Goal: Task Accomplishment & Management: Manage account settings

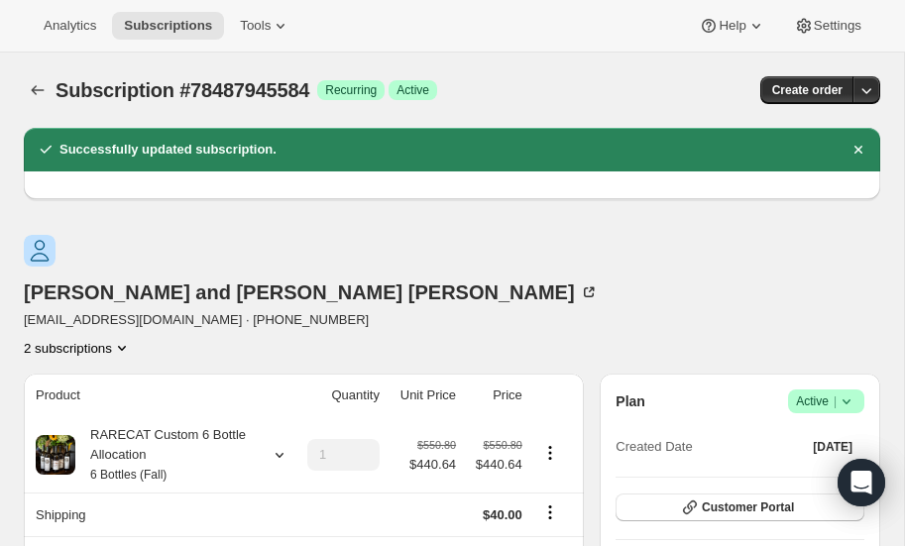
scroll to position [85, 0]
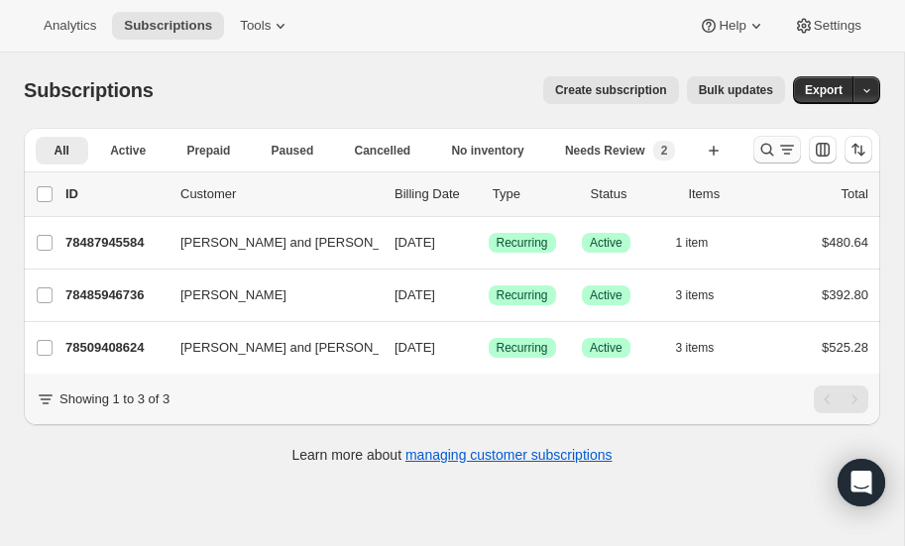
click at [766, 149] on icon "Search and filter results" at bounding box center [768, 150] width 20 height 20
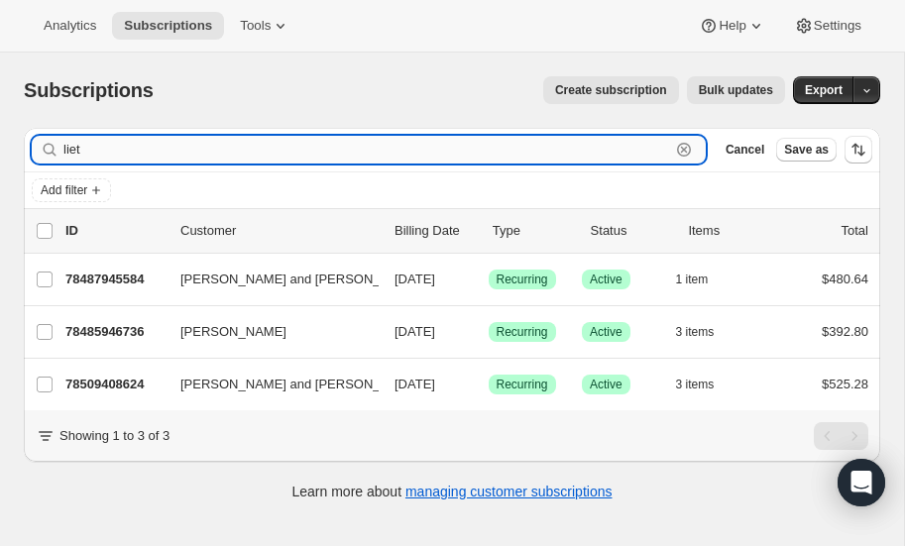
click at [171, 150] on input "liet" at bounding box center [366, 150] width 607 height 28
type input "l"
type input "smitherman"
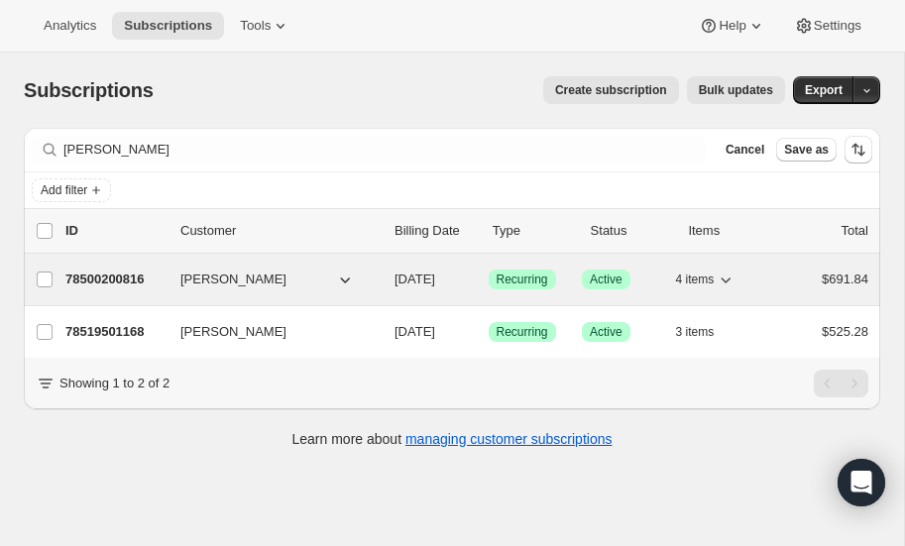
click at [108, 276] on p "78500200816" at bounding box center [114, 280] width 99 height 20
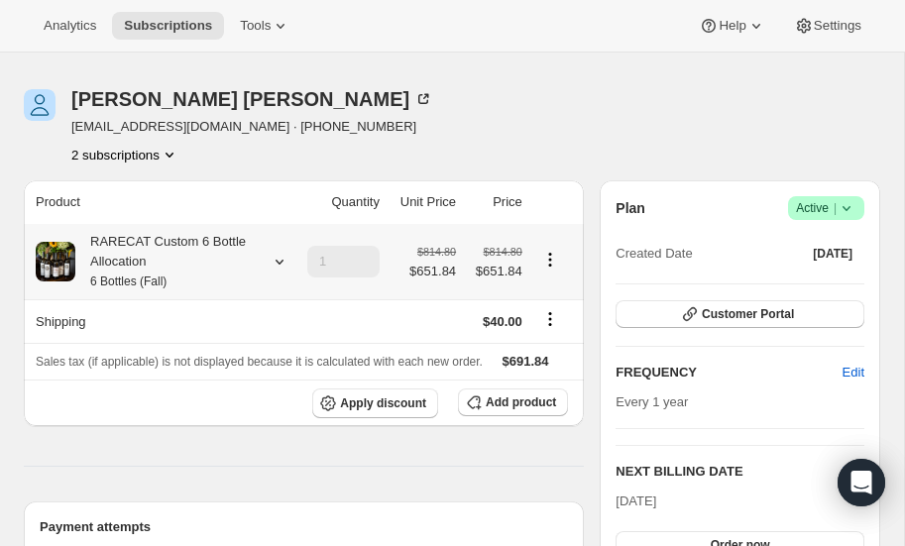
scroll to position [59, 0]
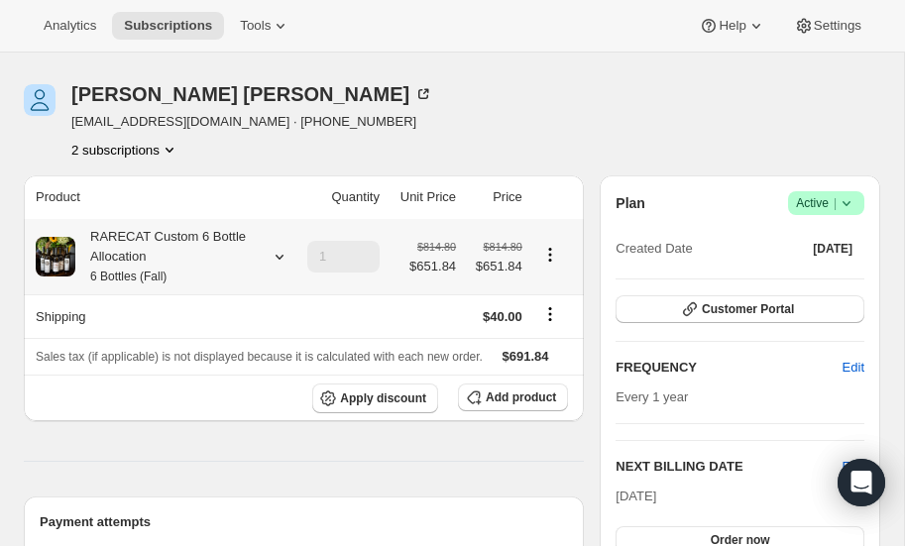
click at [280, 255] on icon at bounding box center [280, 257] width 20 height 20
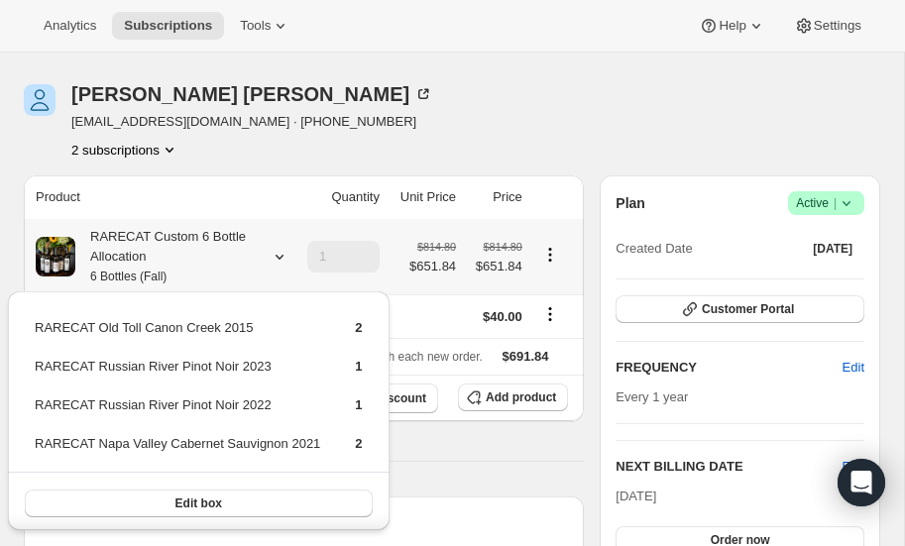
click at [280, 255] on icon at bounding box center [280, 257] width 20 height 20
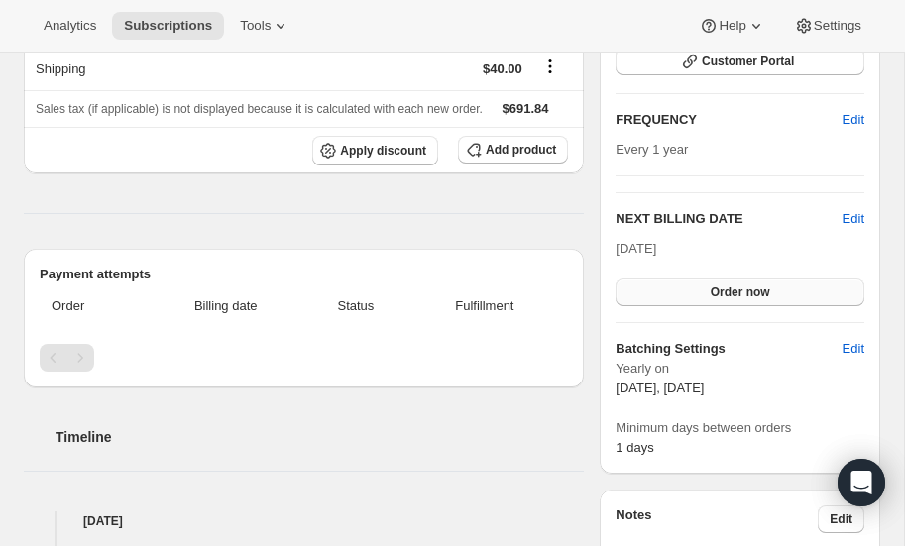
scroll to position [307, 0]
click at [722, 291] on span "Order now" at bounding box center [740, 293] width 59 height 16
click at [722, 291] on span "Click to confirm" at bounding box center [740, 293] width 90 height 16
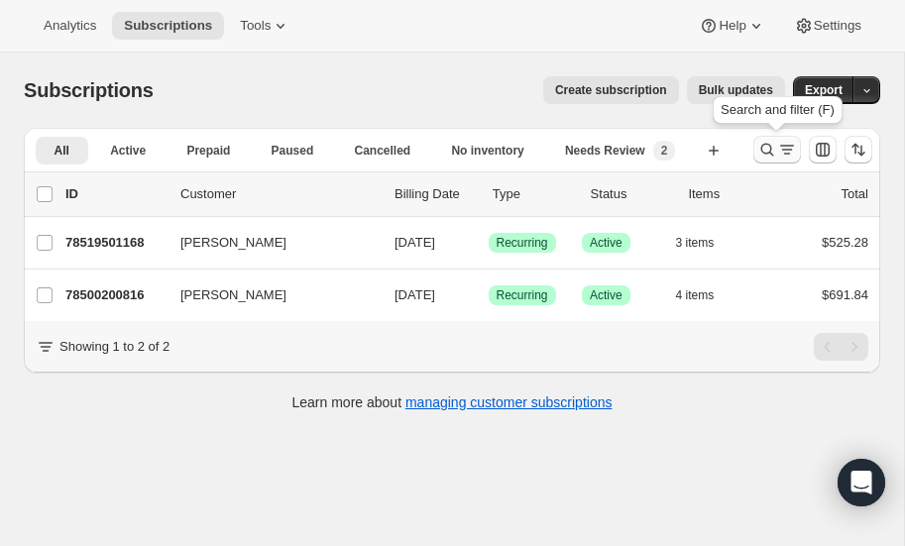
click at [768, 149] on icon "Search and filter results" at bounding box center [768, 150] width 20 height 20
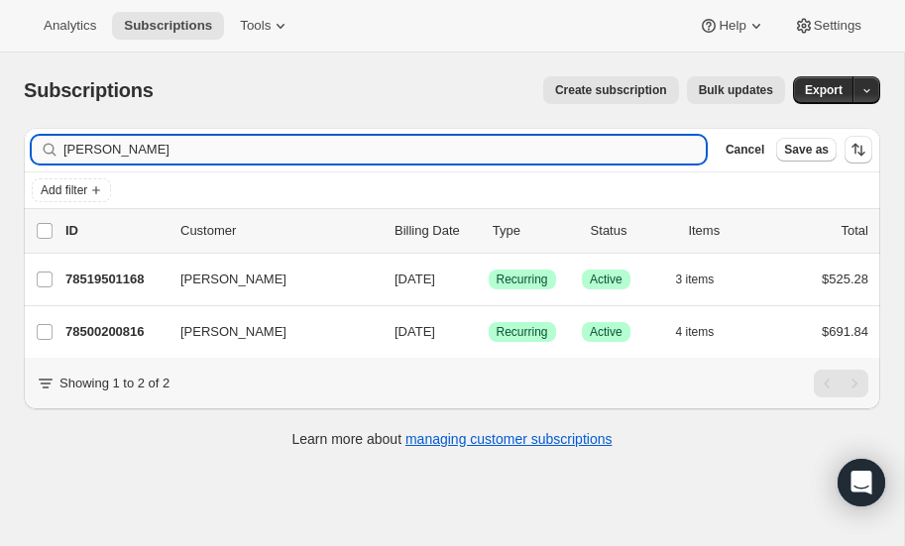
click at [171, 153] on input "smitherman" at bounding box center [384, 150] width 643 height 28
type input "s"
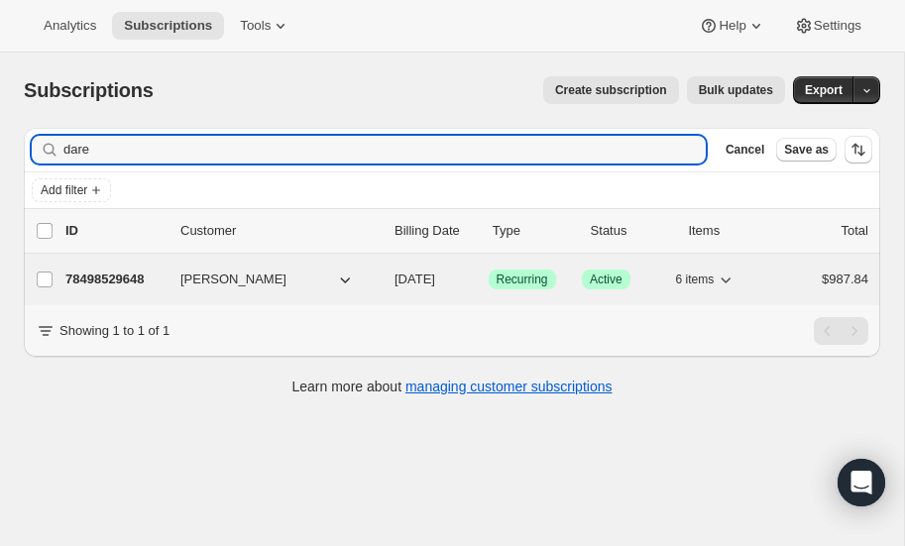
type input "dare"
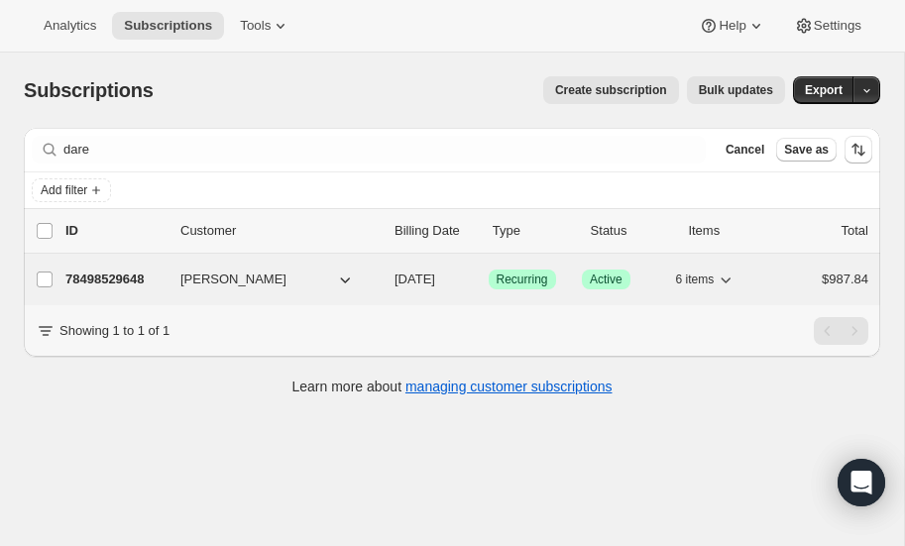
click at [103, 275] on p "78498529648" at bounding box center [114, 280] width 99 height 20
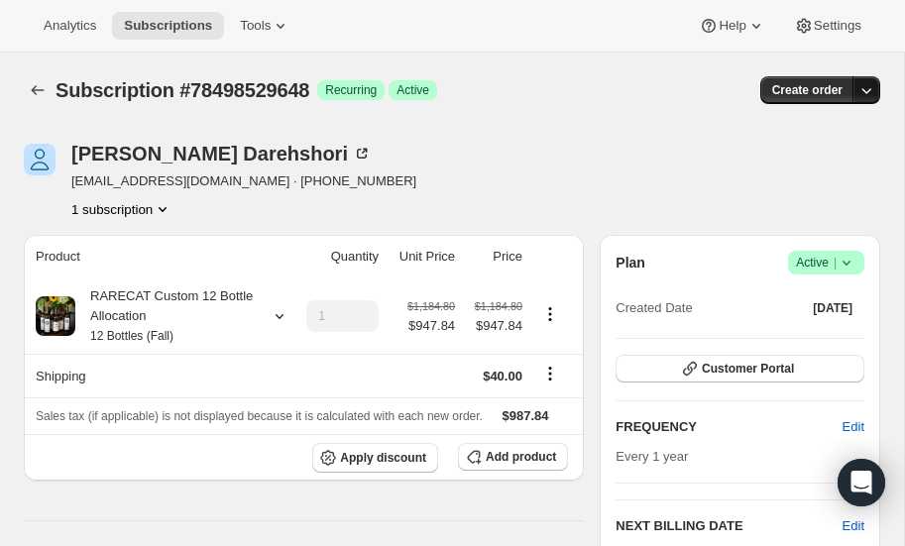
click at [867, 90] on icon "button" at bounding box center [867, 90] width 20 height 20
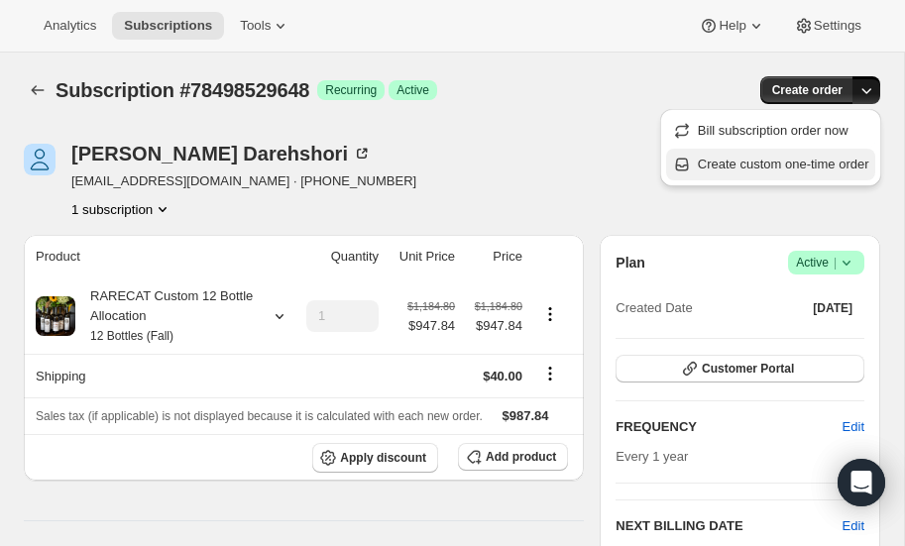
click at [765, 166] on span "Create custom one-time order" at bounding box center [784, 164] width 172 height 15
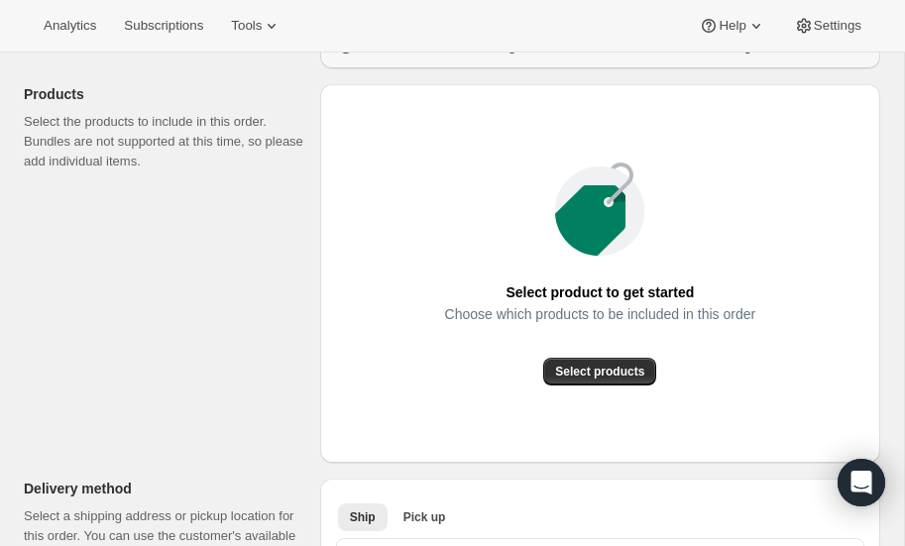
scroll to position [220, 0]
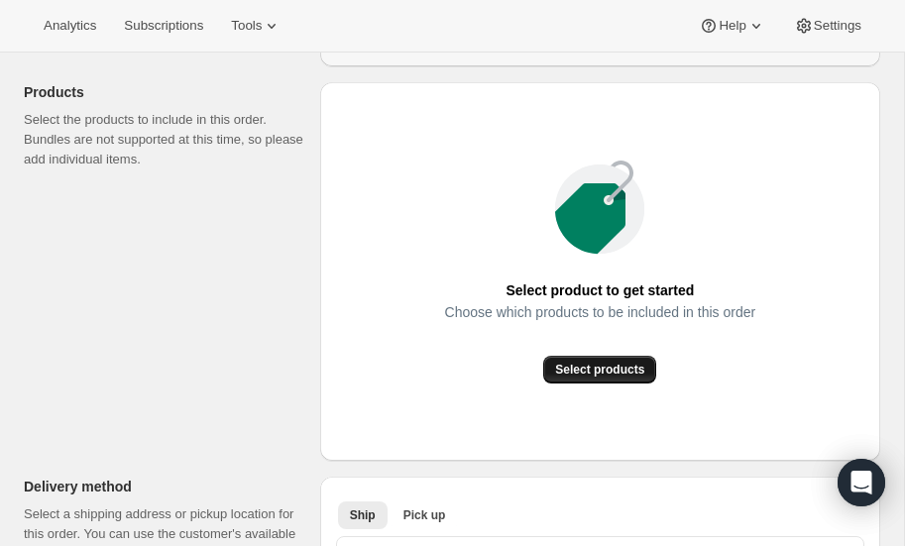
click at [591, 363] on span "Select products" at bounding box center [599, 370] width 89 height 16
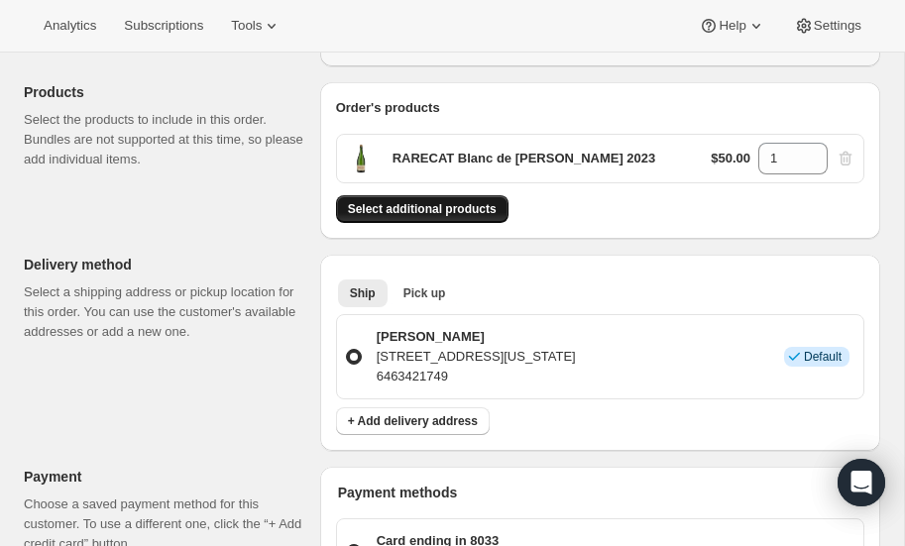
click at [447, 203] on span "Select additional products" at bounding box center [422, 209] width 149 height 16
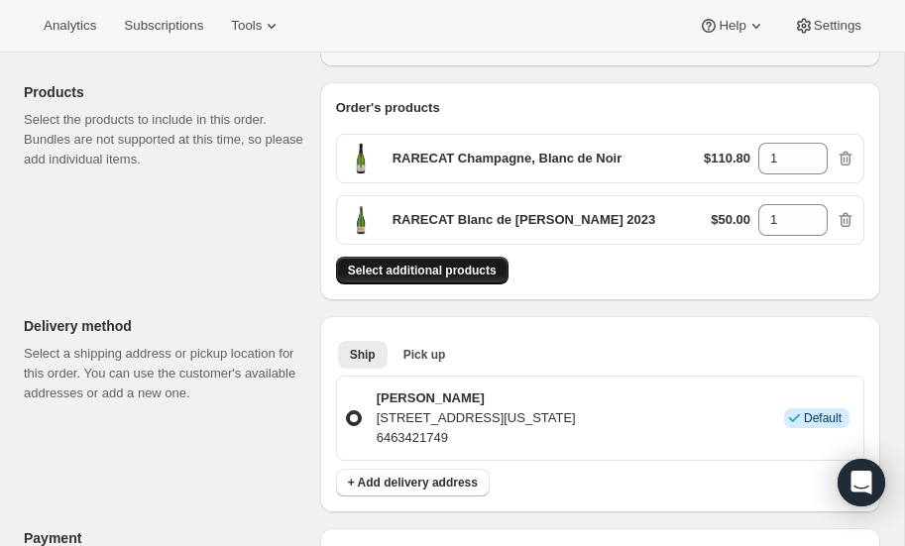
click at [422, 272] on span "Select additional products" at bounding box center [422, 271] width 149 height 16
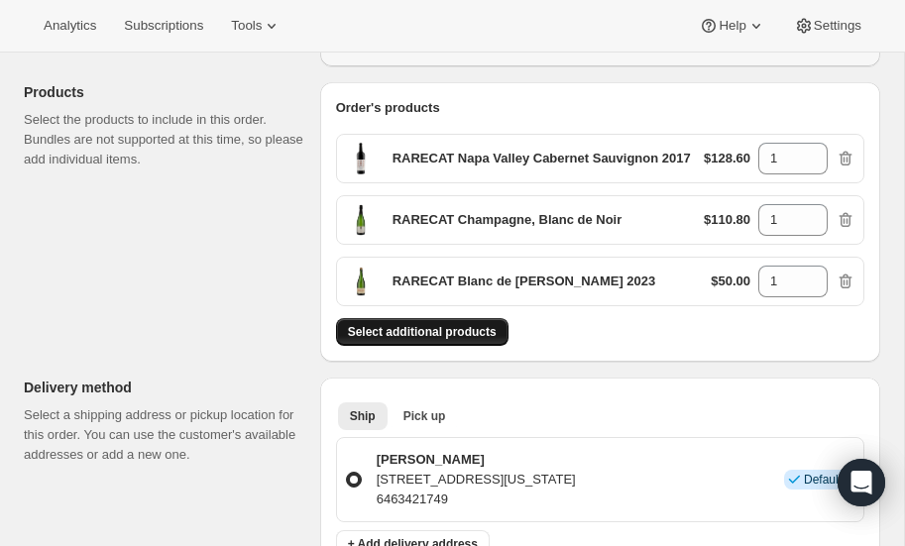
click at [403, 329] on span "Select additional products" at bounding box center [422, 332] width 149 height 16
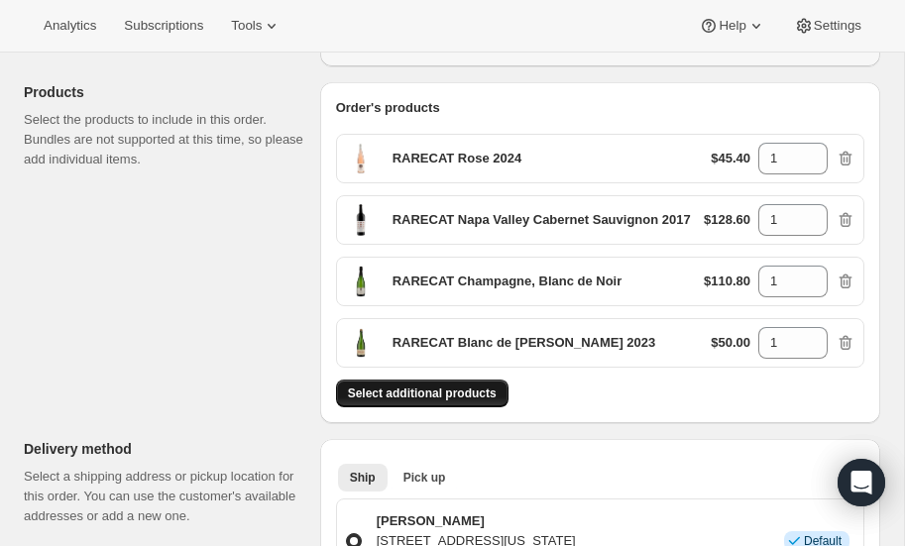
click at [415, 386] on span "Select additional products" at bounding box center [422, 394] width 149 height 16
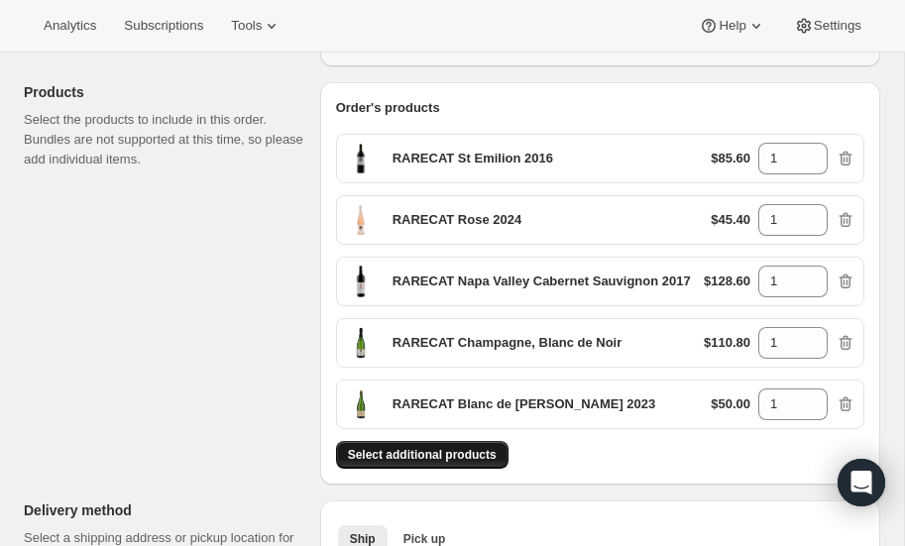
click at [430, 447] on span "Select additional products" at bounding box center [422, 455] width 149 height 16
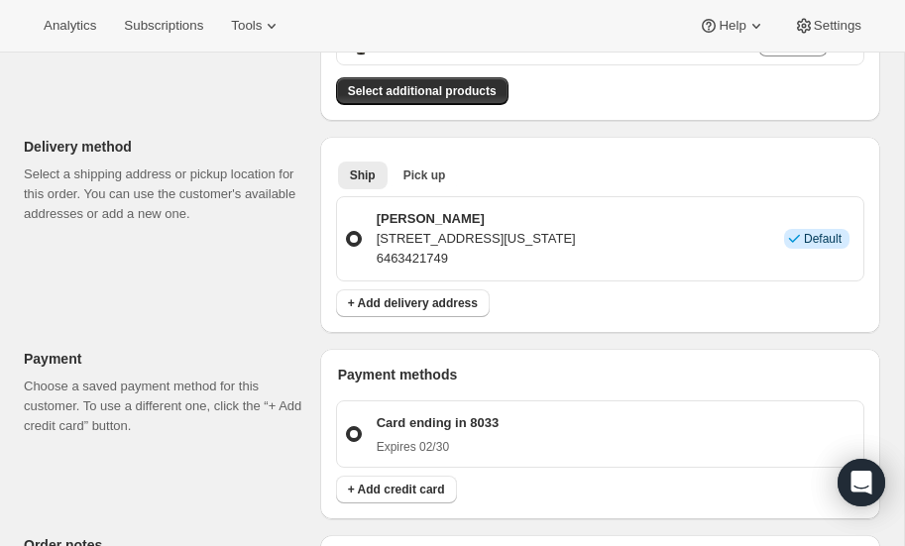
scroll to position [646, 0]
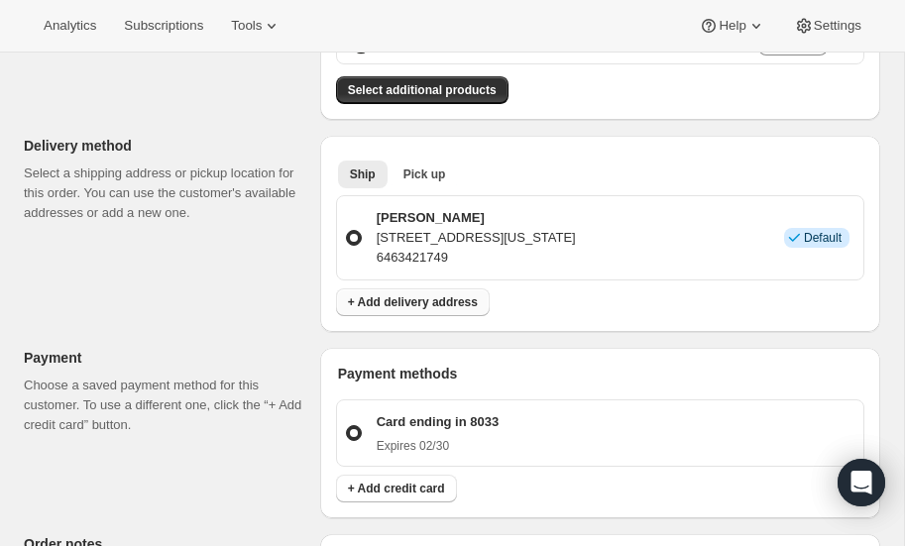
click at [436, 297] on span "+ Add delivery address" at bounding box center [413, 302] width 130 height 16
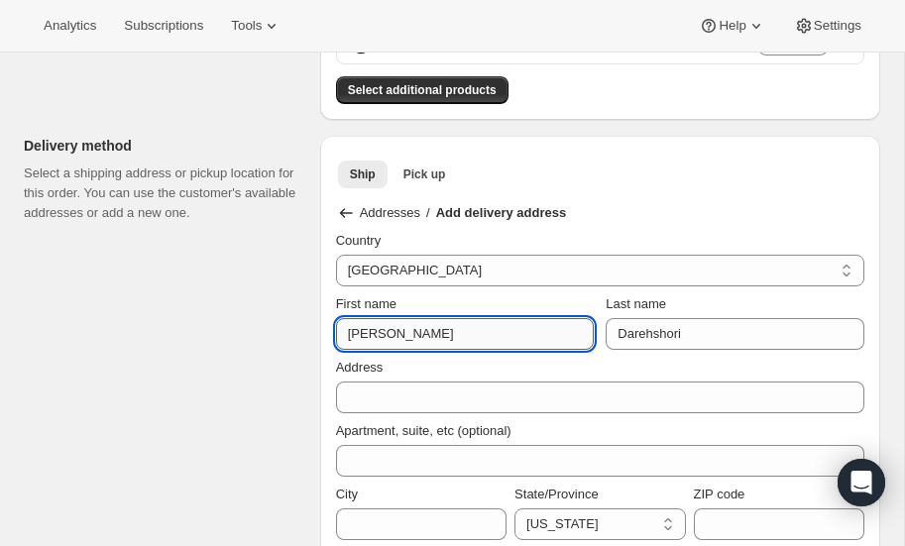
click at [451, 332] on input "Sara" at bounding box center [465, 334] width 259 height 32
type input "S"
type input "Carrie"
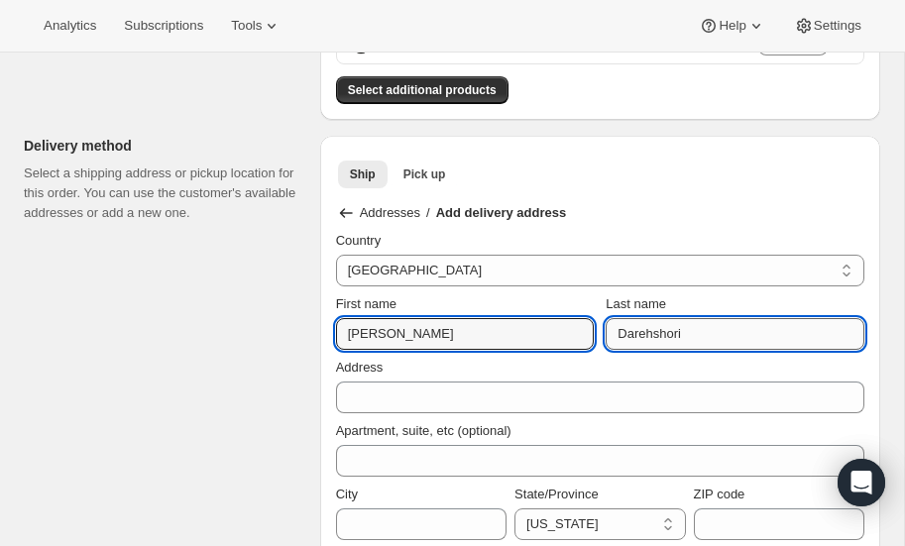
click at [723, 336] on input "Darehshori" at bounding box center [735, 334] width 259 height 32
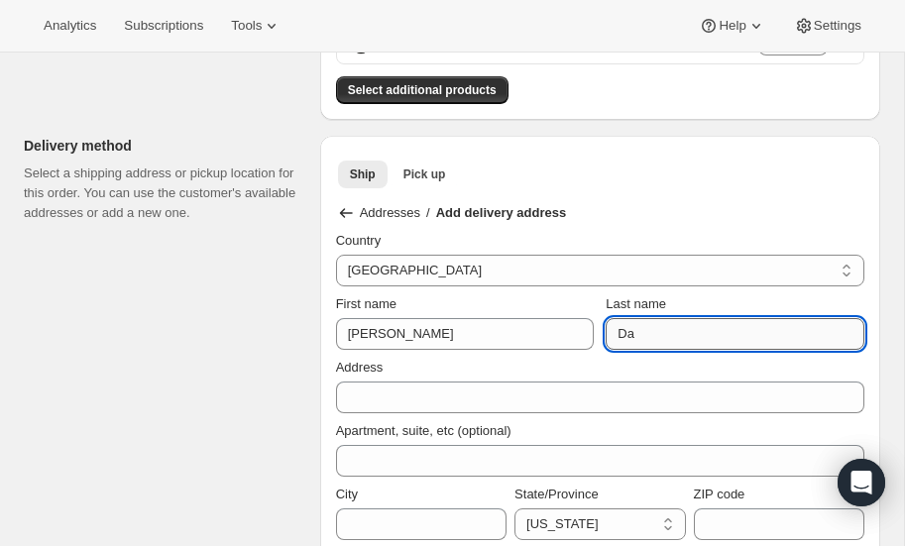
type input "D"
type input "Cohen"
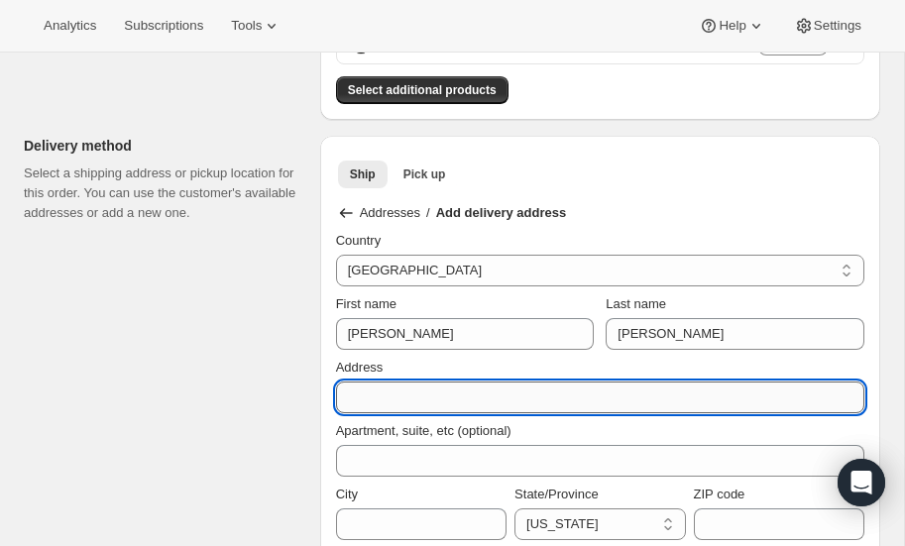
click at [444, 400] on input "Address" at bounding box center [600, 398] width 528 height 32
type input "336 Central Park West"
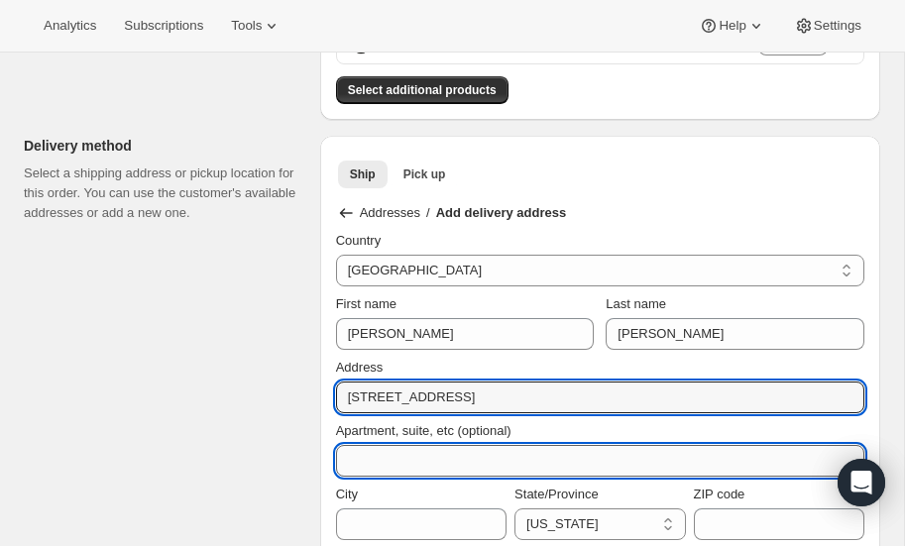
click at [414, 451] on input "Apartment, suite, etc (optional)" at bounding box center [600, 461] width 528 height 32
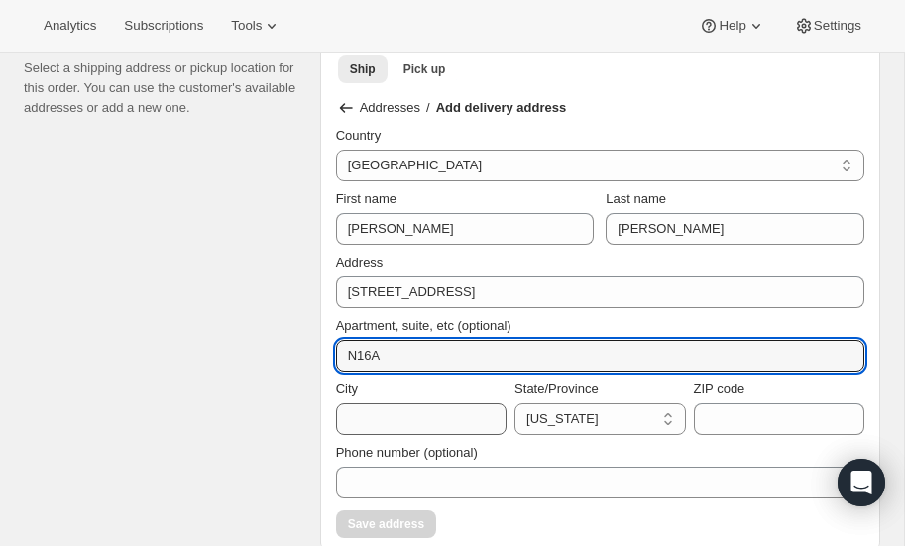
scroll to position [753, 0]
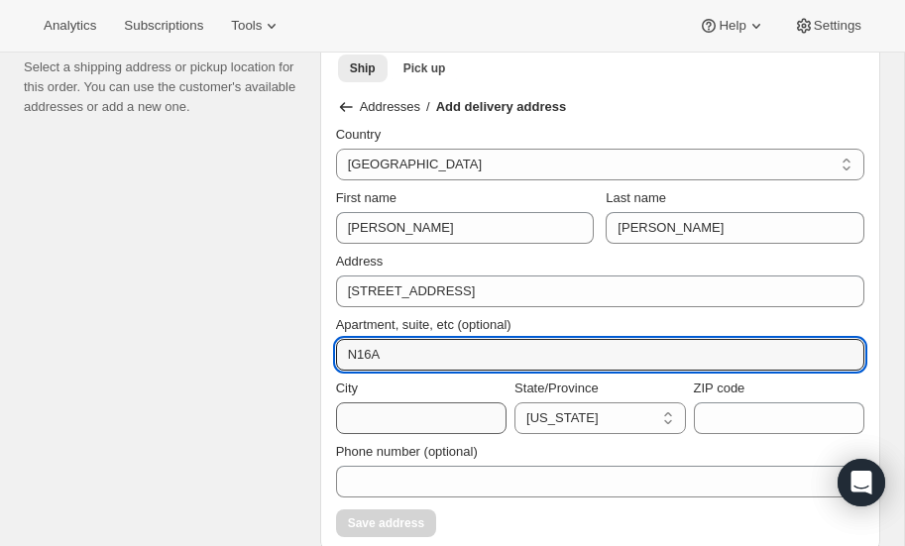
type input "N16A"
click at [422, 405] on input "City" at bounding box center [421, 419] width 171 height 32
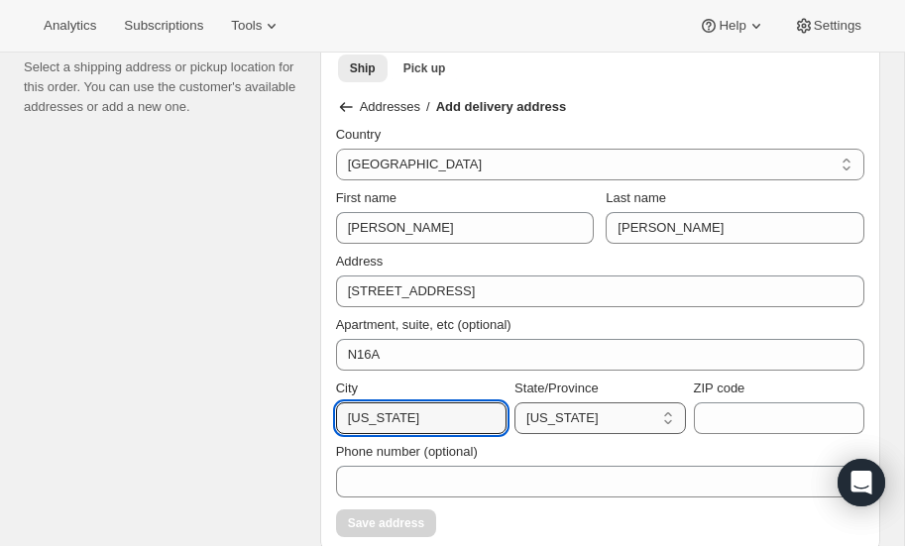
type input "New York"
click at [569, 411] on select "California Connecticut Florida Georgia Maine Maryland Massachusetts Michigan Ne…" at bounding box center [600, 419] width 171 height 32
click at [515, 403] on select "California Connecticut Florida Georgia Maine Maryland Massachusetts Michigan Ne…" at bounding box center [600, 419] width 171 height 32
click at [653, 418] on select "California Connecticut Florida Georgia Maine Maryland Massachusetts Michigan Ne…" at bounding box center [600, 419] width 171 height 32
select select "NY"
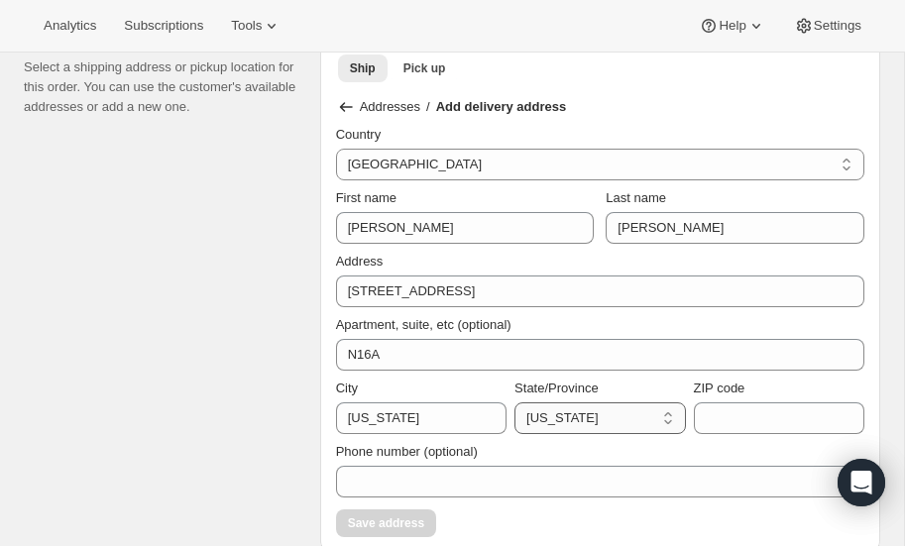
click at [515, 403] on select "California Connecticut Florida Georgia Maine Maryland Massachusetts Michigan Ne…" at bounding box center [600, 419] width 171 height 32
click at [729, 412] on input "ZIP code" at bounding box center [779, 419] width 171 height 32
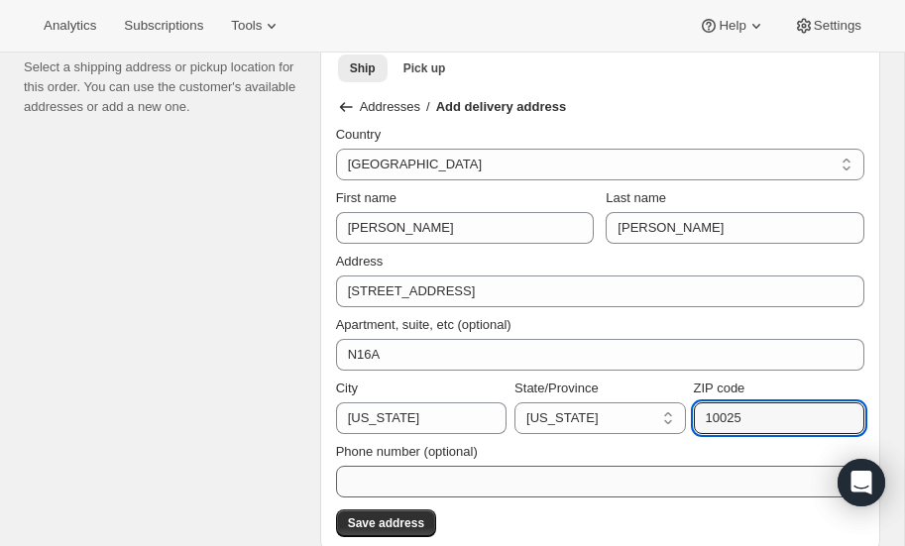
type input "10025"
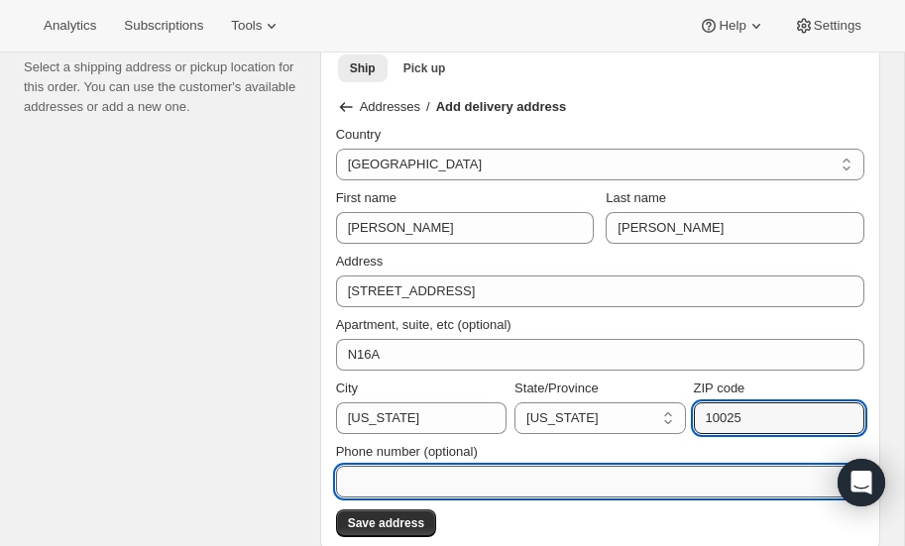
click at [469, 474] on input "Phone number (optional)" at bounding box center [600, 482] width 528 height 32
click at [471, 482] on input "Phone number (optional)" at bounding box center [600, 482] width 528 height 32
type input "5"
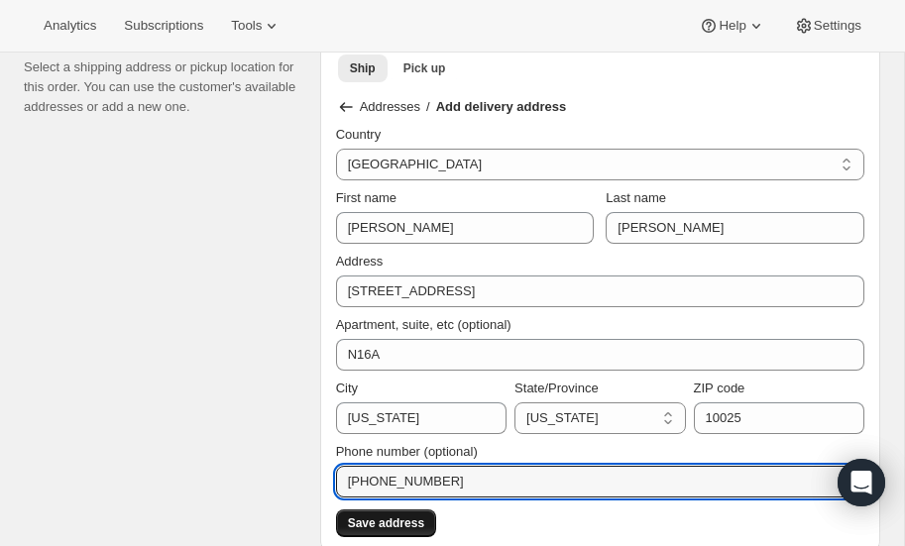
type input "646-342-1749"
click at [386, 517] on span "Save address" at bounding box center [386, 524] width 76 height 16
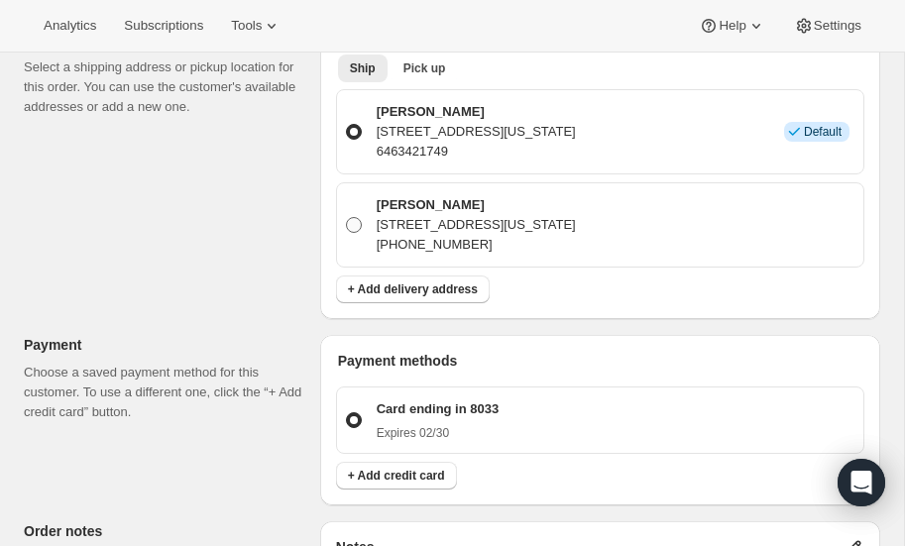
click at [356, 218] on span at bounding box center [354, 225] width 16 height 16
click at [347, 218] on input "Carrie Cohen 336 Central Park West N16A, New York, NY, 10025, United States 646…" at bounding box center [346, 217] width 1 height 1
radio input "true"
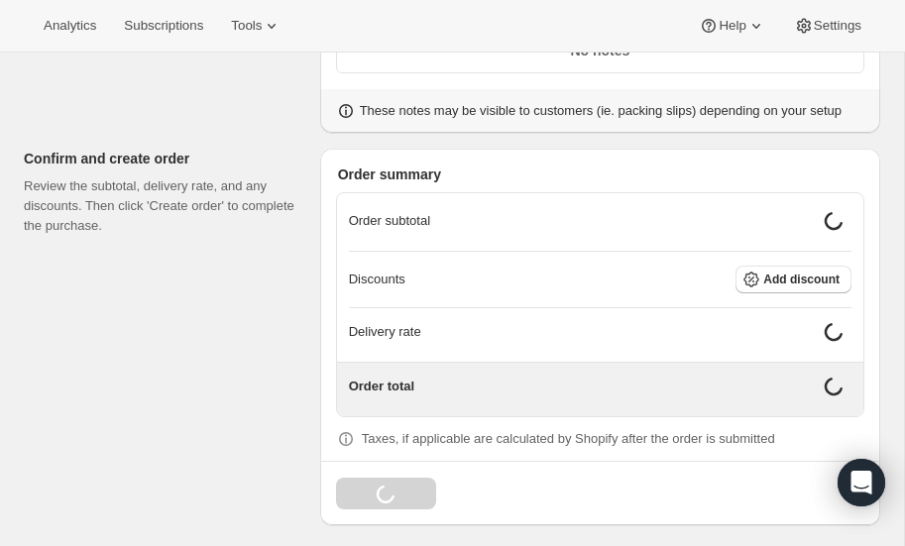
scroll to position [1272, 0]
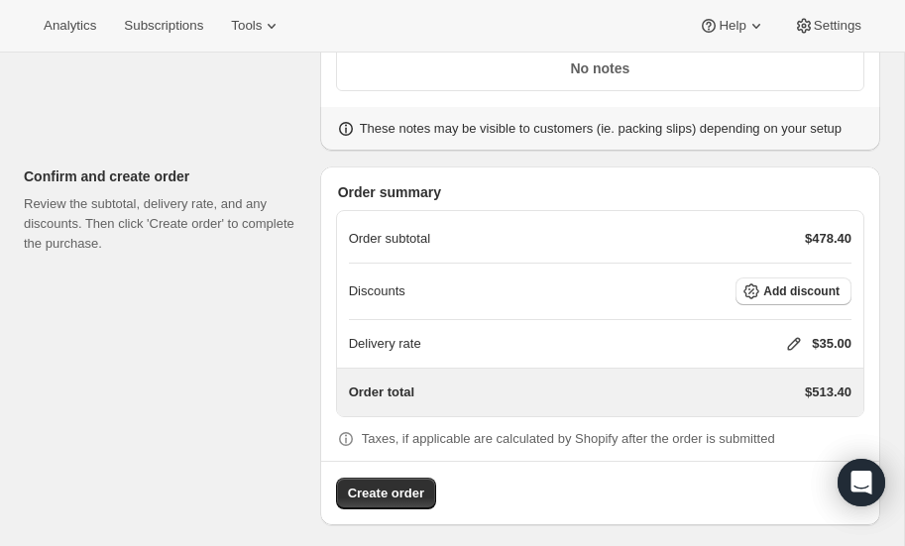
click at [788, 334] on icon at bounding box center [794, 344] width 20 height 20
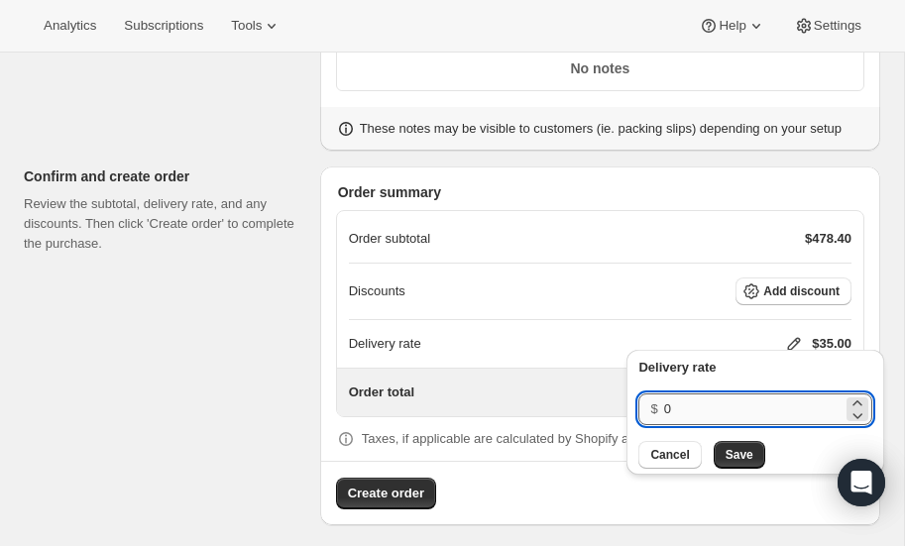
click at [690, 412] on input "0" at bounding box center [753, 410] width 178 height 32
type input "40"
click at [462, 281] on div "Discounts Add discount" at bounding box center [600, 292] width 503 height 28
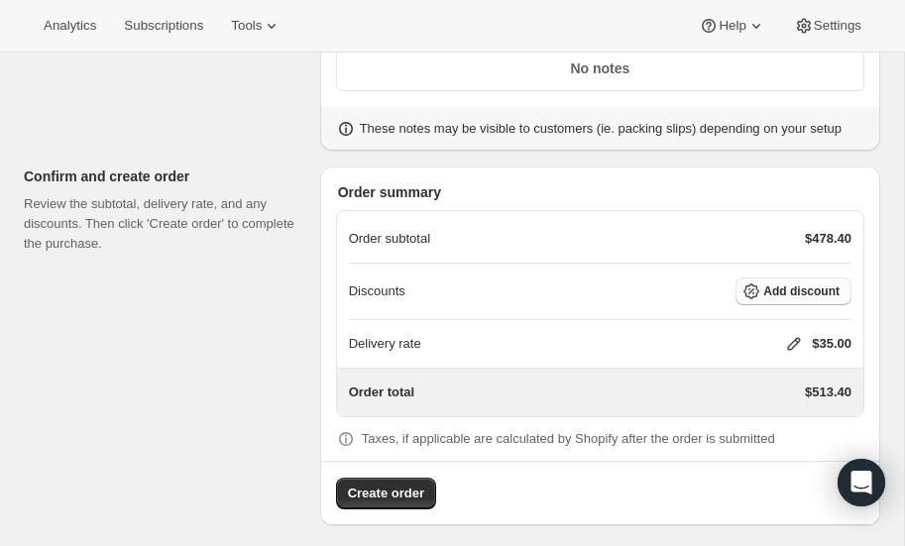
click at [789, 284] on span "Add discount" at bounding box center [801, 292] width 76 height 16
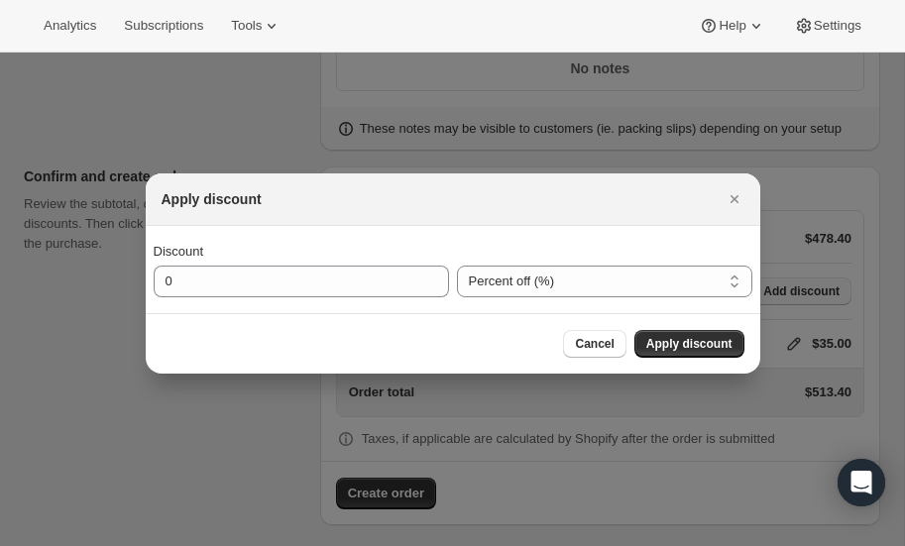
scroll to position [0, 0]
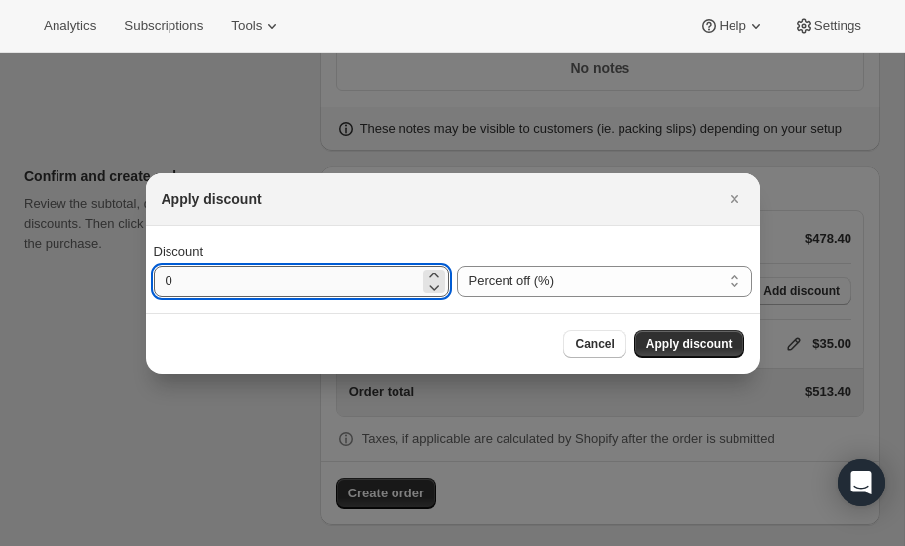
click at [239, 279] on input "0" at bounding box center [287, 282] width 266 height 32
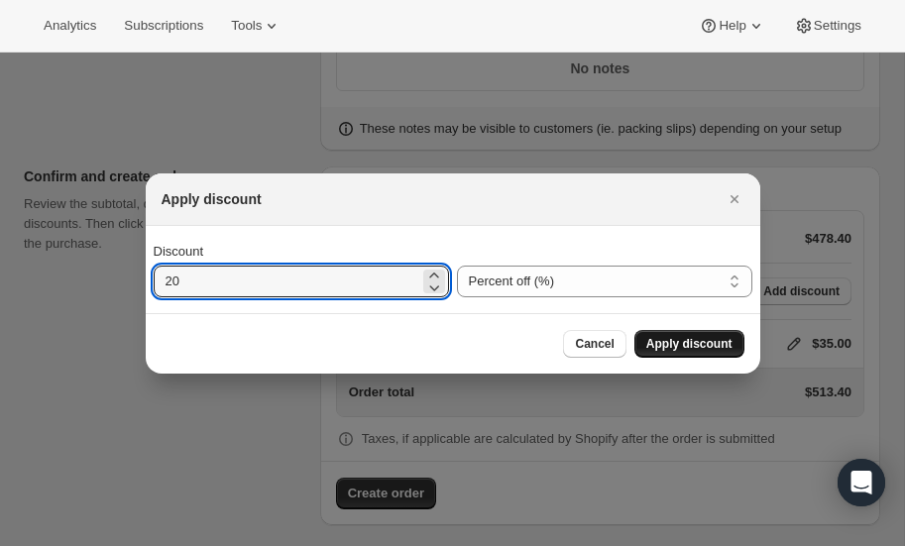
type input "20"
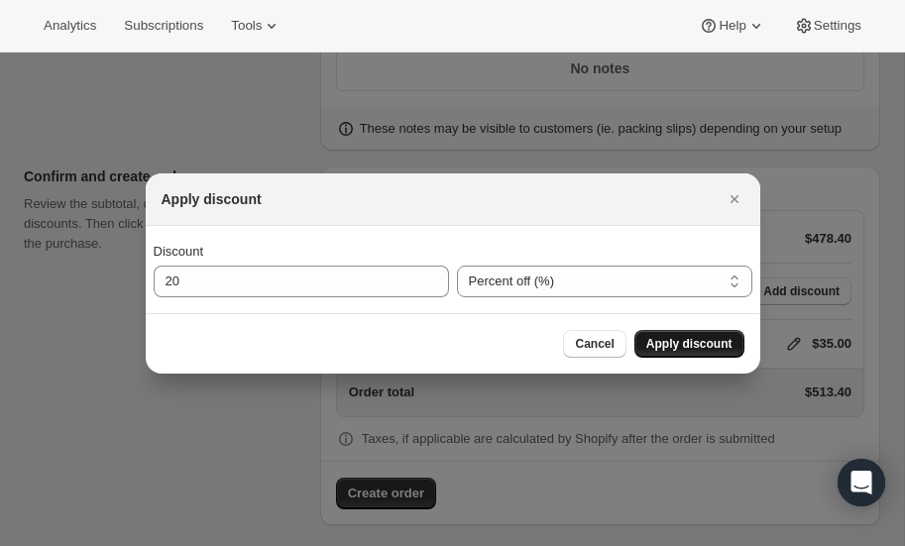
click at [703, 337] on span "Apply discount" at bounding box center [689, 344] width 86 height 16
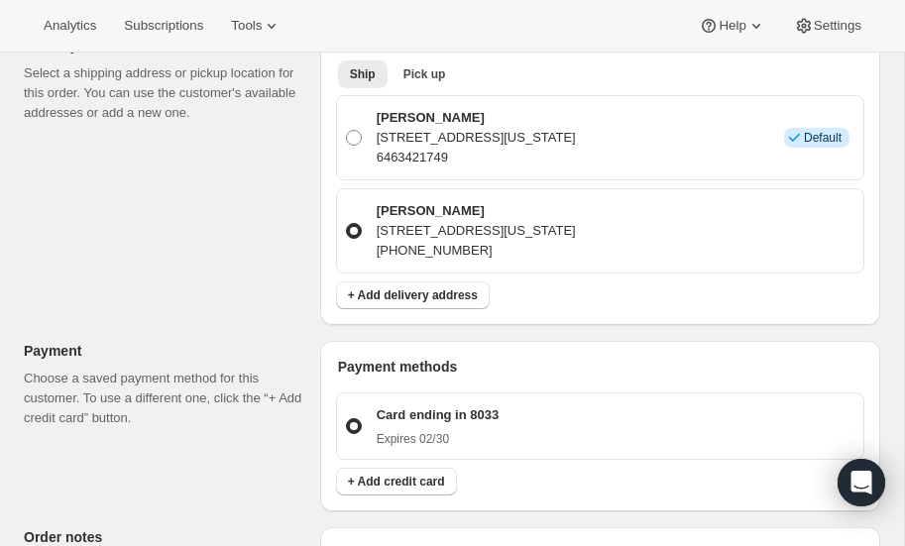
scroll to position [752, 0]
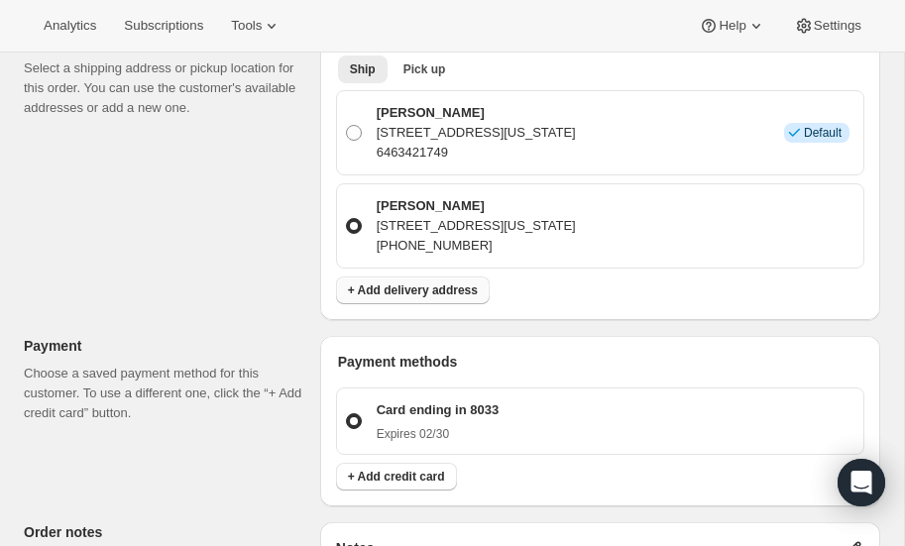
click at [411, 285] on span "+ Add delivery address" at bounding box center [413, 291] width 130 height 16
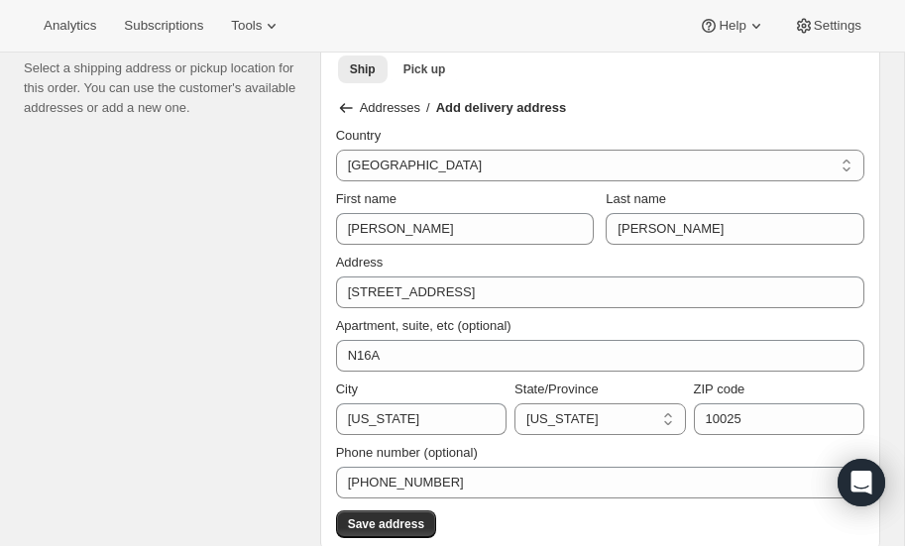
select select "CA"
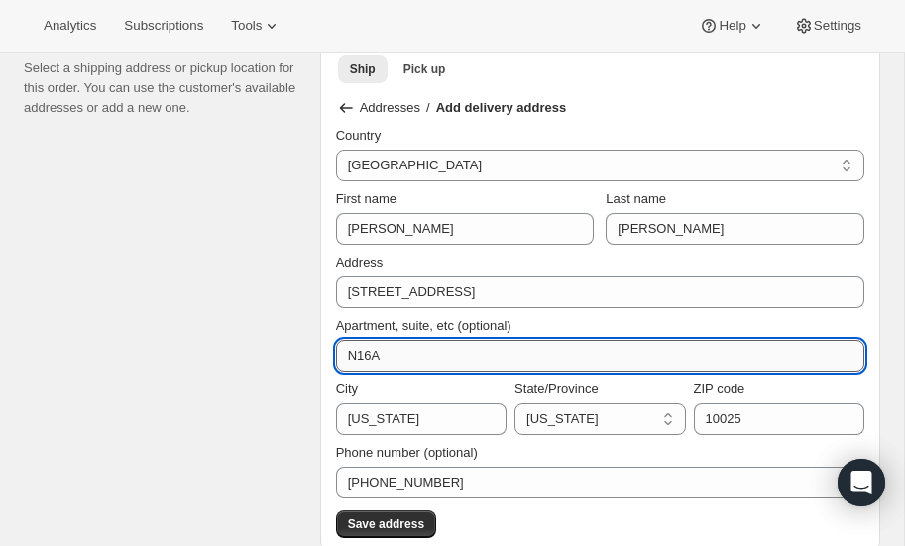
click at [356, 353] on input "N16A" at bounding box center [600, 356] width 528 height 32
type input "No. - 16A"
click at [577, 414] on select "California Connecticut Florida Georgia Maine Maryland Massachusetts Michigan Ne…" at bounding box center [600, 420] width 171 height 32
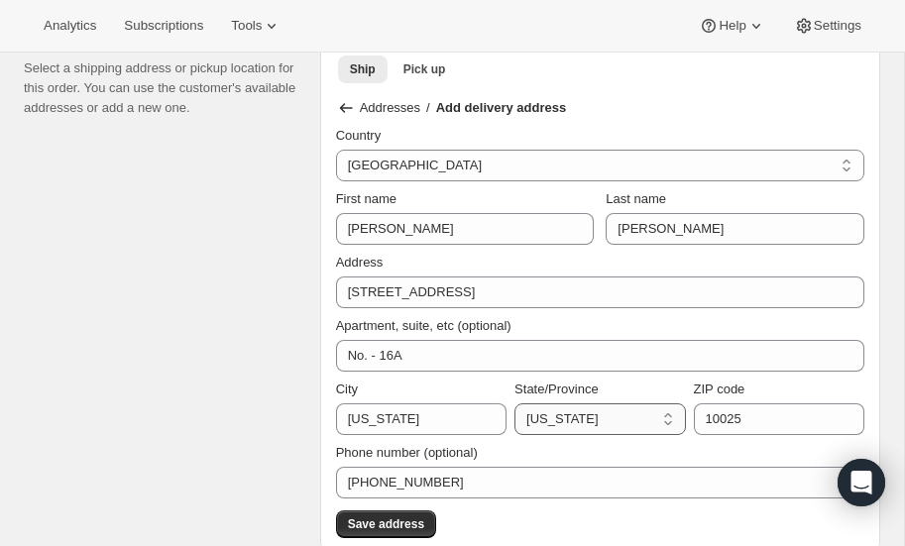
select select "NY"
click at [515, 404] on select "California Connecticut Florida Georgia Maine Maryland Massachusetts Michigan Ne…" at bounding box center [600, 420] width 171 height 32
click at [385, 517] on span "Save address" at bounding box center [386, 525] width 76 height 16
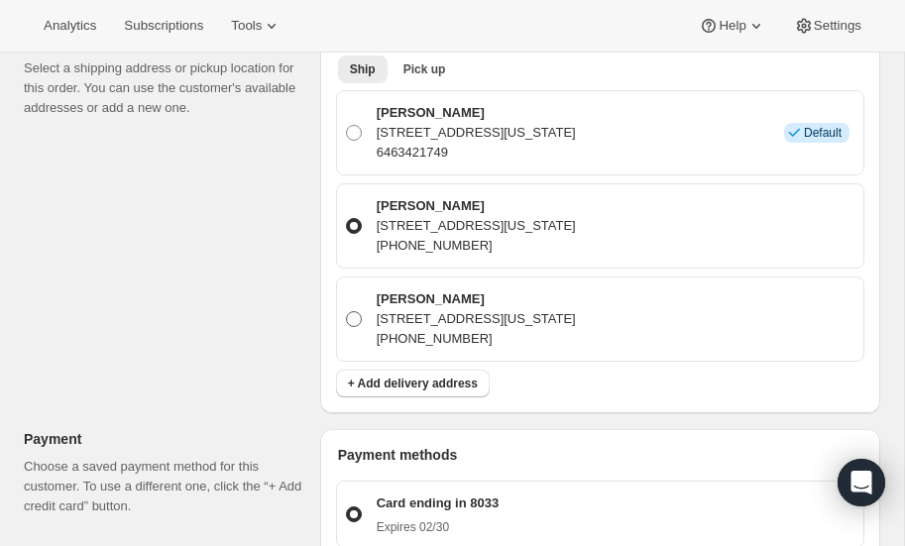
click at [357, 311] on span at bounding box center [354, 319] width 16 height 16
click at [347, 311] on input "Carrie Cohen 336 Central Park West No. - 16A, New York, NY, 10025, United State…" at bounding box center [346, 311] width 1 height 1
radio input "true"
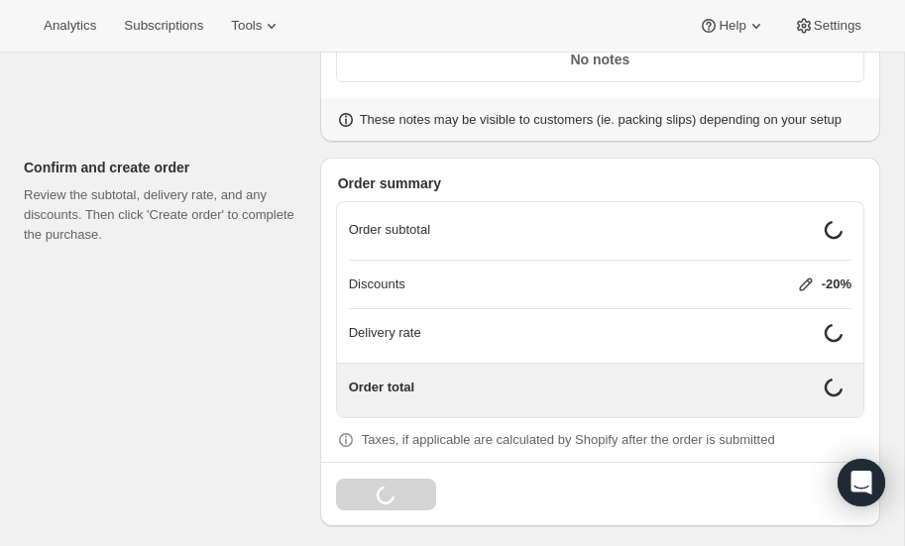
scroll to position [1356, 0]
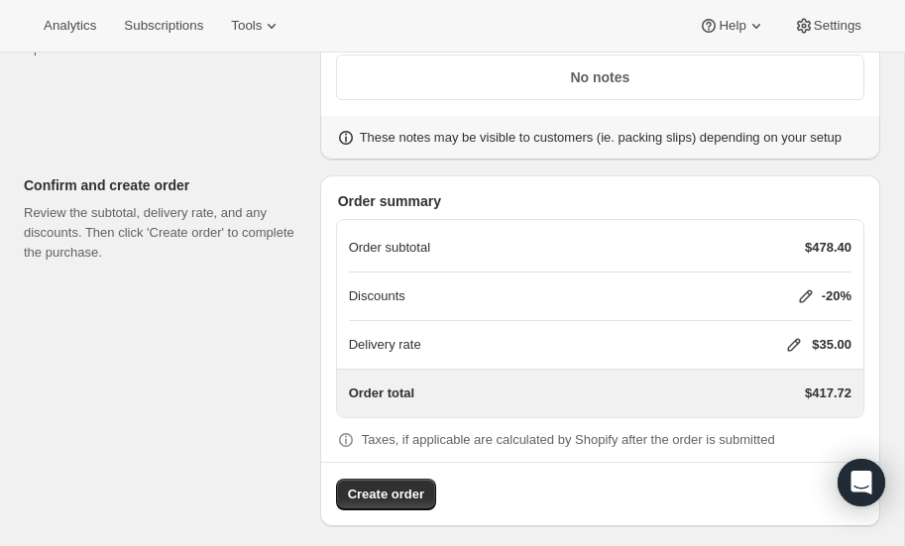
click at [794, 339] on icon at bounding box center [794, 345] width 13 height 13
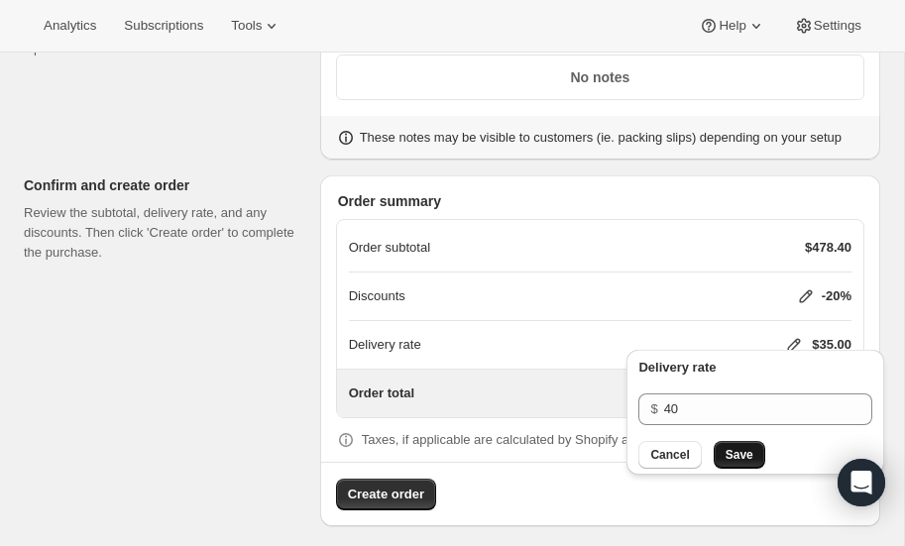
click at [746, 448] on span "Save" at bounding box center [740, 455] width 28 height 16
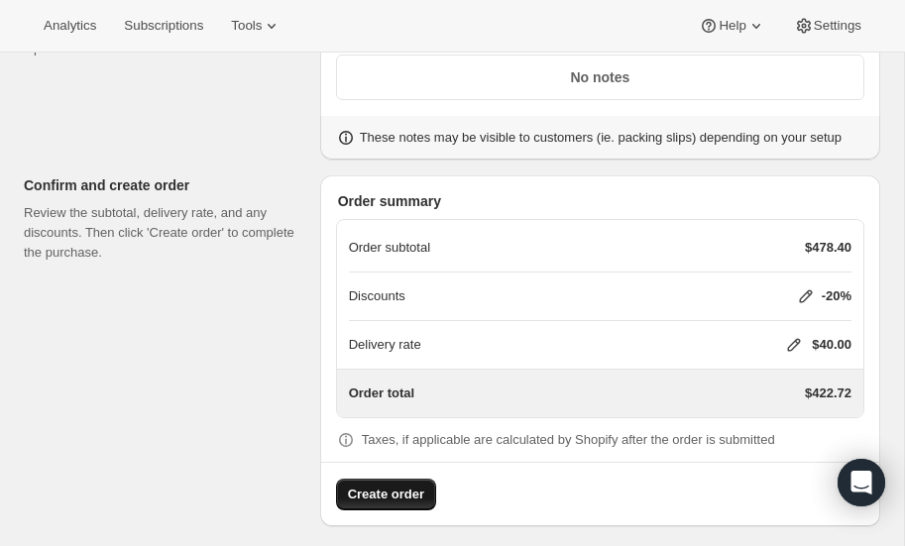
click at [378, 485] on span "Create order" at bounding box center [386, 495] width 76 height 20
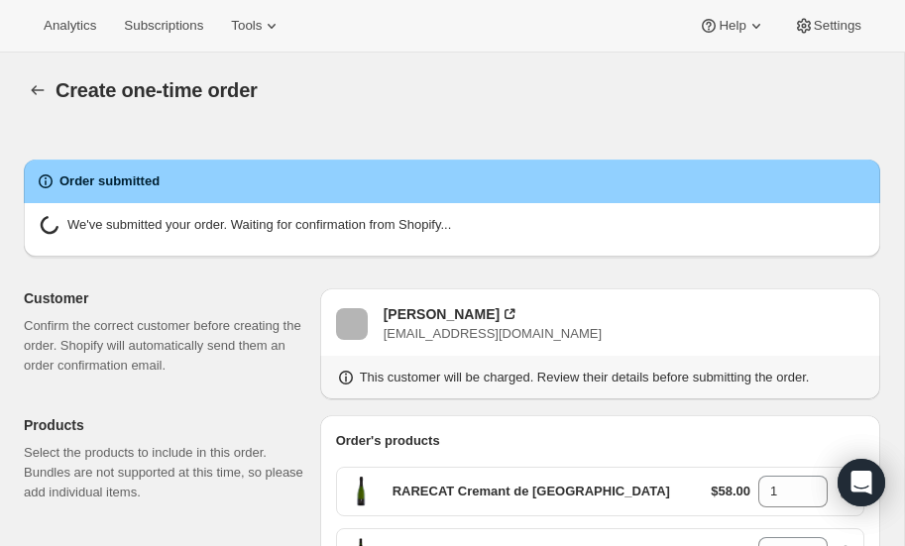
radio input "true"
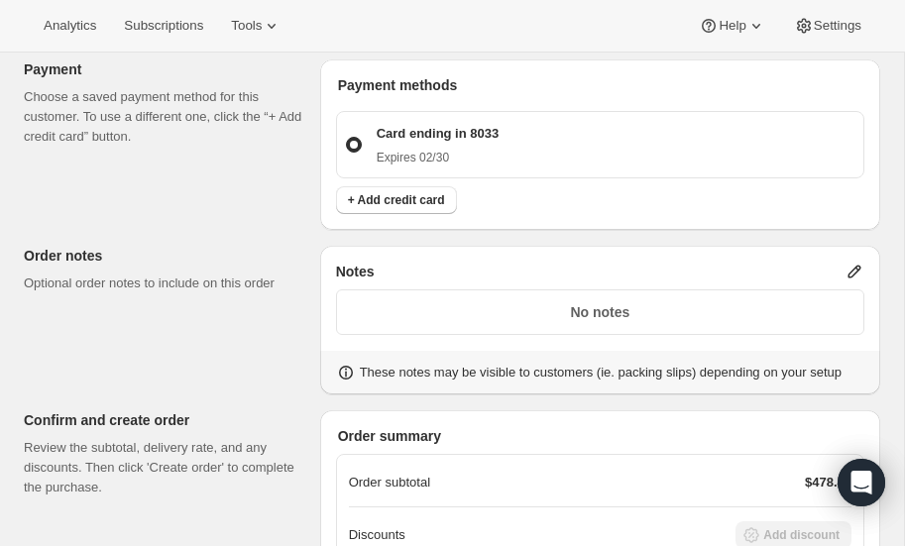
scroll to position [1391, 0]
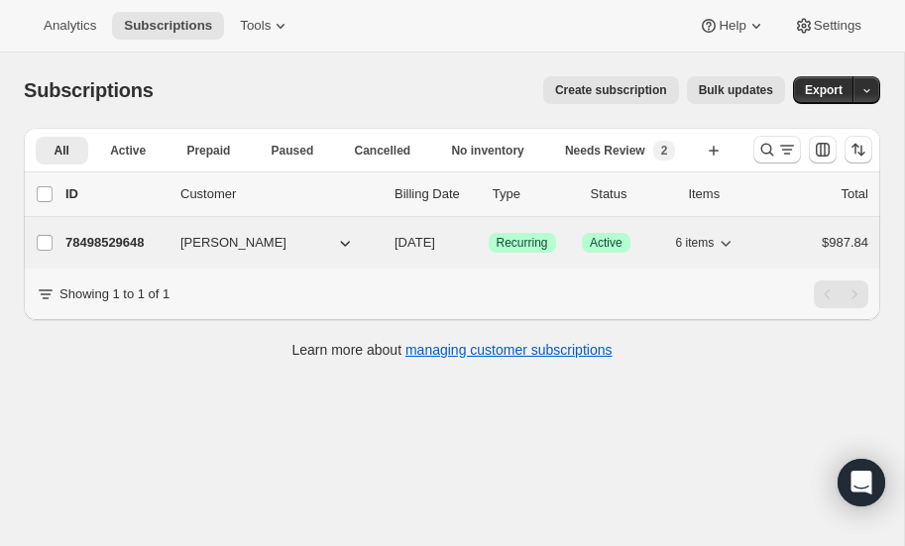
click at [126, 240] on p "78498529648" at bounding box center [114, 243] width 99 height 20
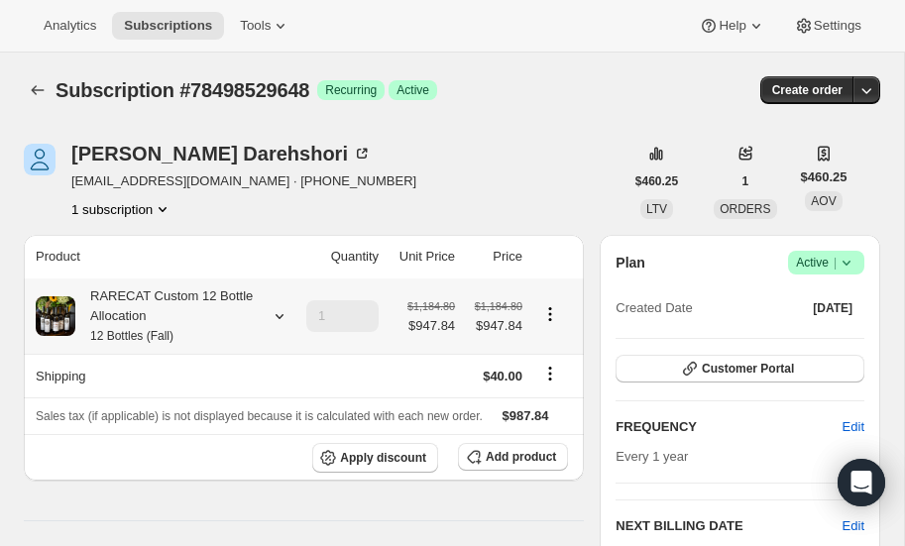
click at [284, 311] on icon at bounding box center [280, 316] width 20 height 20
click at [278, 316] on icon at bounding box center [280, 316] width 8 height 5
click at [280, 313] on icon at bounding box center [280, 316] width 20 height 20
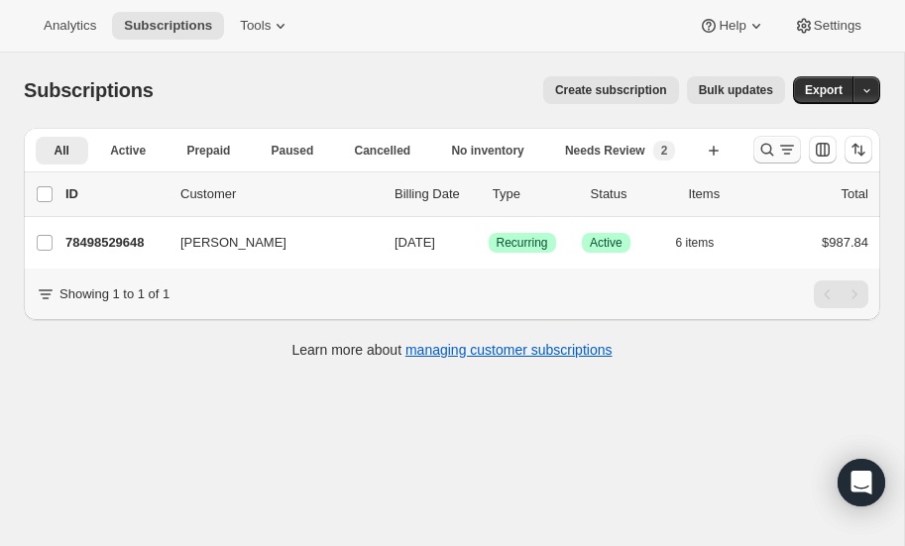
click at [765, 151] on icon "Search and filter results" at bounding box center [768, 150] width 20 height 20
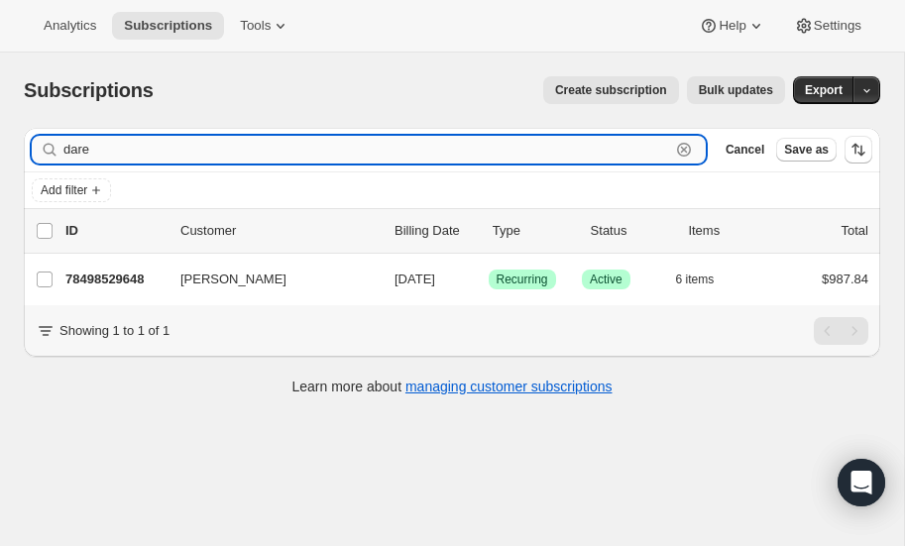
click at [177, 151] on input "dare" at bounding box center [366, 150] width 607 height 28
type input "d"
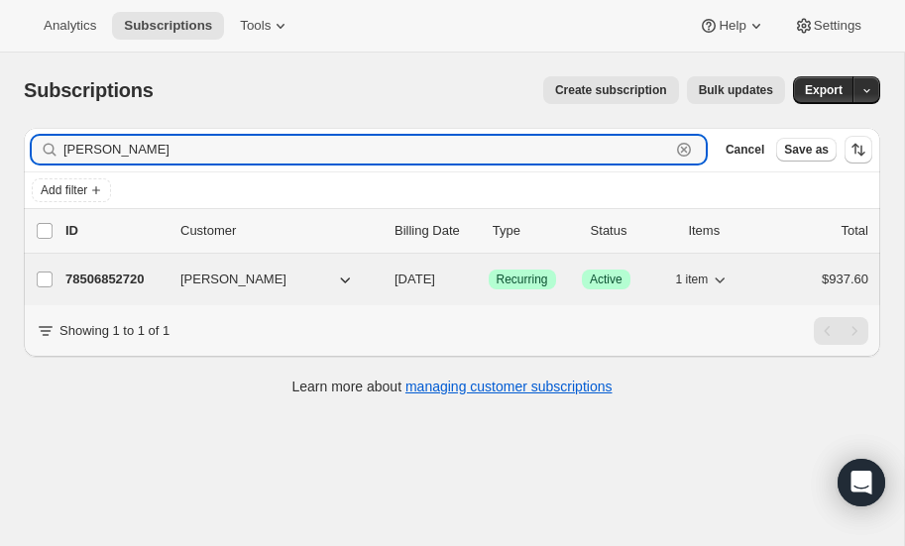
type input "blaine"
click at [96, 276] on p "78506852720" at bounding box center [114, 280] width 99 height 20
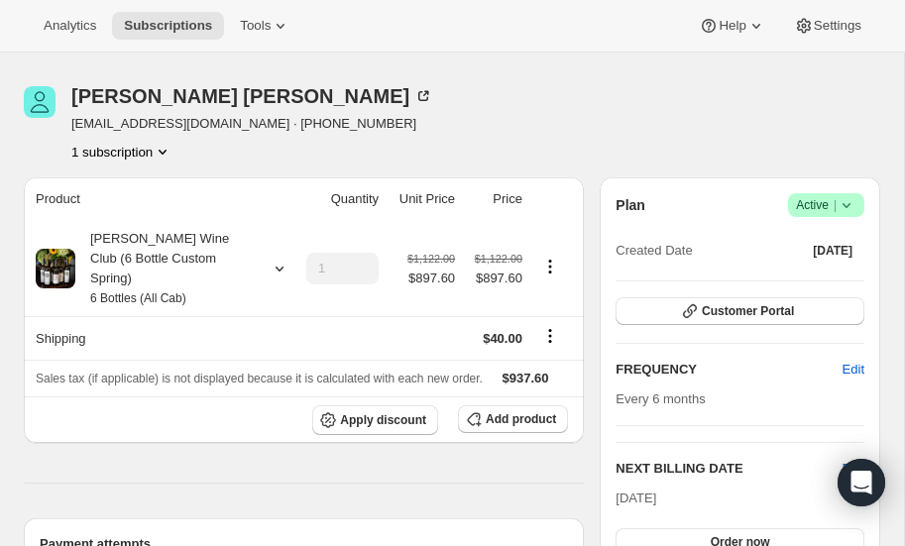
scroll to position [58, 0]
click at [277, 267] on icon at bounding box center [280, 269] width 8 height 5
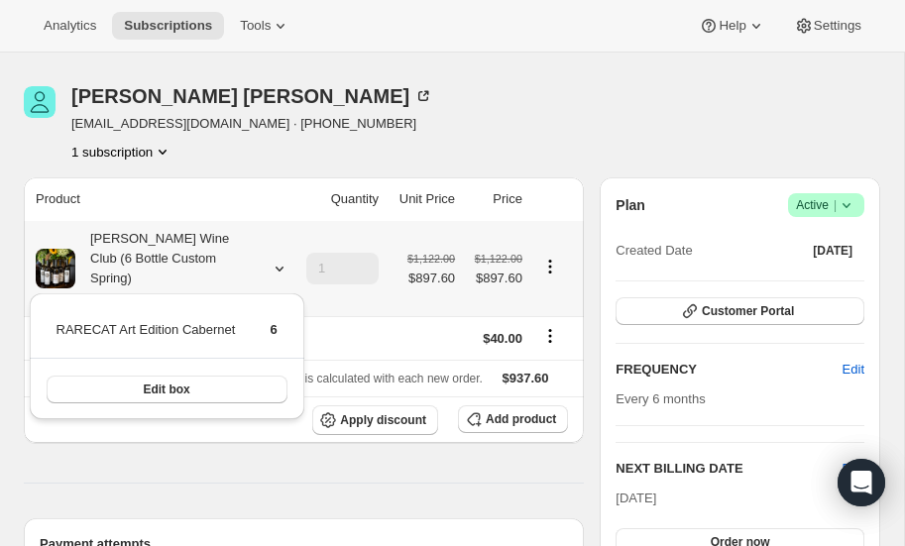
click at [277, 267] on icon at bounding box center [280, 269] width 8 height 5
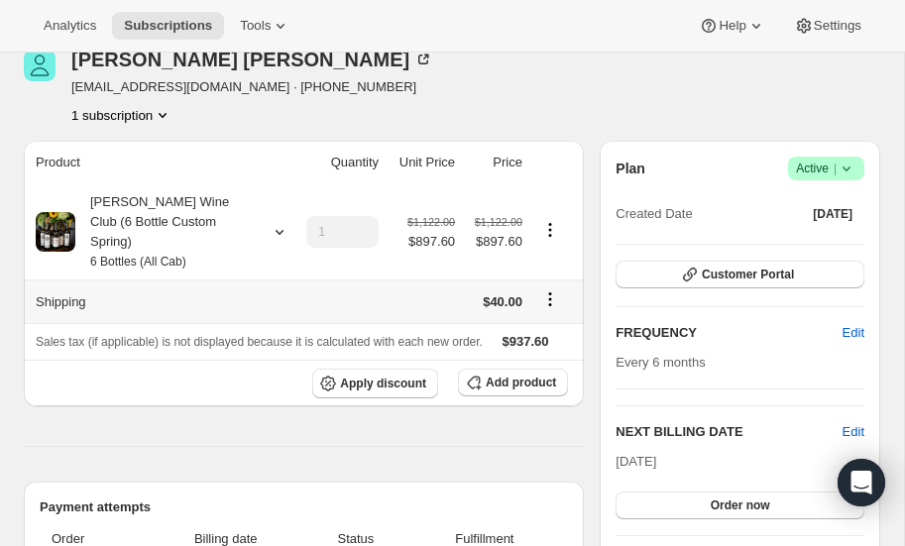
scroll to position [88, 0]
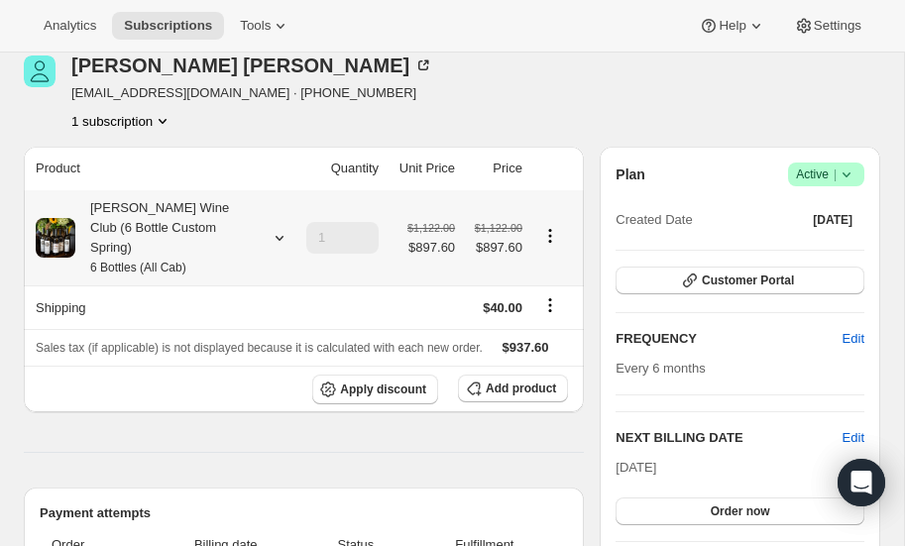
click at [281, 228] on icon at bounding box center [280, 238] width 20 height 20
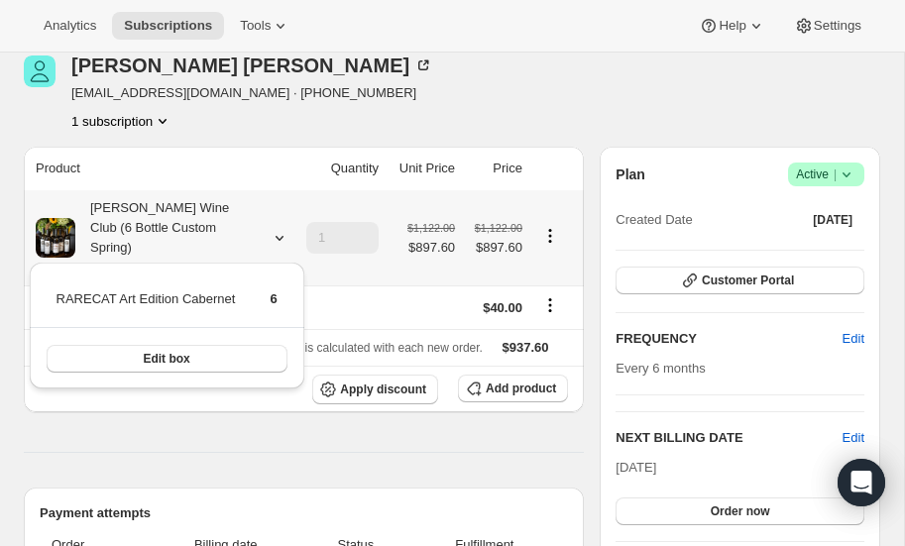
click at [282, 228] on icon at bounding box center [280, 238] width 20 height 20
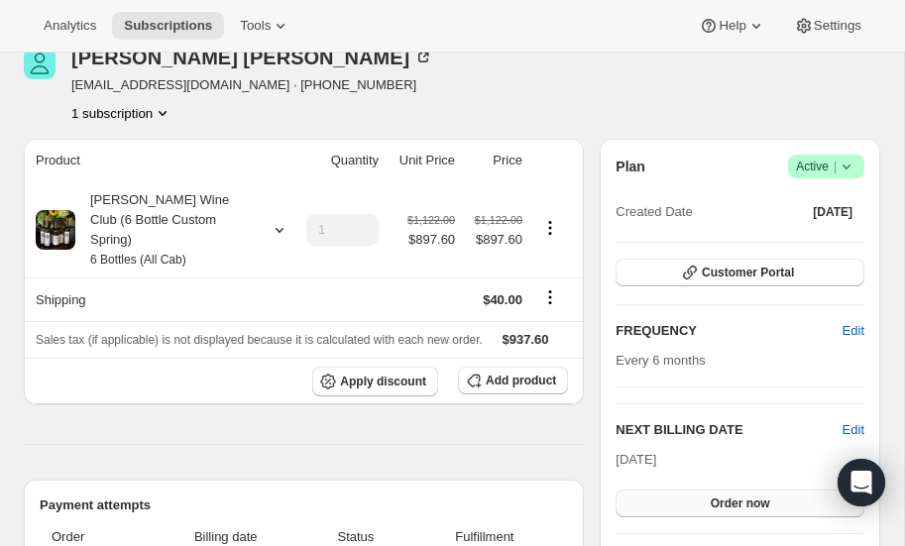
scroll to position [92, 0]
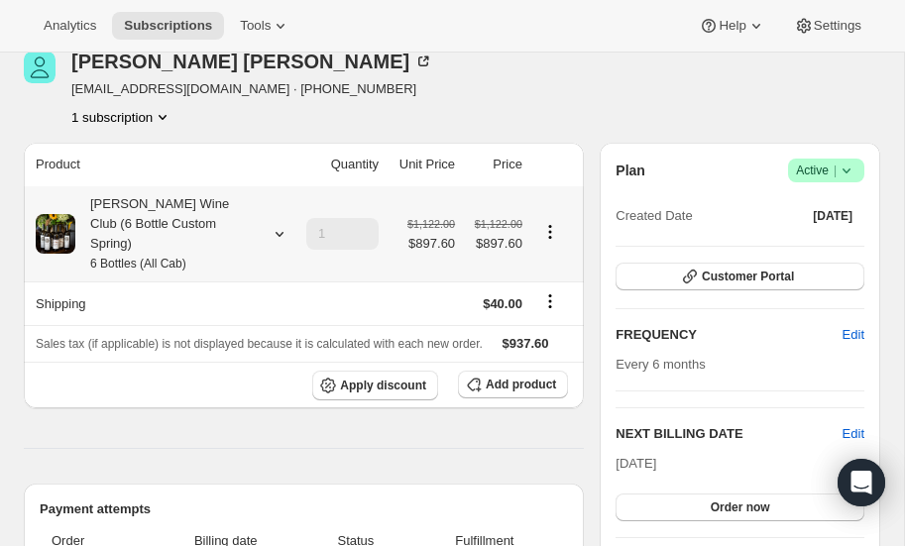
click at [278, 224] on icon at bounding box center [280, 234] width 20 height 20
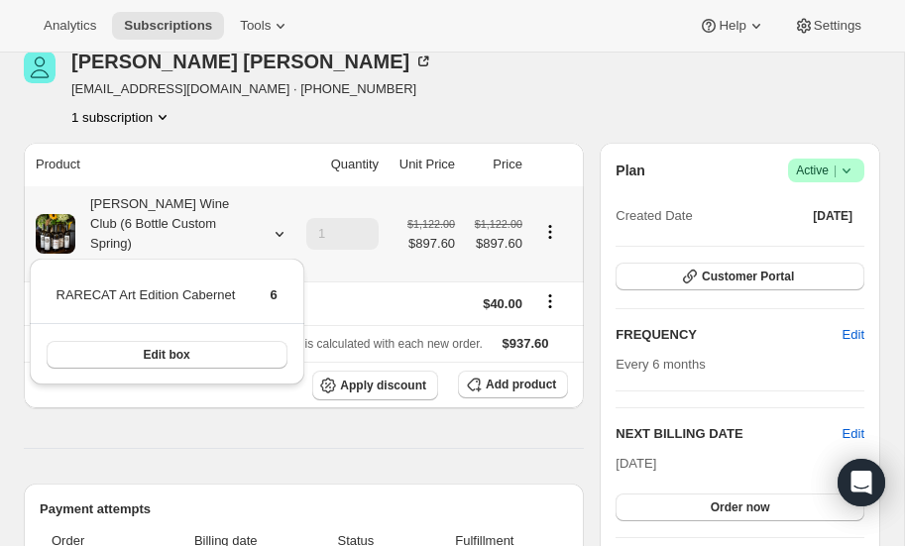
click at [278, 224] on icon at bounding box center [280, 234] width 20 height 20
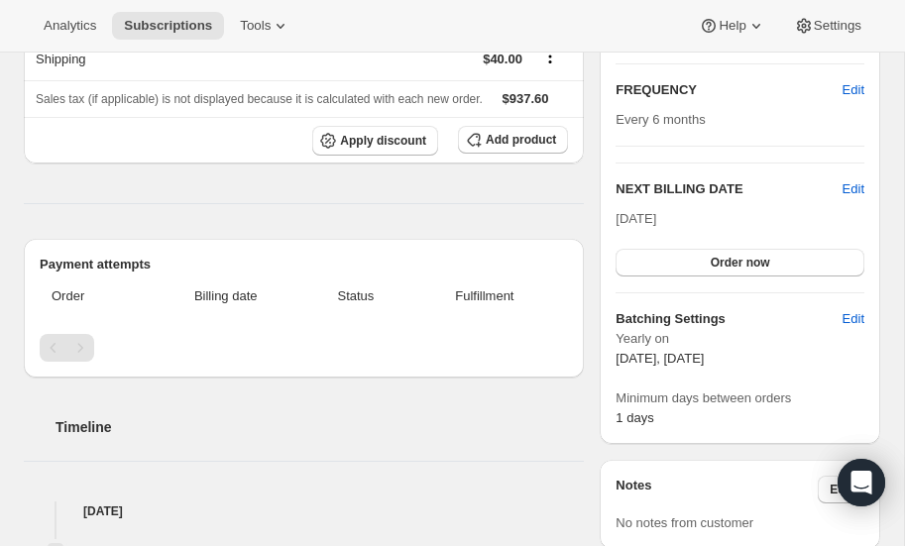
scroll to position [342, 0]
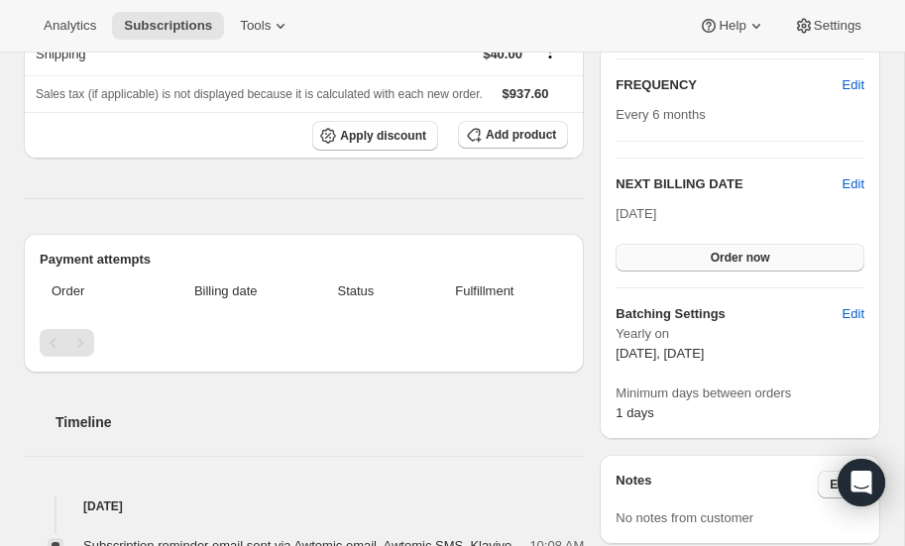
click at [754, 257] on span "Order now" at bounding box center [740, 258] width 59 height 16
click at [746, 258] on span "Click to confirm" at bounding box center [740, 258] width 90 height 16
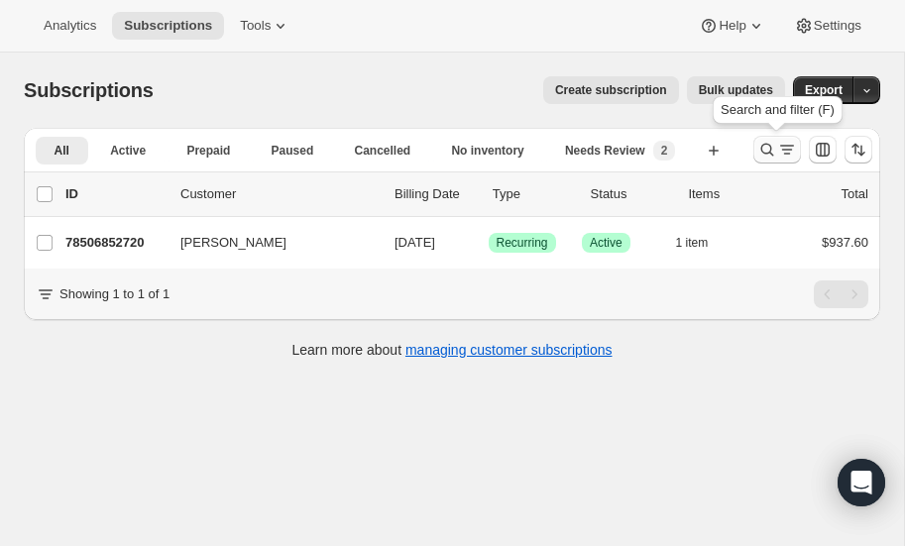
click at [761, 144] on icon "Search and filter results" at bounding box center [768, 150] width 20 height 20
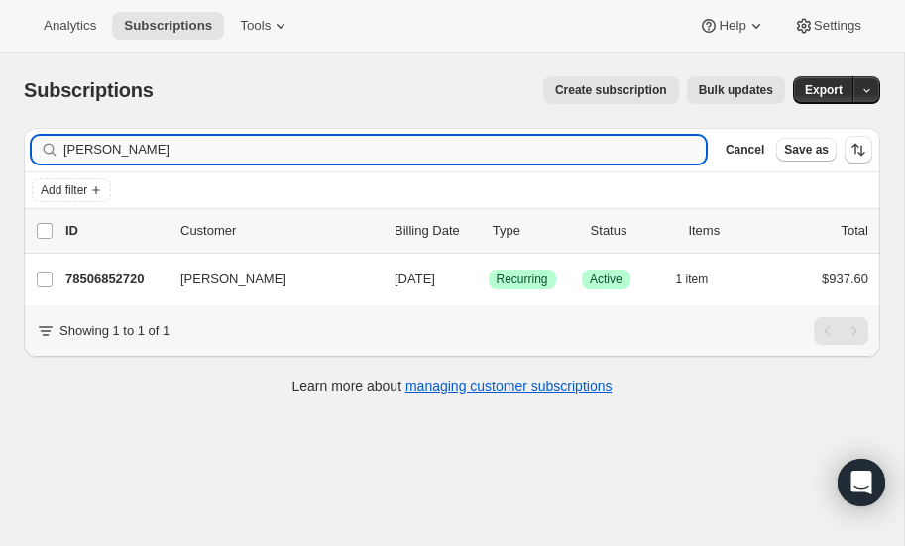
click at [209, 153] on input "blaine" at bounding box center [384, 150] width 643 height 28
type input "b"
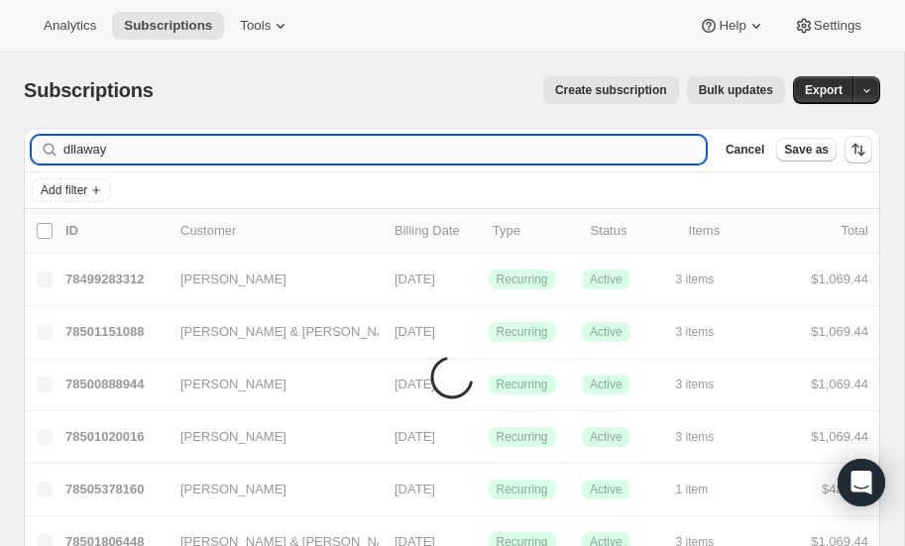
click at [122, 151] on input "dllaway" at bounding box center [384, 150] width 643 height 28
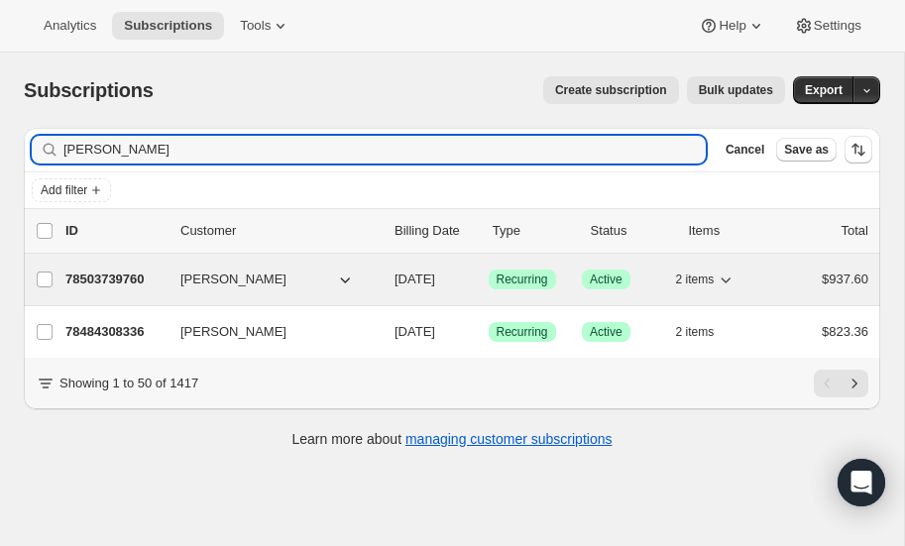
type input "dillaway"
click at [106, 276] on p "78503739760" at bounding box center [114, 280] width 99 height 20
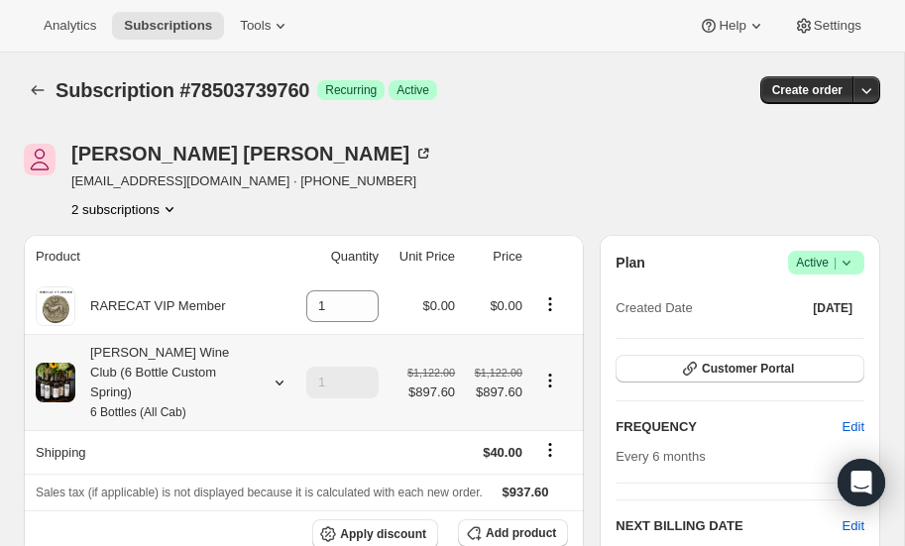
click at [276, 373] on icon at bounding box center [280, 383] width 20 height 20
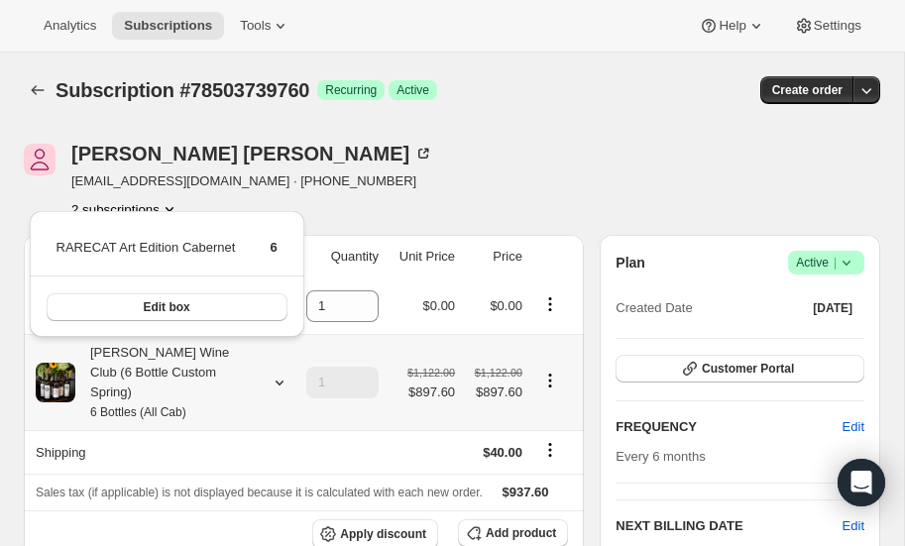
click at [276, 373] on icon at bounding box center [280, 383] width 20 height 20
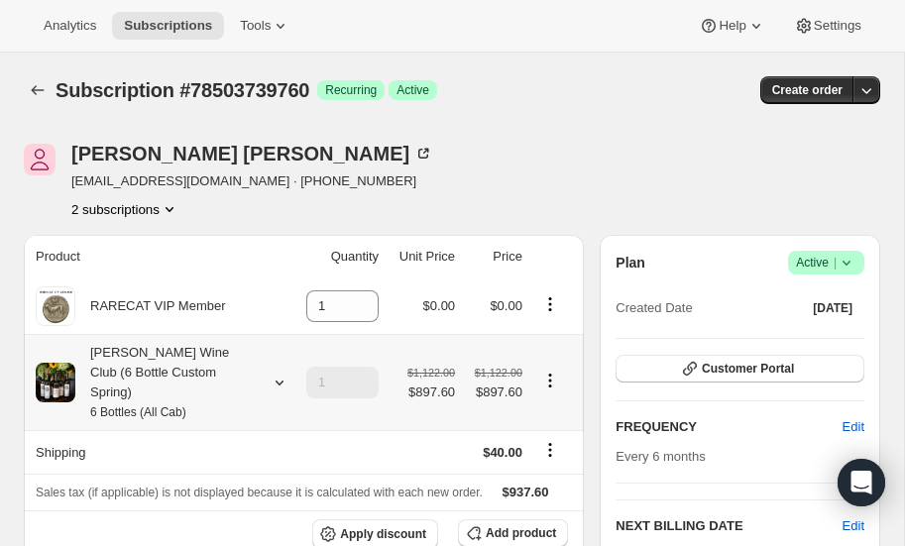
click at [276, 373] on icon at bounding box center [280, 383] width 20 height 20
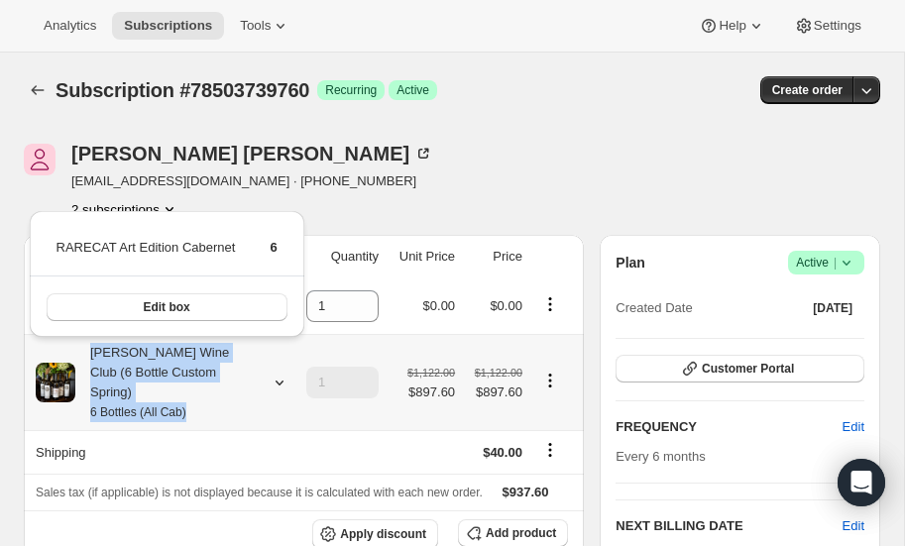
click at [279, 373] on icon at bounding box center [280, 383] width 20 height 20
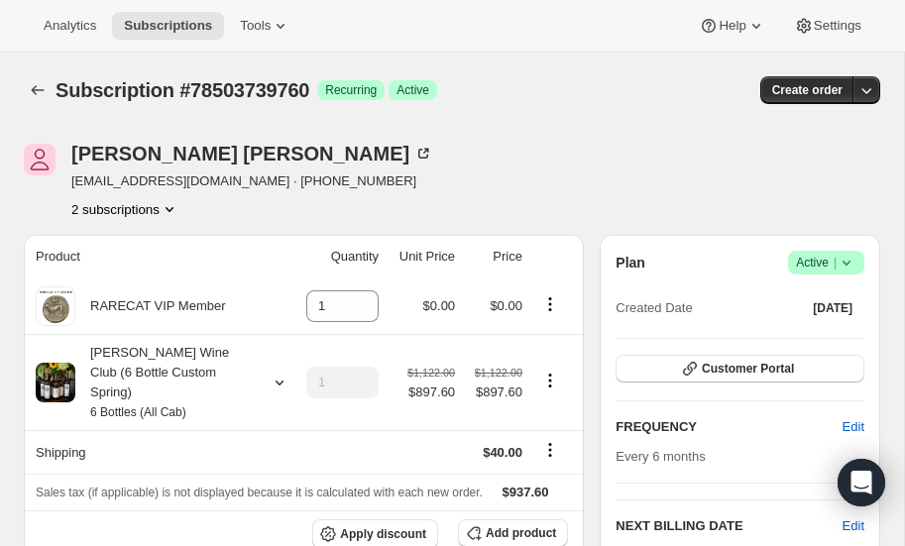
click at [171, 206] on icon "Product actions" at bounding box center [170, 209] width 20 height 20
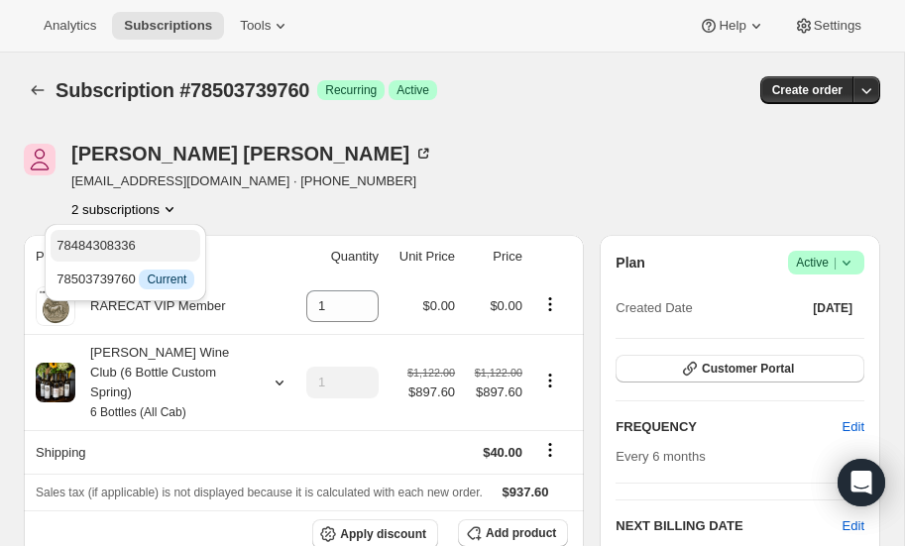
click at [133, 241] on span "78484308336" at bounding box center [96, 245] width 79 height 15
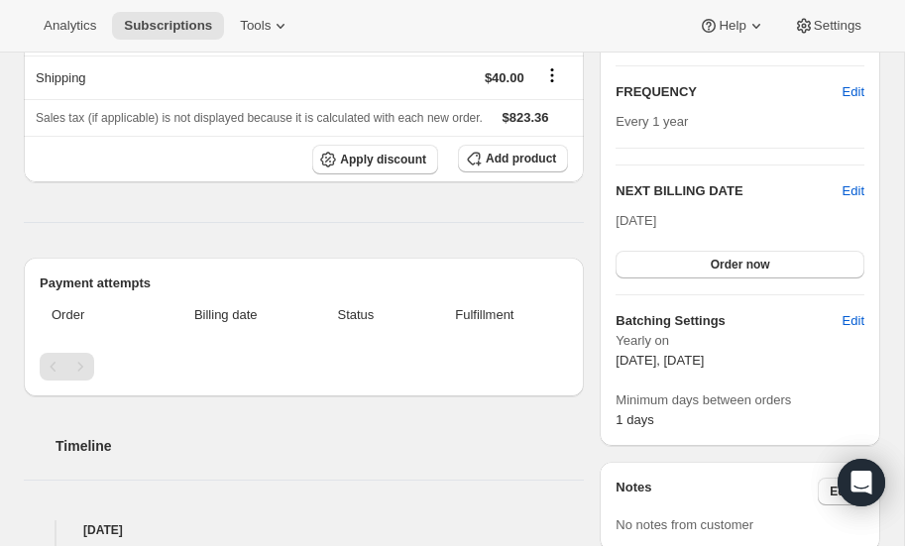
scroll to position [331, 0]
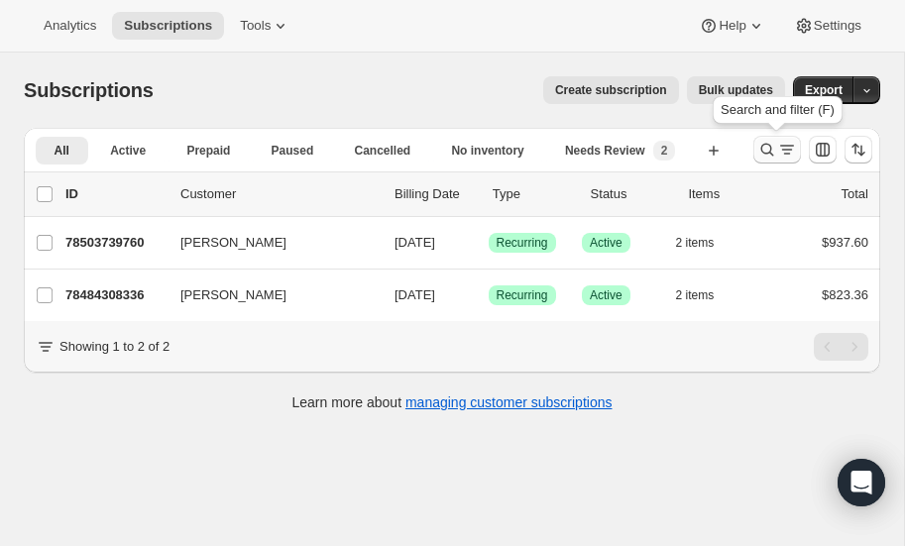
click at [769, 145] on icon "Search and filter results" at bounding box center [768, 150] width 13 height 13
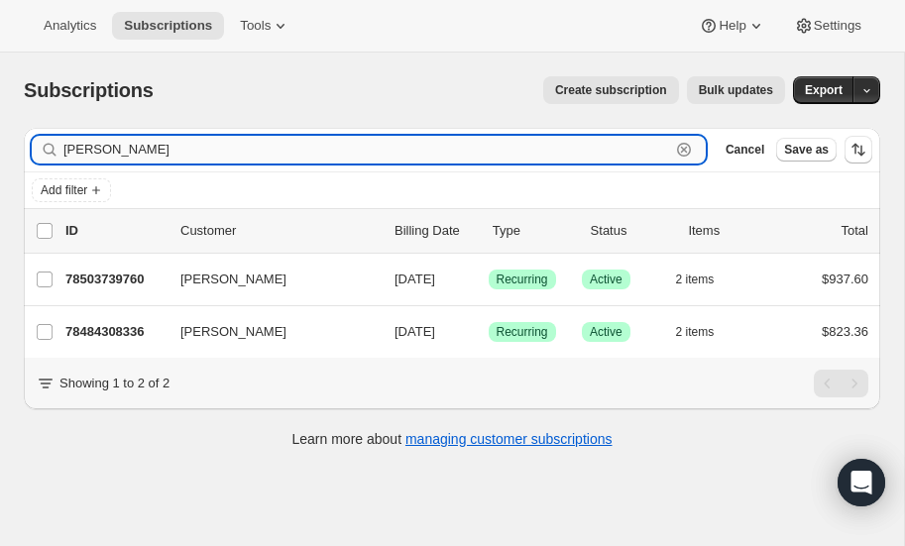
click at [250, 153] on input "dillaway" at bounding box center [366, 150] width 607 height 28
type input "d"
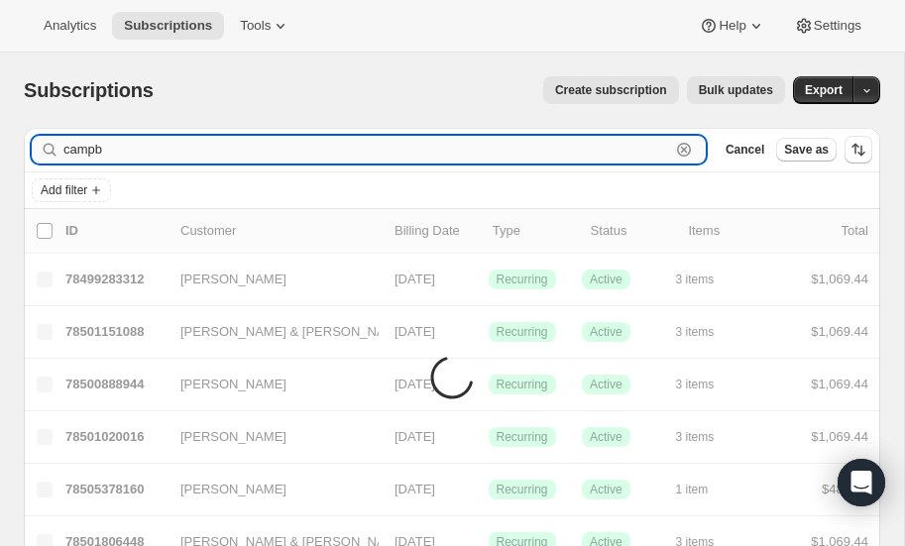
click at [150, 152] on input "campb" at bounding box center [366, 150] width 607 height 28
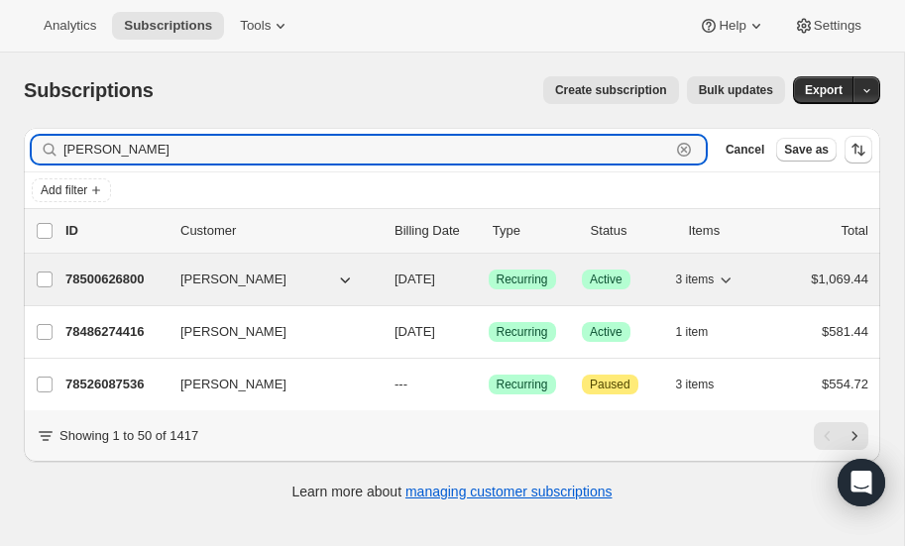
type input "chambers"
click at [115, 274] on p "78500626800" at bounding box center [114, 280] width 99 height 20
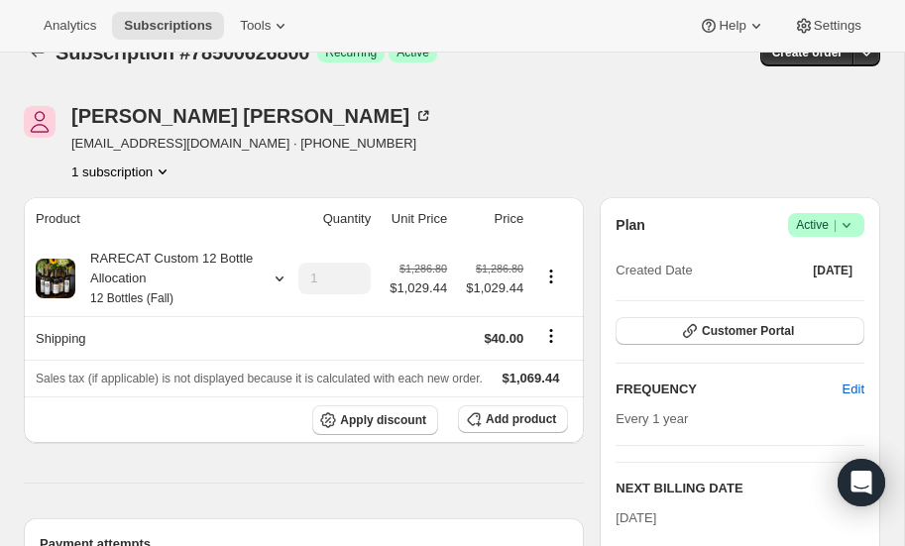
scroll to position [37, 0]
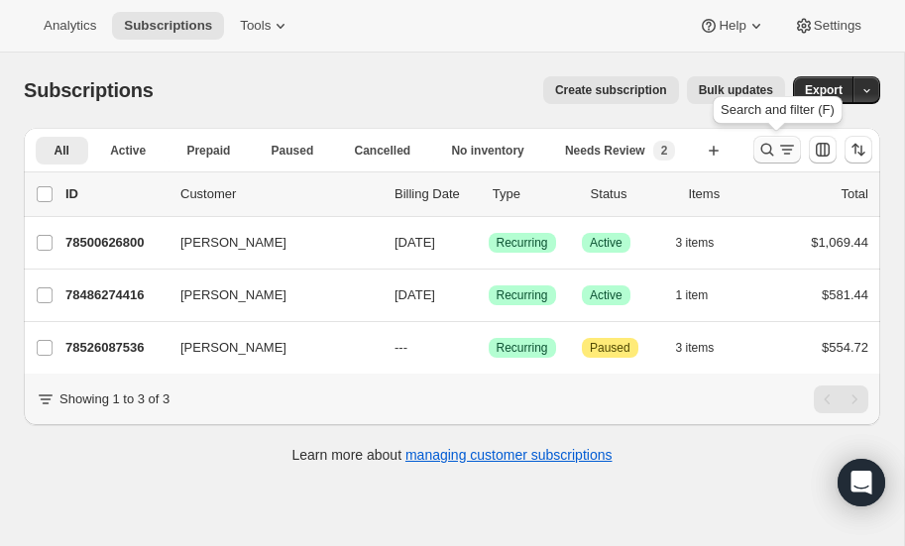
click at [768, 150] on icon "Search and filter results" at bounding box center [768, 150] width 20 height 20
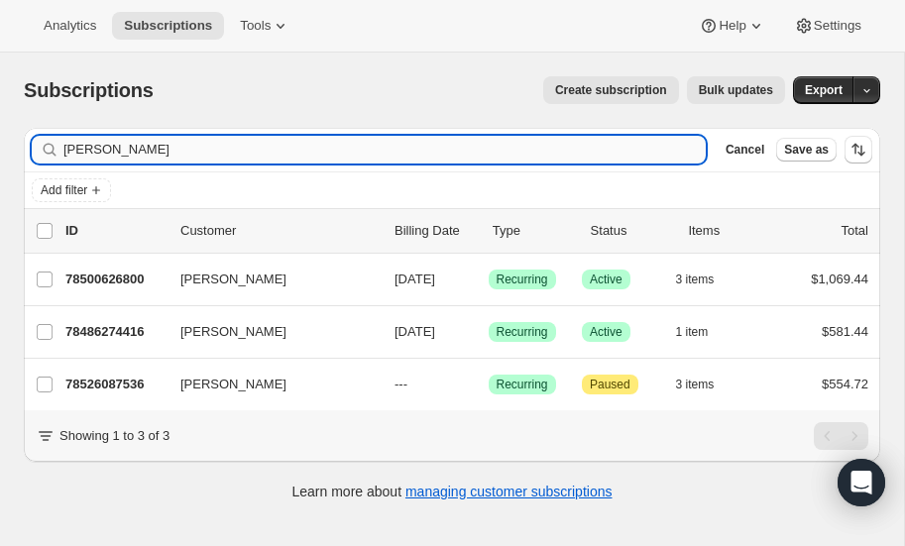
click at [163, 153] on input "chambers" at bounding box center [384, 150] width 643 height 28
type input "c"
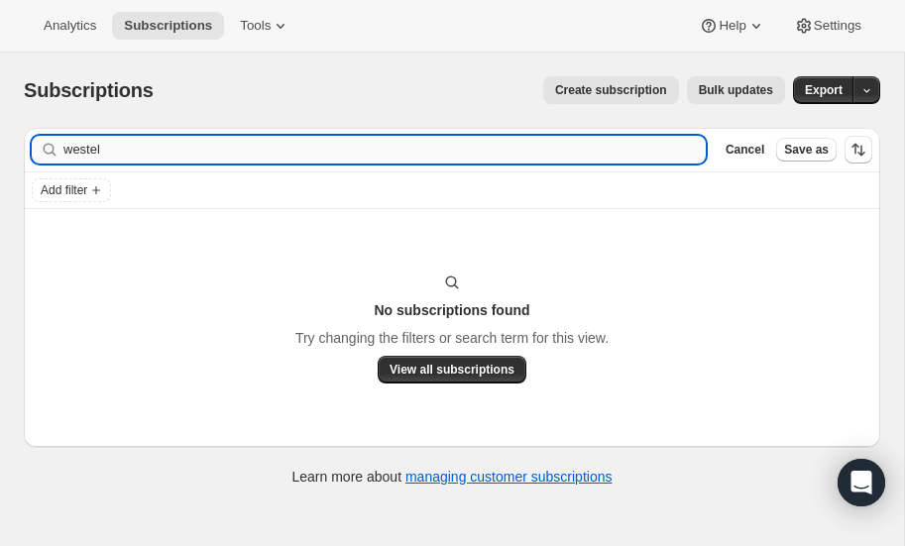
click at [191, 154] on input "westel" at bounding box center [384, 150] width 643 height 28
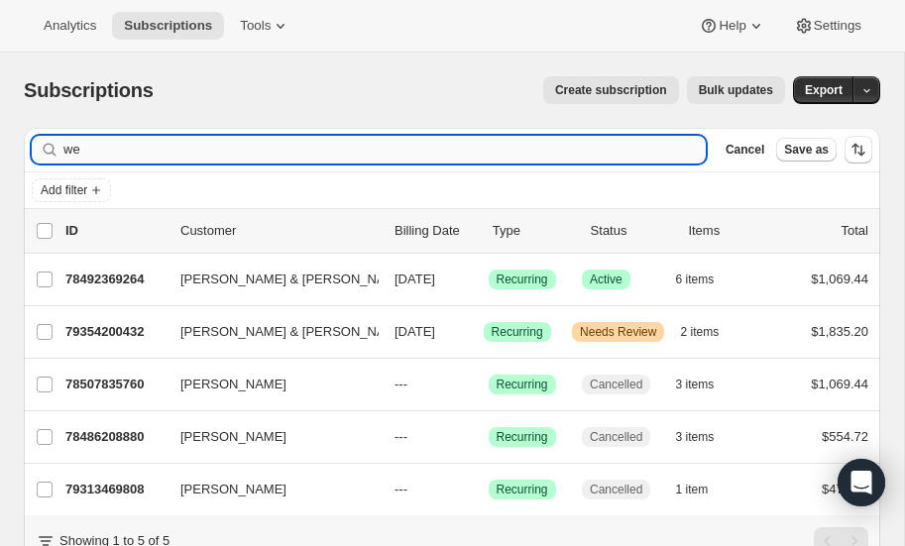
type input "w"
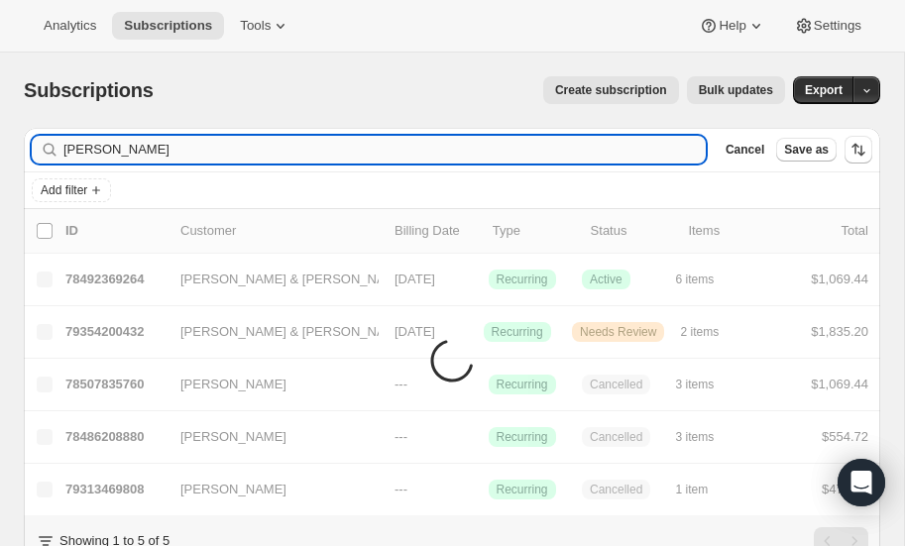
type input "malcom"
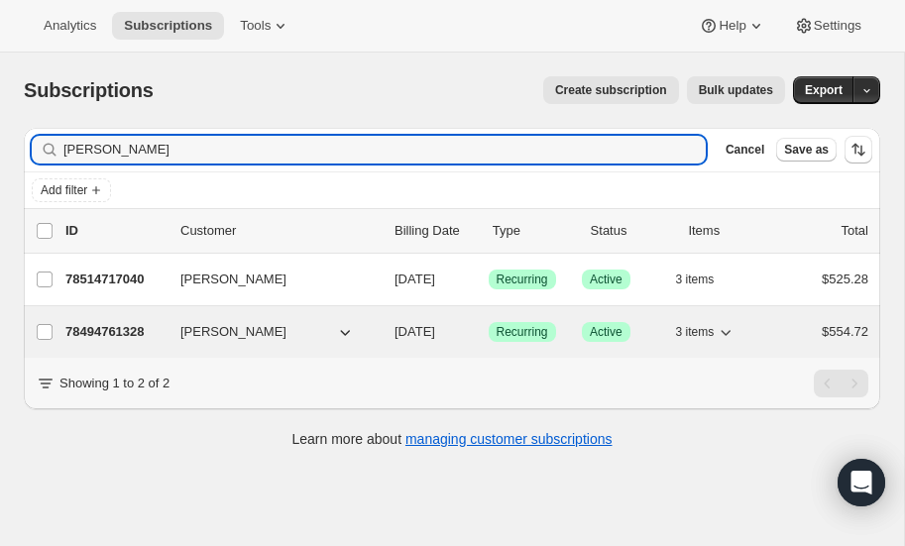
click at [98, 327] on p "78494761328" at bounding box center [114, 332] width 99 height 20
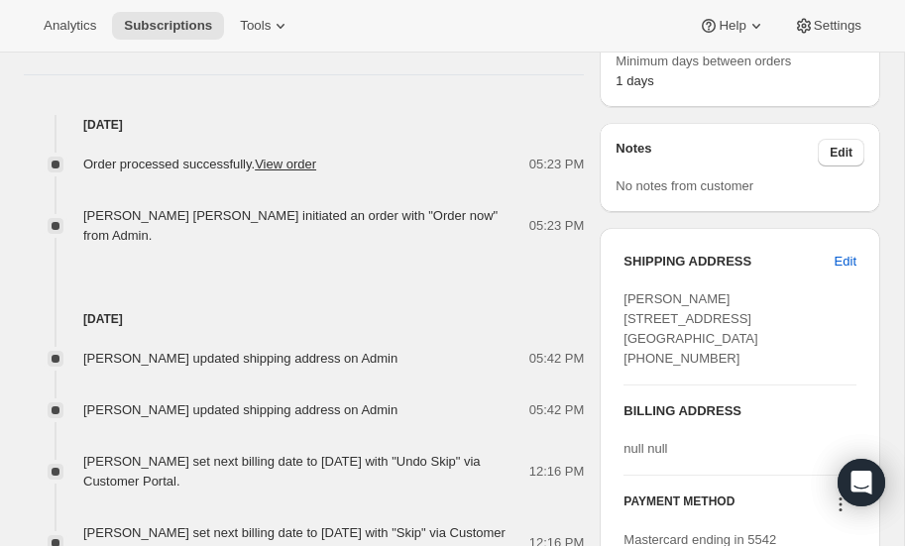
scroll to position [742, 0]
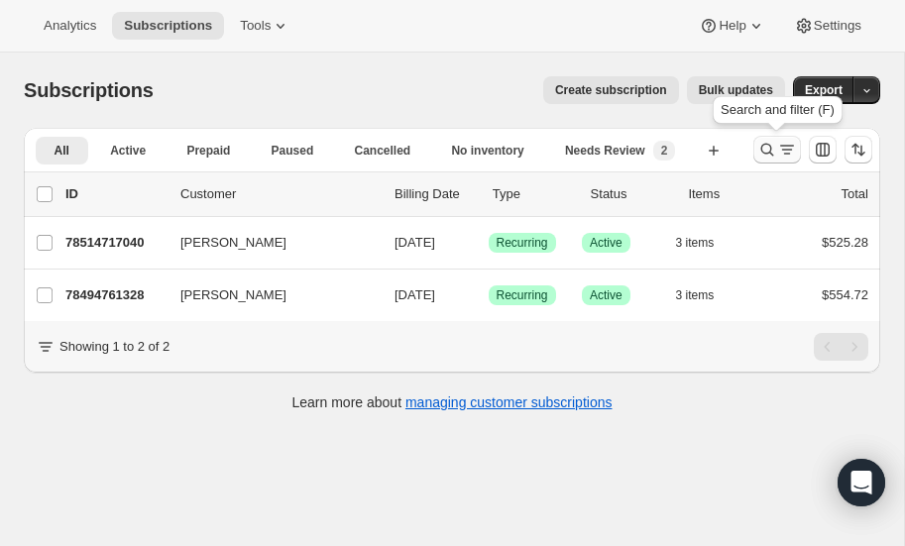
click at [763, 147] on icon "Search and filter results" at bounding box center [768, 150] width 20 height 20
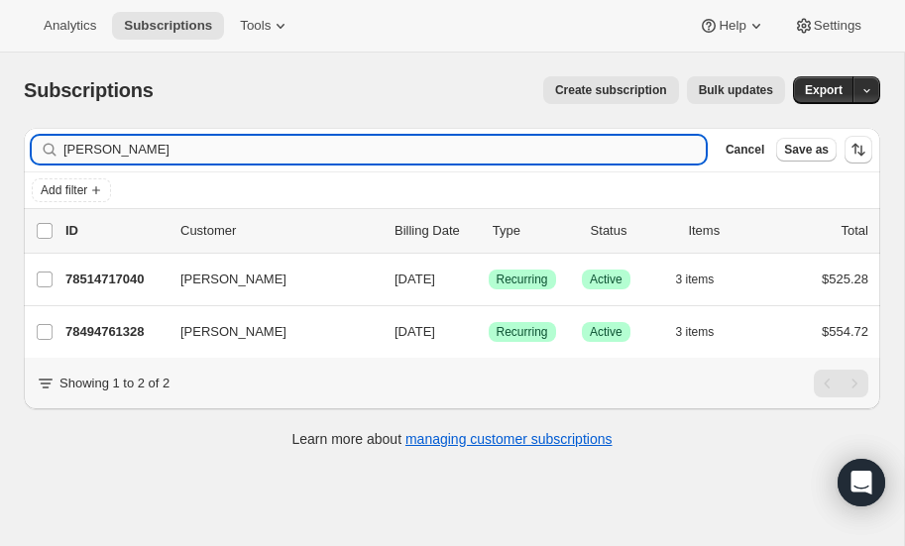
click at [190, 151] on input "malcom" at bounding box center [384, 150] width 643 height 28
type input "m"
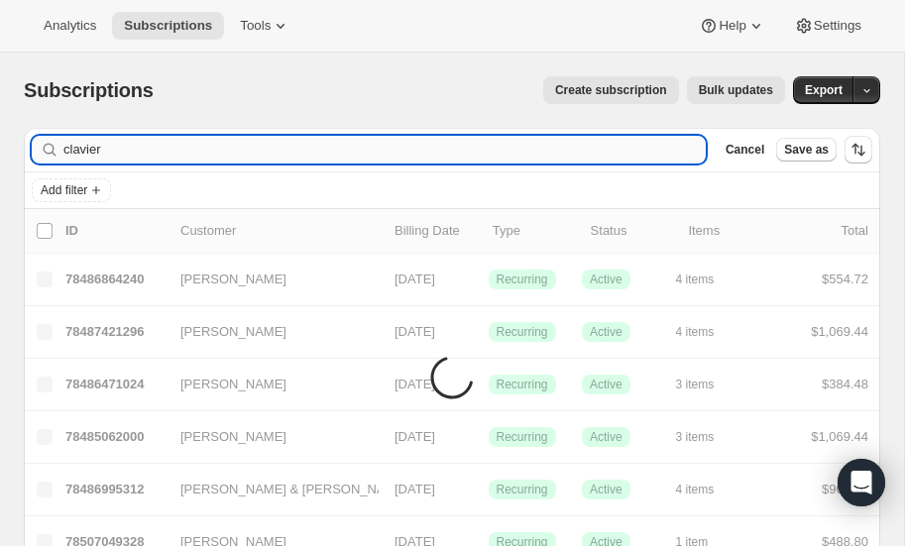
type input "clavier"
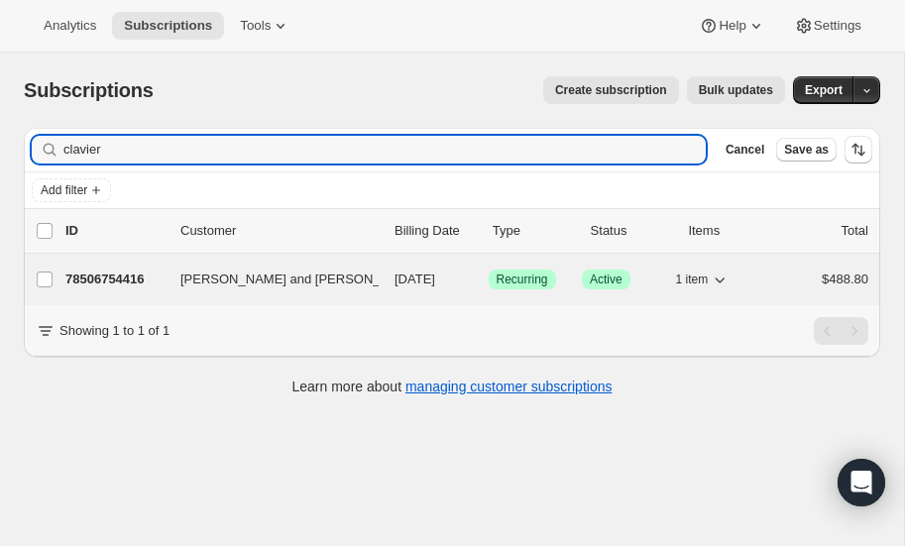
click at [115, 274] on p "78506754416" at bounding box center [114, 280] width 99 height 20
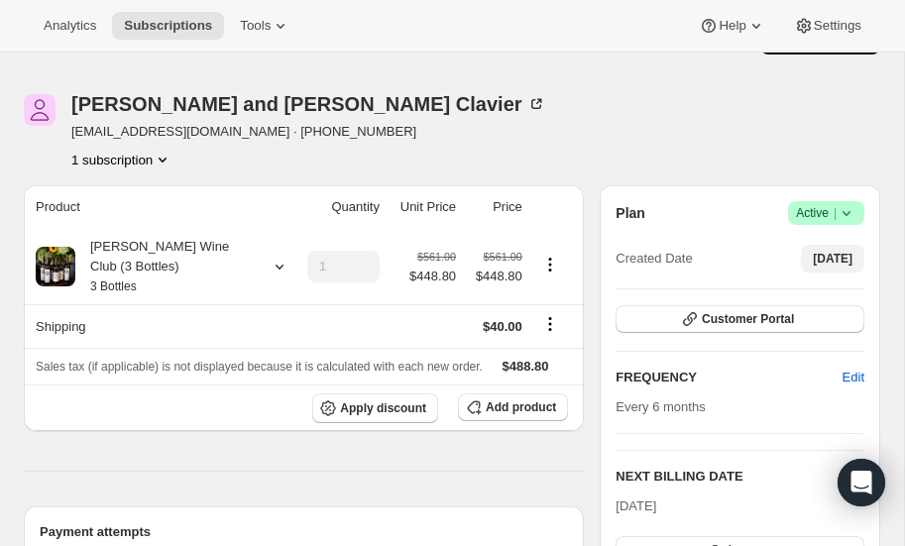
scroll to position [21, 0]
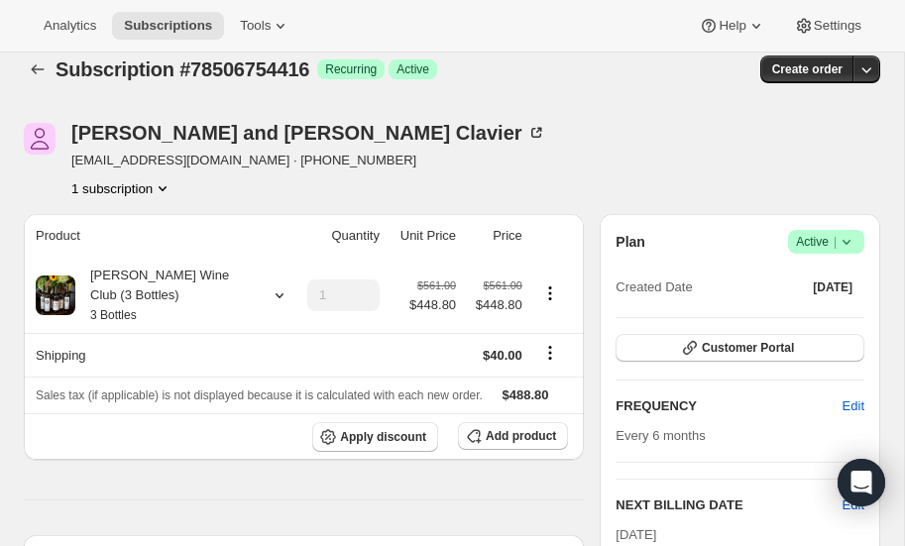
click at [847, 236] on icon at bounding box center [847, 242] width 20 height 20
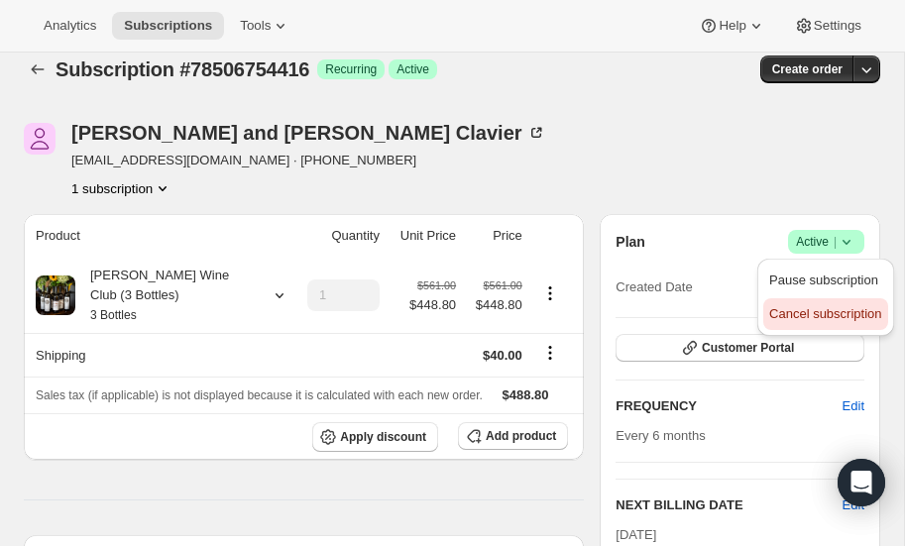
click at [809, 311] on span "Cancel subscription" at bounding box center [825, 313] width 112 height 15
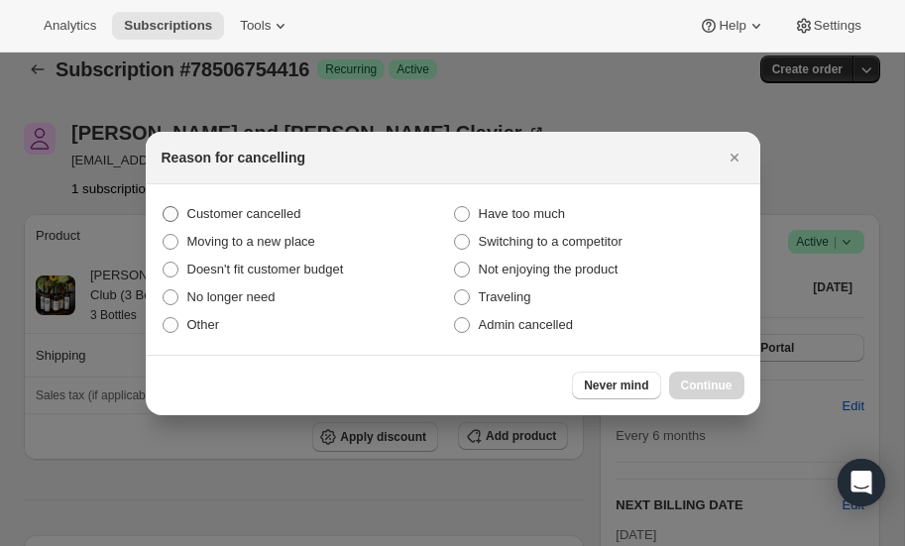
click at [172, 217] on span ":r2v5:" at bounding box center [171, 214] width 16 height 16
click at [164, 207] on input "Customer cancelled" at bounding box center [163, 206] width 1 height 1
radio input "true"
click at [707, 385] on span "Continue" at bounding box center [707, 386] width 52 height 16
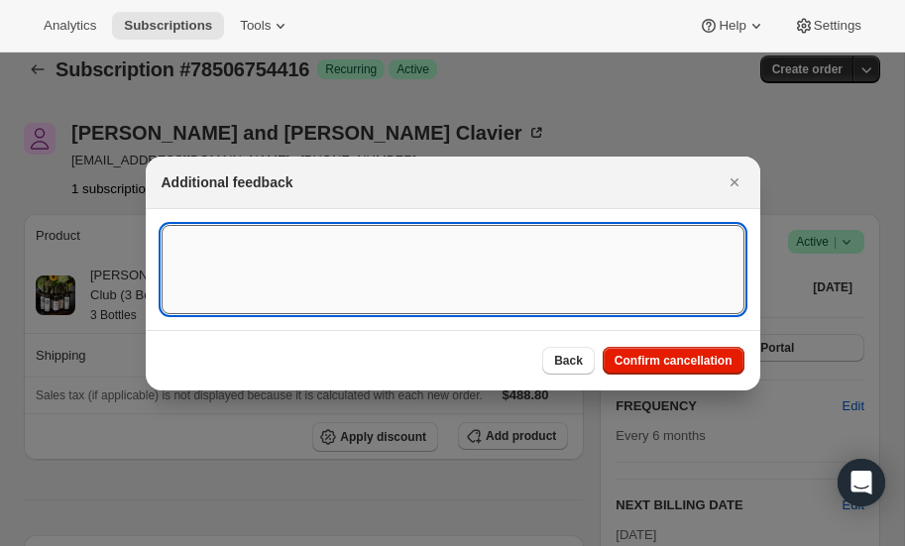
click at [325, 265] on textarea ":r2v5:" at bounding box center [453, 269] width 583 height 89
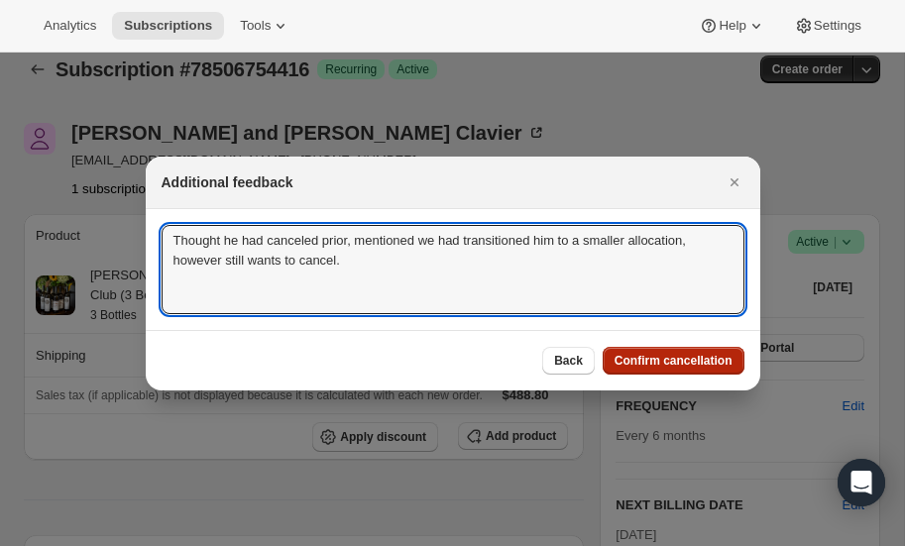
type textarea "Thought he had canceled prior, mentioned we had transitioned him to a smaller a…"
click at [686, 363] on span "Confirm cancellation" at bounding box center [674, 361] width 118 height 16
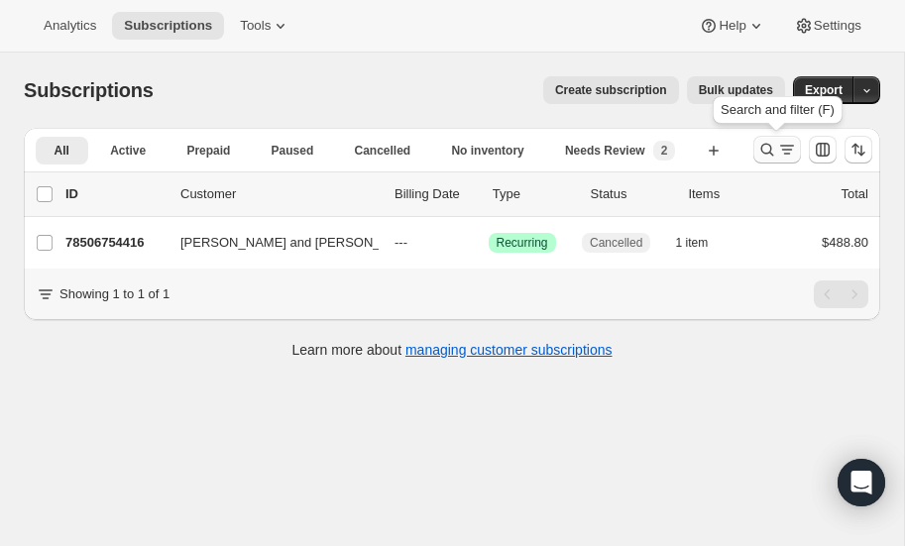
click at [768, 142] on icon "Search and filter results" at bounding box center [768, 150] width 20 height 20
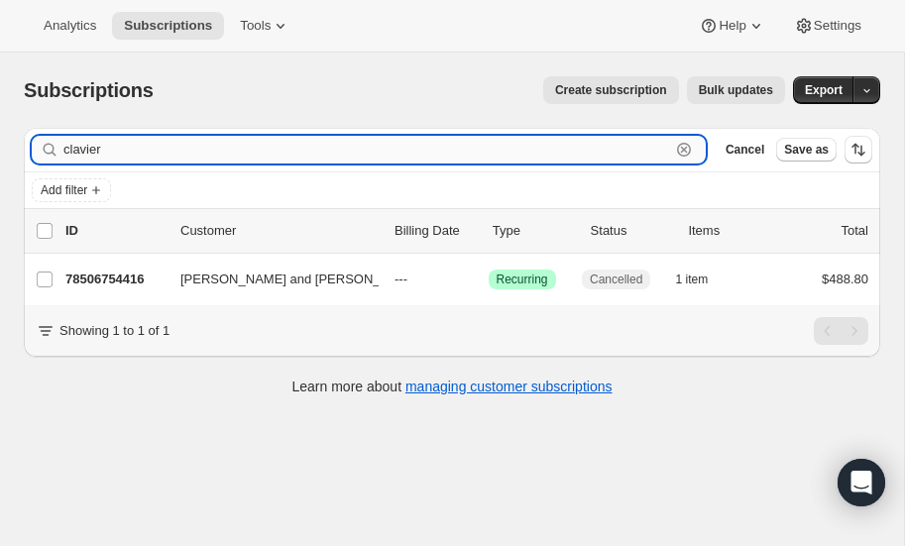
click at [167, 155] on input "clavier" at bounding box center [366, 150] width 607 height 28
type input "c"
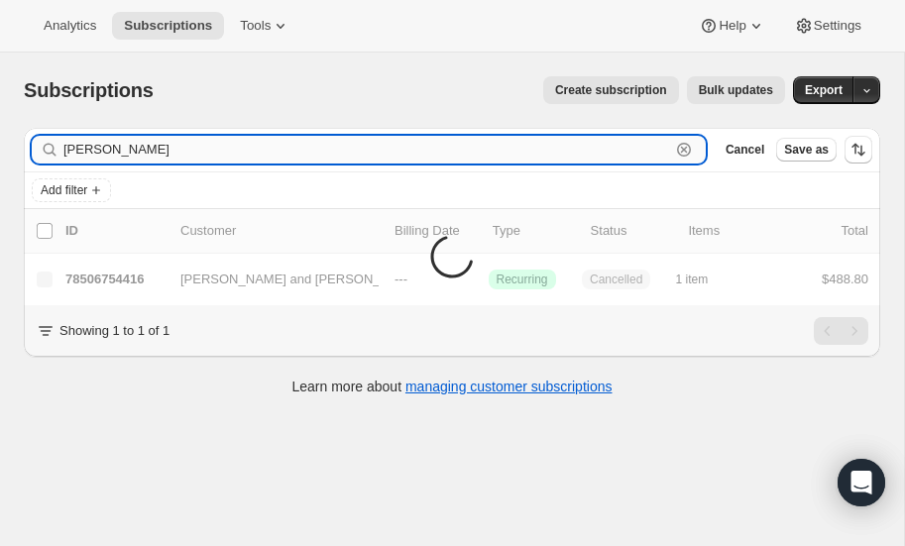
type input "kinley"
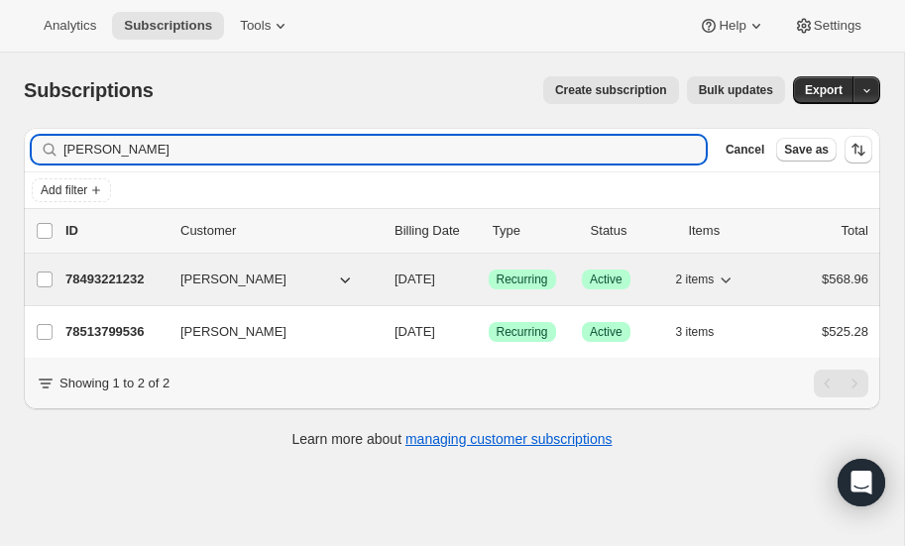
click at [97, 276] on p "78493221232" at bounding box center [114, 280] width 99 height 20
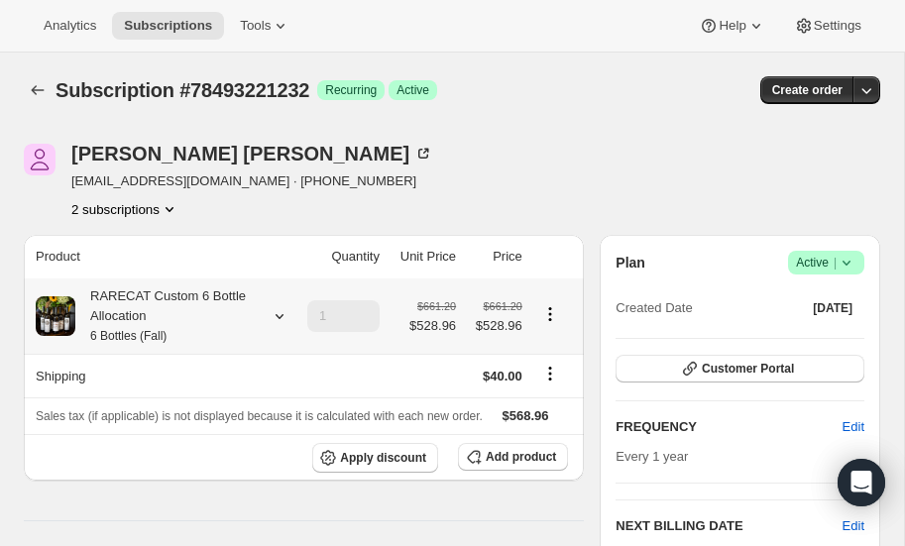
click at [280, 311] on icon at bounding box center [280, 316] width 20 height 20
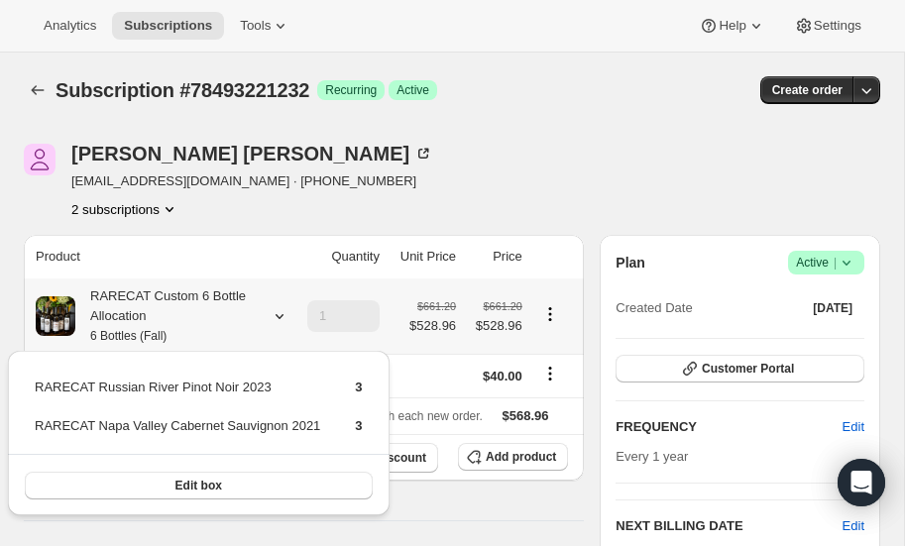
click at [280, 311] on icon at bounding box center [280, 316] width 20 height 20
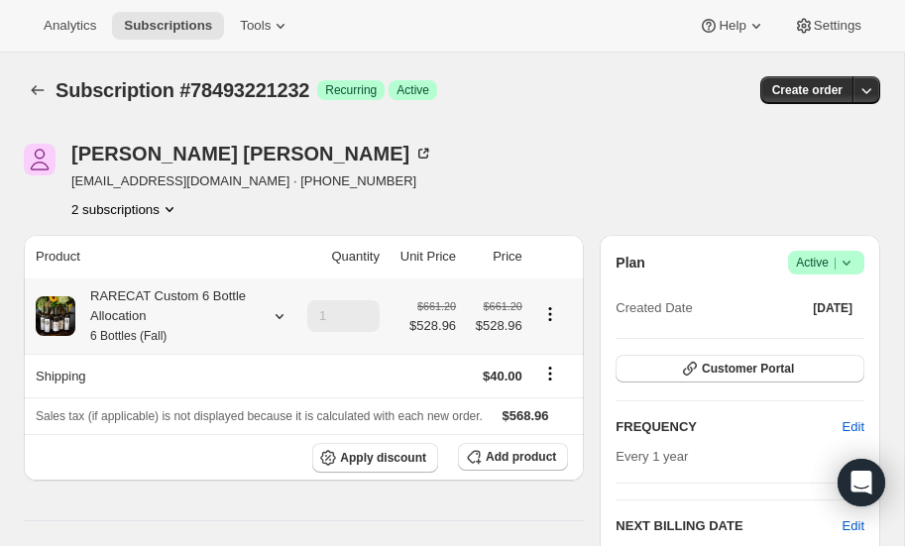
click at [280, 311] on icon at bounding box center [280, 316] width 20 height 20
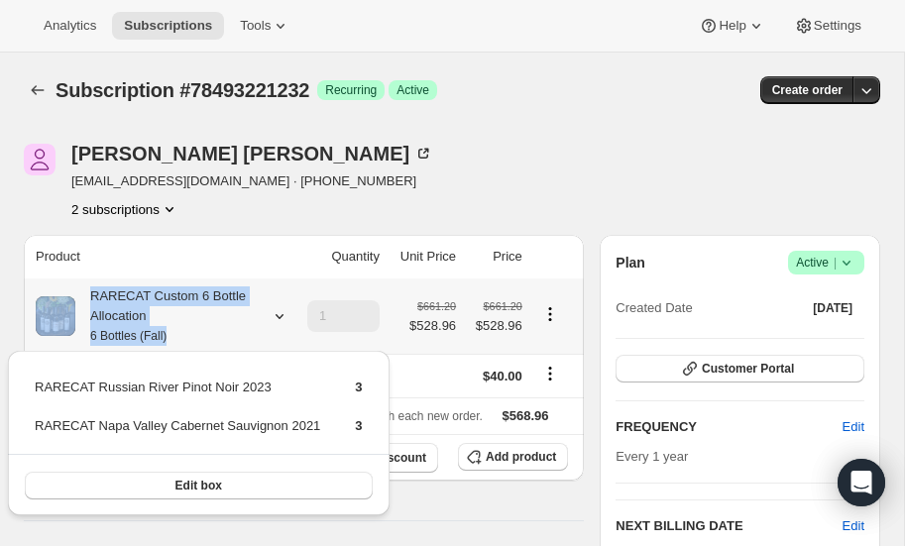
click at [280, 314] on icon at bounding box center [280, 316] width 20 height 20
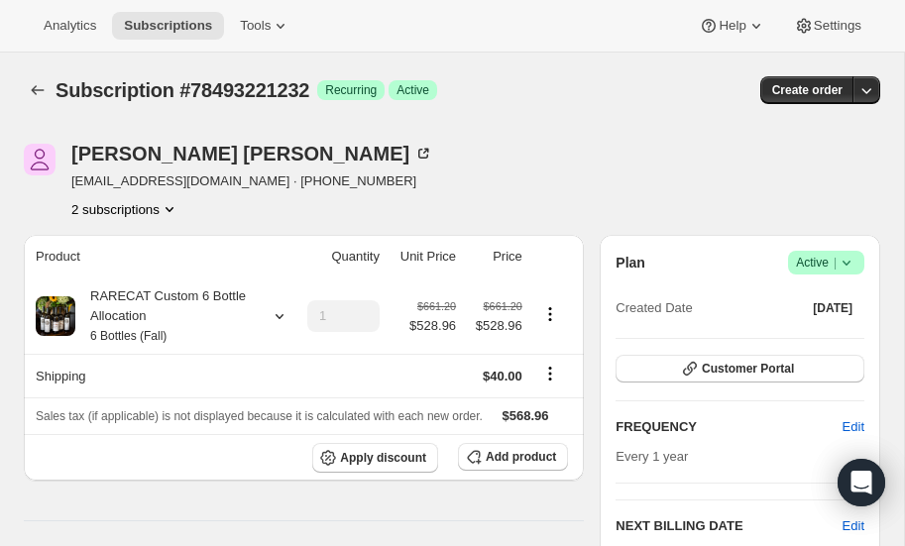
click at [399, 147] on div "Kinley Berger kinleycberger@gmail.com · +17606176075 2 subscriptions" at bounding box center [324, 181] width 600 height 75
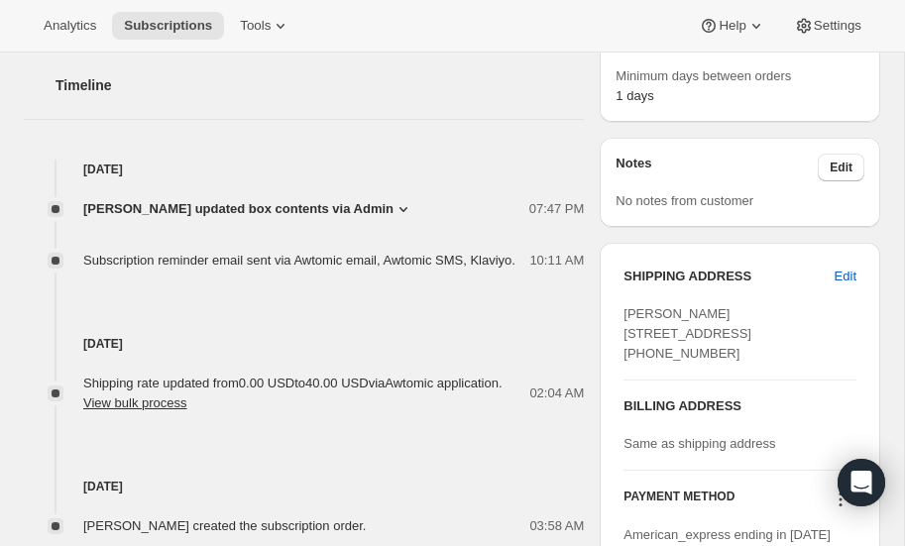
scroll to position [657, 0]
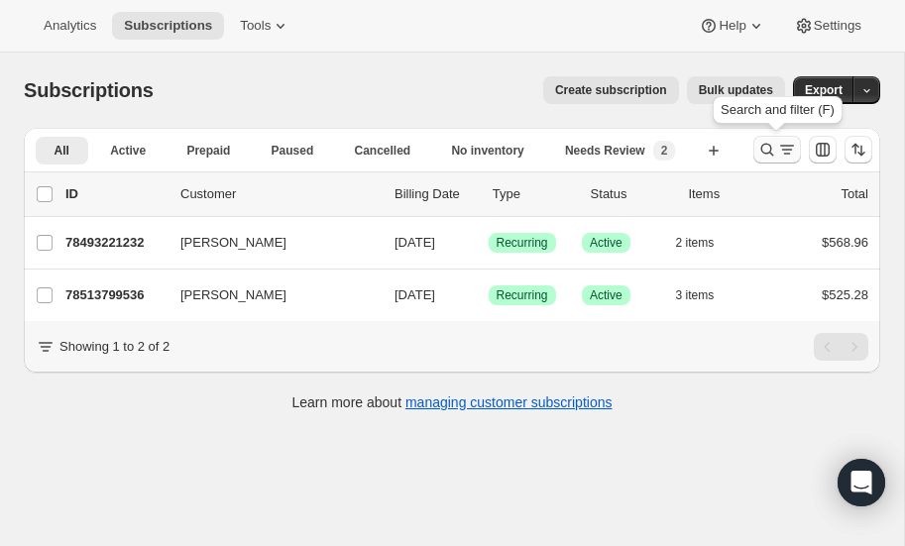
click at [765, 148] on icon "Search and filter results" at bounding box center [768, 150] width 20 height 20
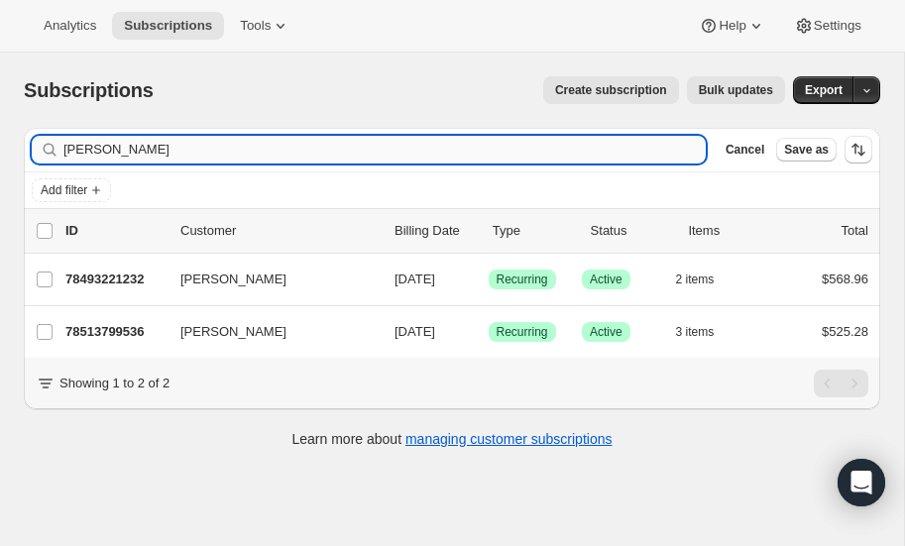
click at [214, 152] on input "kinley" at bounding box center [384, 150] width 643 height 28
type input "k"
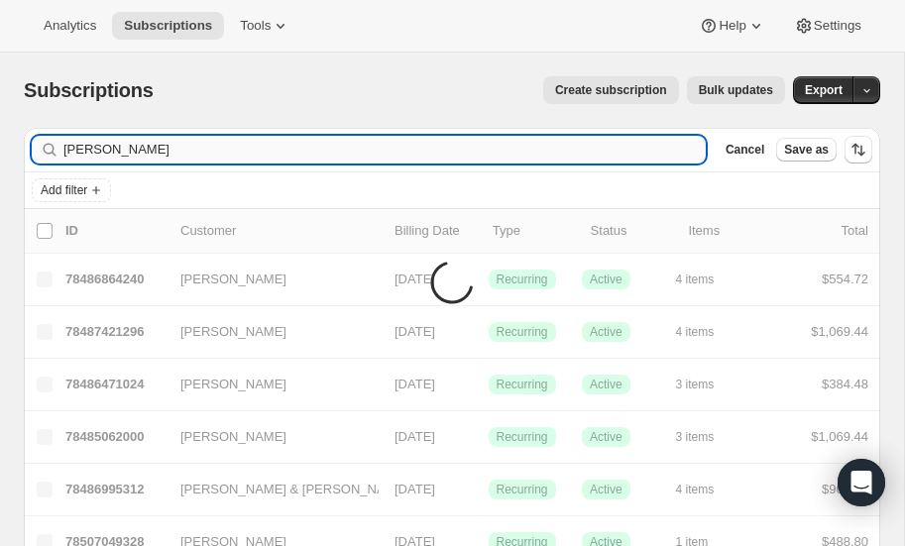
type input "hunzeker"
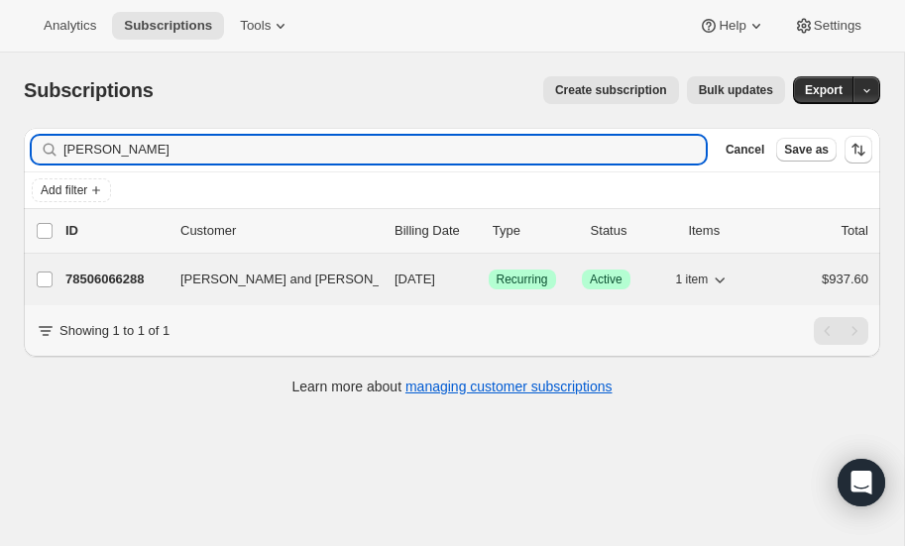
click at [125, 275] on p "78506066288" at bounding box center [114, 280] width 99 height 20
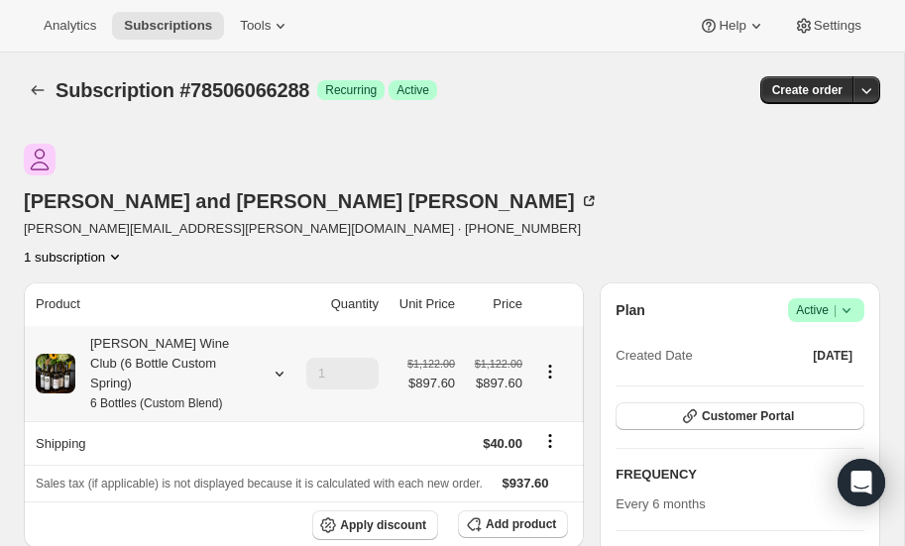
click at [276, 364] on icon at bounding box center [280, 374] width 20 height 20
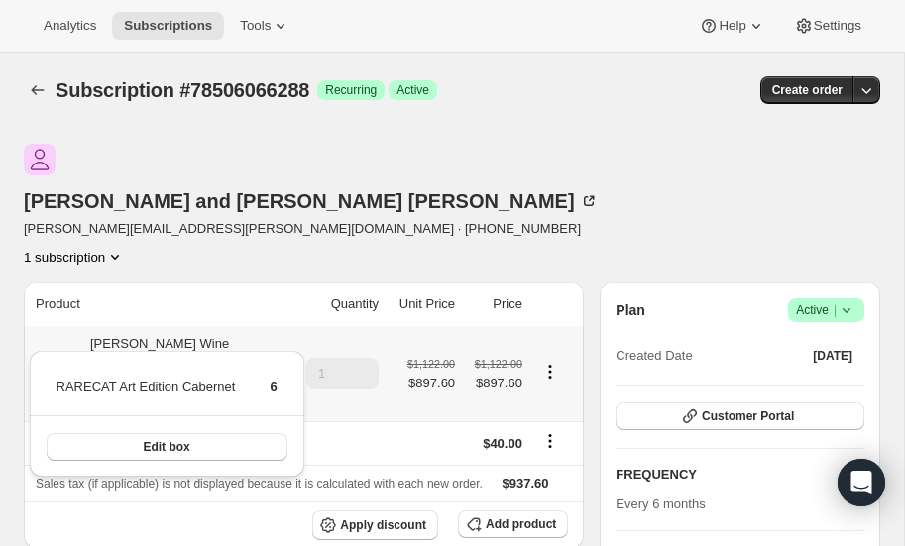
click at [276, 364] on icon at bounding box center [280, 374] width 20 height 20
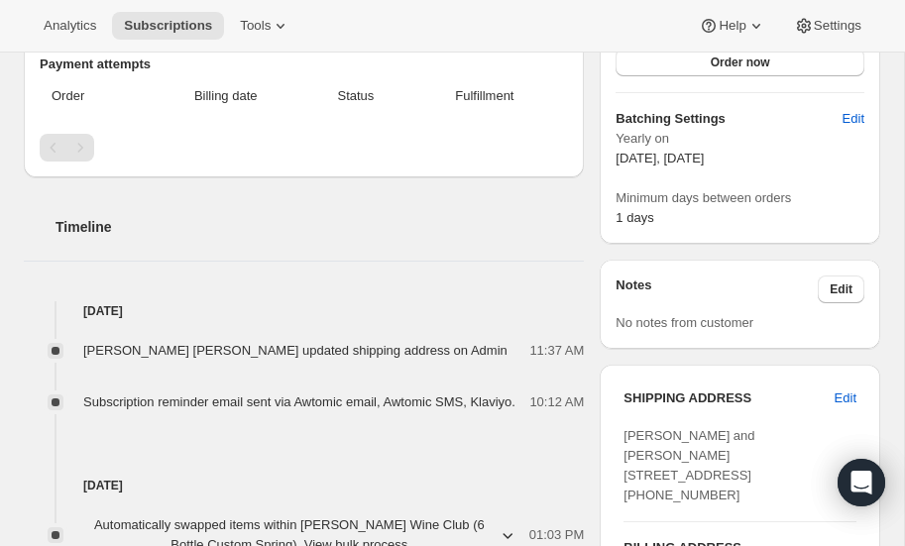
scroll to position [588, 0]
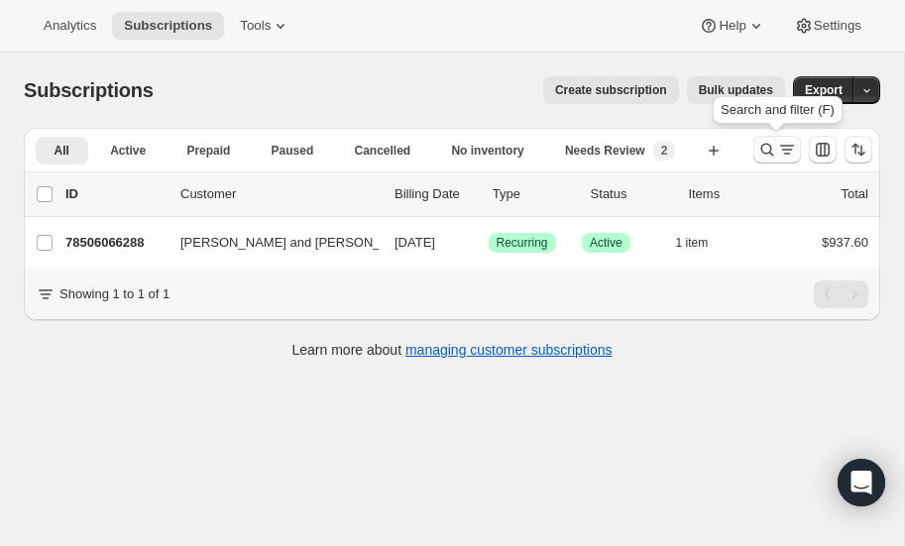
click at [764, 148] on icon "Search and filter results" at bounding box center [768, 150] width 20 height 20
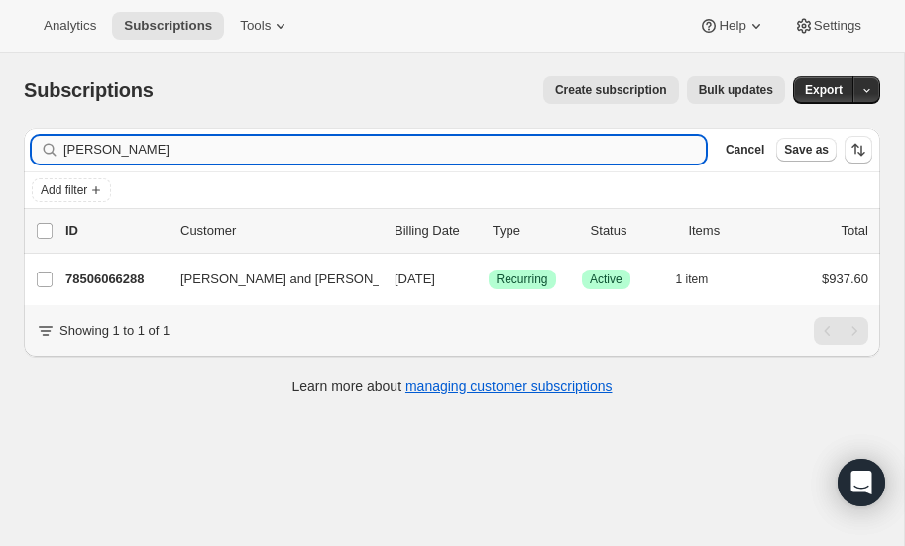
click at [168, 149] on input "hunzeker" at bounding box center [384, 150] width 643 height 28
type input "h"
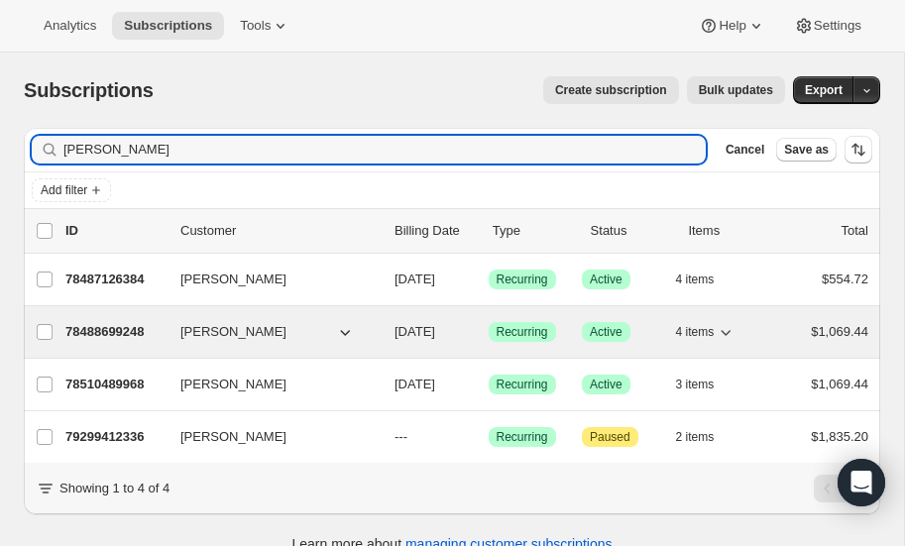
type input "plager"
click at [95, 322] on p "78488699248" at bounding box center [114, 332] width 99 height 20
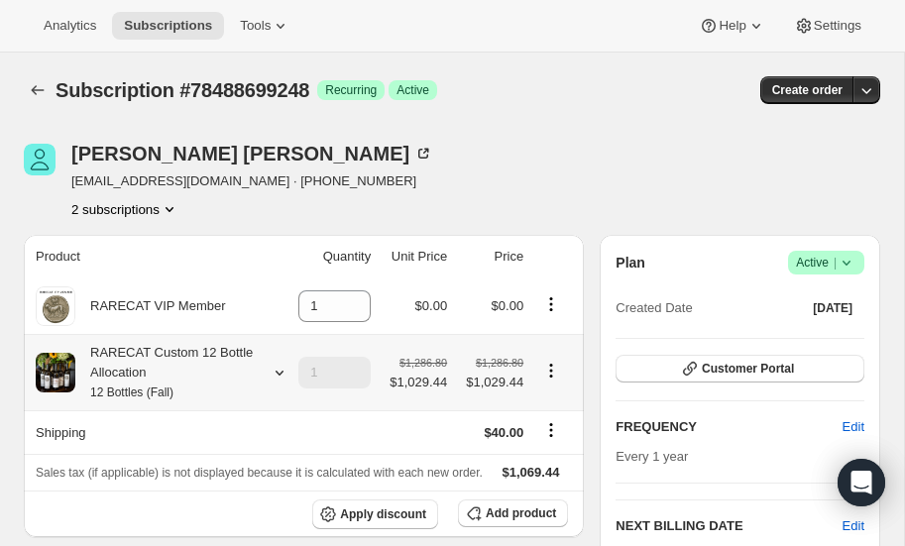
click at [279, 368] on icon at bounding box center [280, 373] width 20 height 20
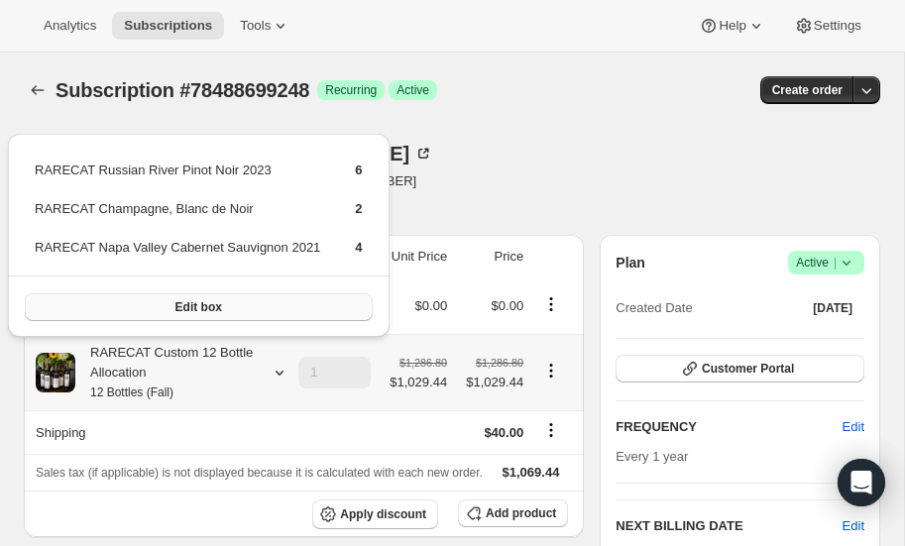
click at [206, 305] on span "Edit box" at bounding box center [199, 307] width 47 height 16
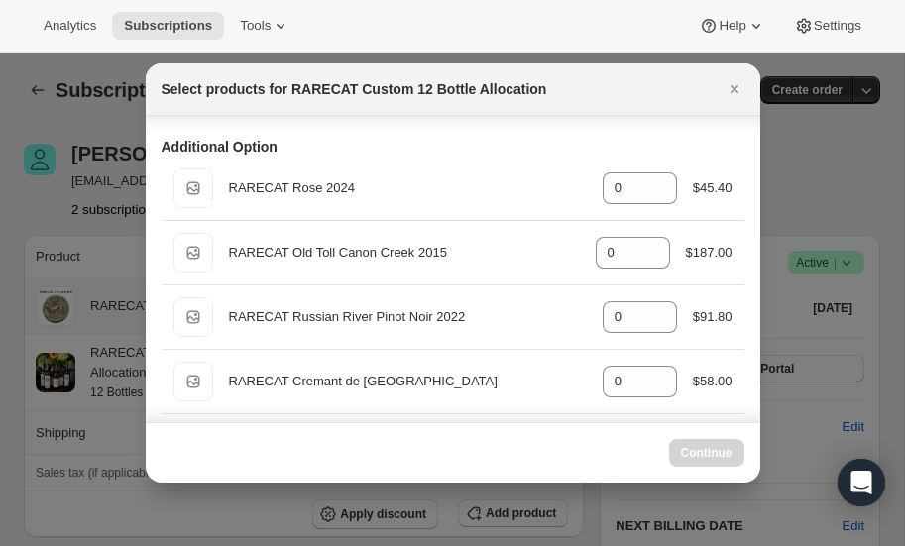
select select "gid://shopify/ProductVariant/52459685871984"
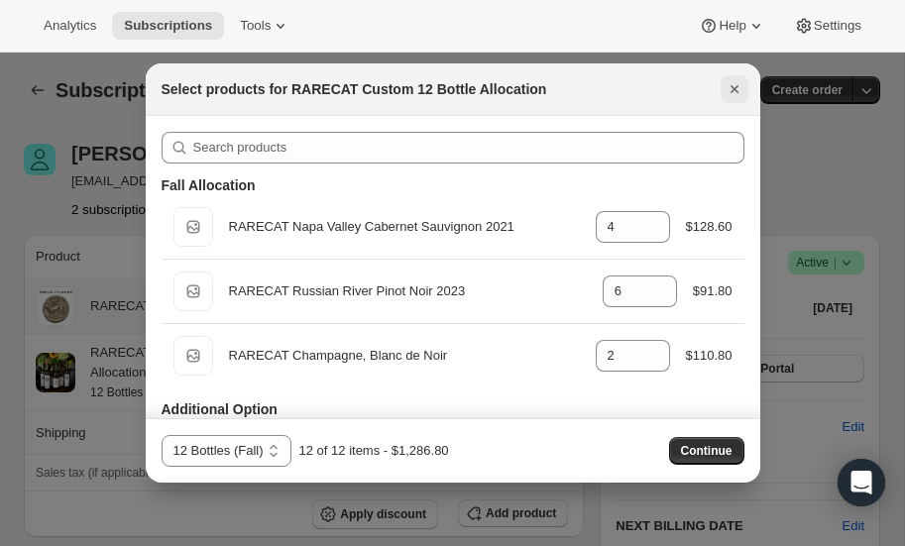
click at [735, 85] on icon "Close" at bounding box center [735, 89] width 20 height 20
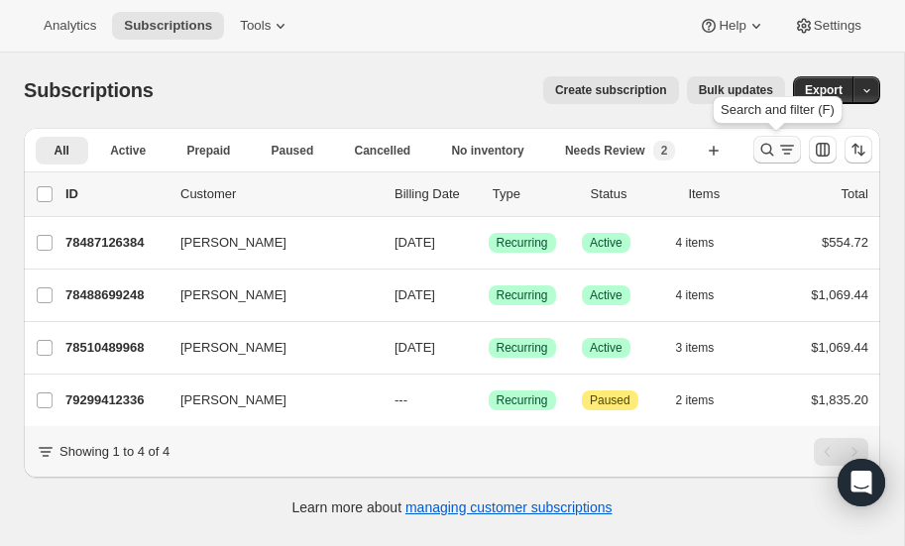
click at [763, 147] on icon "Search and filter results" at bounding box center [768, 150] width 20 height 20
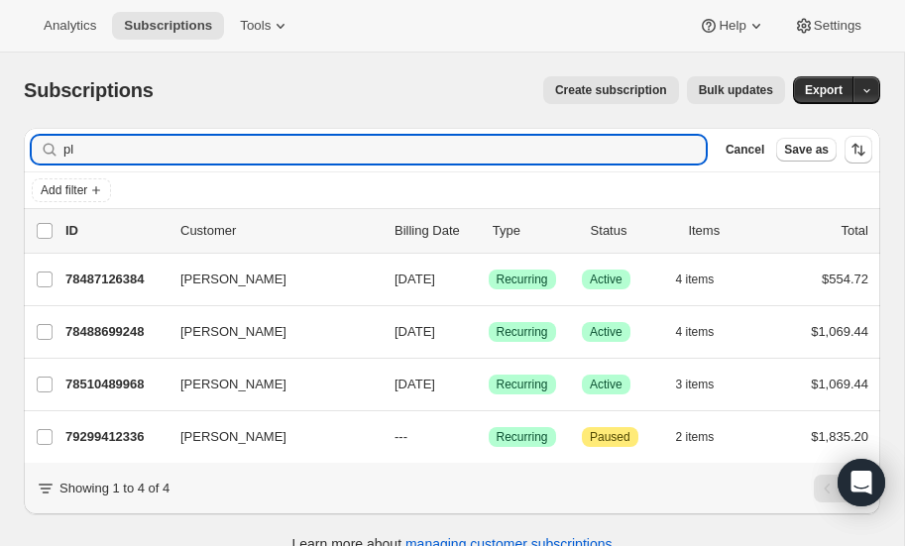
type input "p"
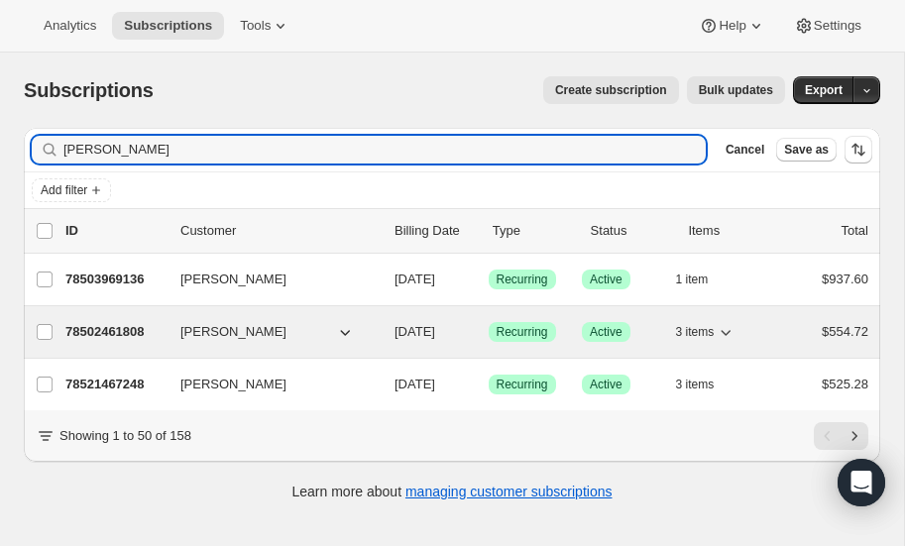
type input "carter"
click at [93, 325] on p "78502461808" at bounding box center [114, 332] width 99 height 20
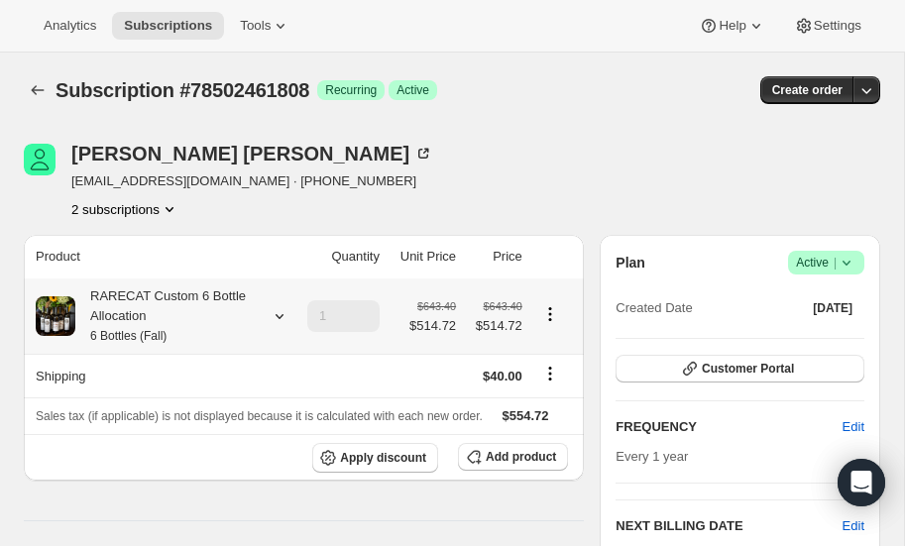
click at [281, 312] on icon at bounding box center [280, 316] width 20 height 20
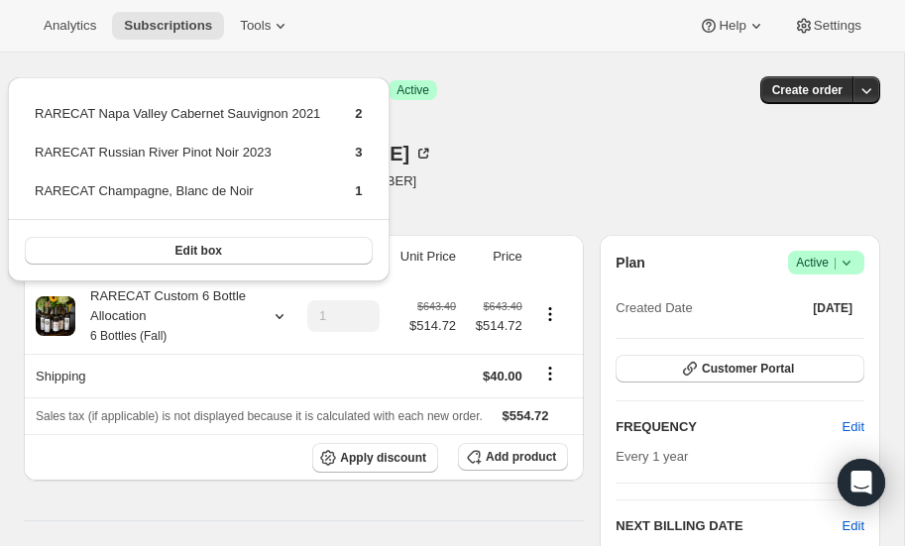
click at [597, 152] on div "Gina Carter ginacarter57@gmail.com · +16082064196 2 subscriptions" at bounding box center [324, 181] width 600 height 75
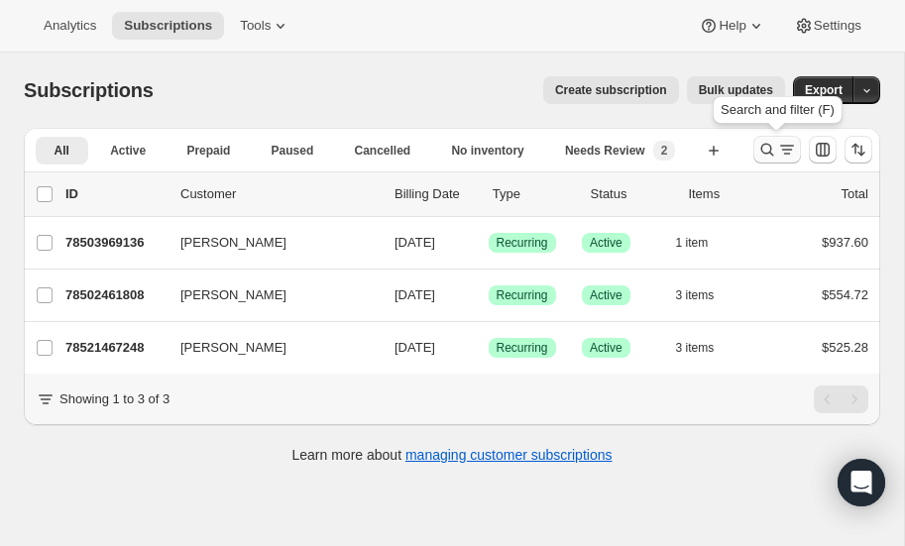
click at [766, 144] on icon "Search and filter results" at bounding box center [768, 150] width 20 height 20
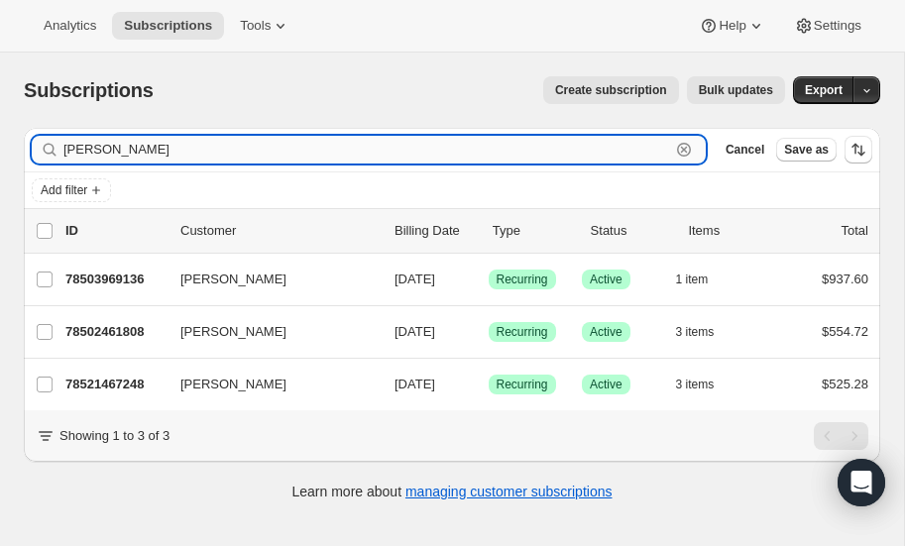
click at [198, 150] on input "carter" at bounding box center [366, 150] width 607 height 28
type input "c"
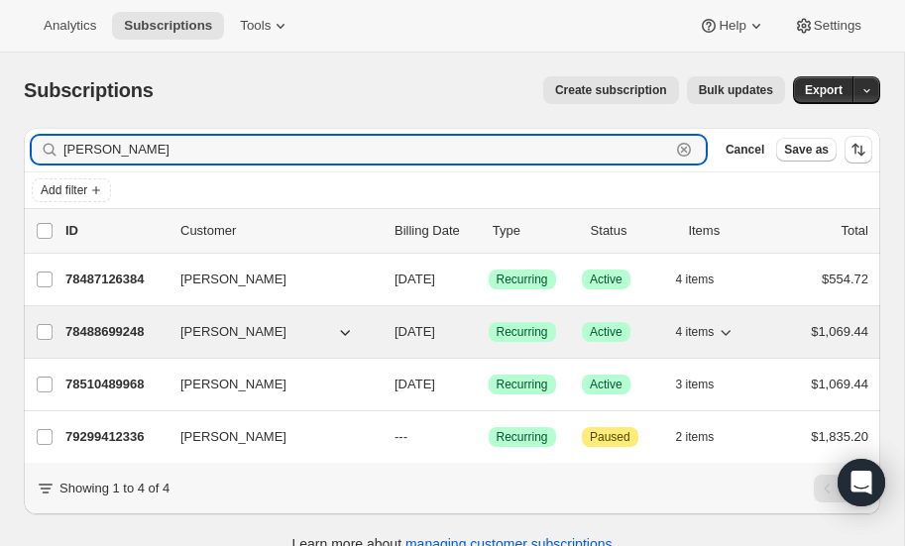
type input "plager"
click at [121, 322] on p "78488699248" at bounding box center [114, 332] width 99 height 20
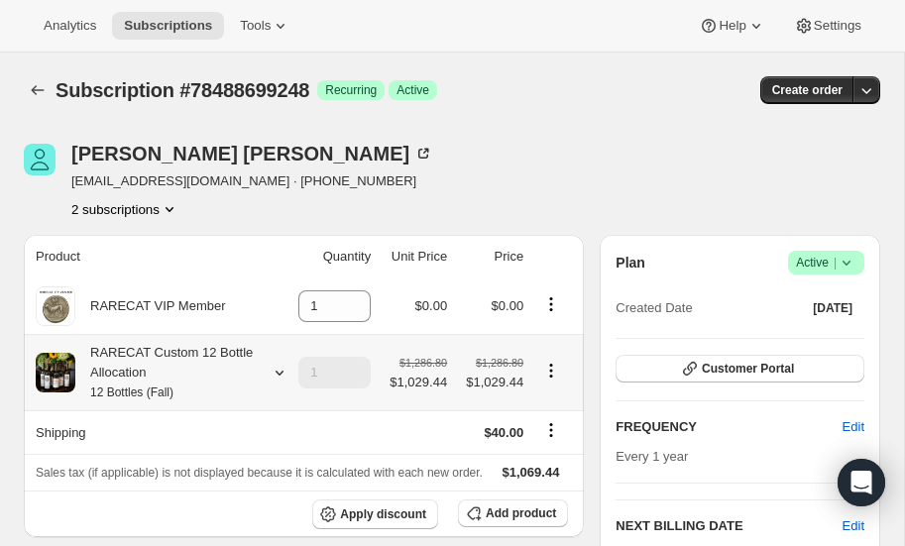
click at [276, 368] on icon at bounding box center [280, 373] width 20 height 20
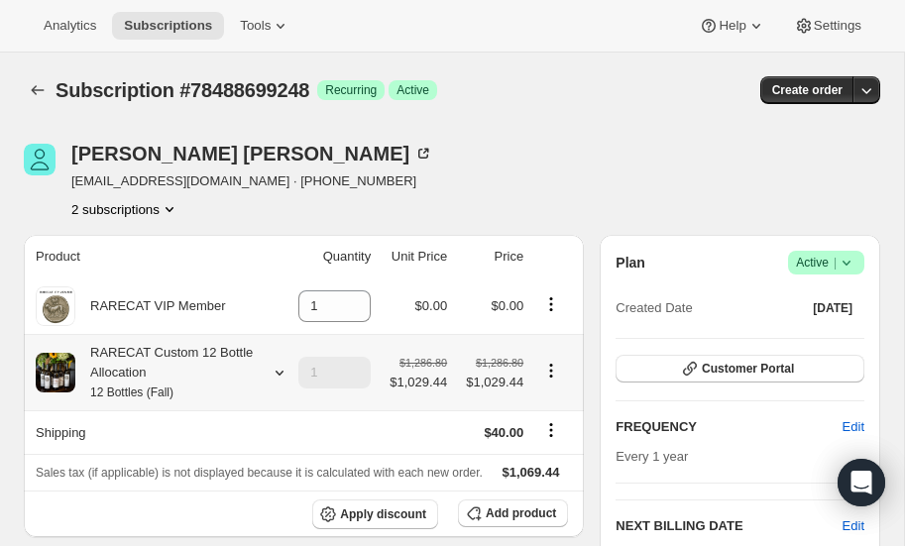
click at [280, 368] on icon at bounding box center [280, 373] width 20 height 20
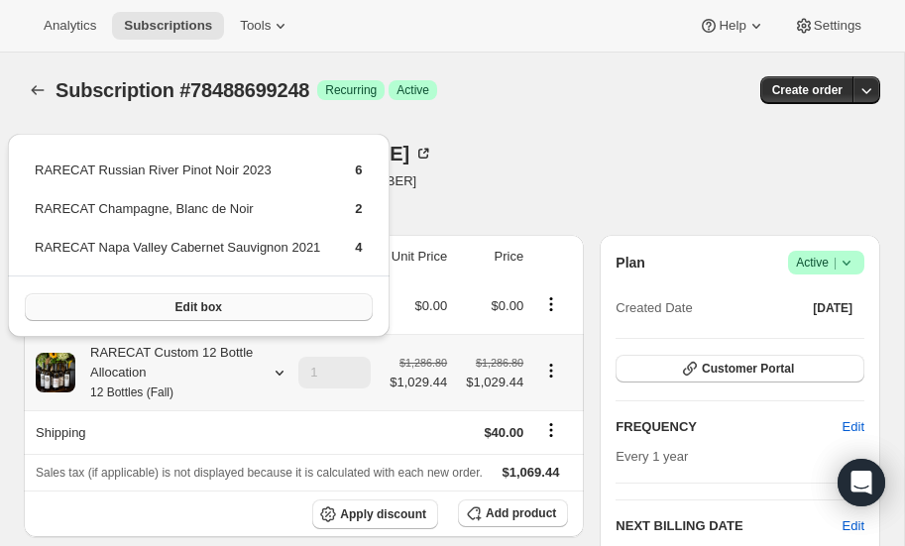
click at [218, 301] on button "Edit box" at bounding box center [199, 308] width 348 height 28
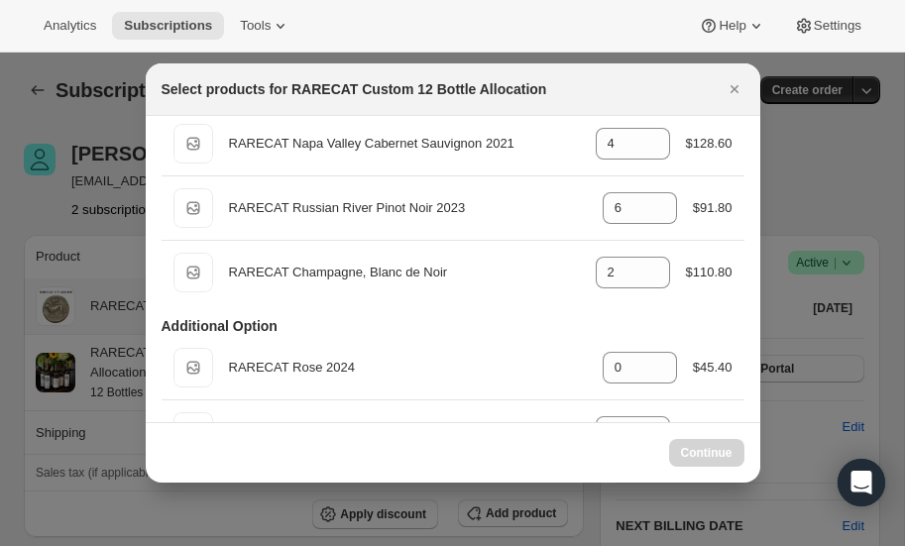
select select "gid://shopify/ProductVariant/52459685871984"
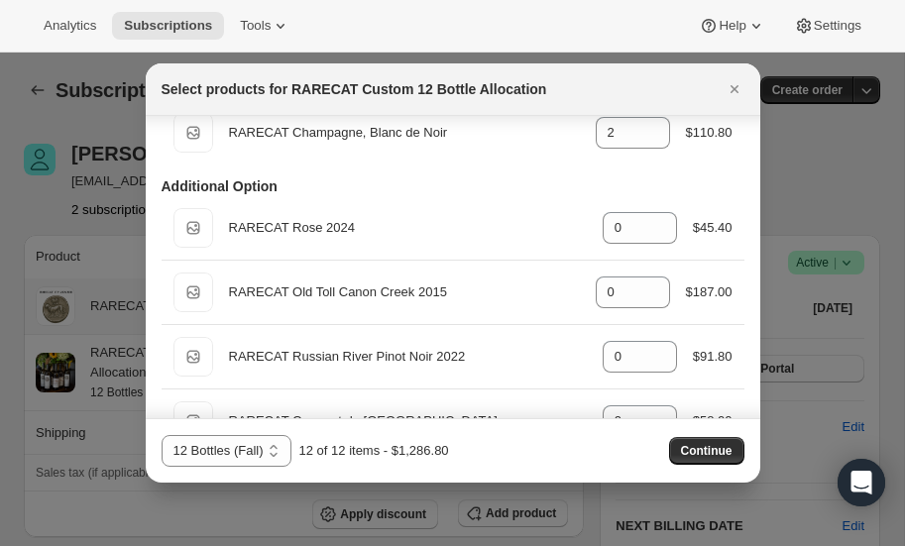
scroll to position [221, 0]
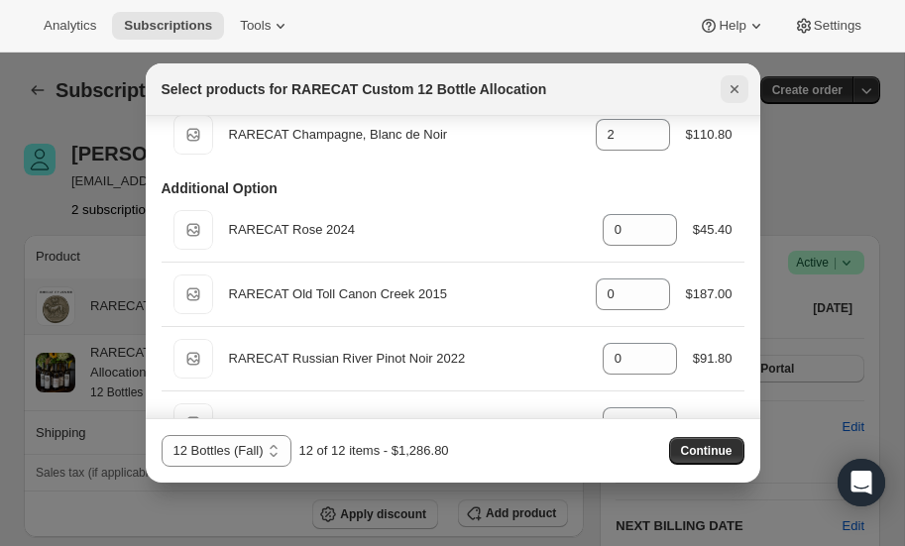
click at [730, 88] on icon "Close" at bounding box center [735, 89] width 20 height 20
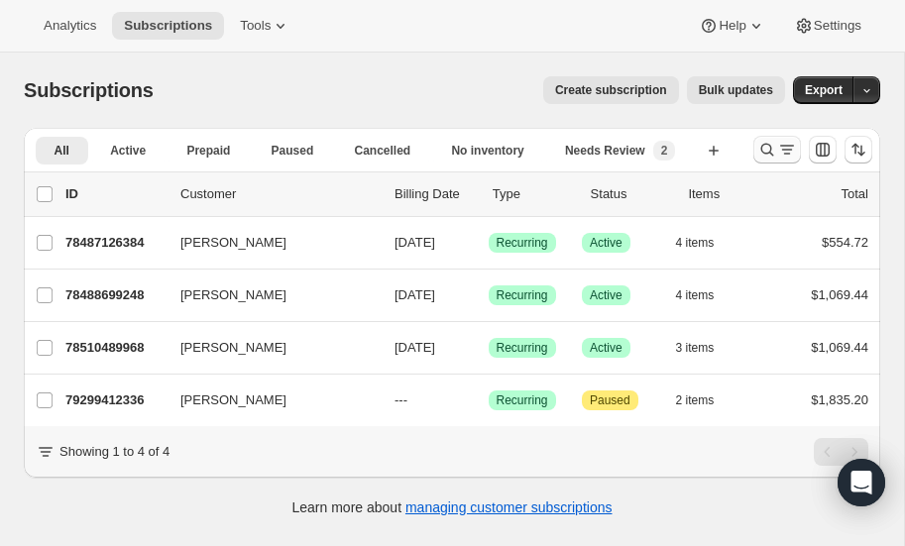
click at [765, 149] on icon "Search and filter results" at bounding box center [768, 150] width 20 height 20
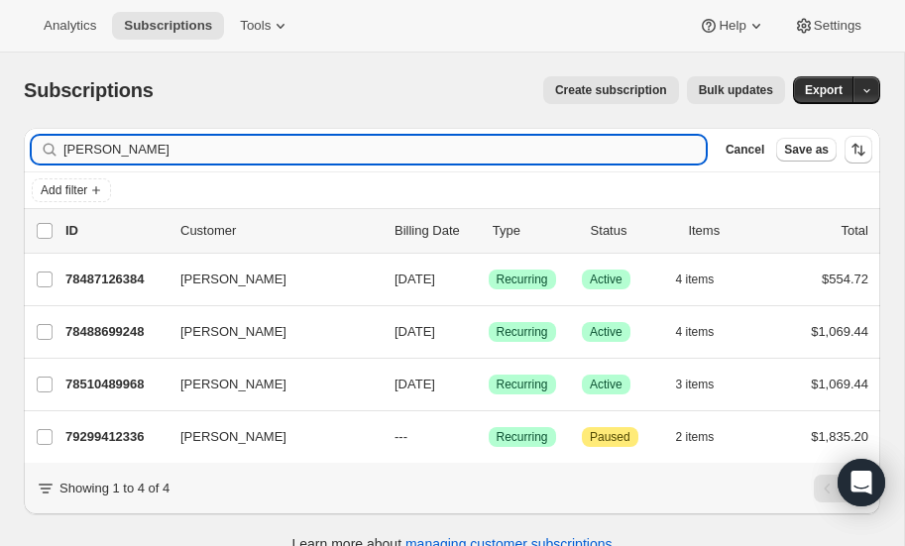
click at [271, 148] on input "[PERSON_NAME]" at bounding box center [384, 150] width 643 height 28
type input "p"
type input "cocci"
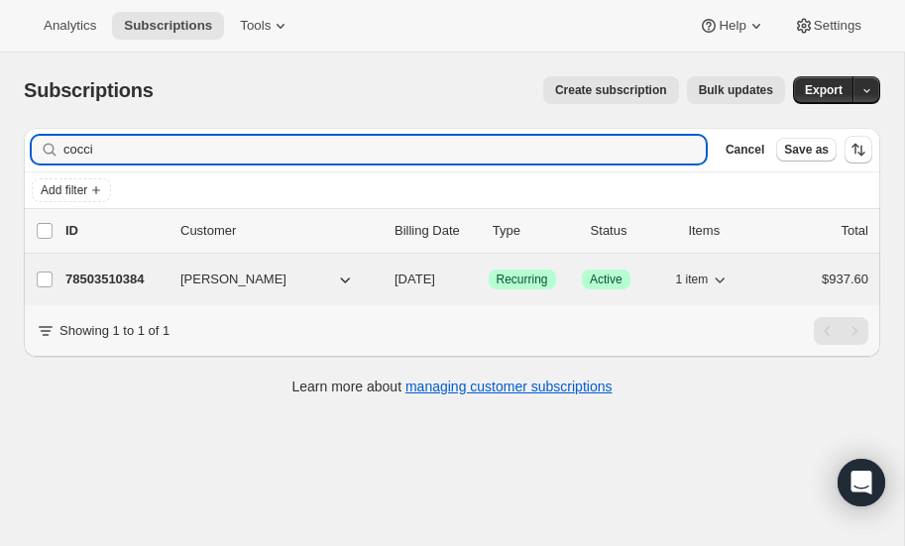
click at [125, 274] on p "78503510384" at bounding box center [114, 280] width 99 height 20
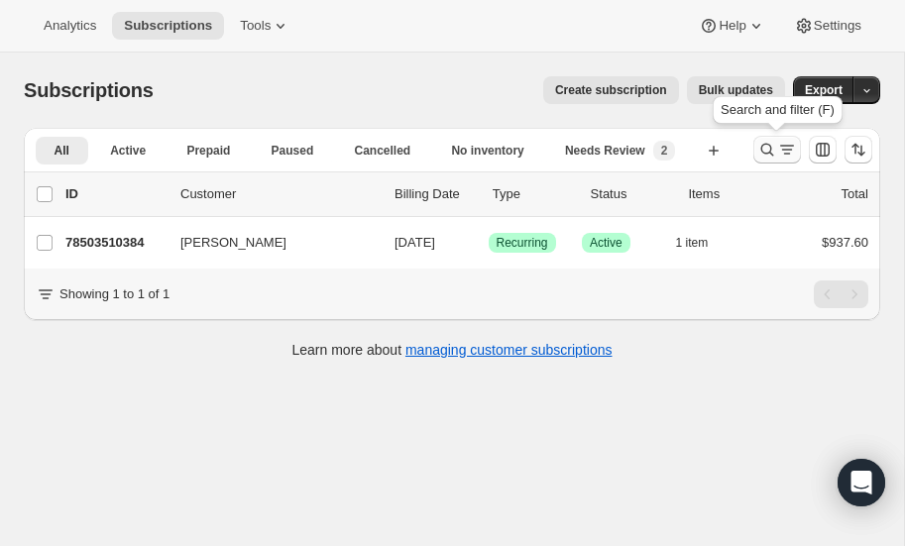
click at [769, 144] on icon "Search and filter results" at bounding box center [768, 150] width 20 height 20
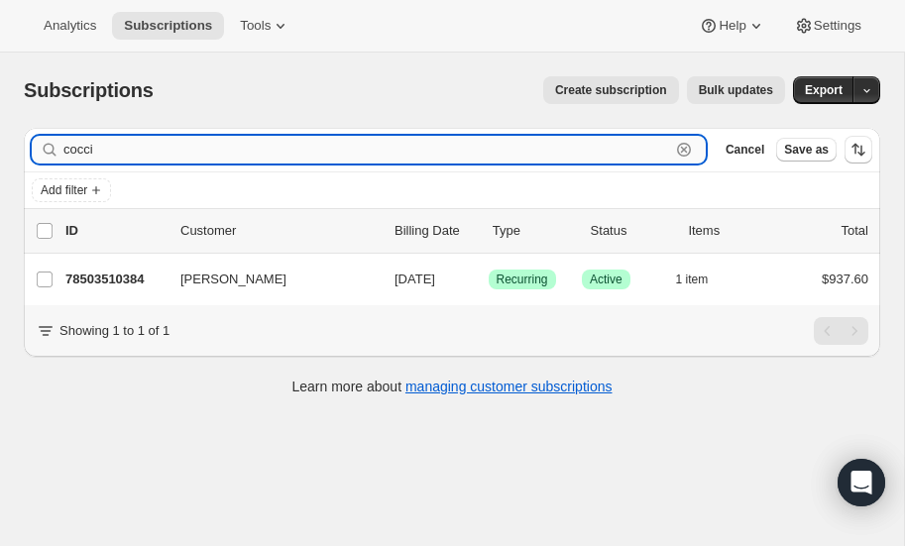
click at [205, 149] on input "cocci" at bounding box center [366, 150] width 607 height 28
type input "c"
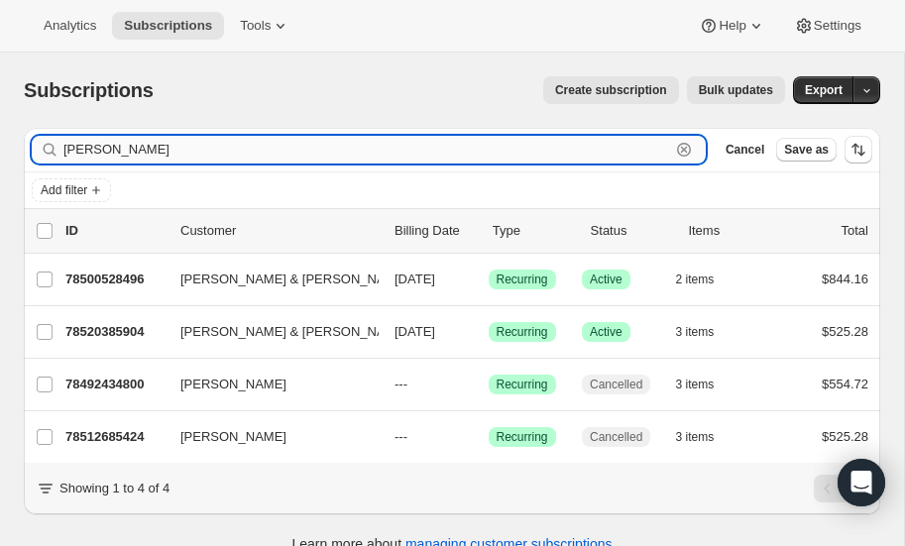
click at [180, 145] on input "reed" at bounding box center [366, 150] width 607 height 28
type input "r"
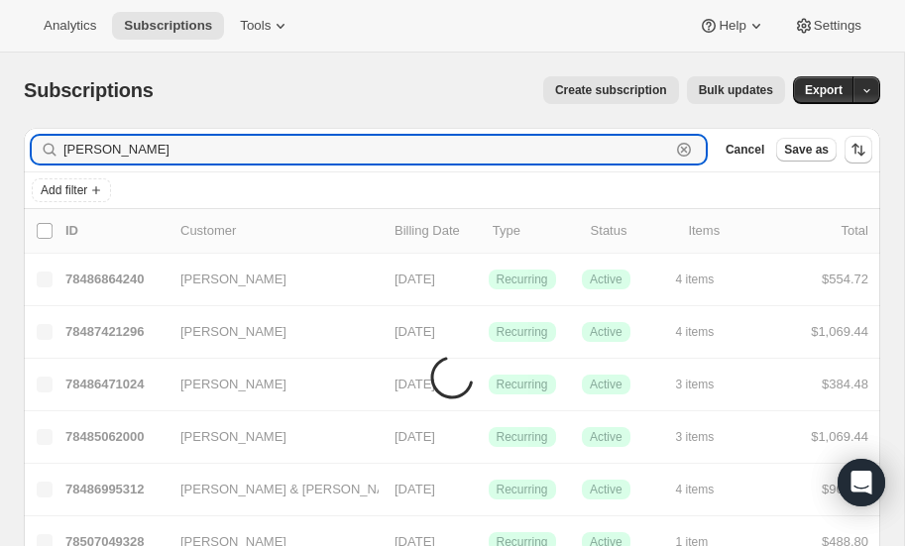
type input "jensen"
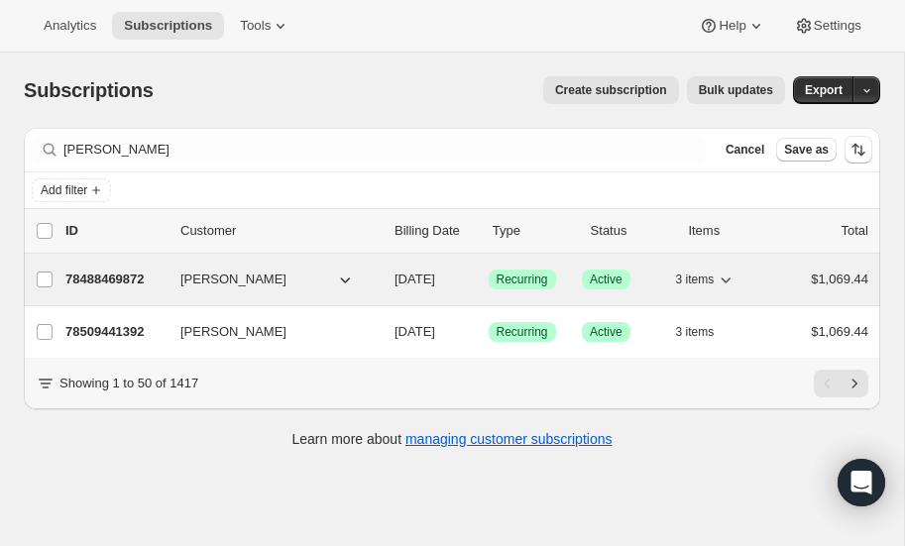
click at [116, 274] on p "78488469872" at bounding box center [114, 280] width 99 height 20
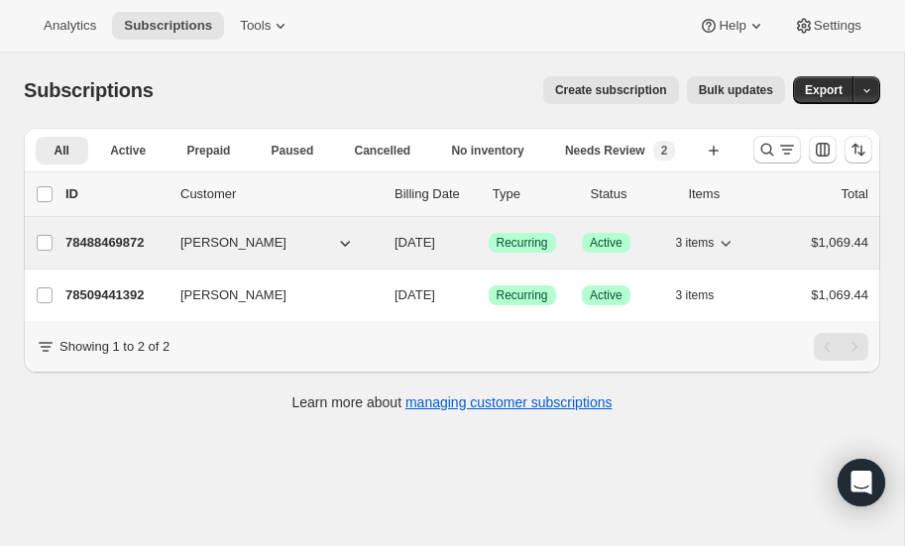
click at [107, 237] on p "78488469872" at bounding box center [114, 243] width 99 height 20
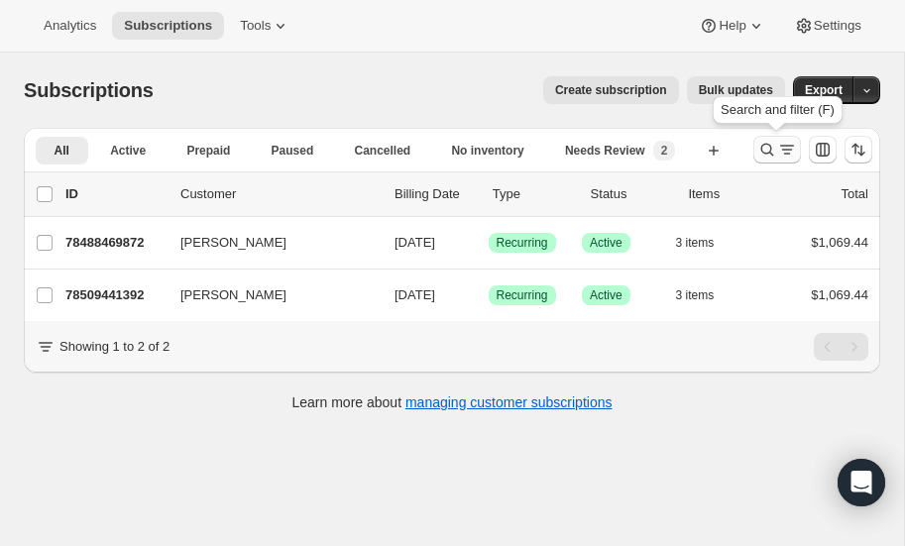
click at [763, 154] on icon "Search and filter results" at bounding box center [768, 150] width 20 height 20
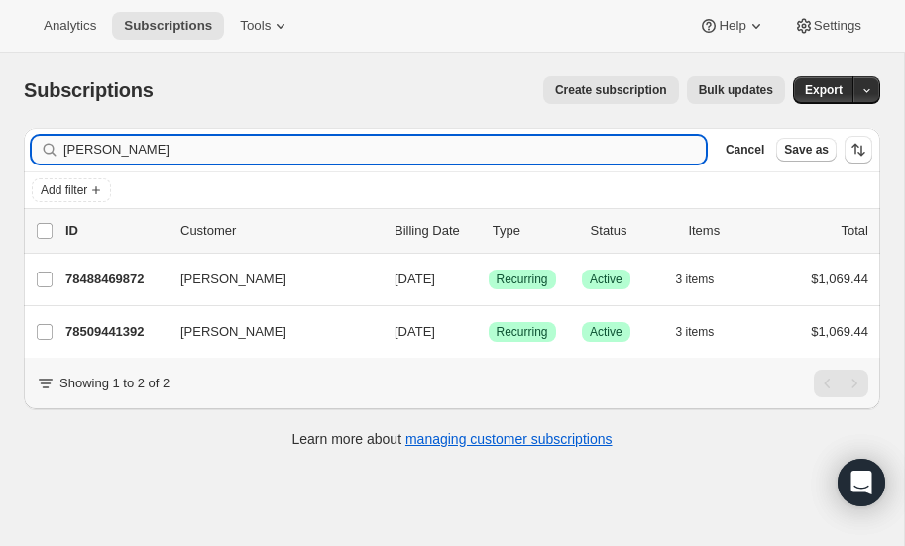
click at [246, 146] on input "jensen" at bounding box center [384, 150] width 643 height 28
type input "j"
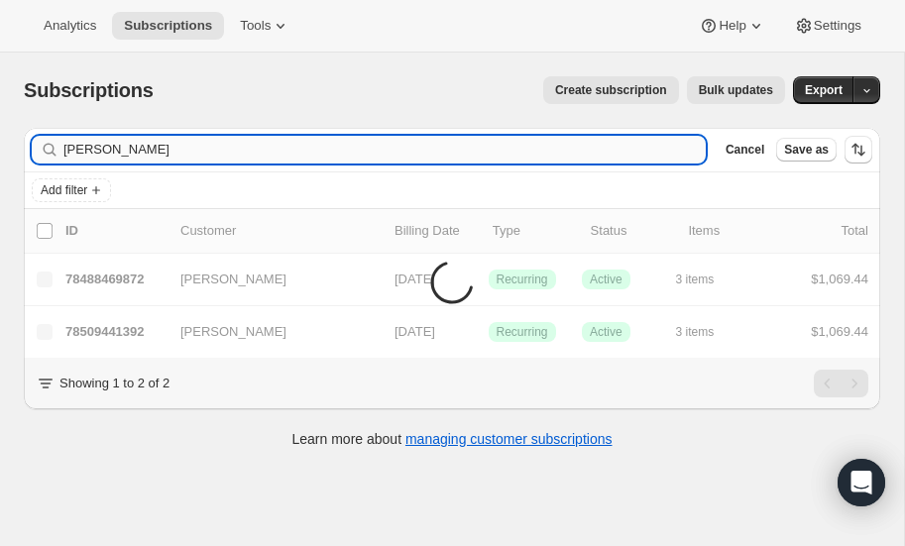
type input "loomis"
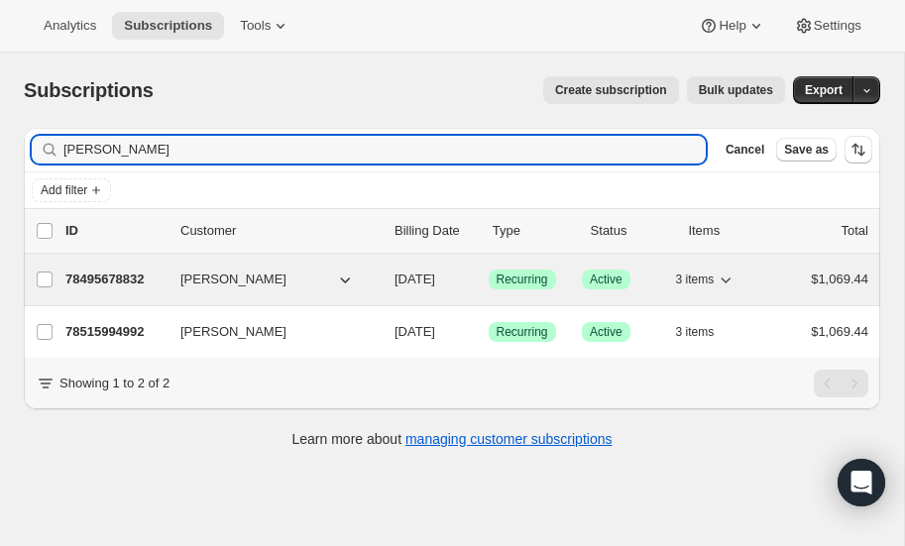
click at [116, 271] on p "78495678832" at bounding box center [114, 280] width 99 height 20
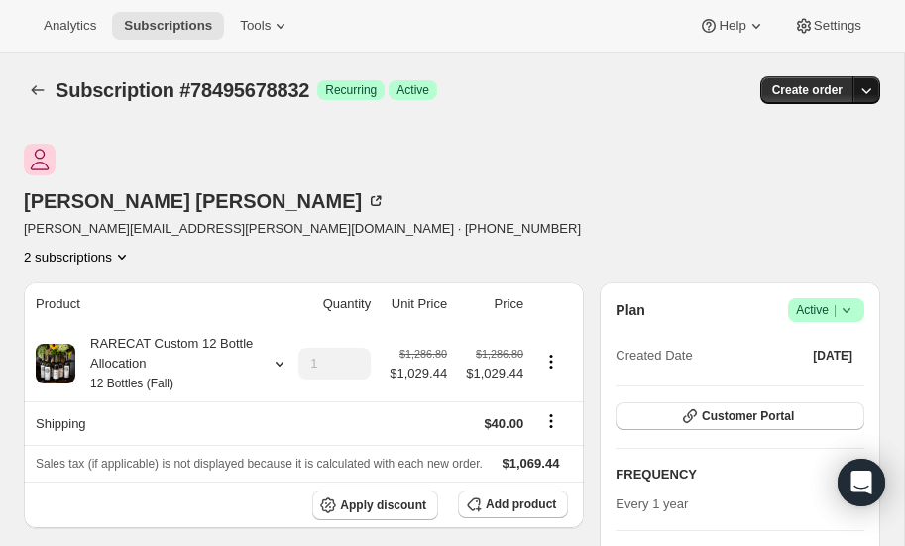
click at [857, 92] on icon "button" at bounding box center [867, 90] width 20 height 20
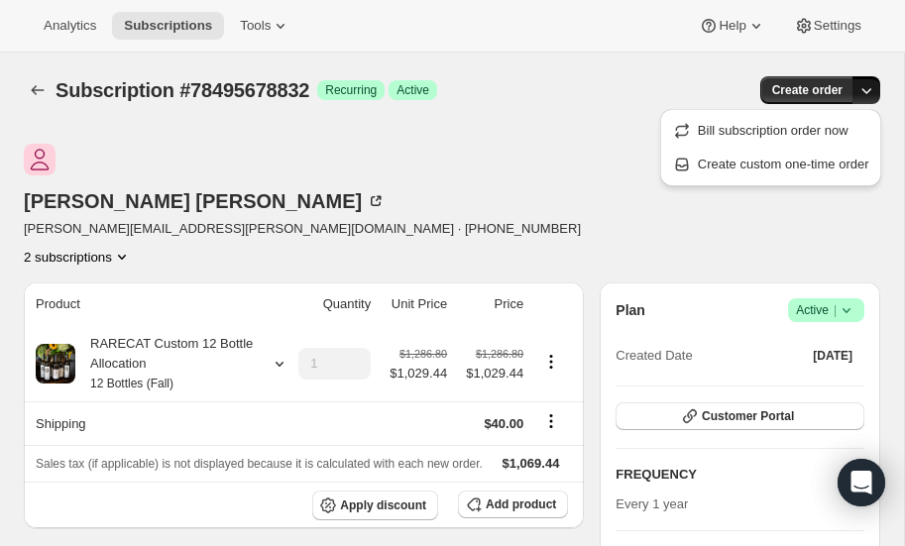
click at [847, 300] on icon at bounding box center [847, 310] width 20 height 20
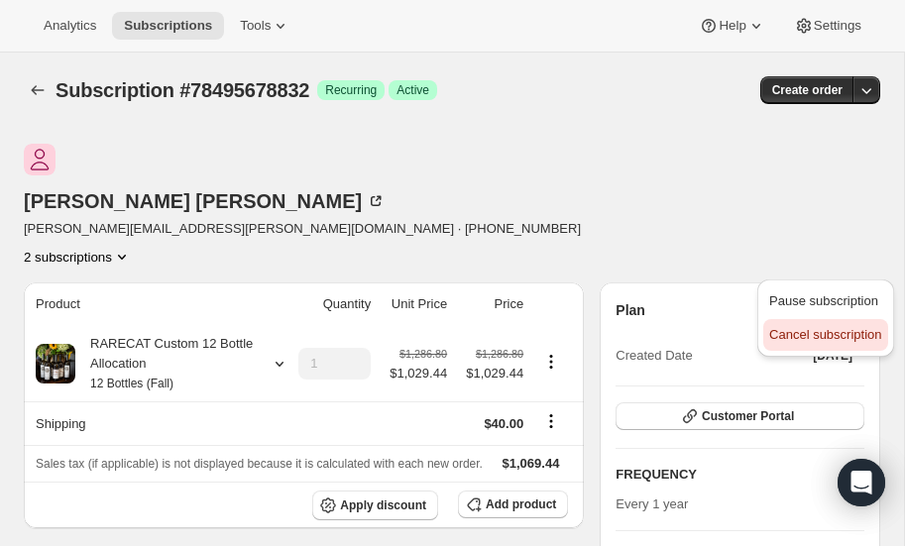
click at [814, 334] on span "Cancel subscription" at bounding box center [825, 334] width 112 height 15
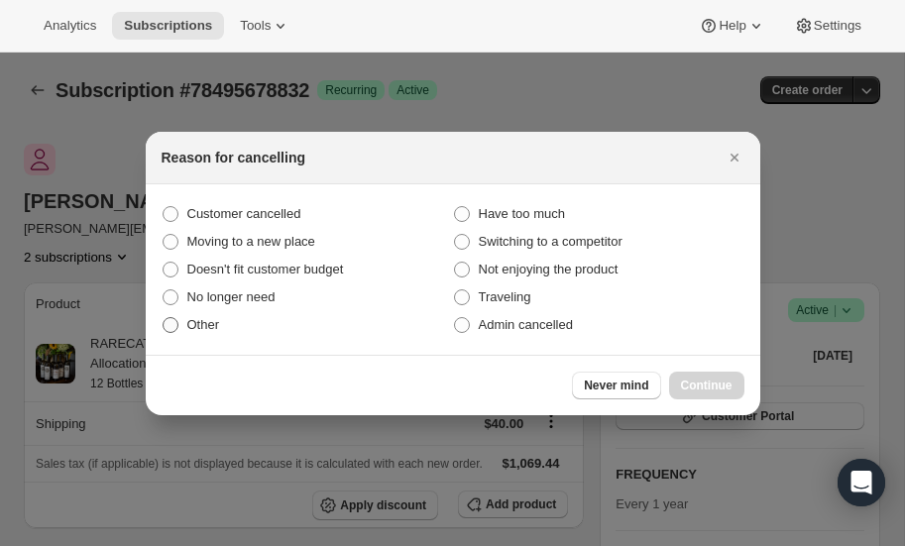
click at [171, 323] on span ":rv7:" at bounding box center [171, 325] width 16 height 16
click at [164, 318] on input "Other" at bounding box center [163, 317] width 1 height 1
radio input "true"
click at [689, 385] on span "Continue" at bounding box center [707, 386] width 52 height 16
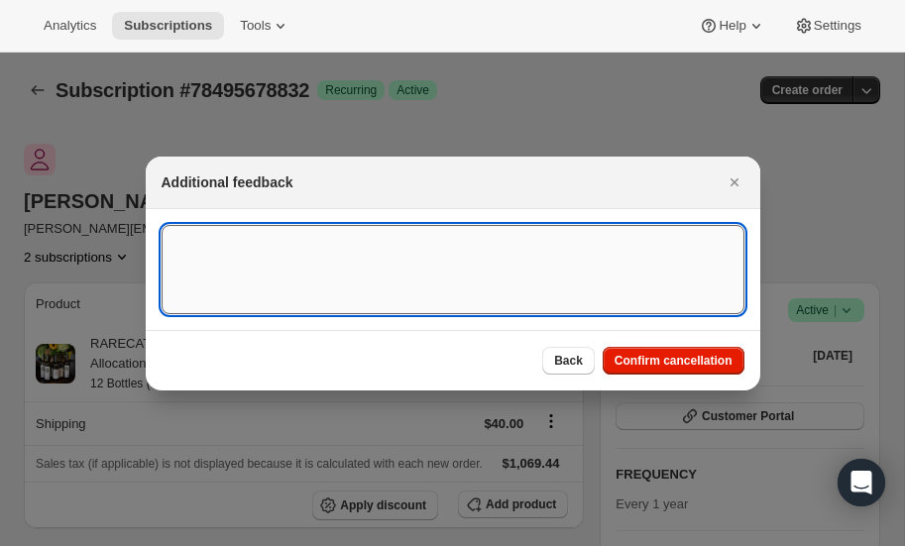
click at [348, 262] on textarea ":rv7:" at bounding box center [453, 269] width 583 height 89
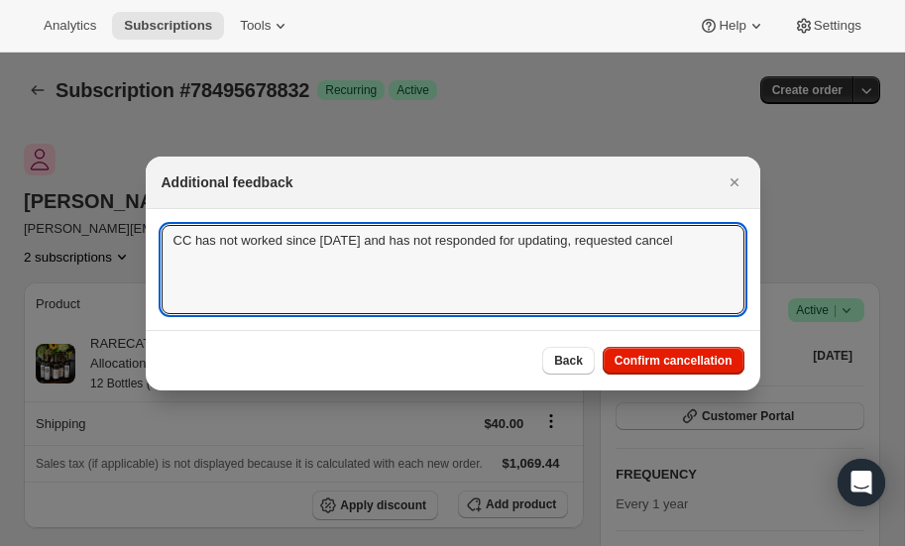
drag, startPoint x: 175, startPoint y: 242, endPoint x: 708, endPoint y: 223, distance: 533.8
click at [708, 223] on section "CC has not worked since 2022 and has not responded for updating, requested canc…" at bounding box center [453, 269] width 615 height 121
click at [655, 261] on textarea "CC has not worked since 2022 and has not responded for updating, requested canc…" at bounding box center [453, 269] width 583 height 89
drag, startPoint x: 173, startPoint y: 240, endPoint x: 691, endPoint y: 281, distance: 520.2
click at [691, 281] on textarea "CC has not worked since 2022 and has not responded for updating, requested canc…" at bounding box center [453, 269] width 583 height 89
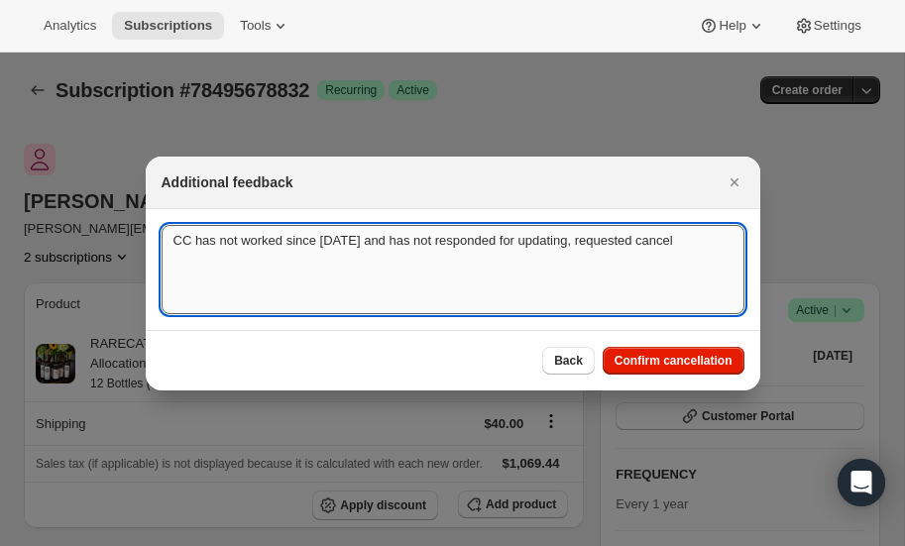
click at [630, 275] on textarea "CC has not worked since 2022 and has not responded for updating, requested canc…" at bounding box center [453, 269] width 583 height 89
type textarea "CC has not worked since 2022 and has not responded for updating, requested canc…"
click at [669, 357] on span "Confirm cancellation" at bounding box center [674, 361] width 118 height 16
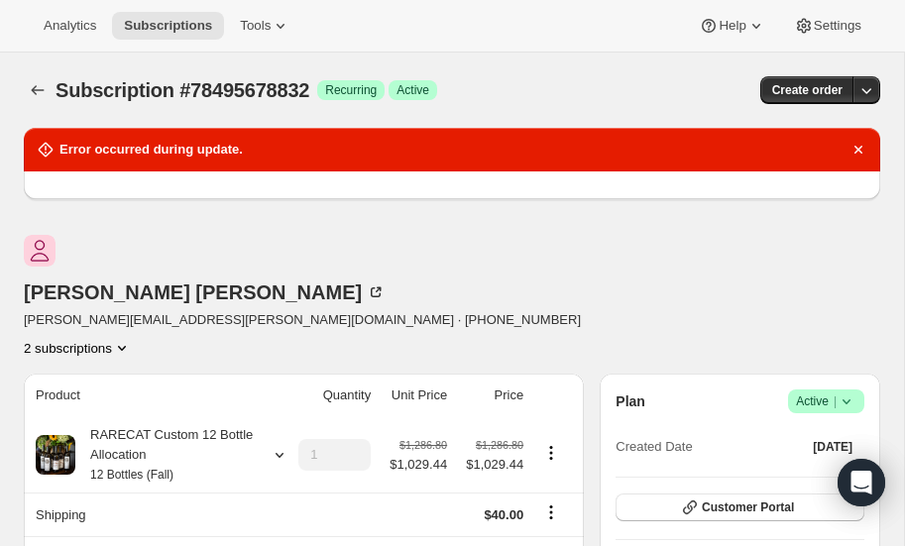
click at [429, 258] on div "Eric Loomis eric.loomis@gmail.com · +18284033257 2 subscriptions" at bounding box center [324, 296] width 600 height 123
click at [855, 149] on icon "Dismiss notification" at bounding box center [859, 150] width 20 height 20
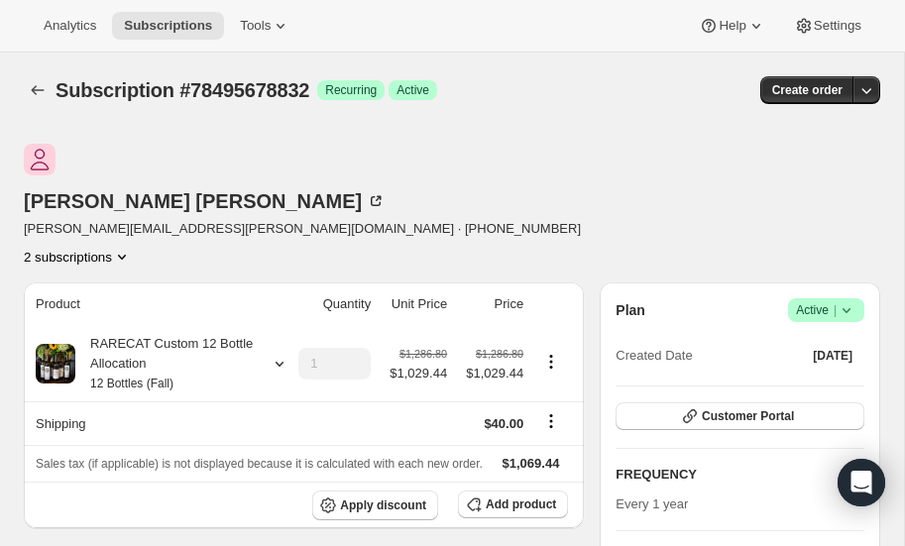
click at [853, 300] on icon at bounding box center [847, 310] width 20 height 20
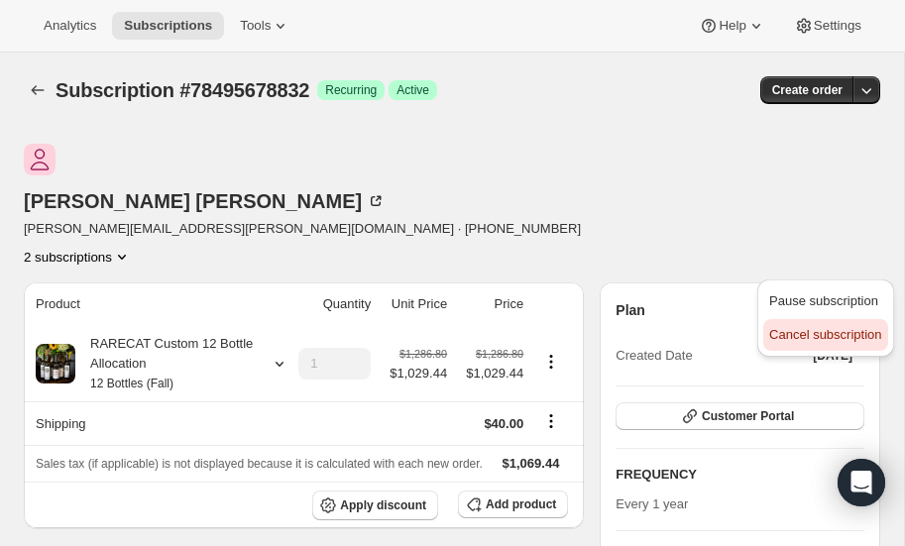
click at [805, 336] on span "Cancel subscription" at bounding box center [825, 334] width 112 height 15
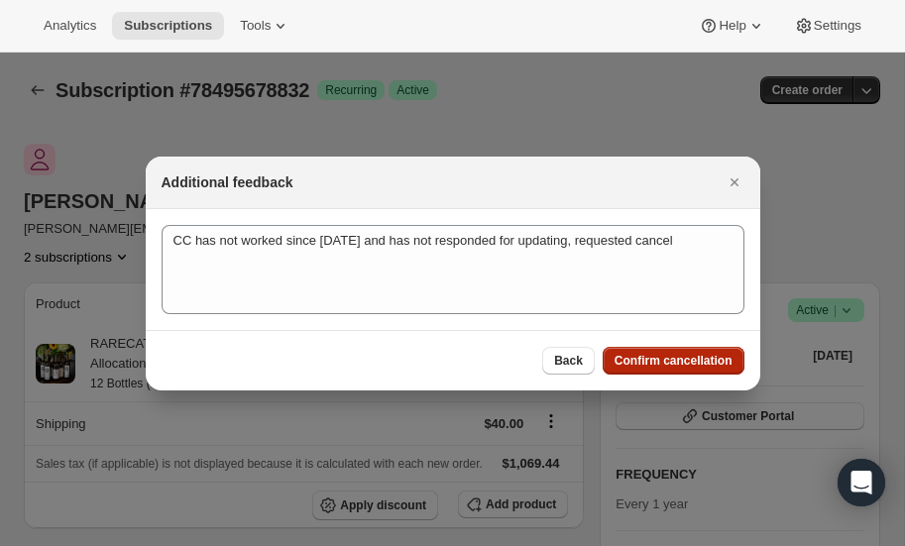
click at [676, 360] on span "Confirm cancellation" at bounding box center [674, 361] width 118 height 16
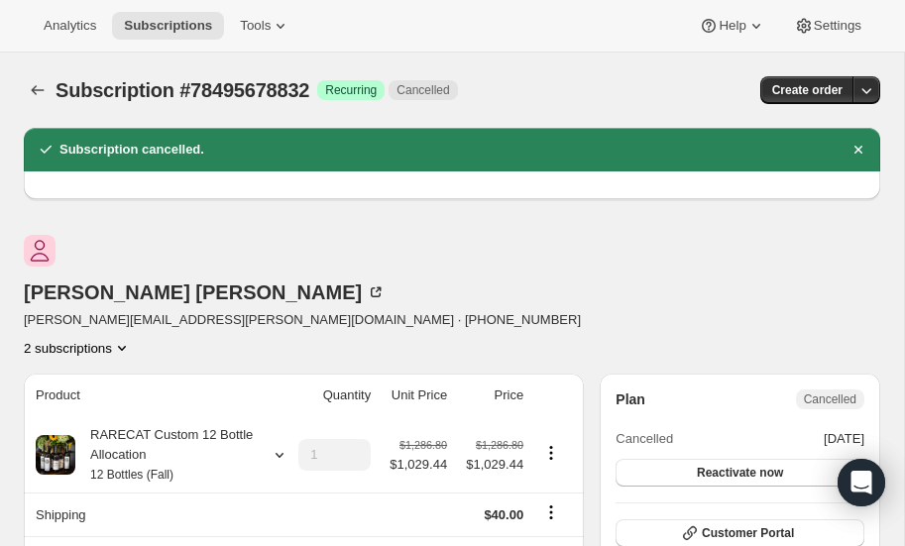
click at [132, 338] on icon "Product actions" at bounding box center [122, 348] width 20 height 20
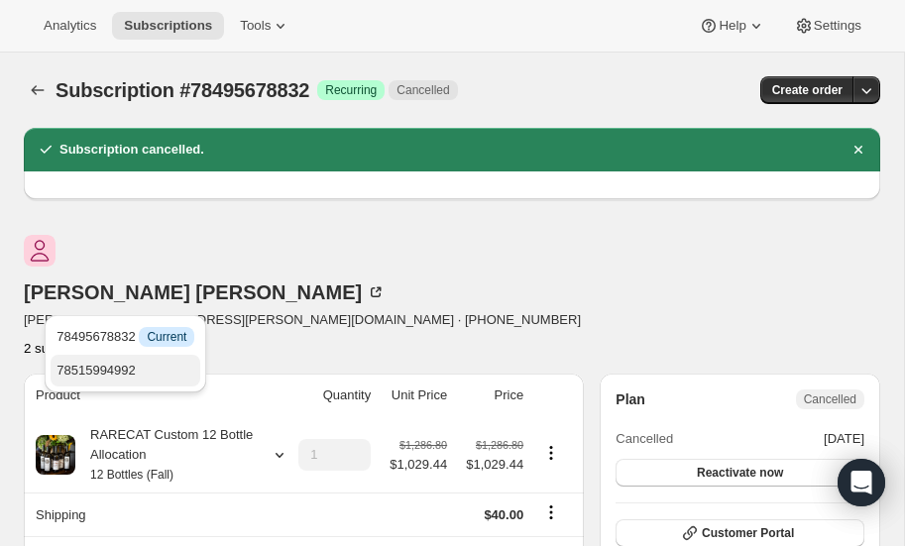
click at [148, 362] on span "78515994992" at bounding box center [126, 371] width 138 height 20
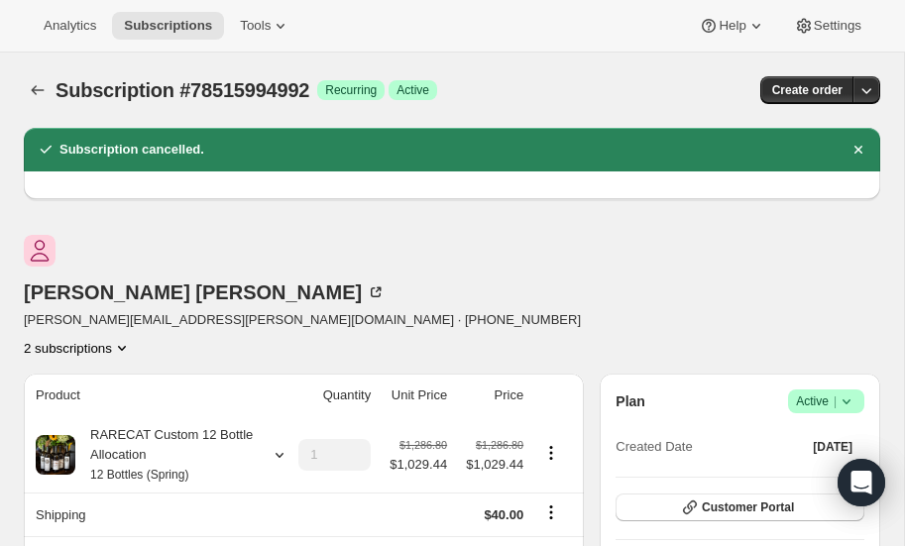
click at [851, 400] on icon at bounding box center [847, 402] width 8 height 5
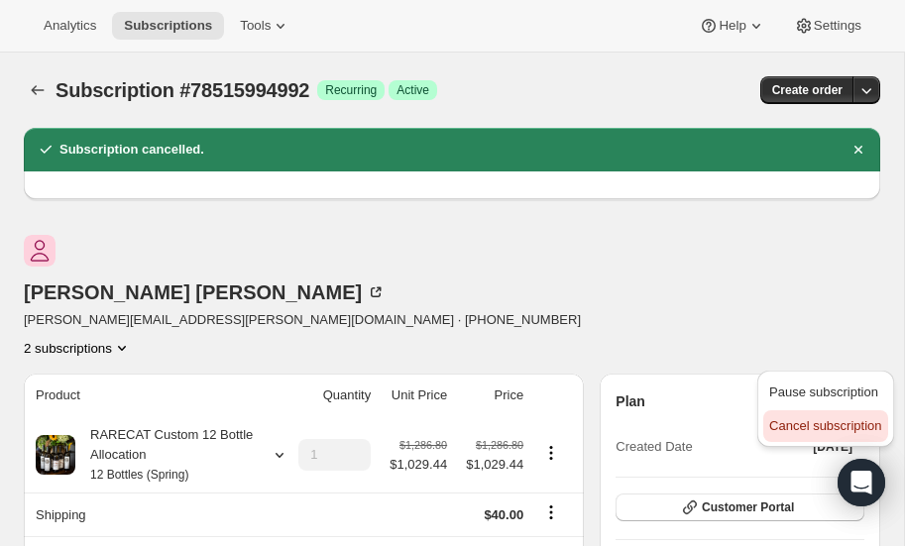
click at [807, 427] on span "Cancel subscription" at bounding box center [825, 425] width 112 height 15
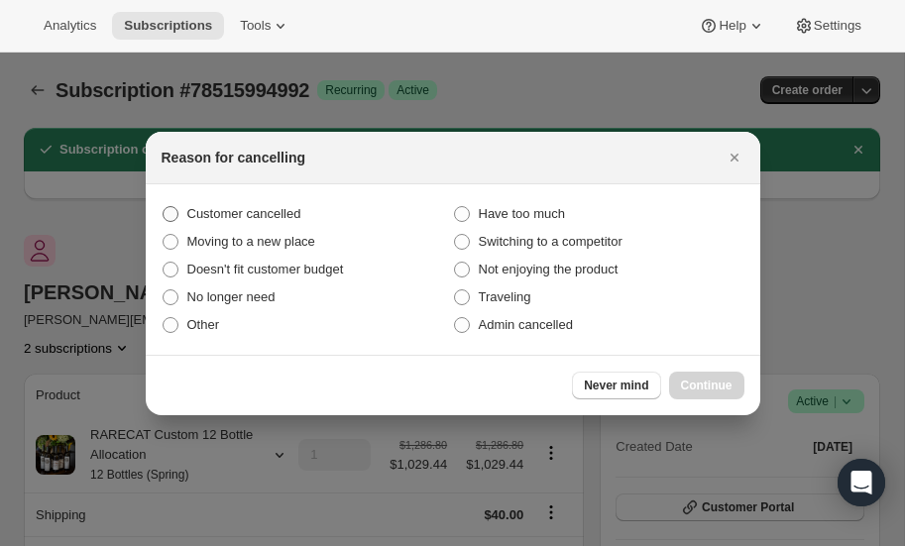
click at [171, 218] on span ":r16r:" at bounding box center [171, 214] width 16 height 16
click at [164, 207] on input "Customer cancelled" at bounding box center [163, 206] width 1 height 1
radio input "true"
click at [711, 384] on span "Continue" at bounding box center [707, 386] width 52 height 16
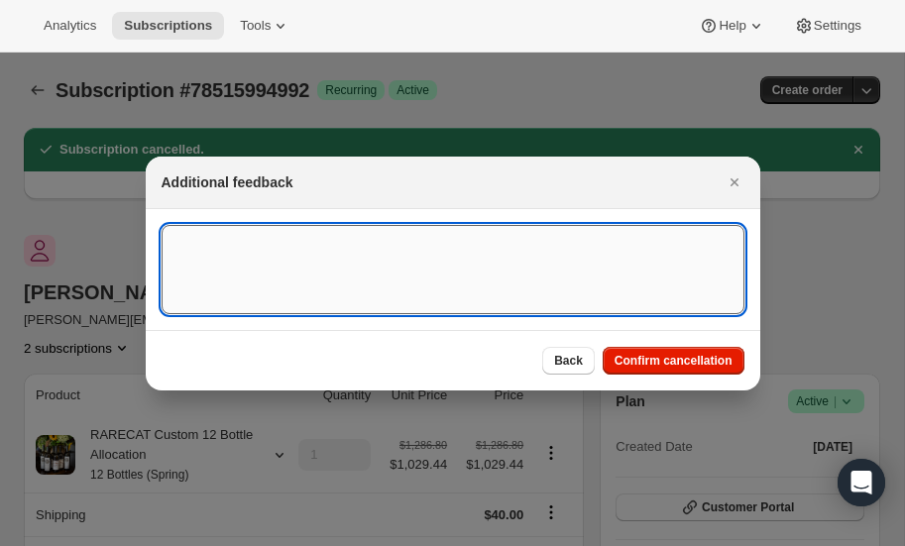
click at [342, 248] on textarea ":r16r:" at bounding box center [453, 269] width 583 height 89
paste textarea "CC has not worked since 2022 and has not responded for updating, requested canc…"
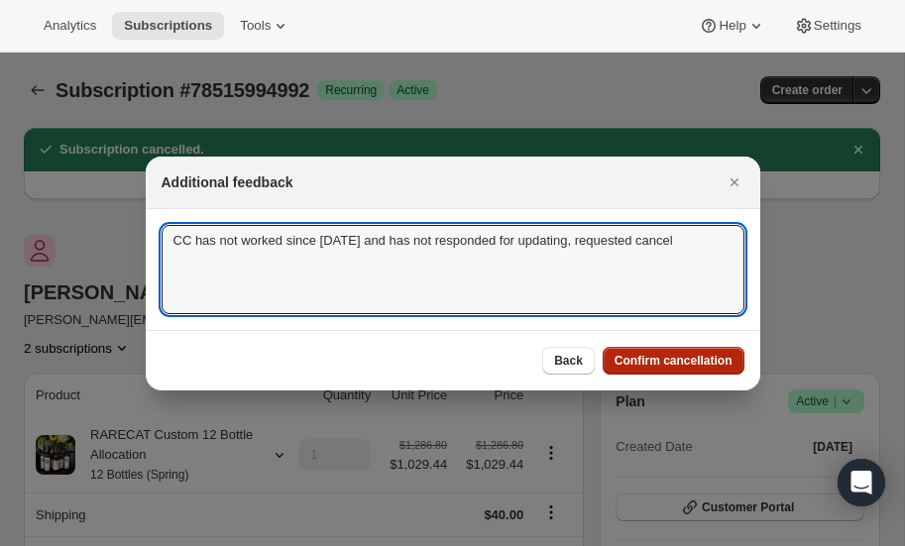
type textarea "CC has not worked since 2022 and has not responded for updating, requested canc…"
click at [647, 364] on span "Confirm cancellation" at bounding box center [674, 361] width 118 height 16
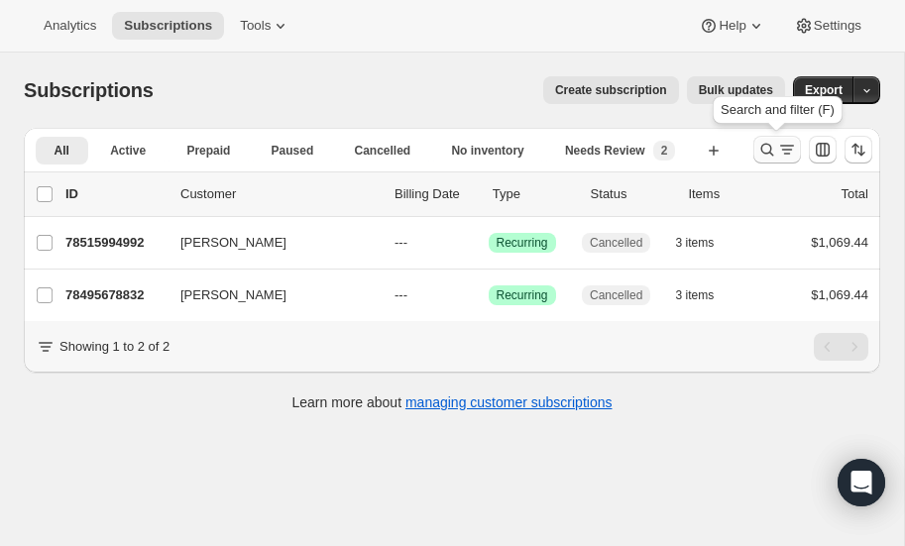
click at [766, 141] on icon "Search and filter results" at bounding box center [768, 150] width 20 height 20
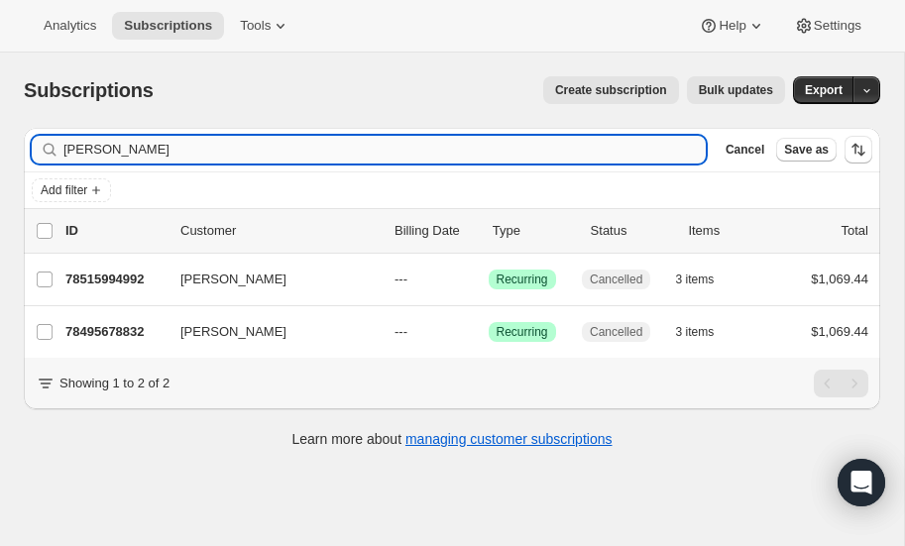
click at [155, 139] on input "loomis" at bounding box center [384, 150] width 643 height 28
type input "l"
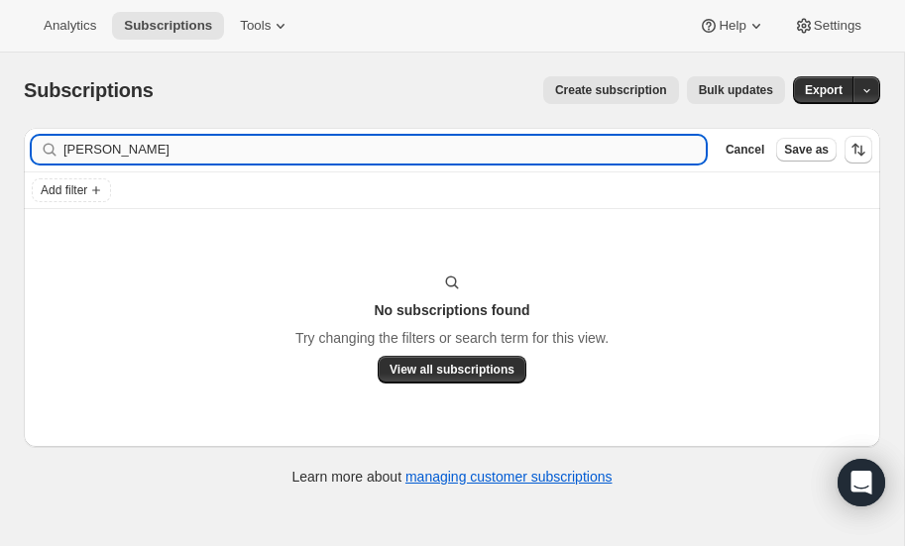
type input "carter"
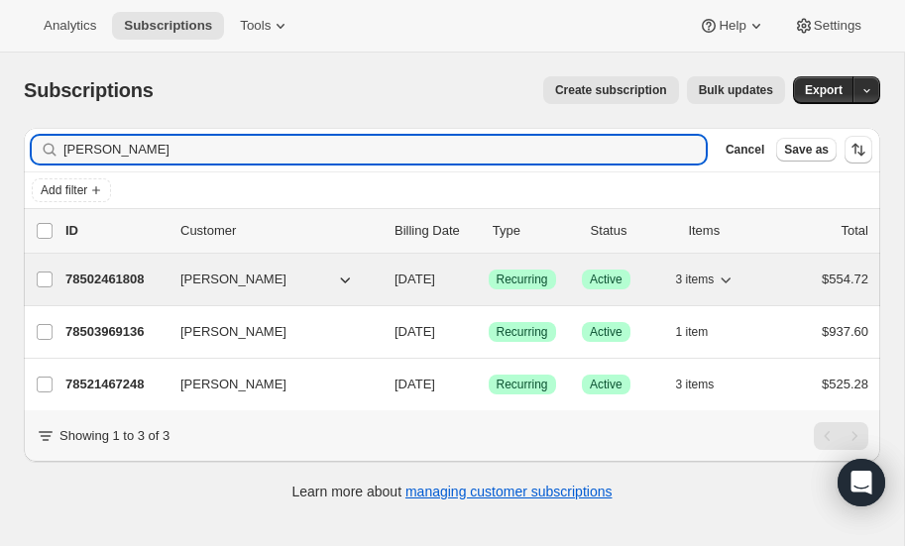
click at [118, 275] on p "78502461808" at bounding box center [114, 280] width 99 height 20
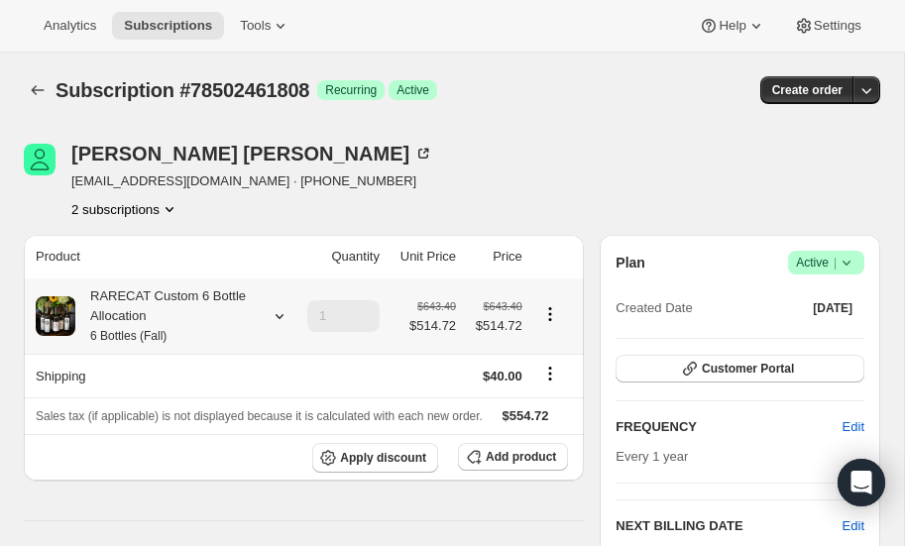
click at [281, 316] on icon at bounding box center [280, 316] width 8 height 5
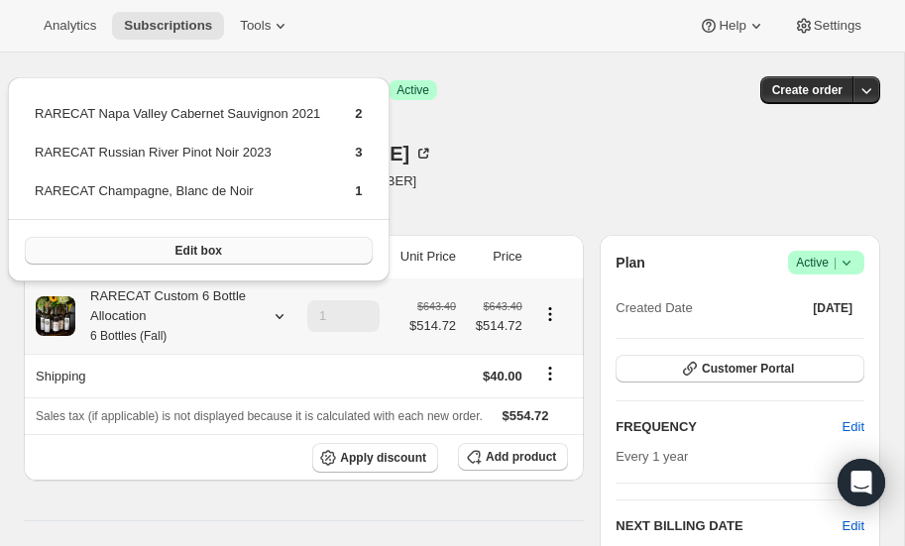
click at [205, 248] on span "Edit box" at bounding box center [199, 251] width 47 height 16
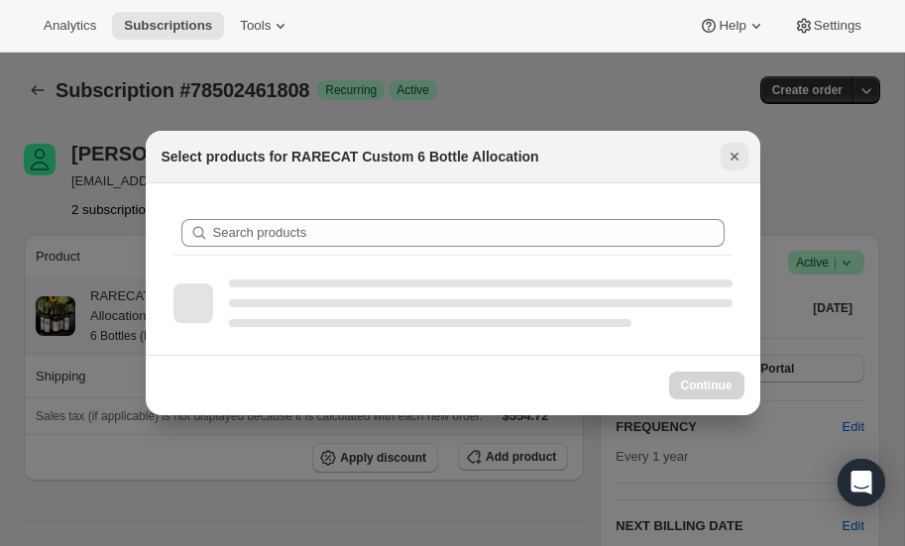
click at [738, 159] on icon "Close" at bounding box center [735, 157] width 20 height 20
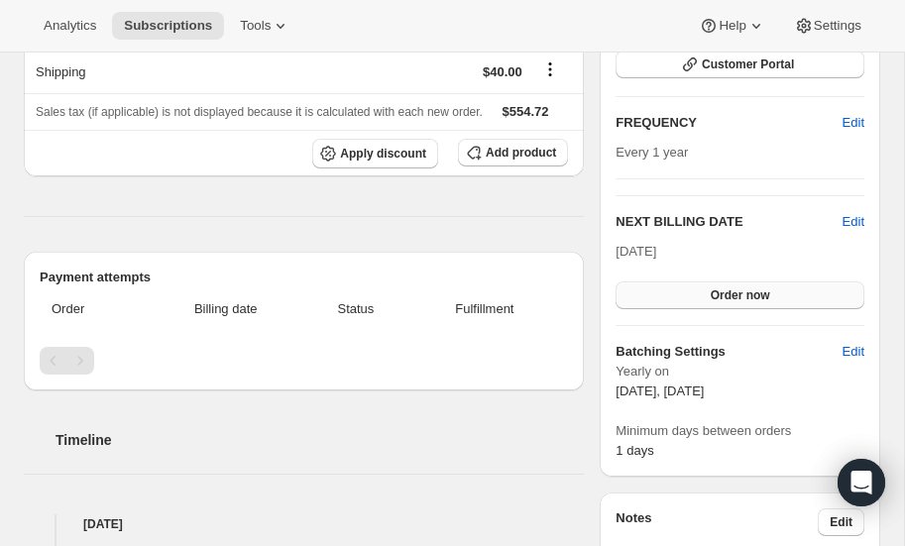
scroll to position [305, 0]
click at [857, 213] on span "Edit" at bounding box center [854, 221] width 22 height 20
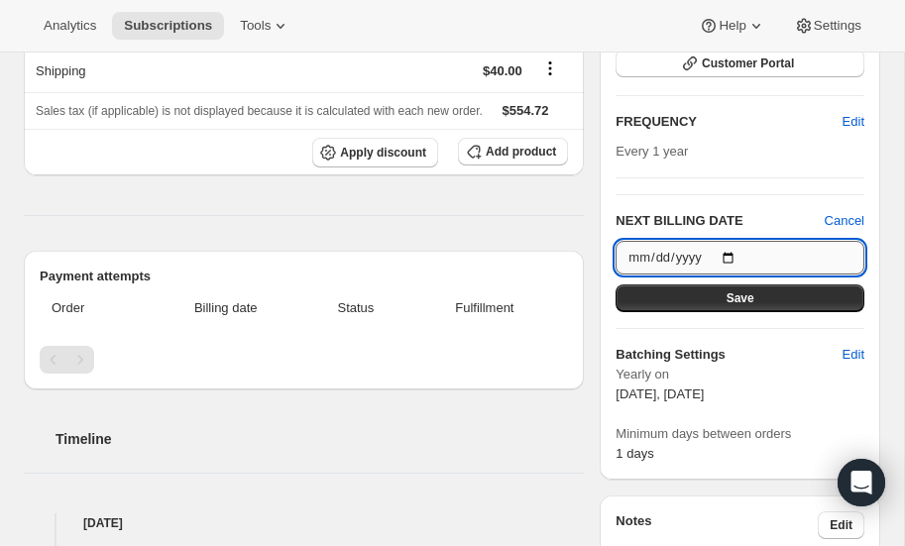
click at [734, 254] on input "[DATE]" at bounding box center [740, 258] width 249 height 34
click at [733, 256] on input "2025-10-20" at bounding box center [740, 258] width 249 height 34
type input "2025-10-22"
click at [738, 295] on span "Save" at bounding box center [741, 299] width 28 height 16
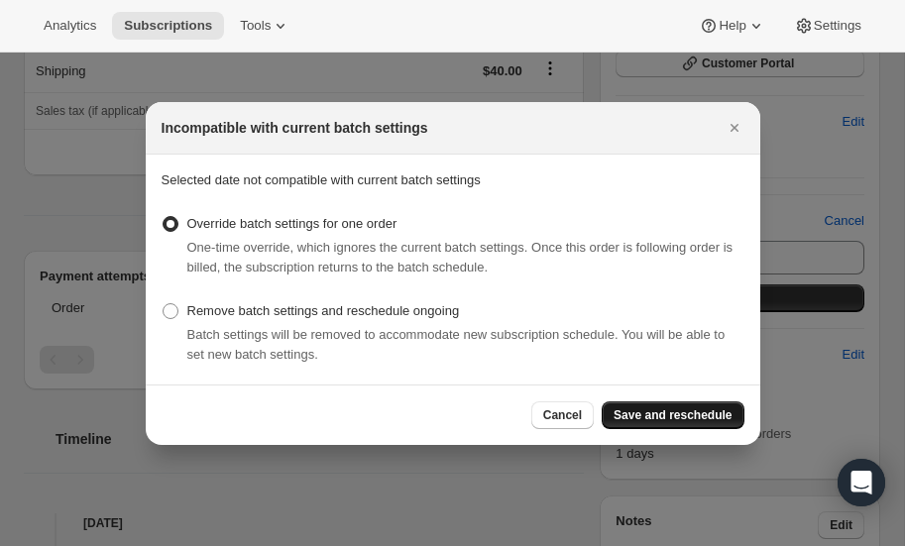
click at [660, 415] on span "Save and reschedule" at bounding box center [673, 416] width 118 height 16
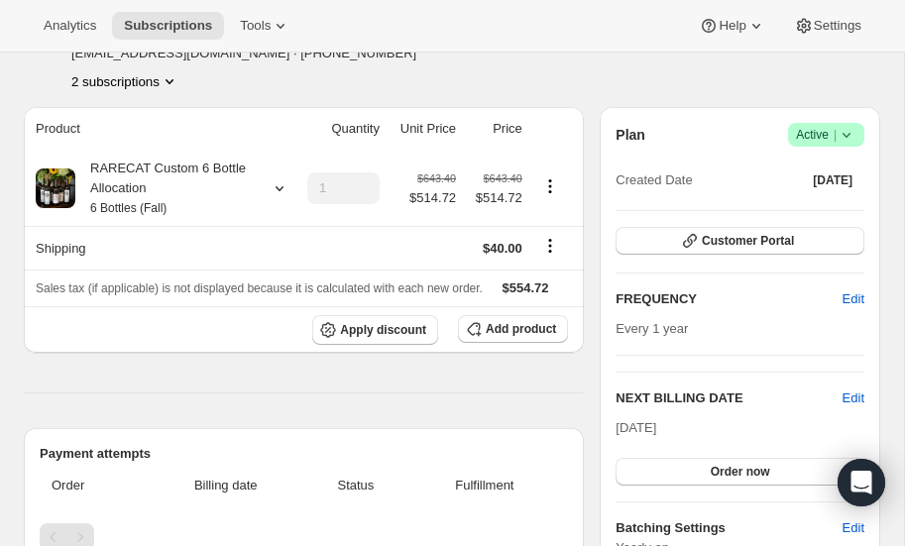
scroll to position [0, 0]
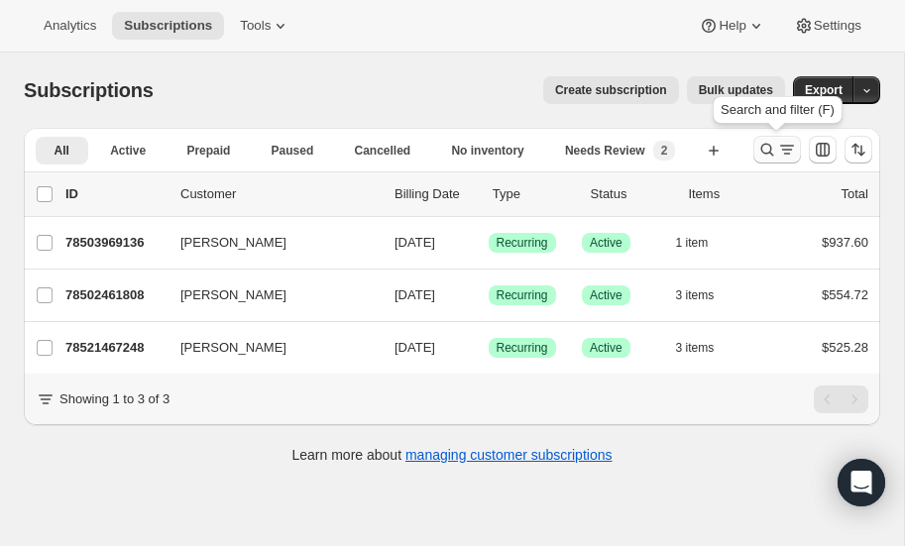
click at [765, 144] on icon "Search and filter results" at bounding box center [768, 150] width 20 height 20
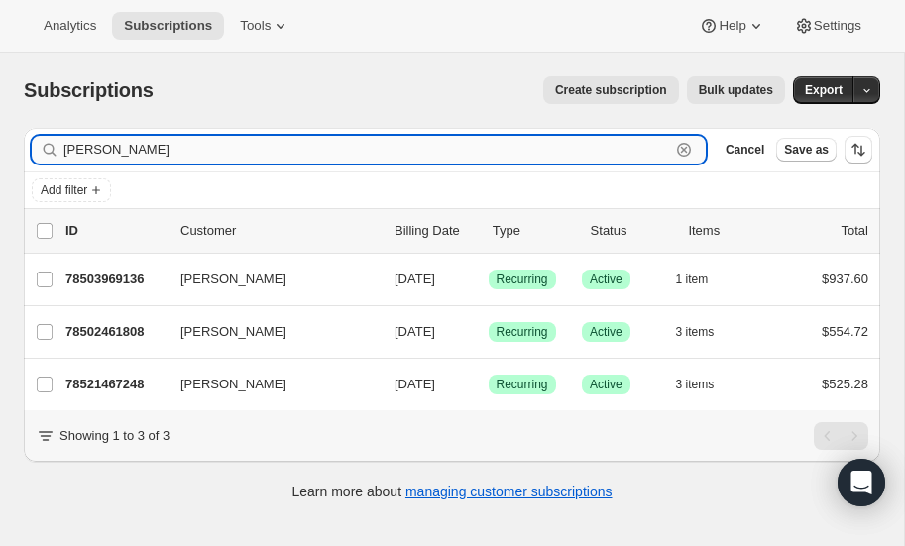
click at [225, 144] on input "carter" at bounding box center [366, 150] width 607 height 28
type input "c"
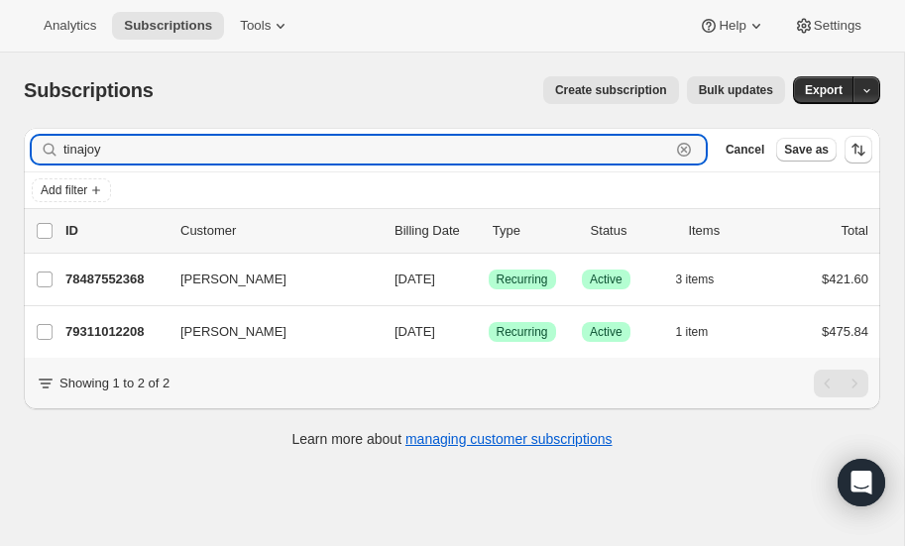
type input "tinajoy"
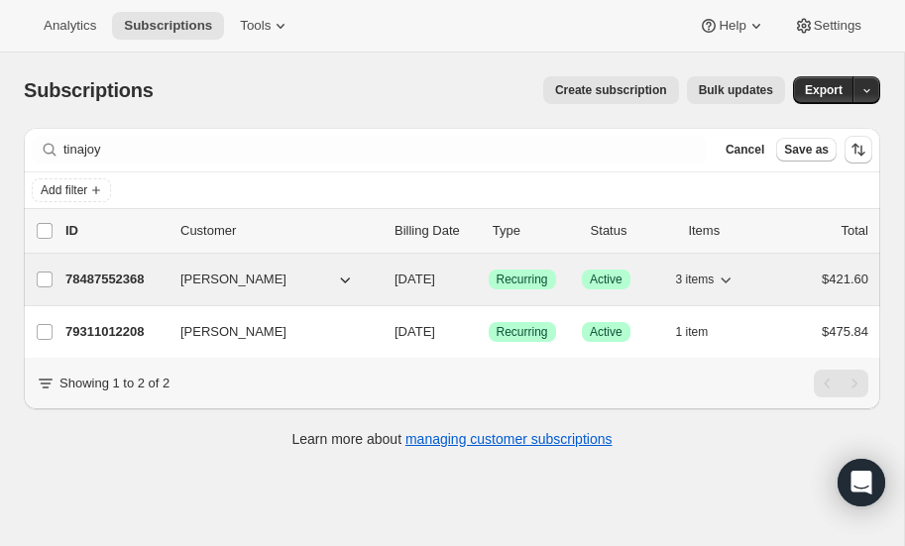
click at [125, 273] on p "78487552368" at bounding box center [114, 280] width 99 height 20
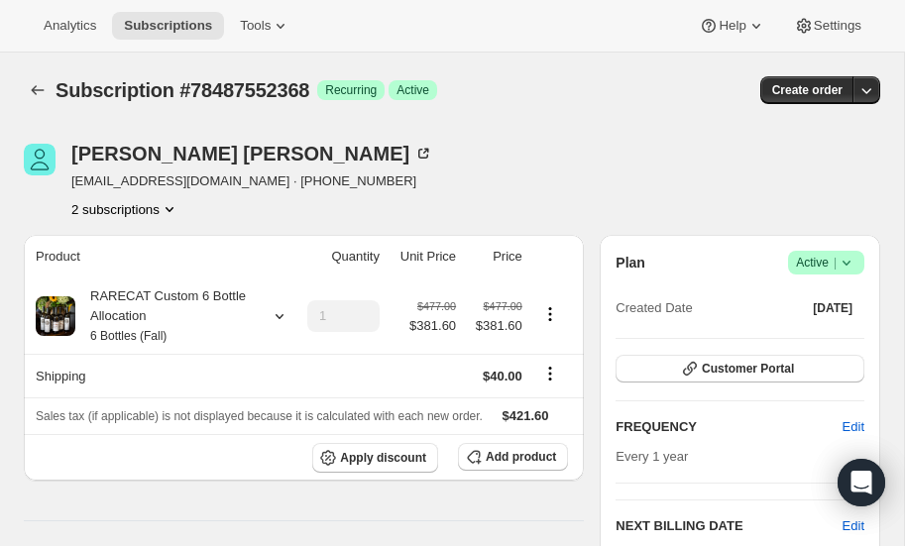
click at [852, 257] on icon at bounding box center [847, 263] width 20 height 20
click at [821, 296] on span "Pause subscription" at bounding box center [823, 301] width 109 height 15
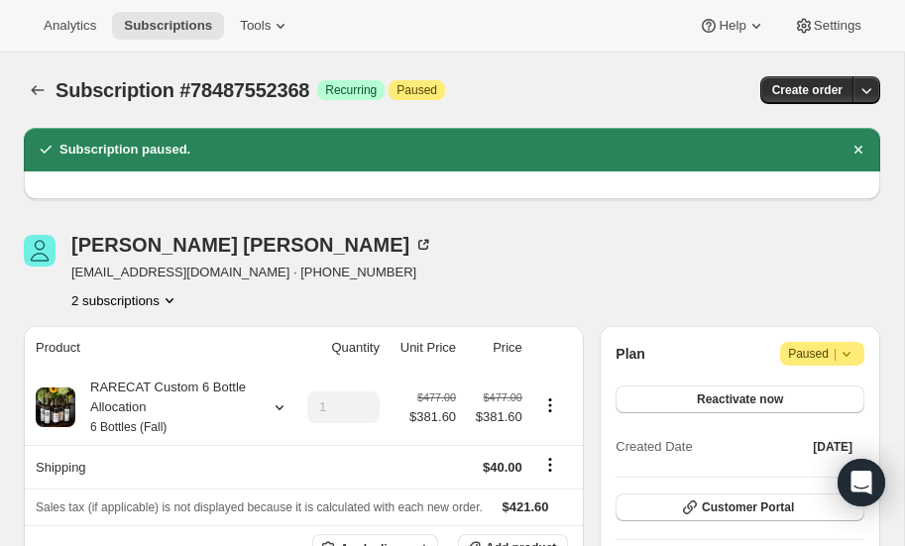
click at [170, 296] on icon "Product actions" at bounding box center [170, 301] width 20 height 20
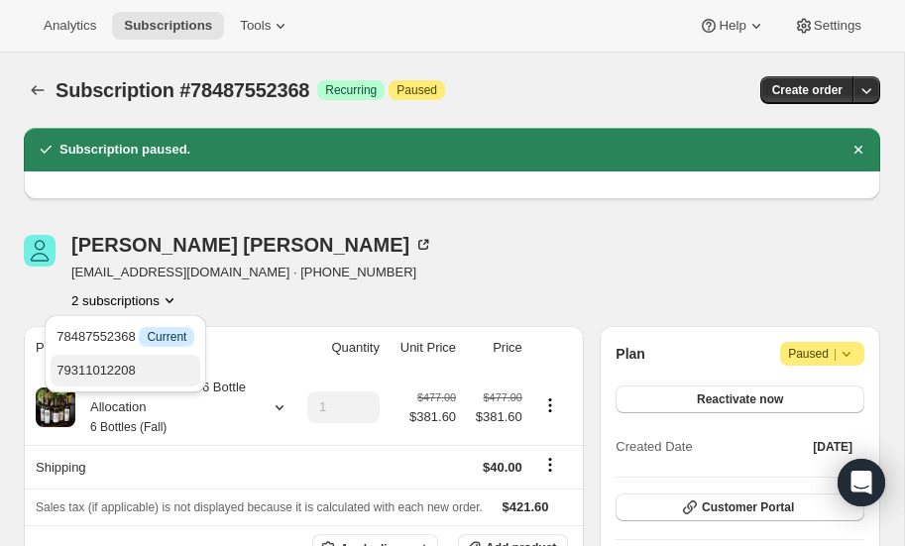
click at [119, 371] on span "79311012208" at bounding box center [96, 370] width 79 height 15
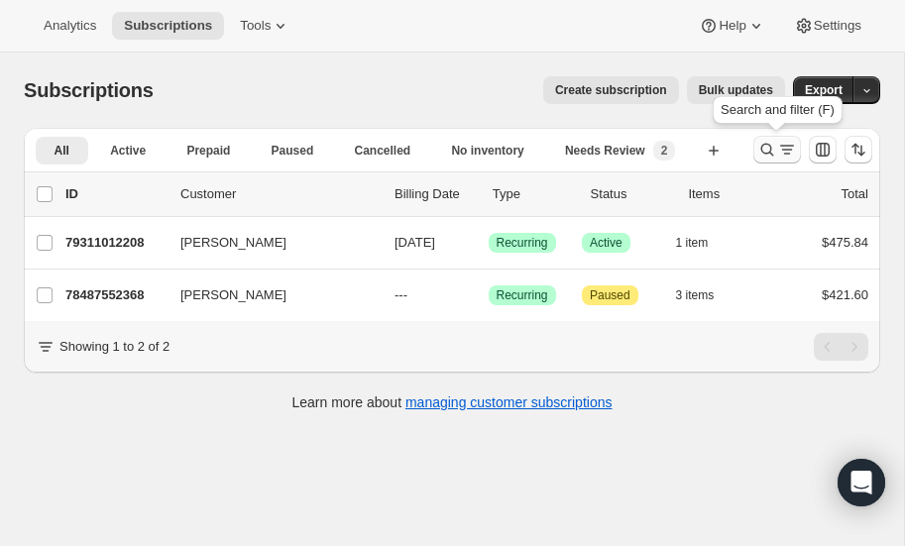
click at [766, 149] on icon "Search and filter results" at bounding box center [768, 150] width 20 height 20
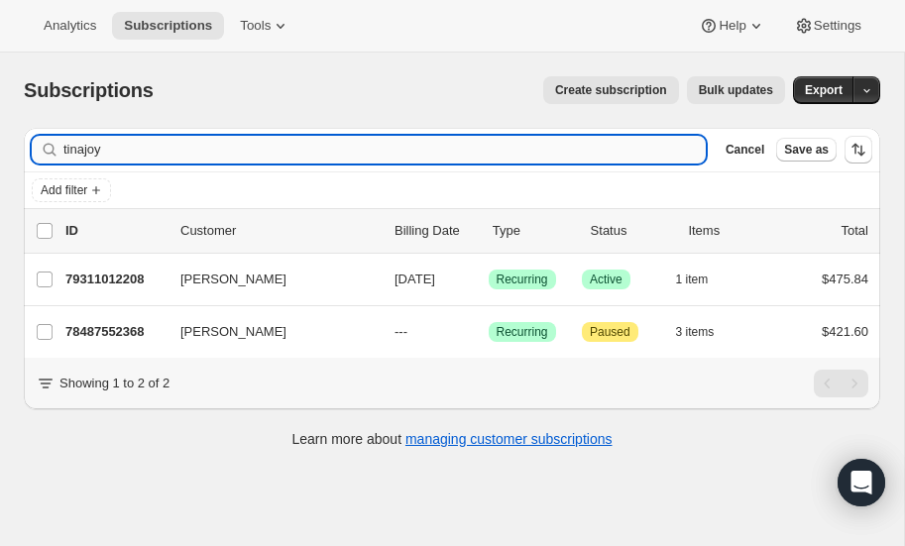
click at [214, 156] on input "tinajoy" at bounding box center [384, 150] width 643 height 28
type input "t"
type input "emes"
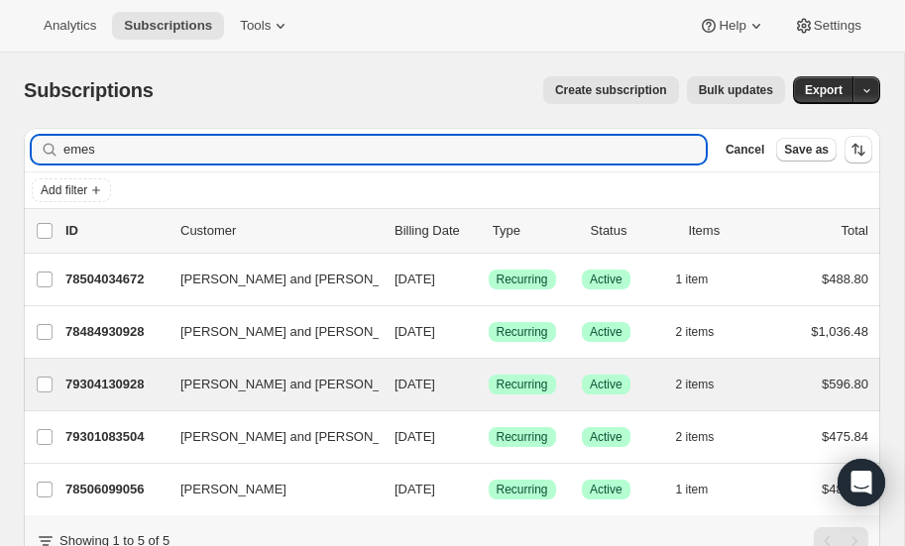
scroll to position [76, 0]
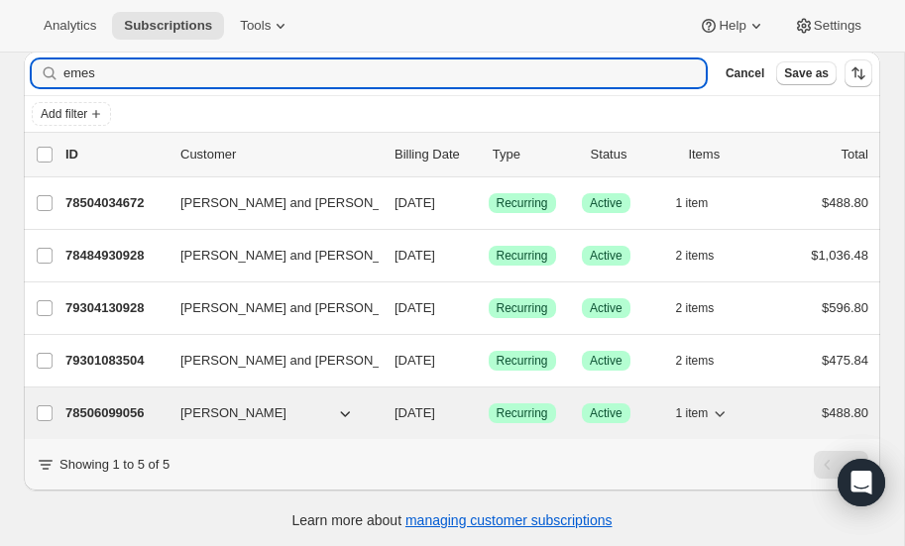
click at [87, 404] on p "78506099056" at bounding box center [114, 414] width 99 height 20
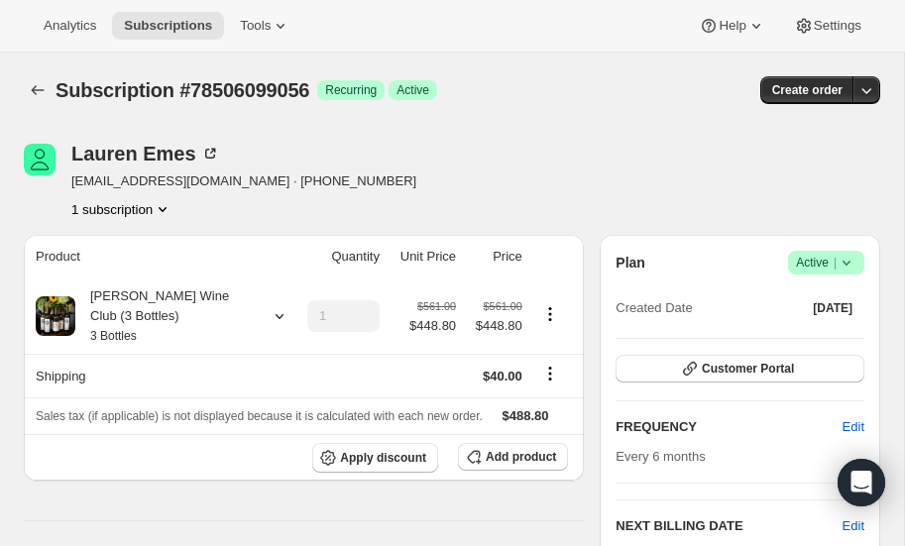
click at [165, 206] on icon "Product actions" at bounding box center [163, 209] width 20 height 20
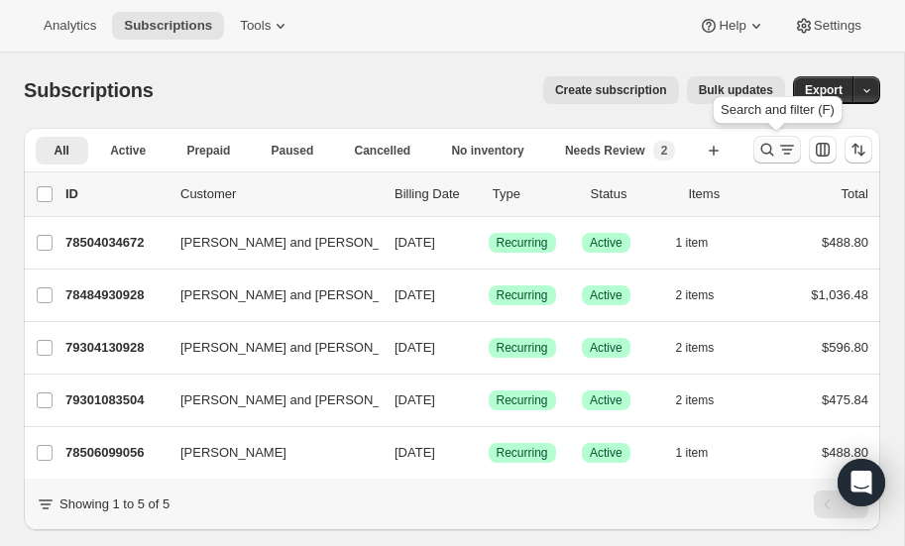
click at [768, 150] on icon "Search and filter results" at bounding box center [768, 150] width 20 height 20
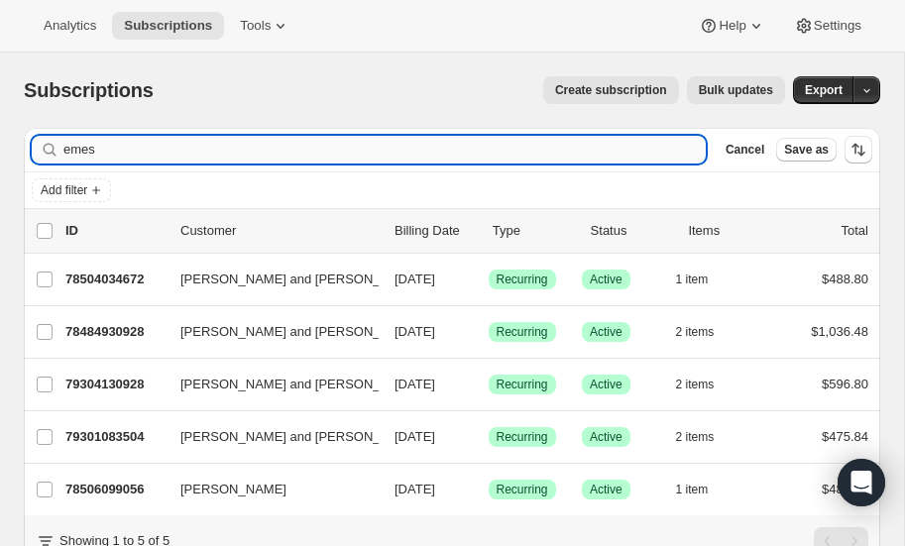
click at [204, 157] on input "emes" at bounding box center [384, 150] width 643 height 28
type input "e"
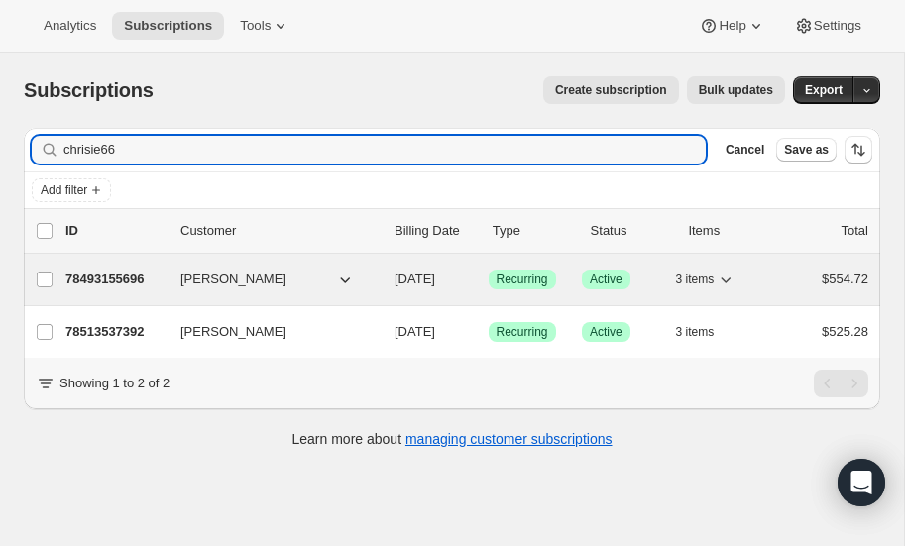
type input "chrisie66"
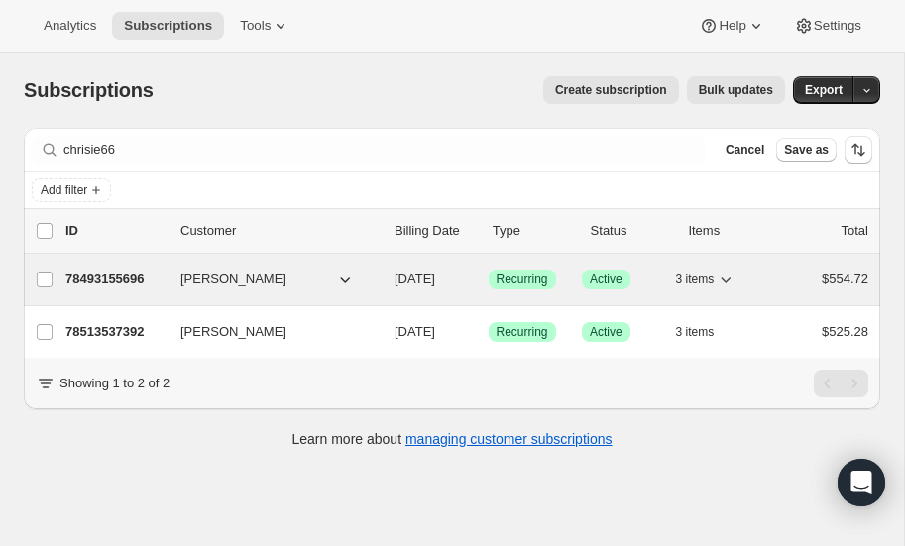
click at [83, 275] on p "78493155696" at bounding box center [114, 280] width 99 height 20
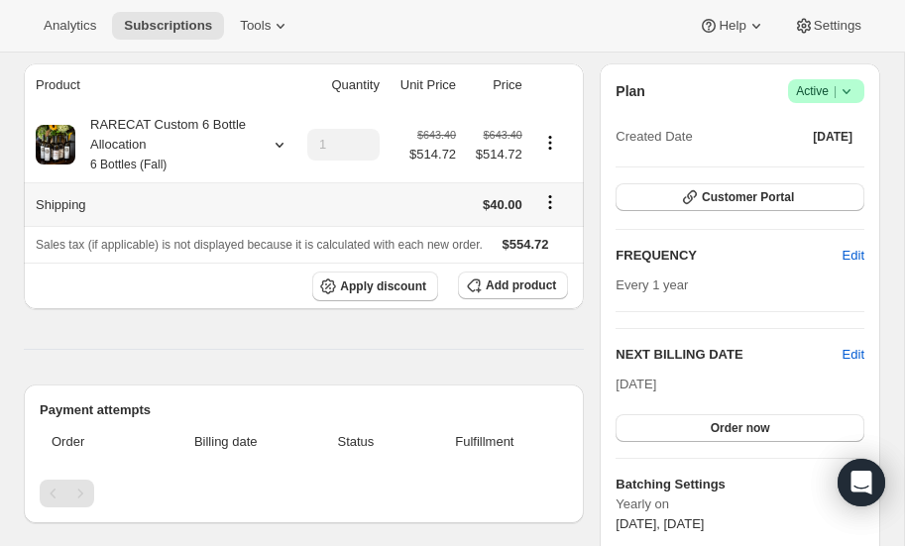
scroll to position [171, 0]
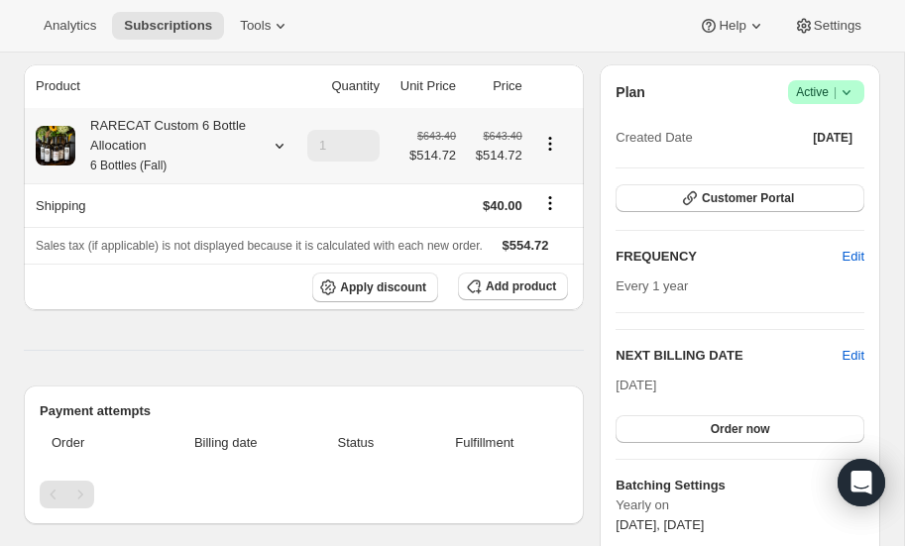
click at [280, 145] on icon at bounding box center [280, 146] width 20 height 20
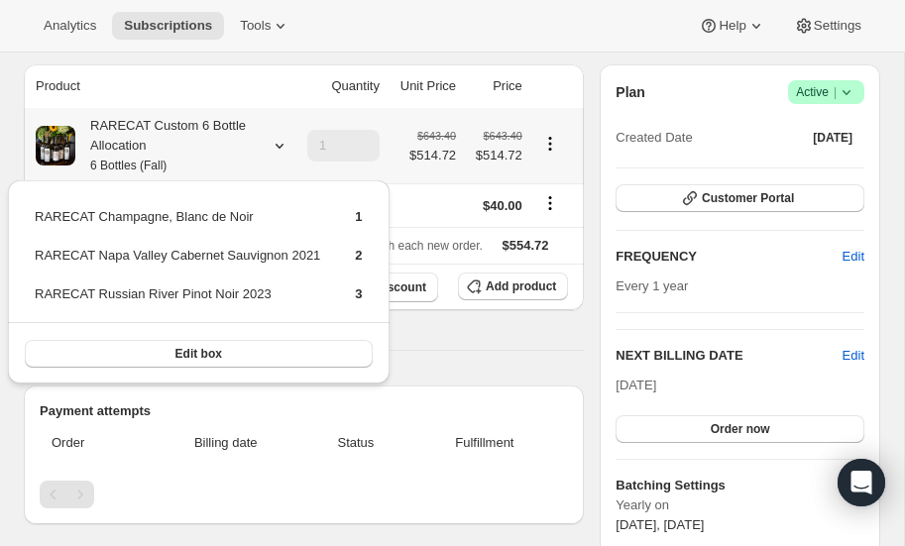
click at [280, 145] on icon at bounding box center [280, 146] width 20 height 20
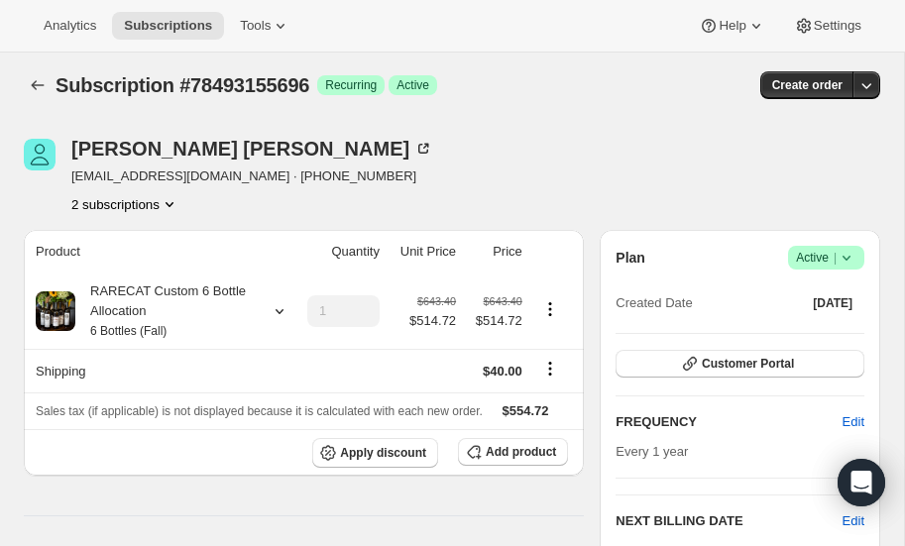
scroll to position [0, 0]
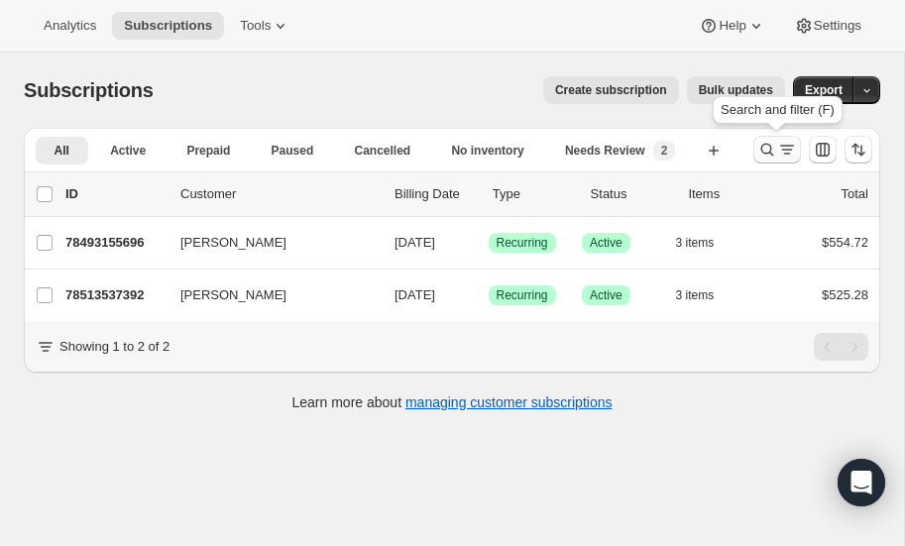
click at [767, 145] on icon "Search and filter results" at bounding box center [768, 150] width 20 height 20
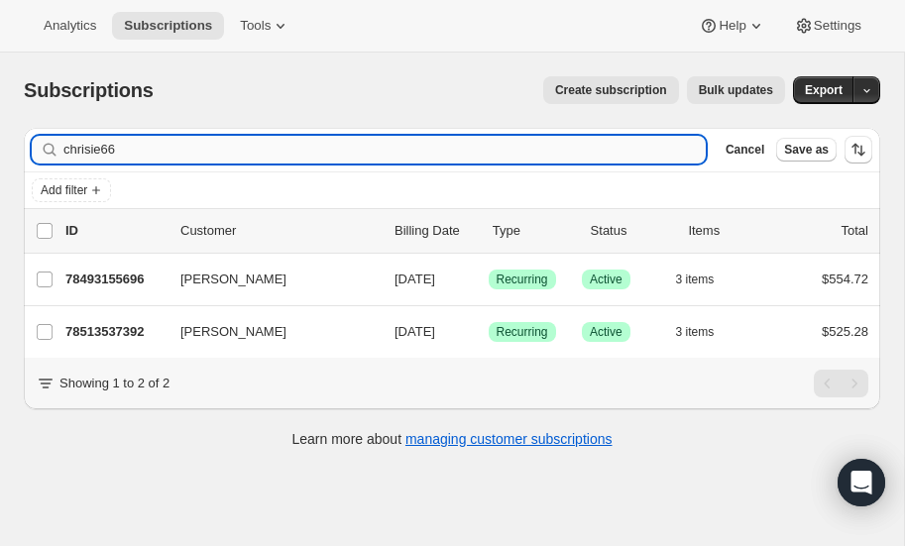
click at [142, 155] on input "chrisie66" at bounding box center [384, 150] width 643 height 28
type input "c"
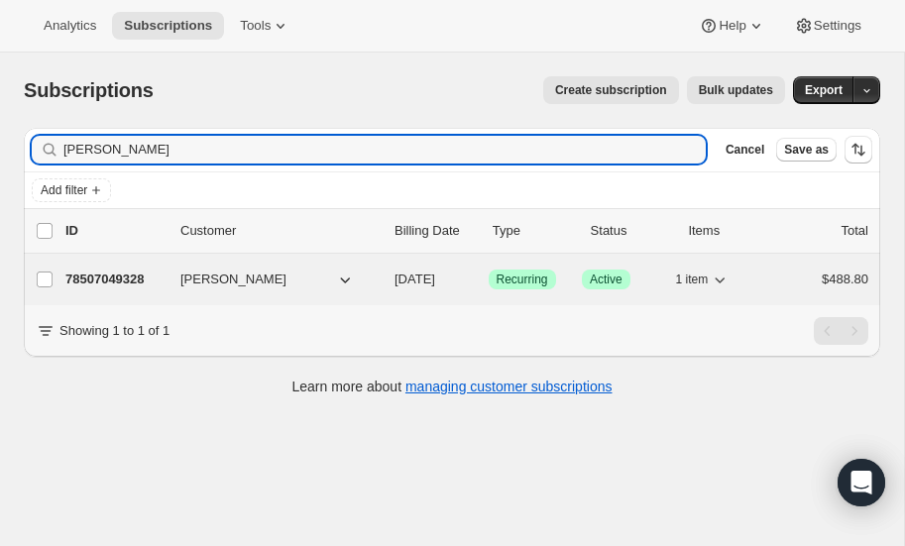
type input "paczan"
click at [106, 270] on p "78507049328" at bounding box center [114, 280] width 99 height 20
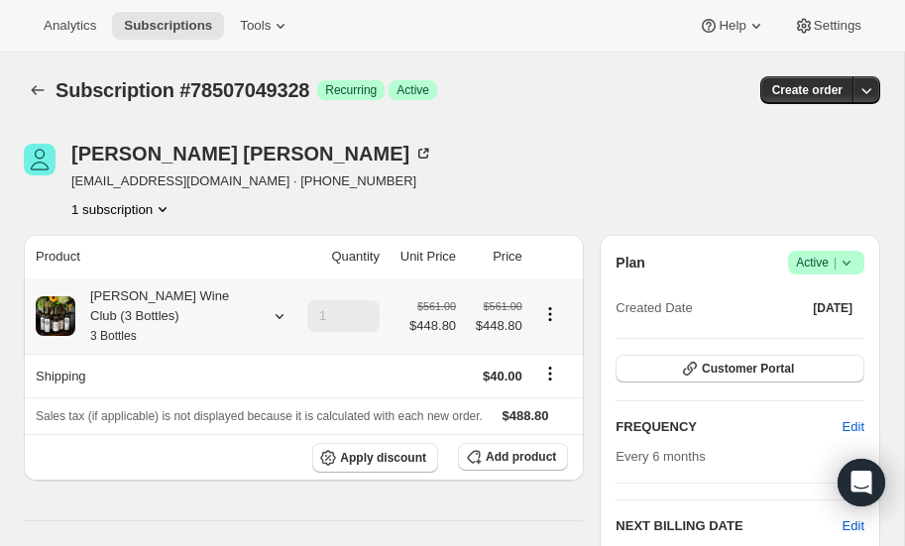
click at [277, 314] on icon at bounding box center [280, 316] width 8 height 5
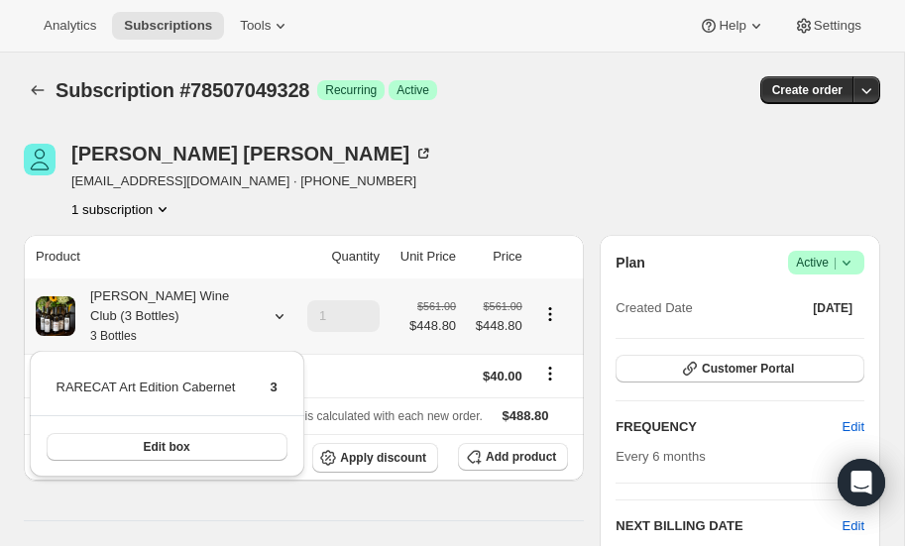
click at [274, 314] on icon at bounding box center [280, 316] width 20 height 20
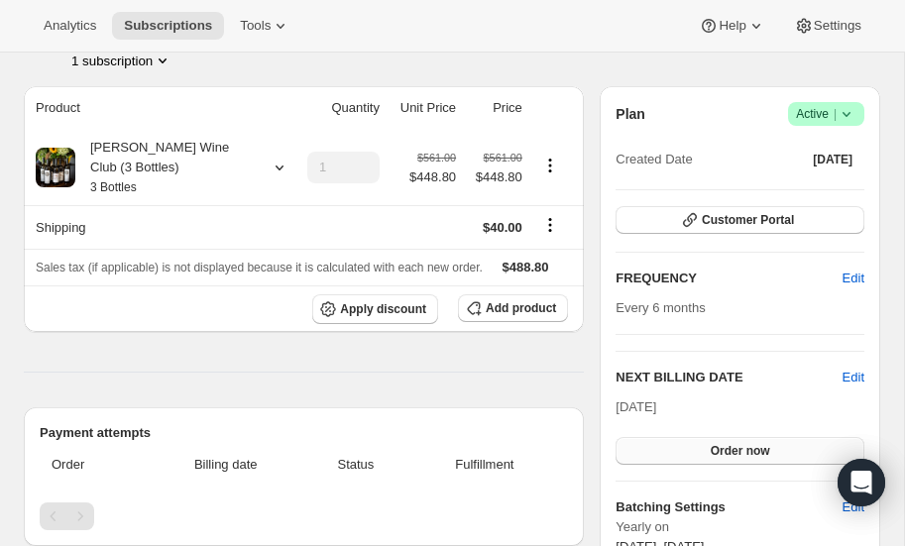
scroll to position [149, 0]
click at [853, 368] on span "Edit" at bounding box center [854, 378] width 22 height 20
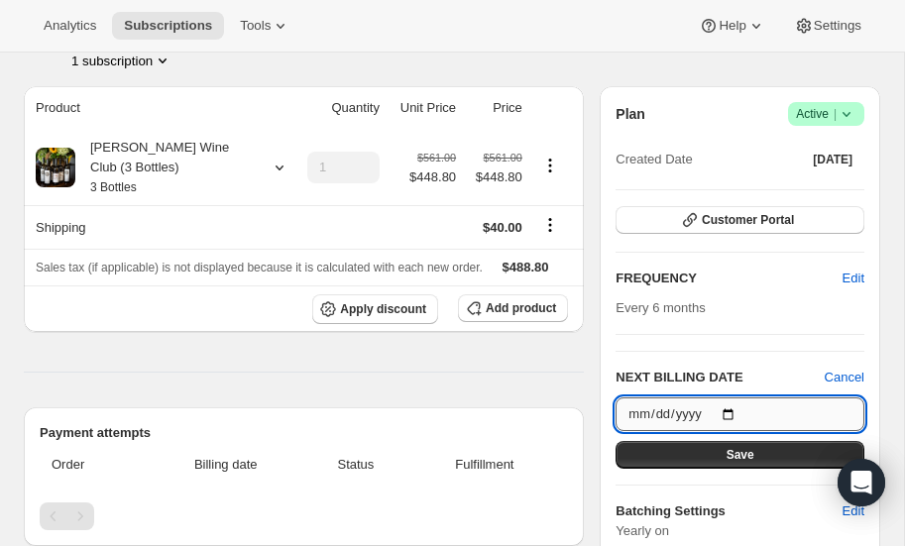
click at [731, 411] on input "[DATE]" at bounding box center [740, 415] width 249 height 34
click at [735, 409] on input "[DATE]" at bounding box center [740, 415] width 249 height 34
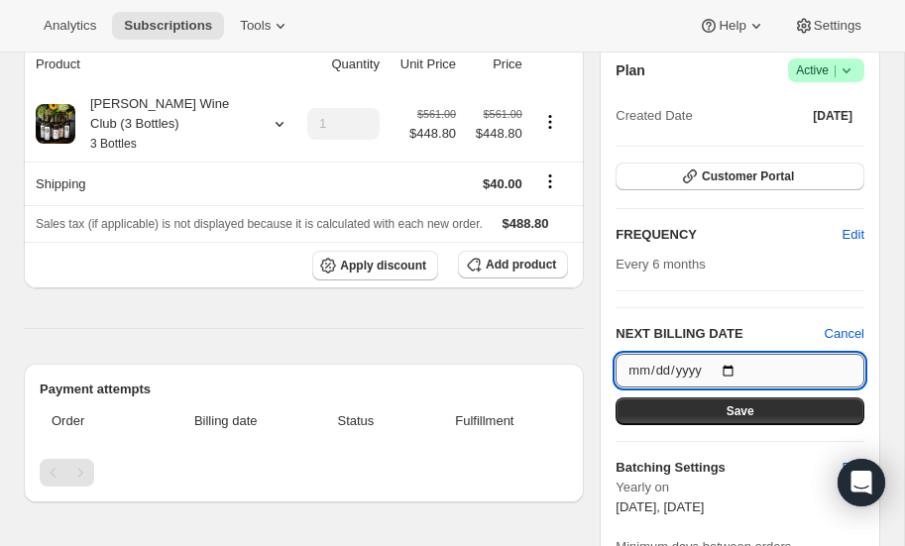
scroll to position [190, 0]
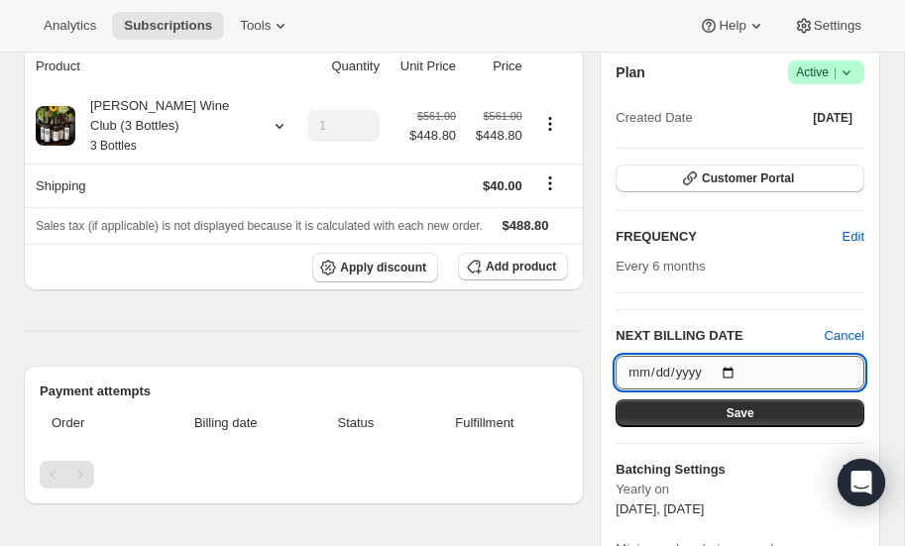
click at [731, 370] on input "[DATE]" at bounding box center [740, 373] width 249 height 34
type input "2026-03-20"
click at [728, 411] on span "Save" at bounding box center [741, 414] width 28 height 16
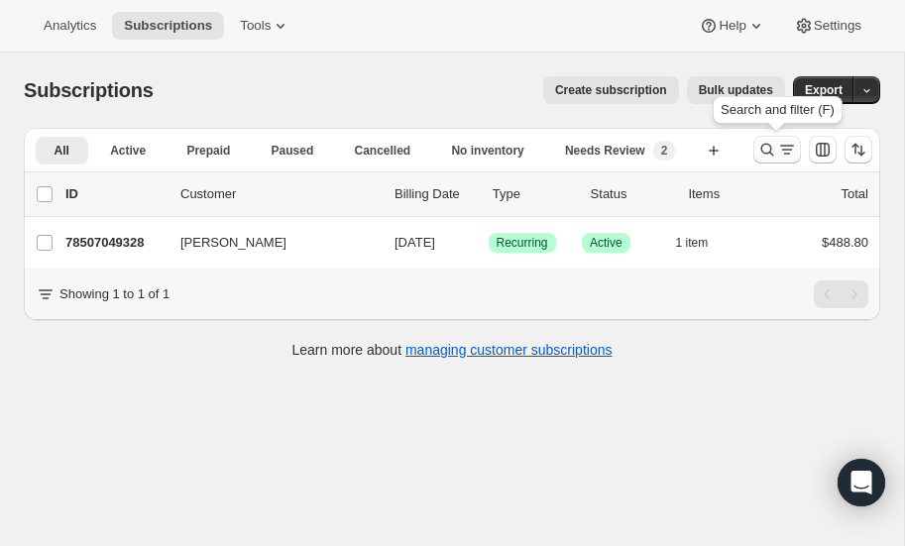
click at [765, 149] on icon "Search and filter results" at bounding box center [768, 150] width 20 height 20
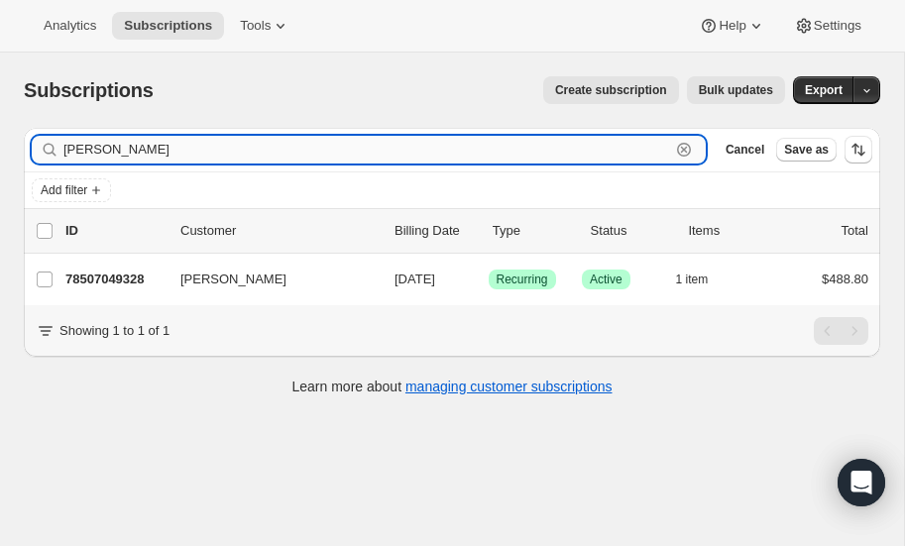
click at [153, 141] on input "paczan" at bounding box center [366, 150] width 607 height 28
click at [154, 151] on input "paczan" at bounding box center [366, 150] width 607 height 28
type input "p"
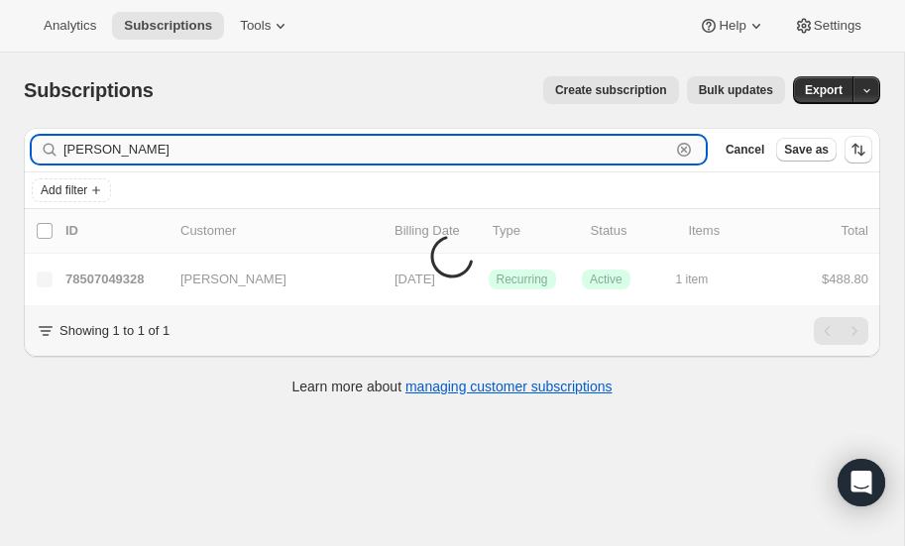
type input "chappell"
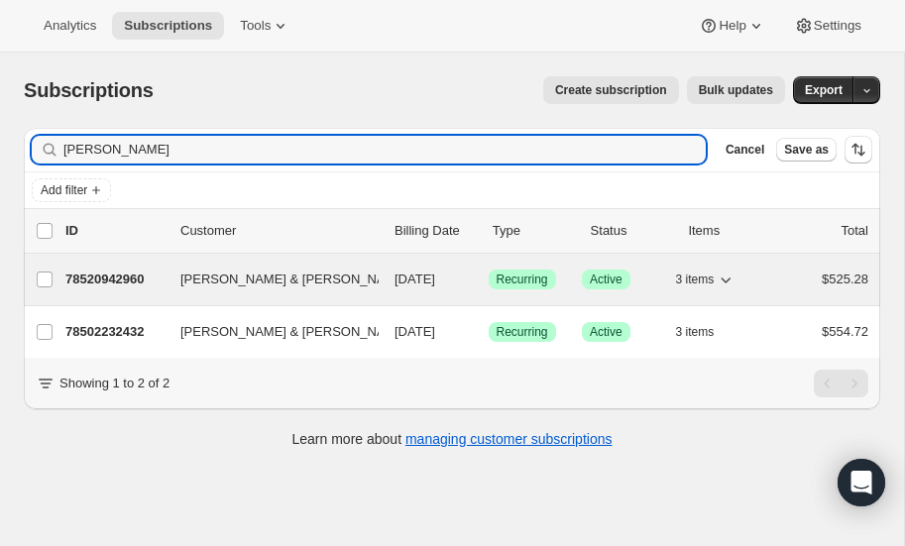
click at [99, 279] on p "78520942960" at bounding box center [114, 280] width 99 height 20
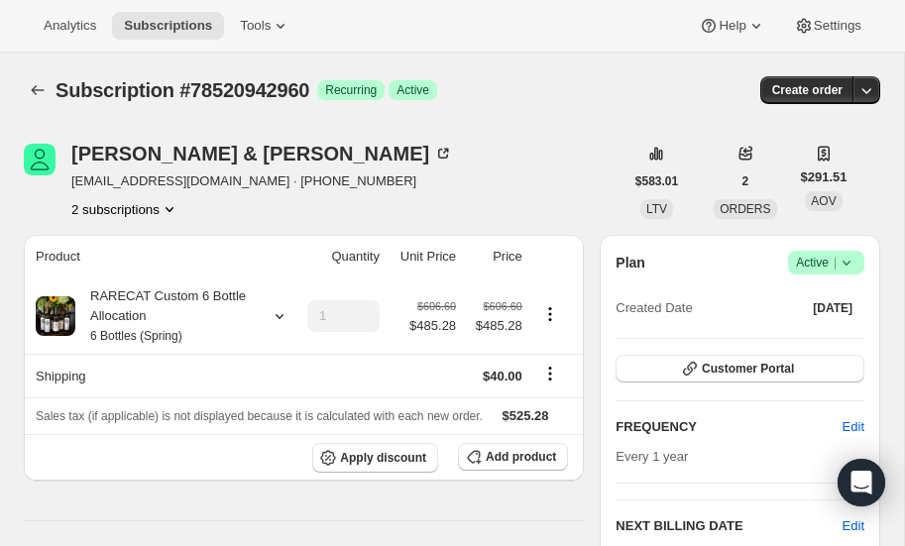
click at [176, 207] on icon "Product actions" at bounding box center [170, 209] width 20 height 20
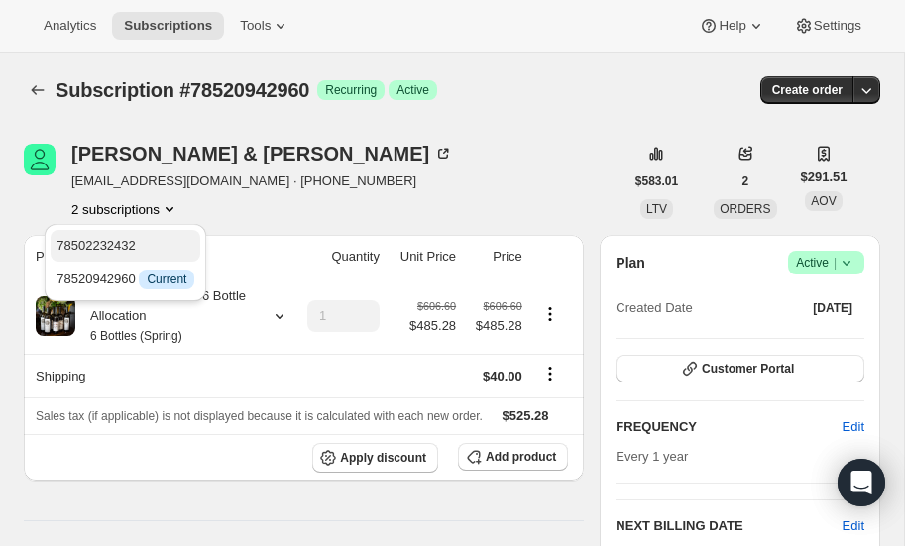
click at [133, 244] on span "78502232432" at bounding box center [96, 245] width 79 height 15
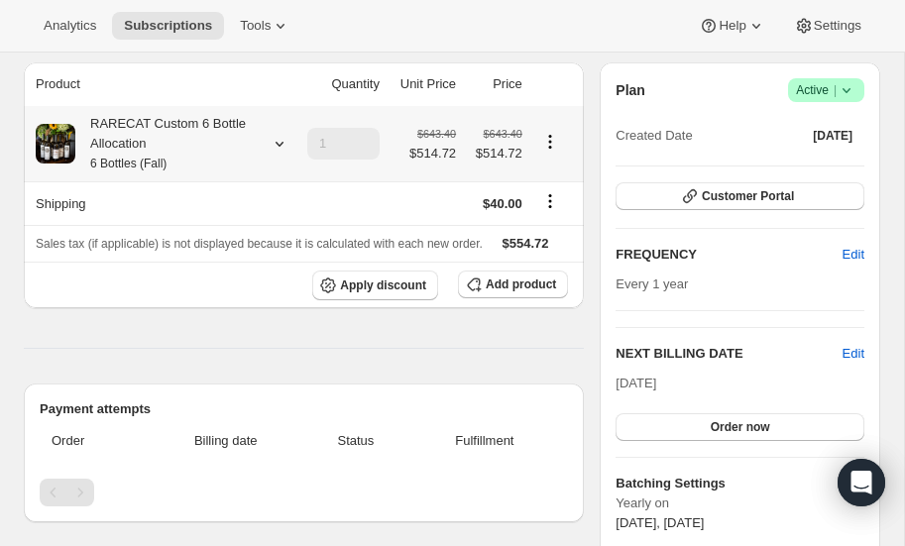
scroll to position [170, 0]
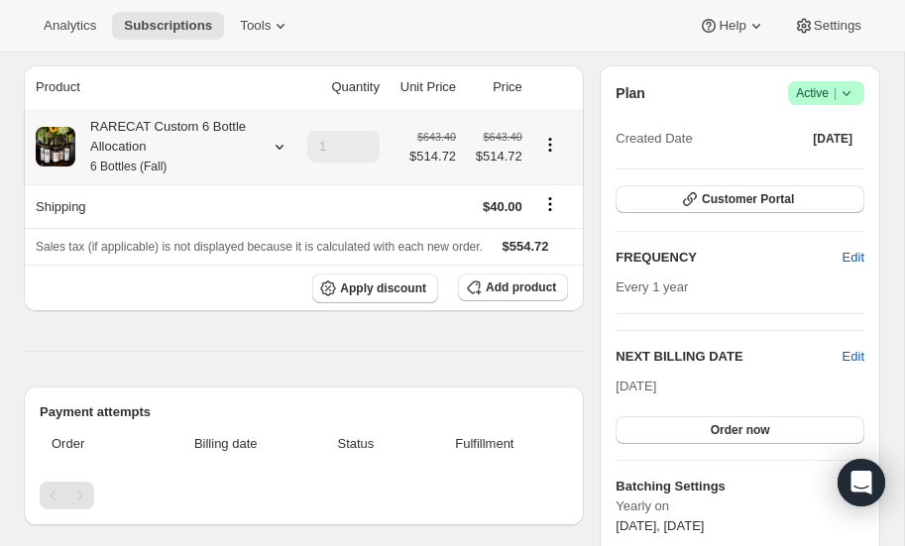
click at [283, 148] on icon at bounding box center [280, 147] width 20 height 20
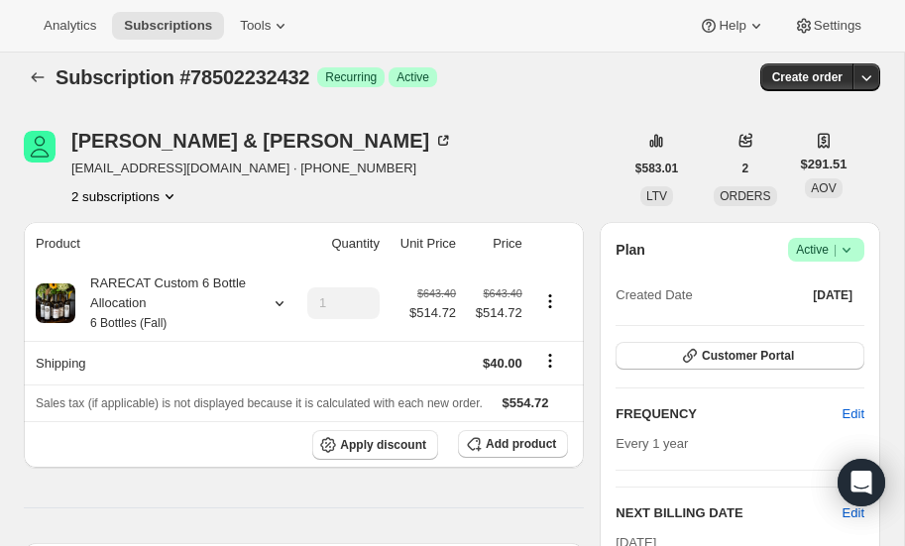
scroll to position [0, 0]
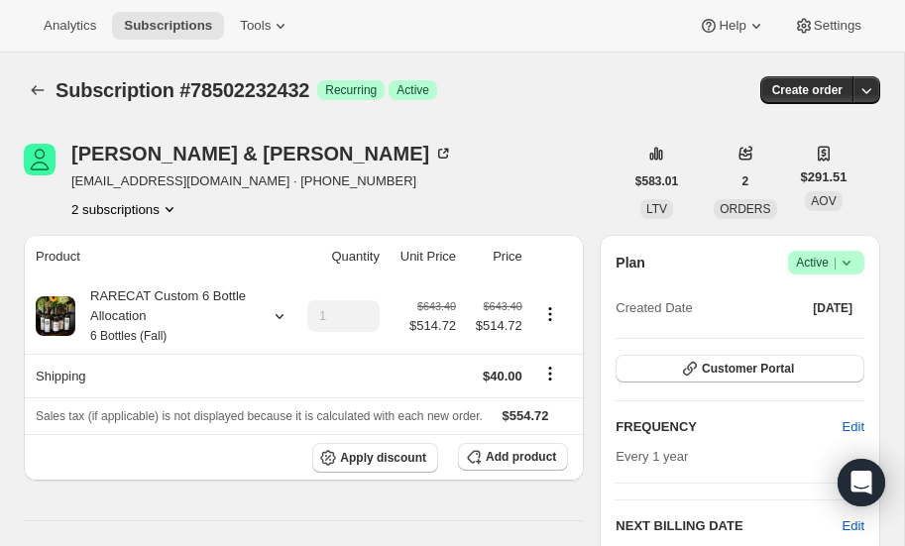
click at [173, 202] on icon "Product actions" at bounding box center [170, 209] width 20 height 20
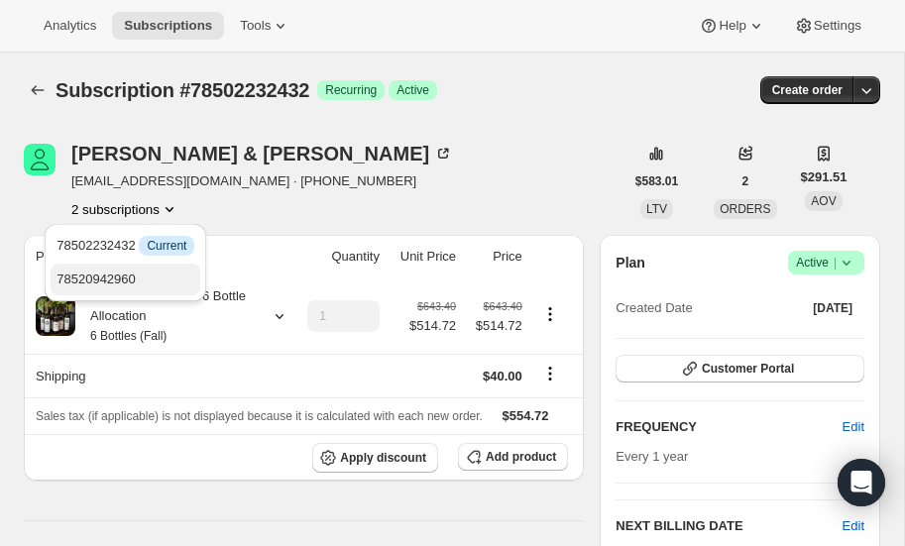
click at [101, 281] on span "78520942960" at bounding box center [96, 279] width 79 height 15
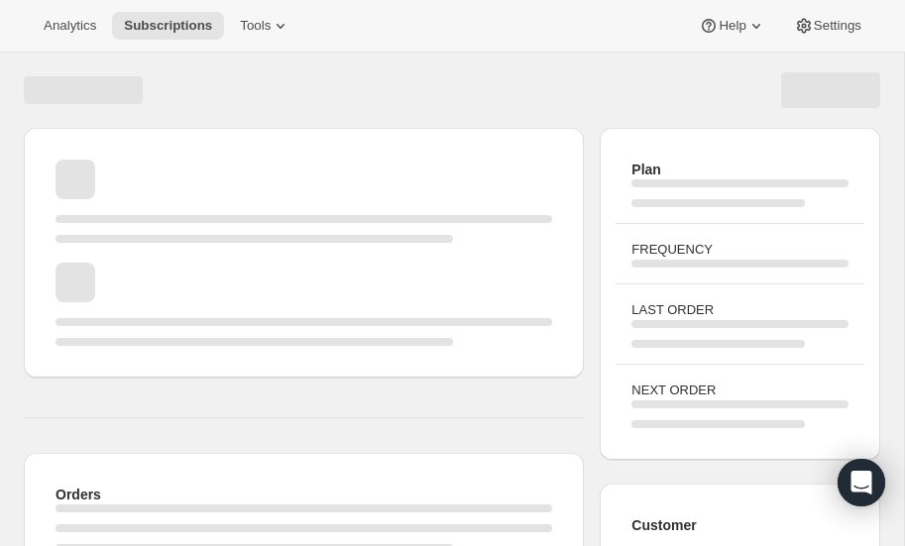
click at [102, 278] on div "Page loading" at bounding box center [304, 304] width 497 height 83
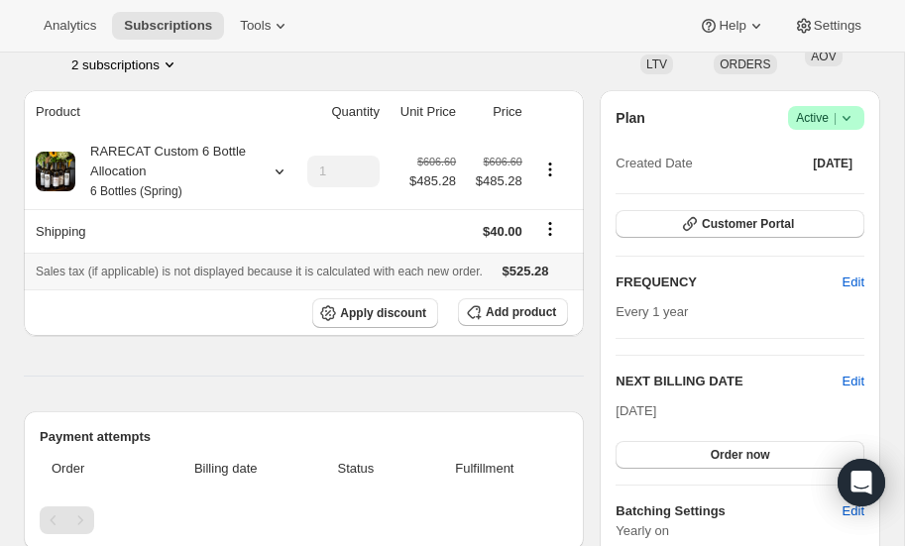
scroll to position [144, 0]
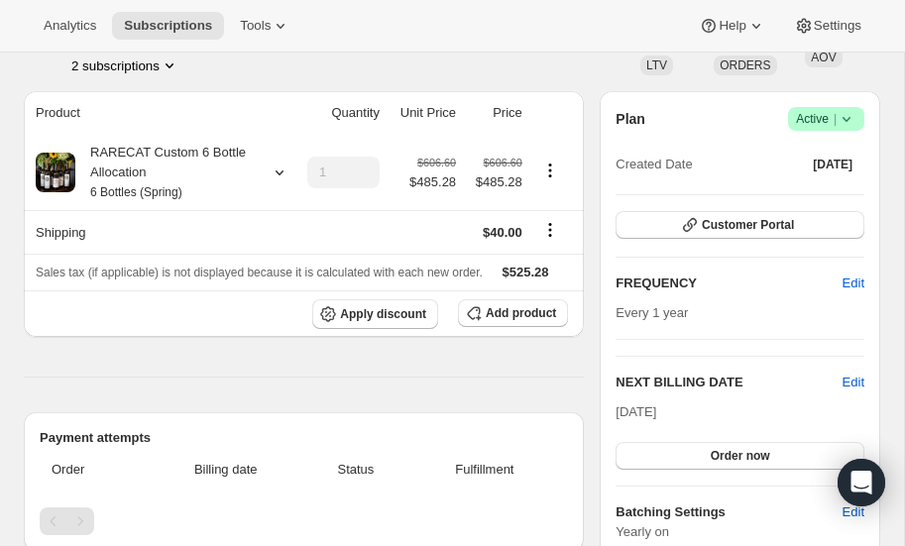
click at [176, 61] on icon "Product actions" at bounding box center [170, 66] width 20 height 20
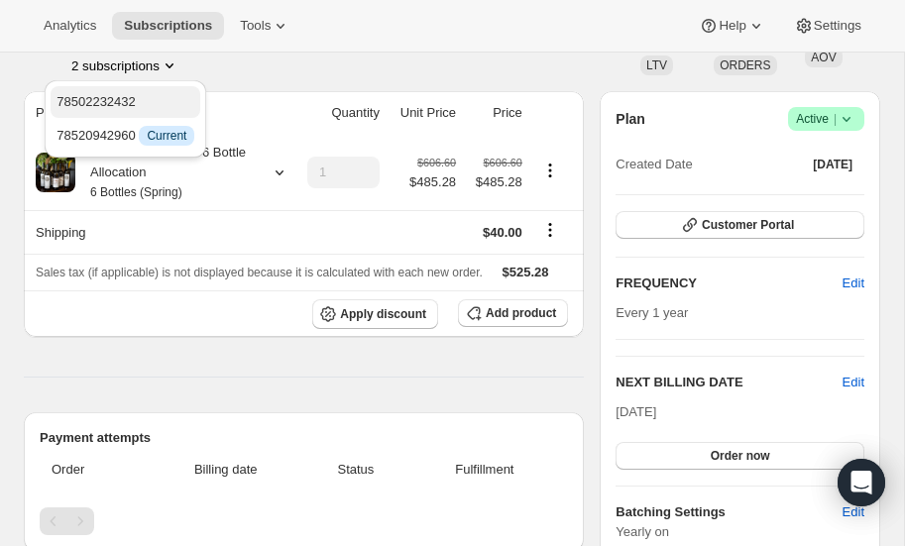
click at [126, 100] on span "78502232432" at bounding box center [96, 101] width 79 height 15
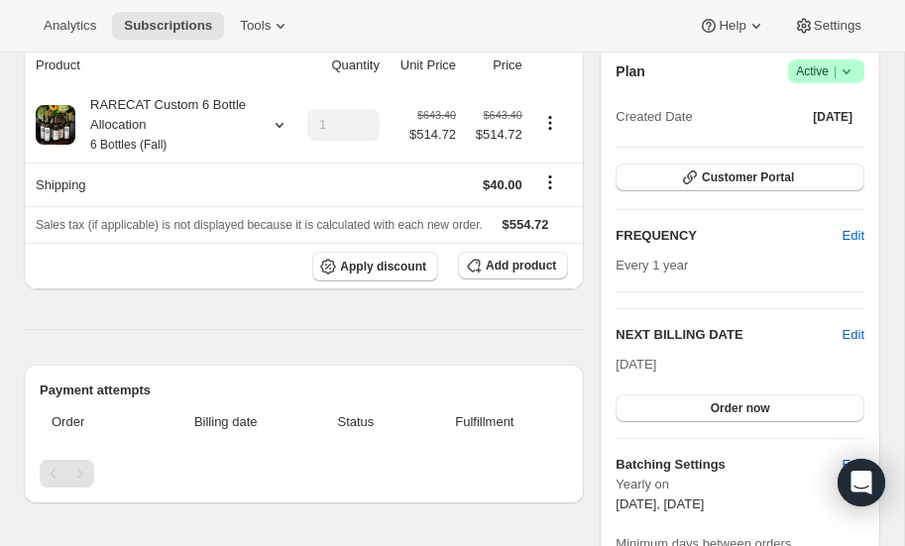
scroll to position [169, 0]
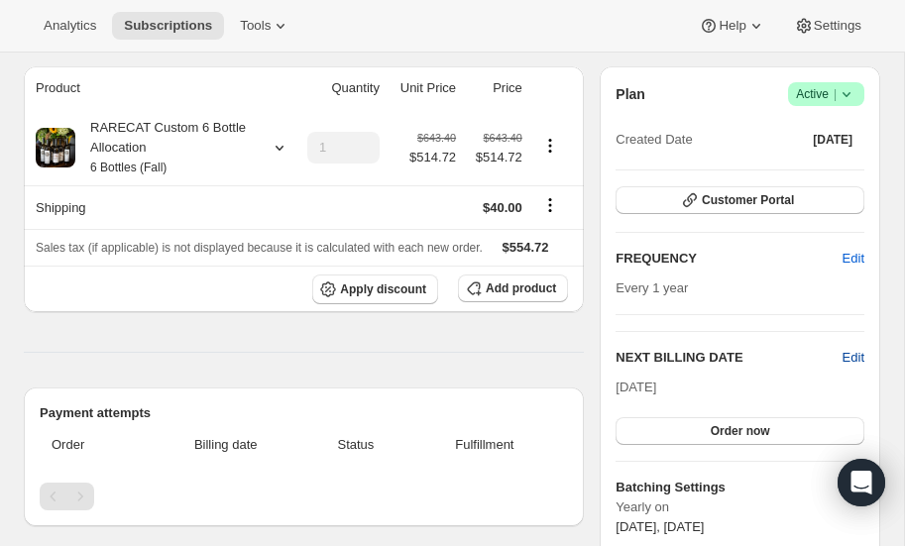
click at [855, 350] on span "Edit" at bounding box center [854, 358] width 22 height 20
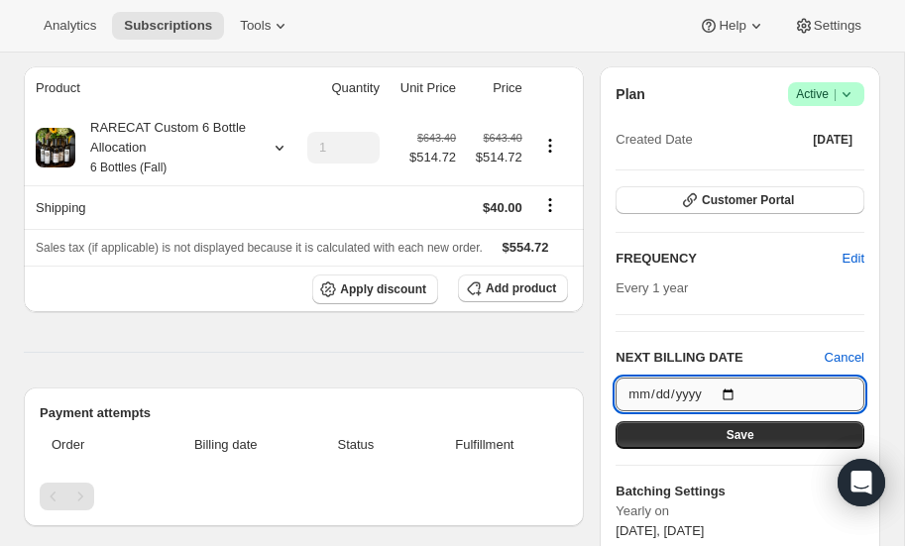
click at [727, 389] on input "[DATE]" at bounding box center [740, 395] width 249 height 34
type input "[DATE]"
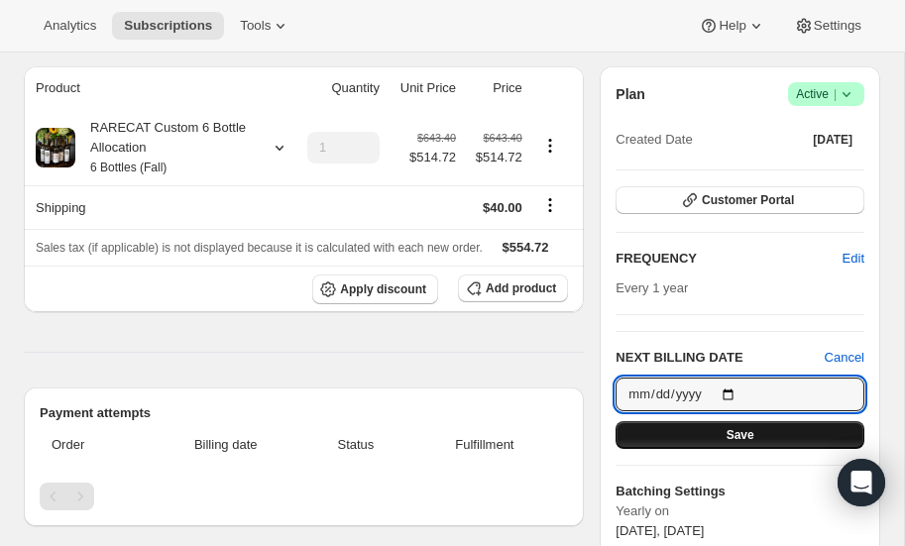
click at [728, 433] on span "Save" at bounding box center [741, 435] width 28 height 16
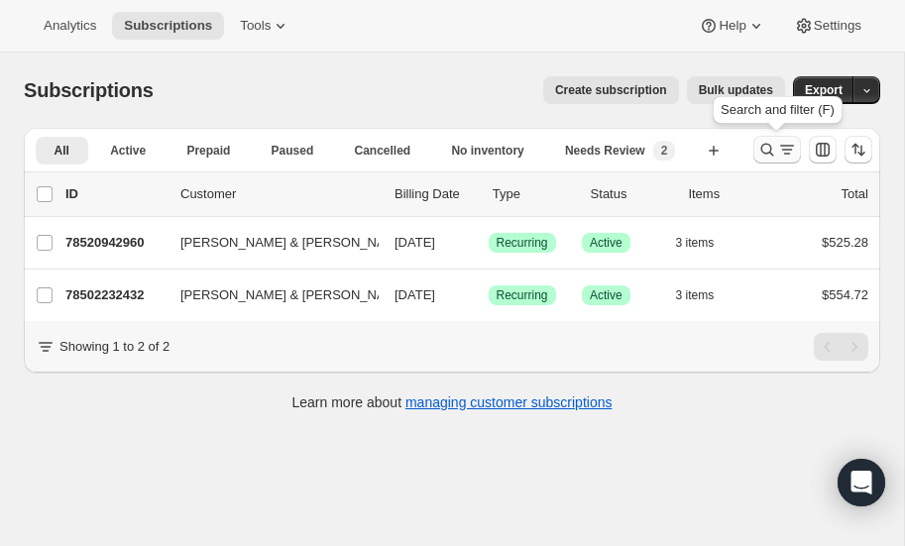
click at [769, 146] on icon "Search and filter results" at bounding box center [768, 150] width 20 height 20
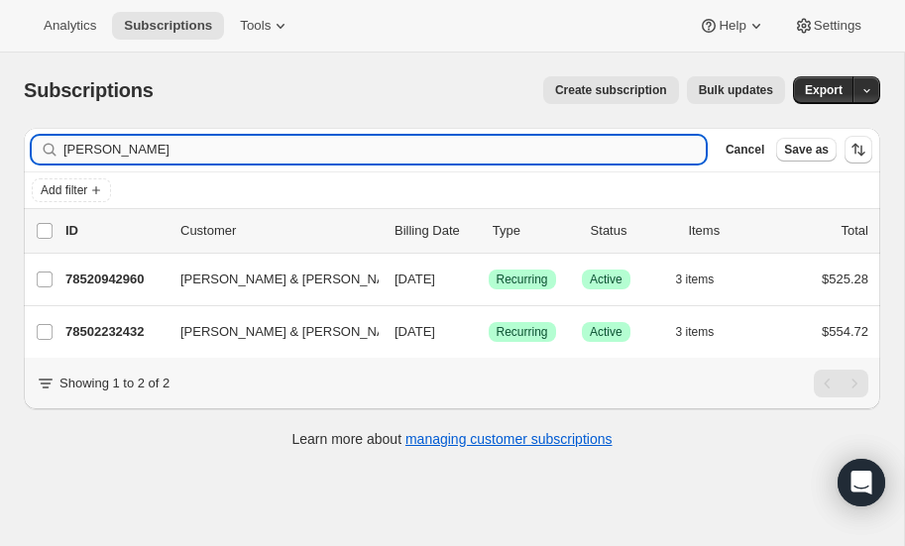
click at [175, 149] on input "[PERSON_NAME]" at bounding box center [384, 150] width 643 height 28
type input "c"
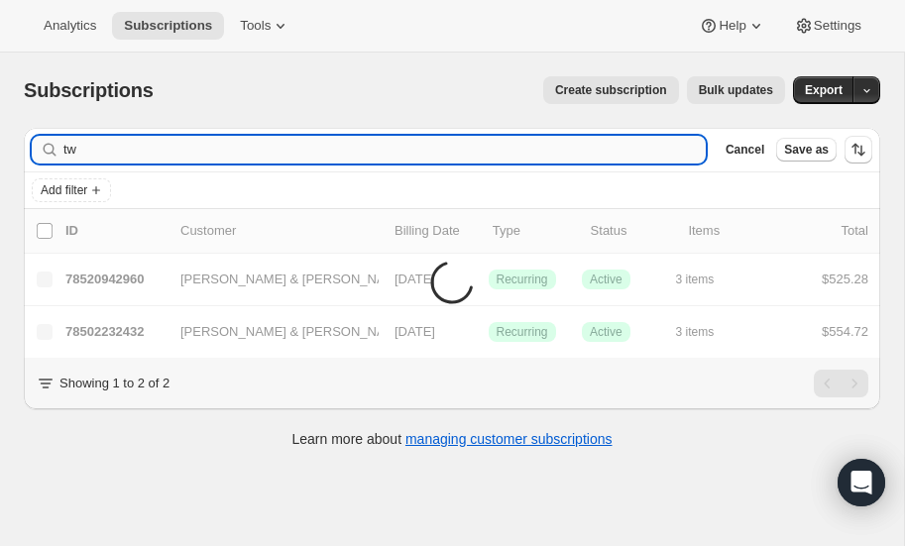
type input "t"
type input "rw1136"
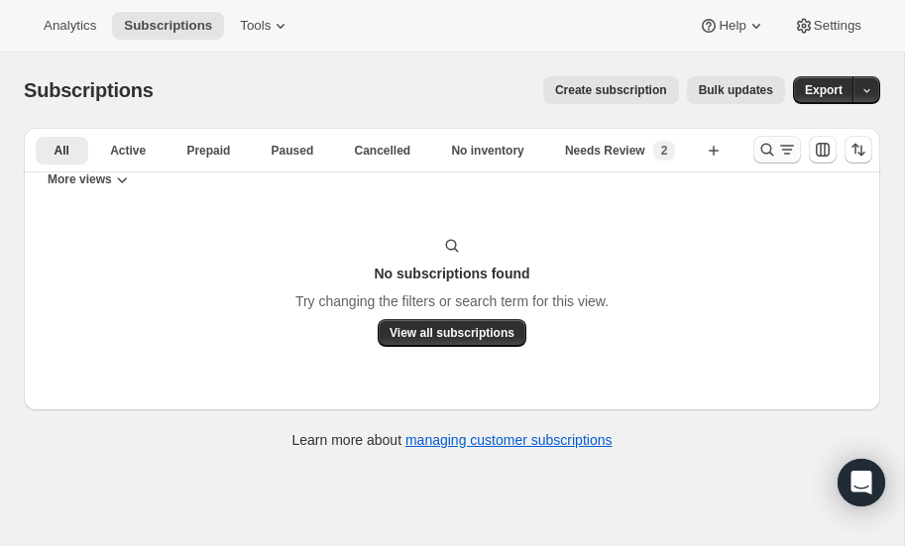
click at [765, 141] on icon "Search and filter results" at bounding box center [768, 150] width 20 height 20
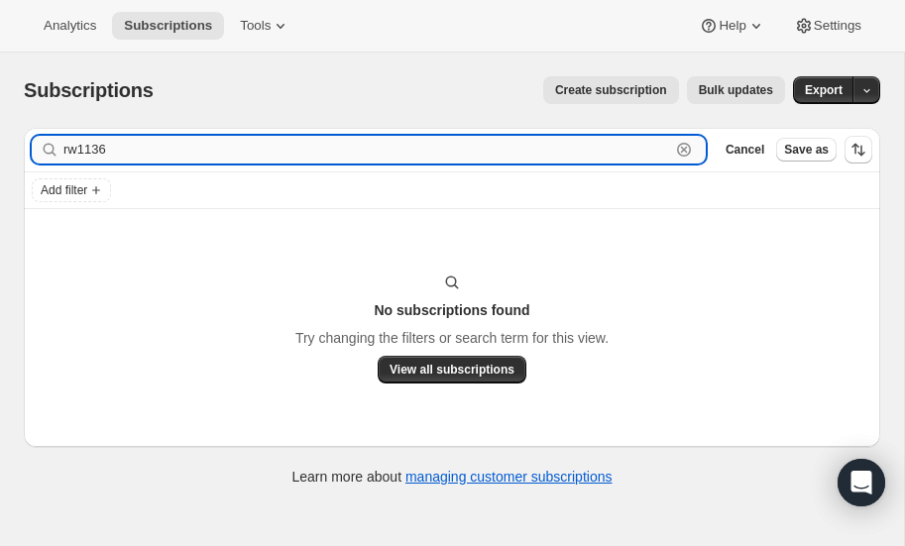
click at [110, 154] on input "rw1136" at bounding box center [366, 150] width 607 height 28
type input "r"
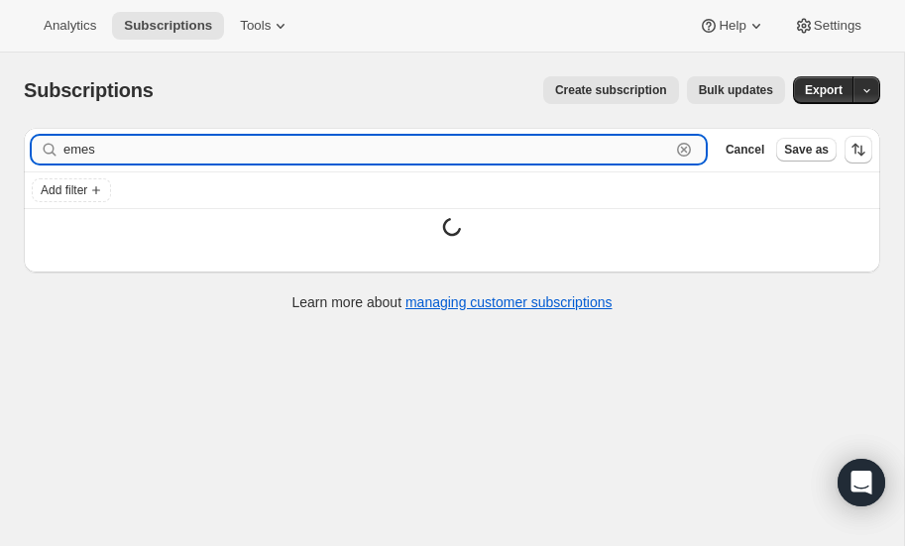
type input "emes"
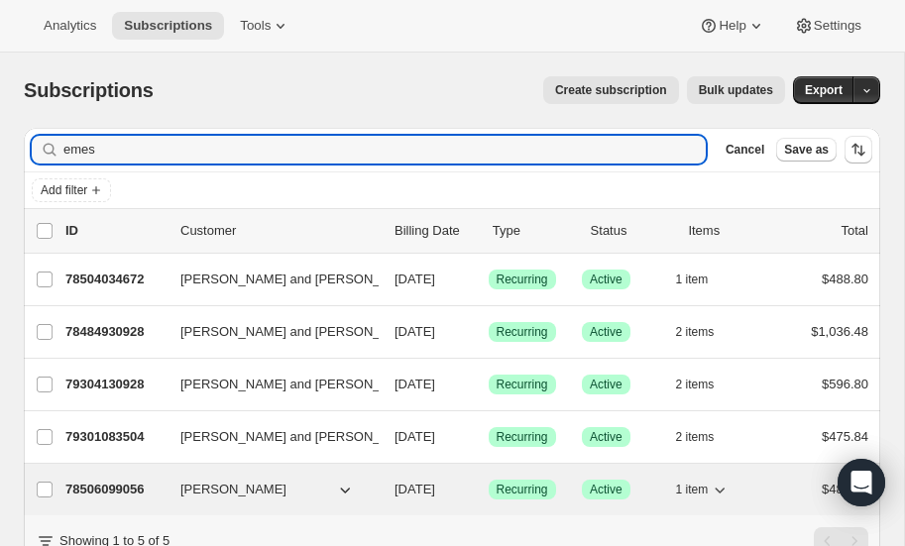
click at [101, 476] on div "78506099056 [PERSON_NAME] [DATE] Success Recurring Success Active 1 item $488.80" at bounding box center [466, 490] width 803 height 28
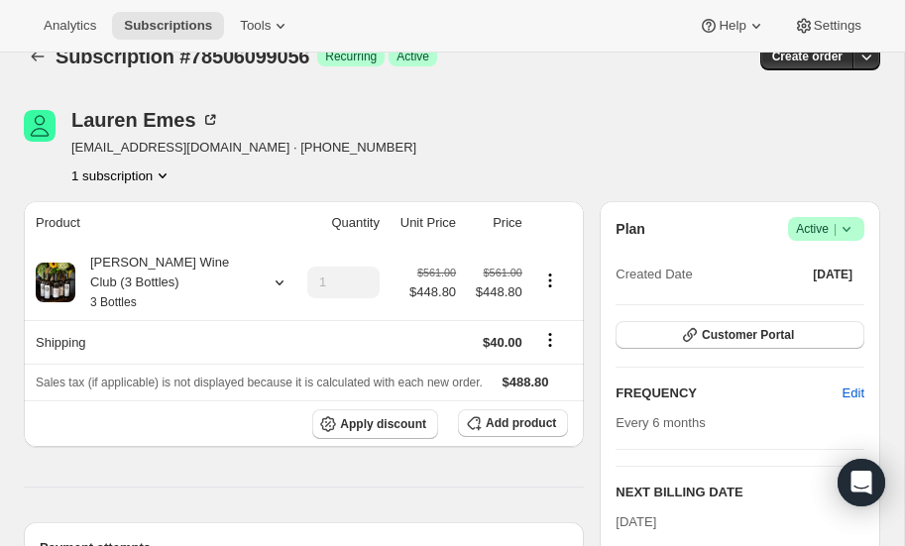
scroll to position [32, 0]
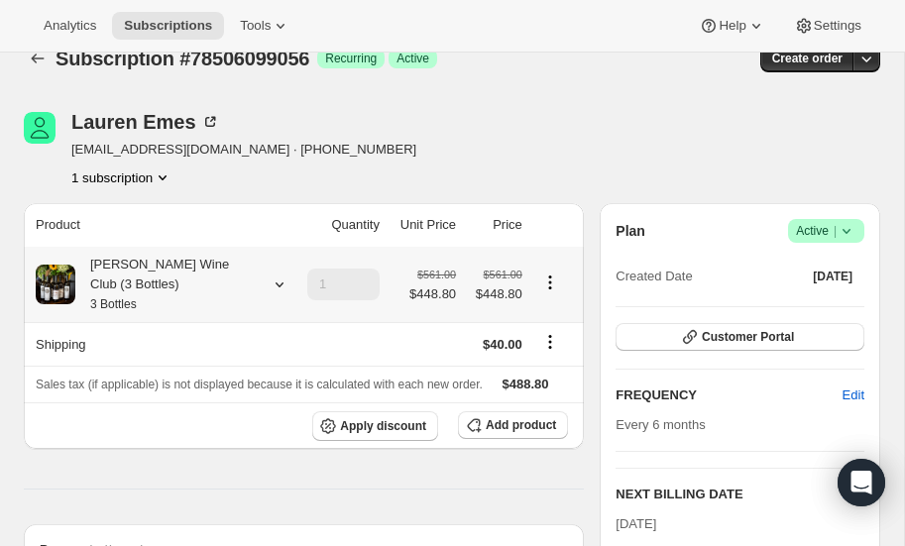
click at [277, 278] on icon at bounding box center [280, 285] width 20 height 20
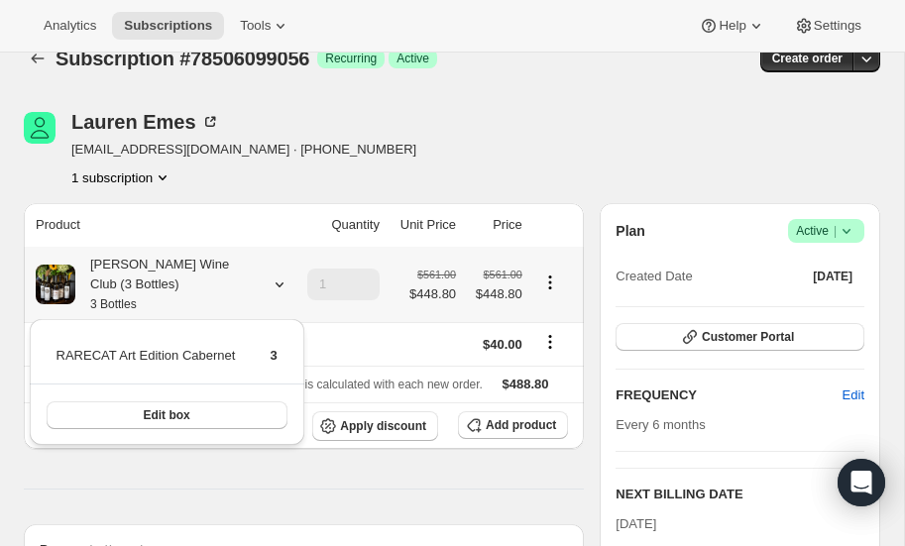
click at [277, 278] on icon at bounding box center [280, 285] width 20 height 20
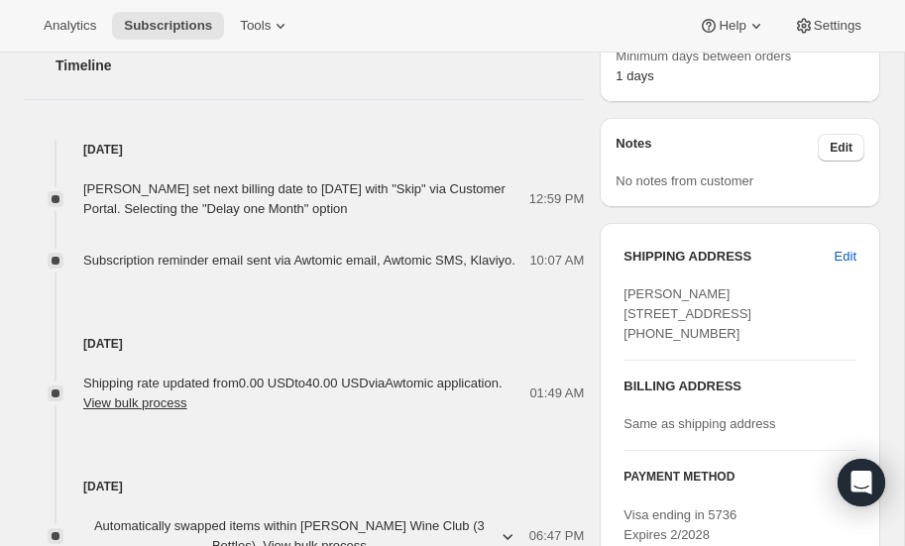
scroll to position [683, 0]
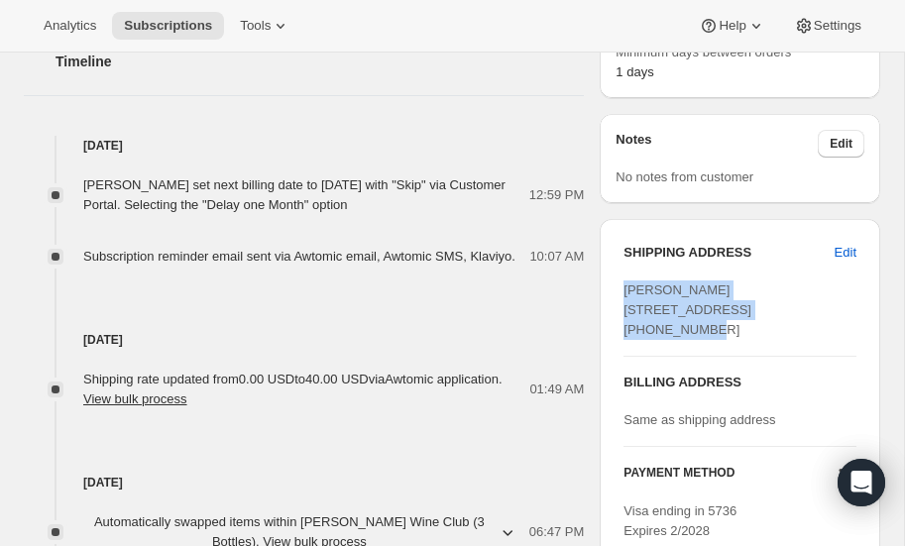
drag, startPoint x: 625, startPoint y: 290, endPoint x: 677, endPoint y: 318, distance: 59.9
click at [677, 318] on div "[PERSON_NAME] [STREET_ADDRESS] [PHONE_NUMBER]" at bounding box center [740, 310] width 233 height 59
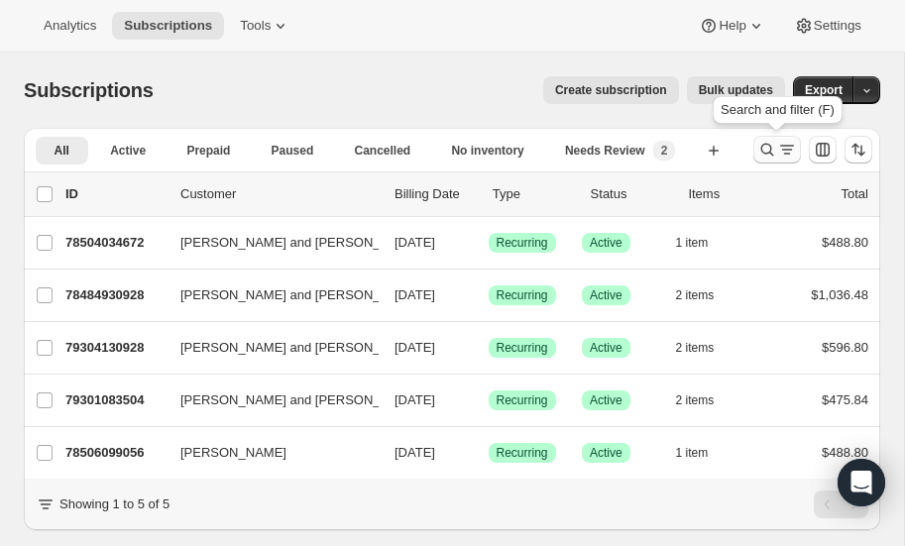
click at [765, 148] on icon "Search and filter results" at bounding box center [768, 150] width 20 height 20
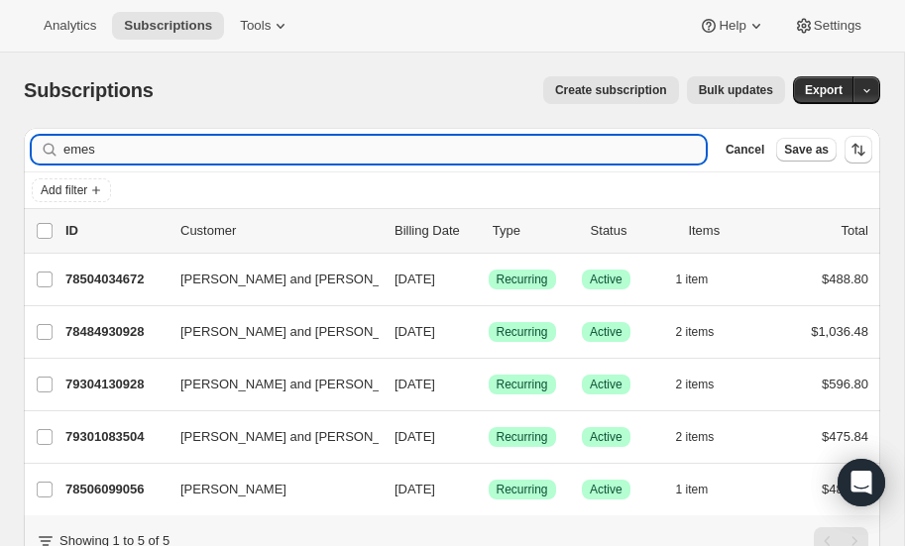
click at [233, 145] on input "emes" at bounding box center [384, 150] width 643 height 28
type input "e"
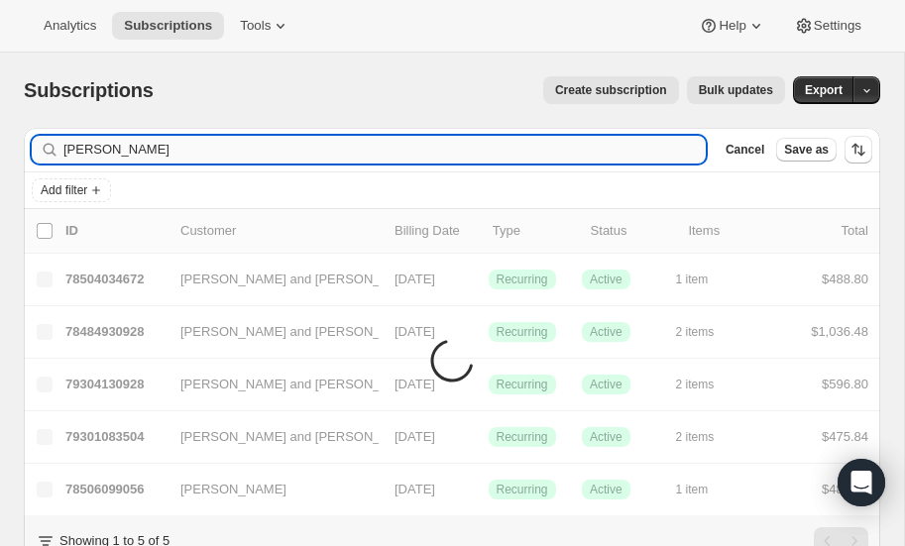
type input "[PERSON_NAME]"
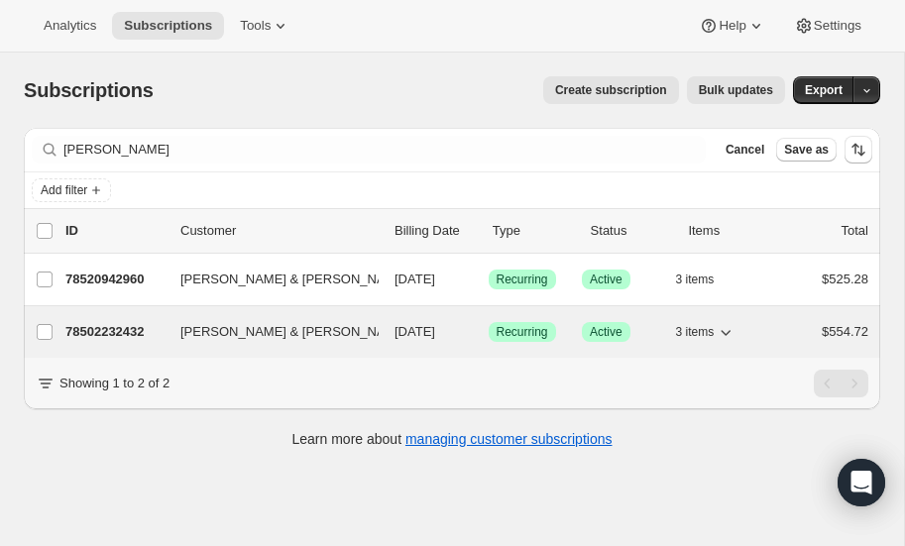
click at [119, 329] on p "78502232432" at bounding box center [114, 332] width 99 height 20
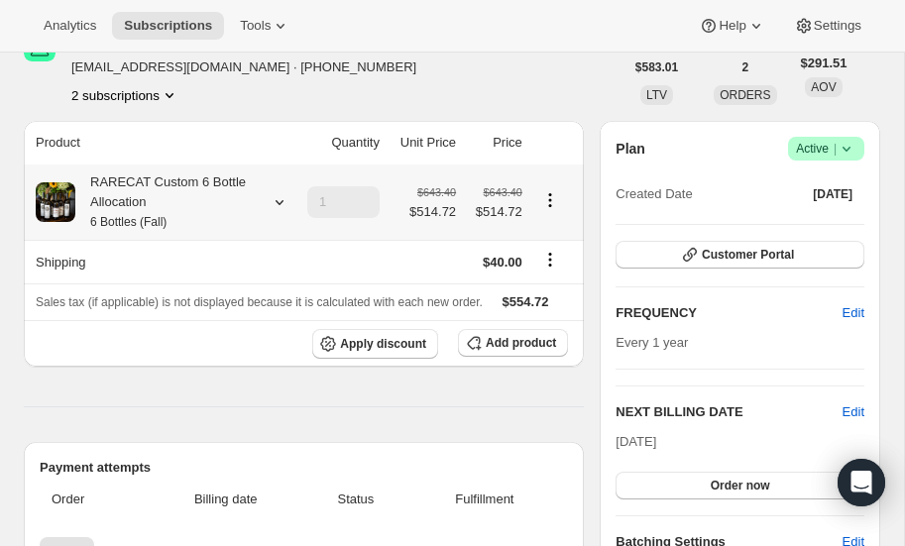
scroll to position [117, 0]
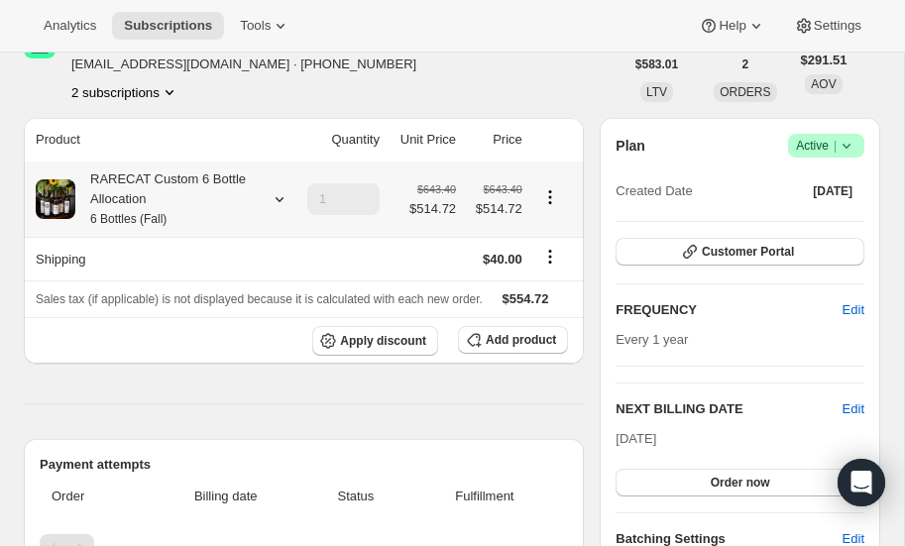
click at [281, 190] on icon at bounding box center [280, 199] width 20 height 20
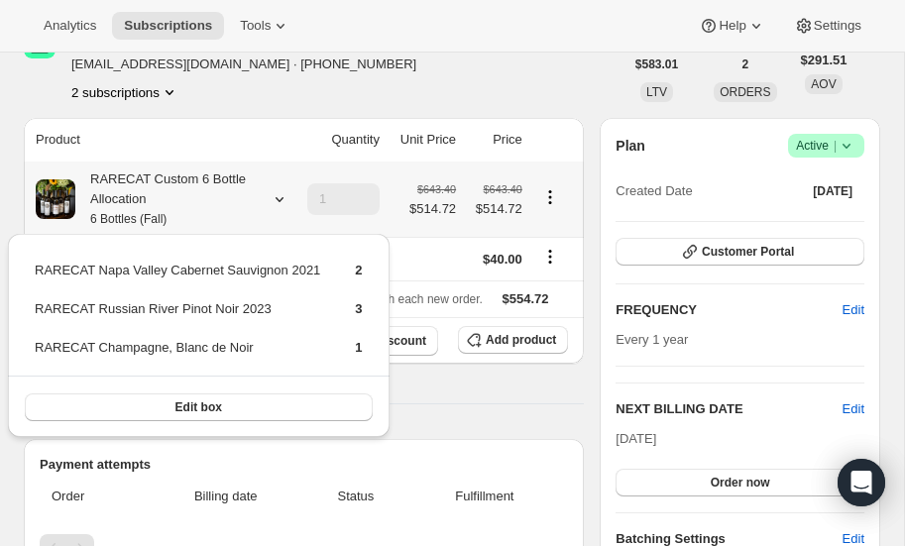
click at [281, 190] on icon at bounding box center [280, 199] width 20 height 20
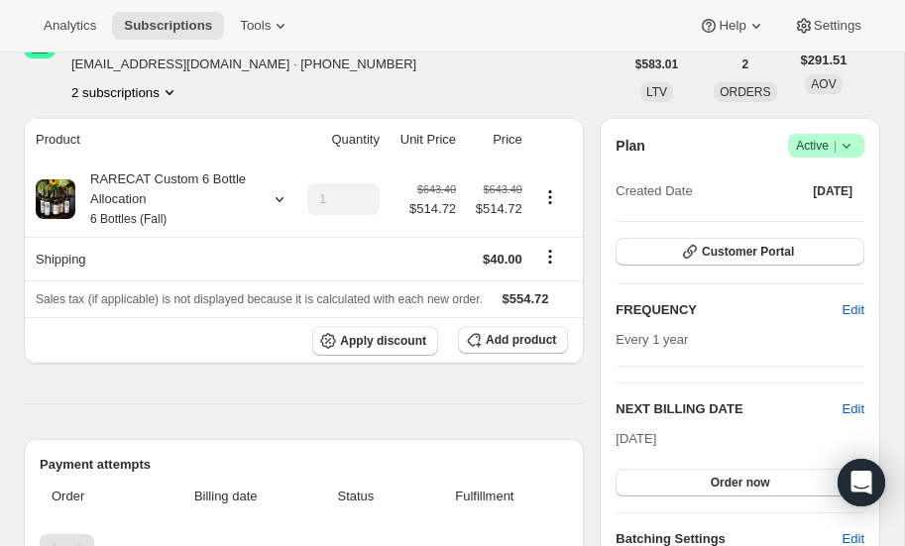
click at [174, 82] on icon "Product actions" at bounding box center [170, 92] width 20 height 20
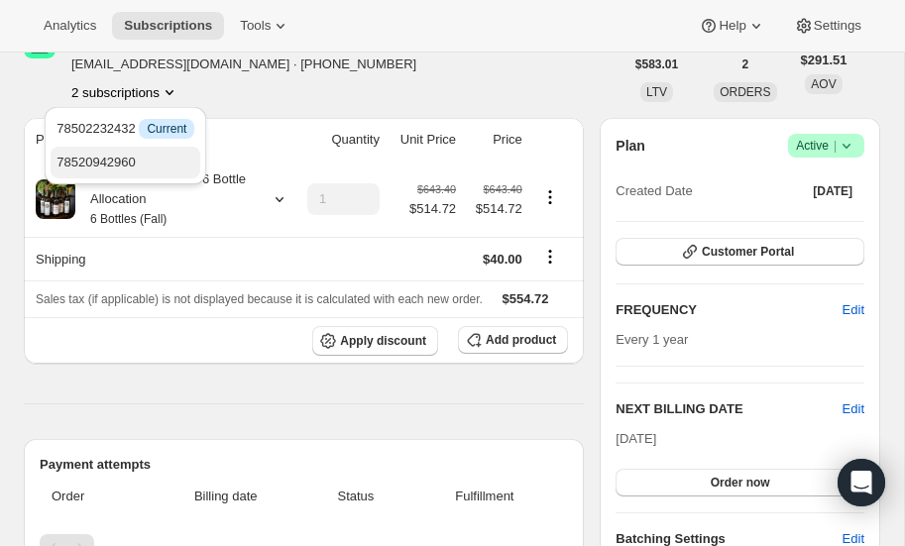
click at [113, 153] on span "78520942960" at bounding box center [126, 163] width 138 height 20
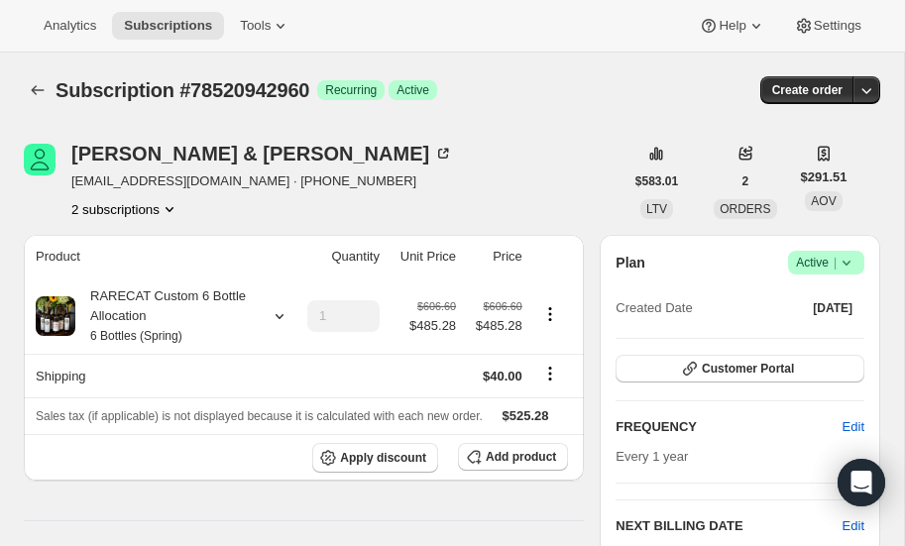
click at [171, 204] on icon "Product actions" at bounding box center [170, 209] width 20 height 20
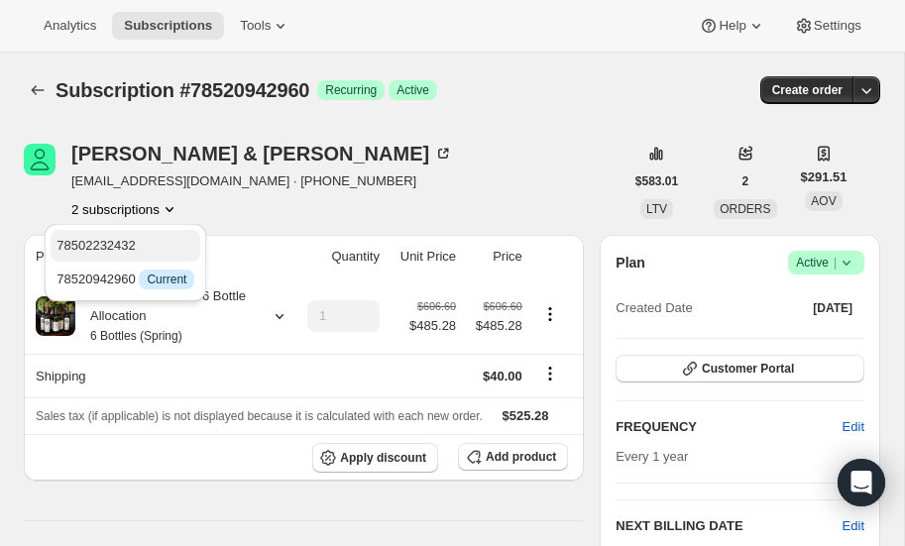
click at [136, 243] on span "78502232432" at bounding box center [96, 245] width 79 height 15
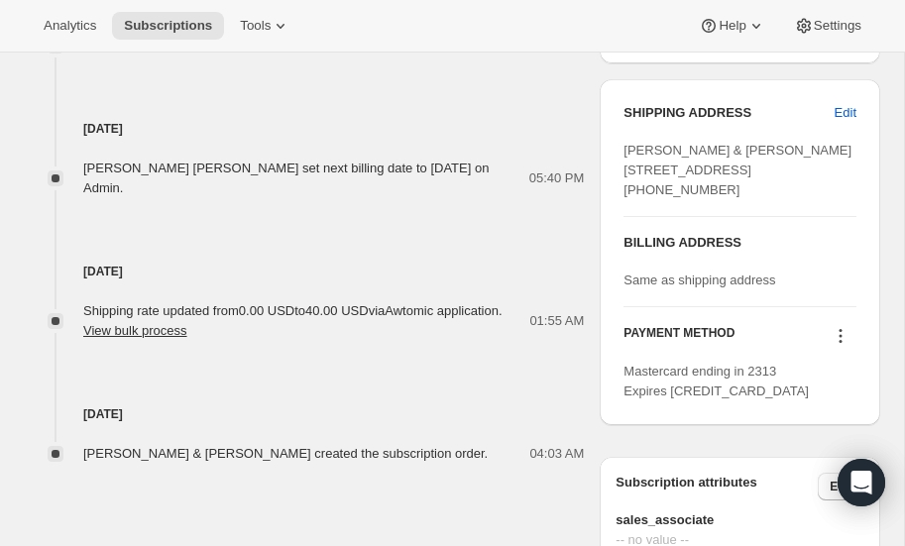
scroll to position [824, 0]
click at [843, 345] on icon at bounding box center [841, 335] width 20 height 20
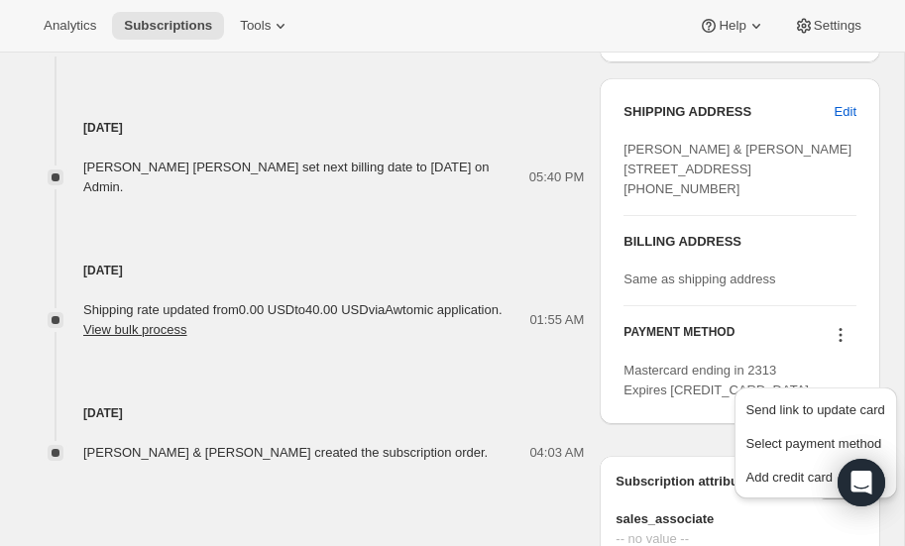
click at [843, 345] on icon at bounding box center [841, 335] width 20 height 20
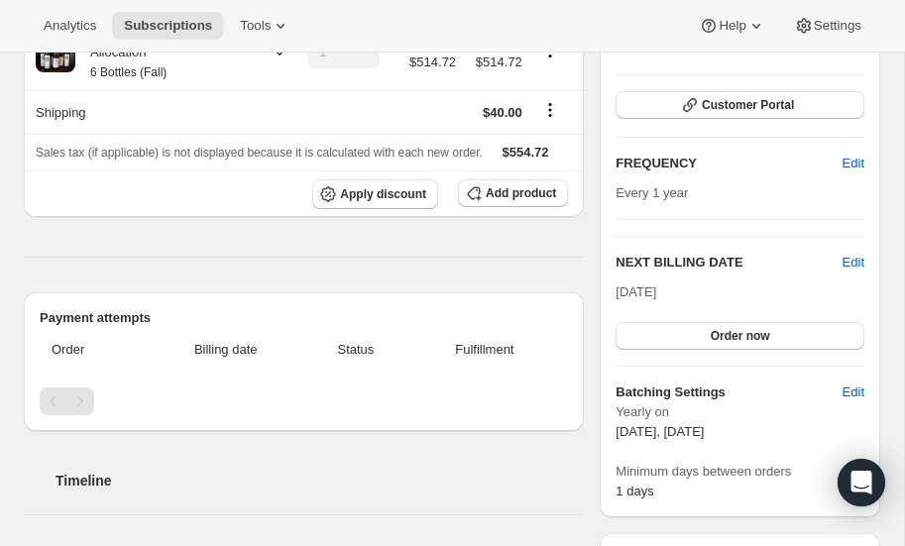
scroll to position [0, 0]
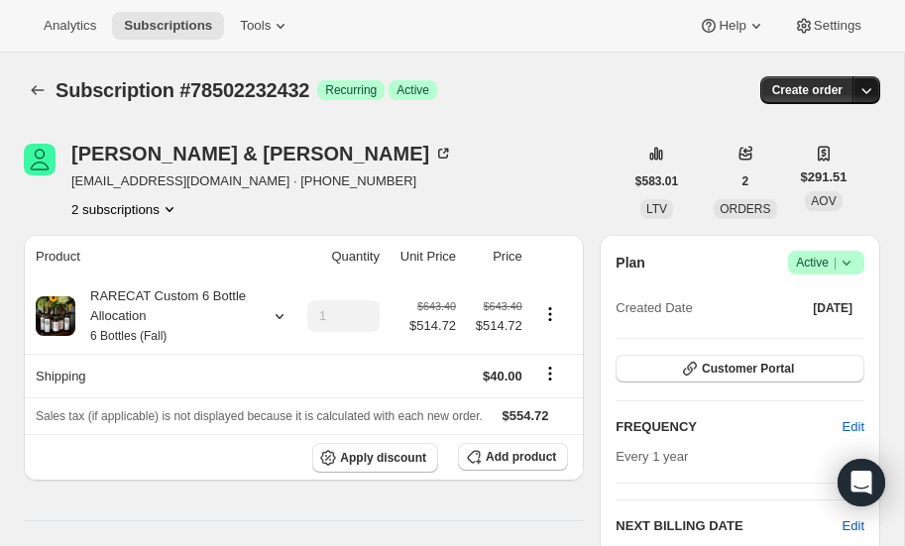
click at [866, 89] on icon "button" at bounding box center [867, 90] width 20 height 20
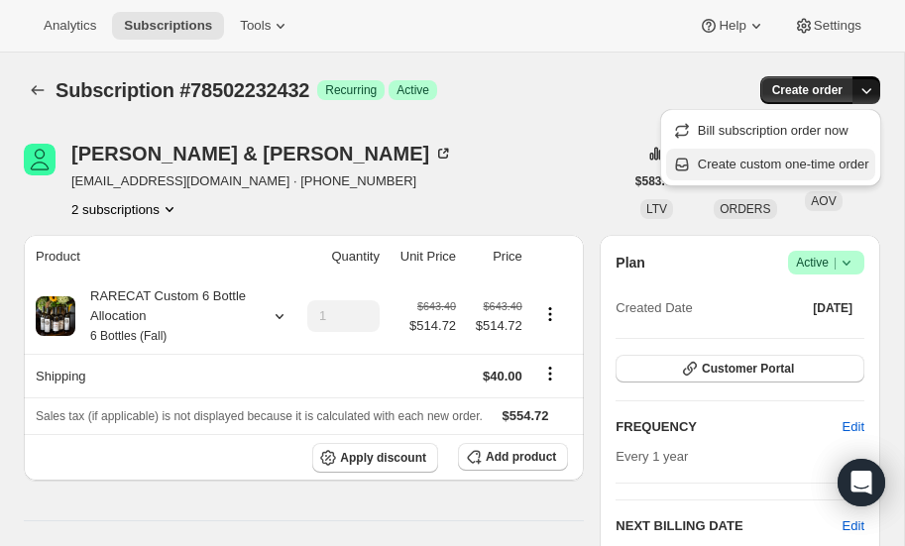
click at [748, 164] on span "Create custom one-time order" at bounding box center [784, 164] width 172 height 15
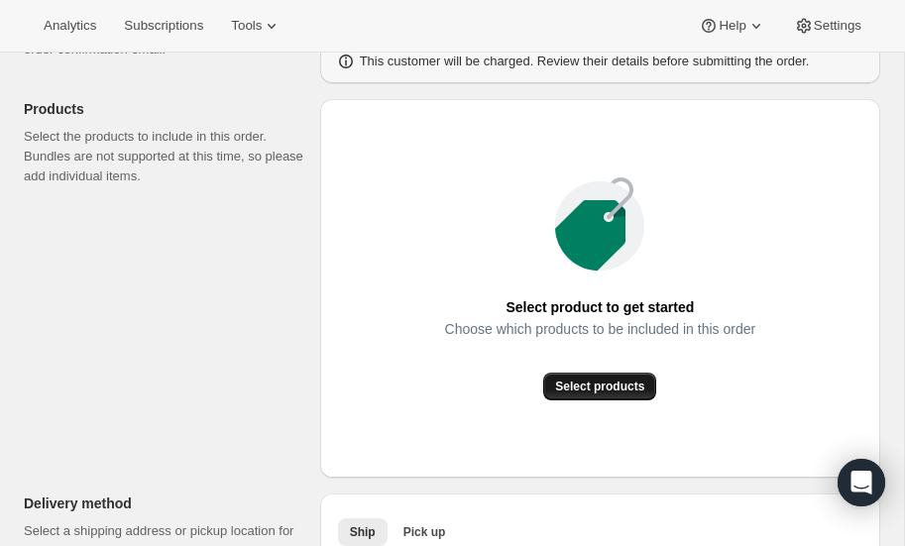
scroll to position [206, 0]
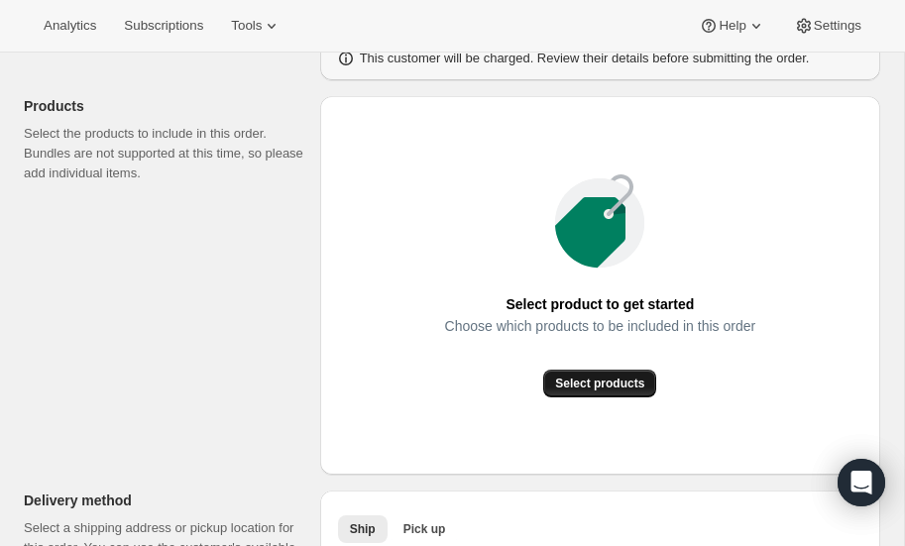
click at [586, 383] on span "Select products" at bounding box center [599, 384] width 89 height 16
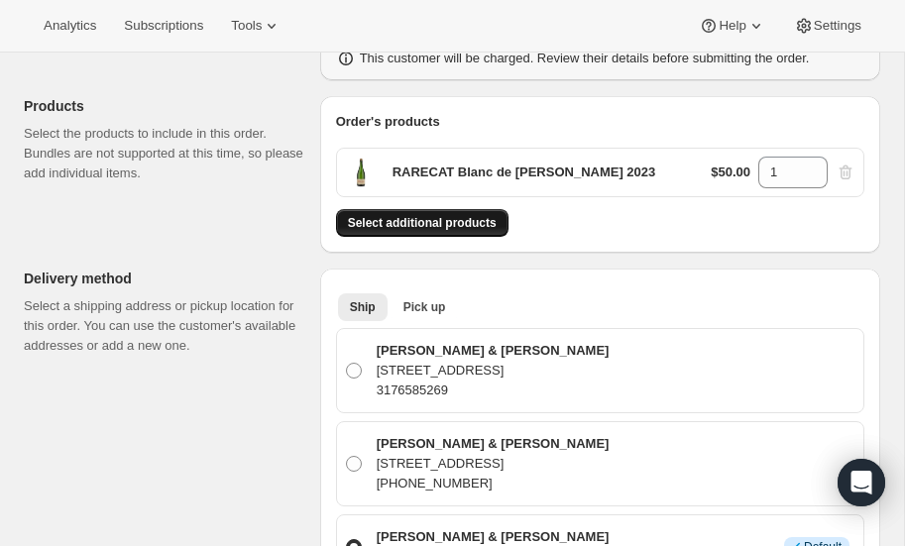
click at [412, 219] on span "Select additional products" at bounding box center [422, 223] width 149 height 16
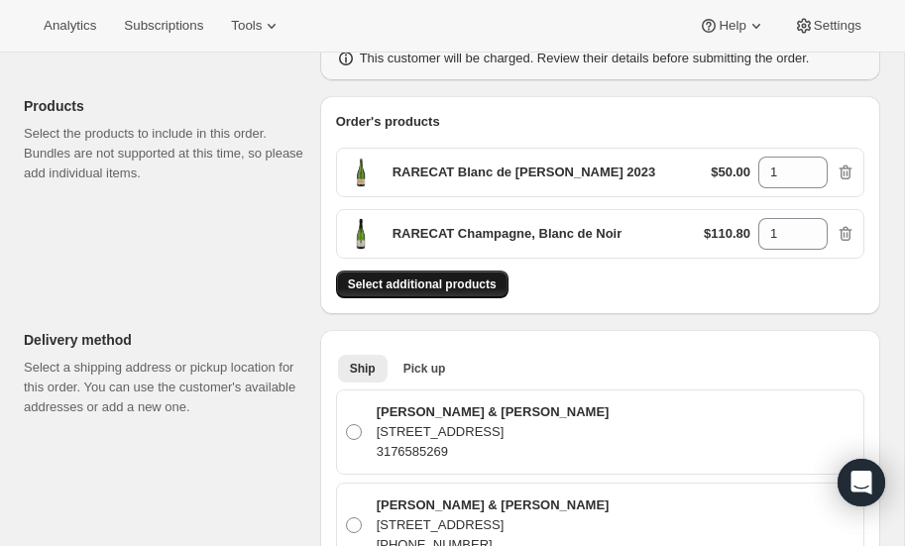
click at [454, 278] on span "Select additional products" at bounding box center [422, 285] width 149 height 16
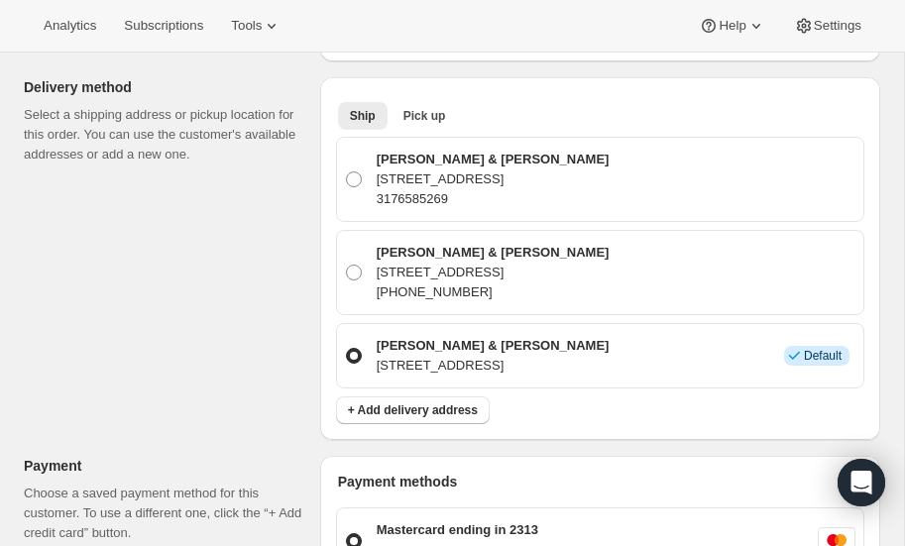
scroll to position [534, 0]
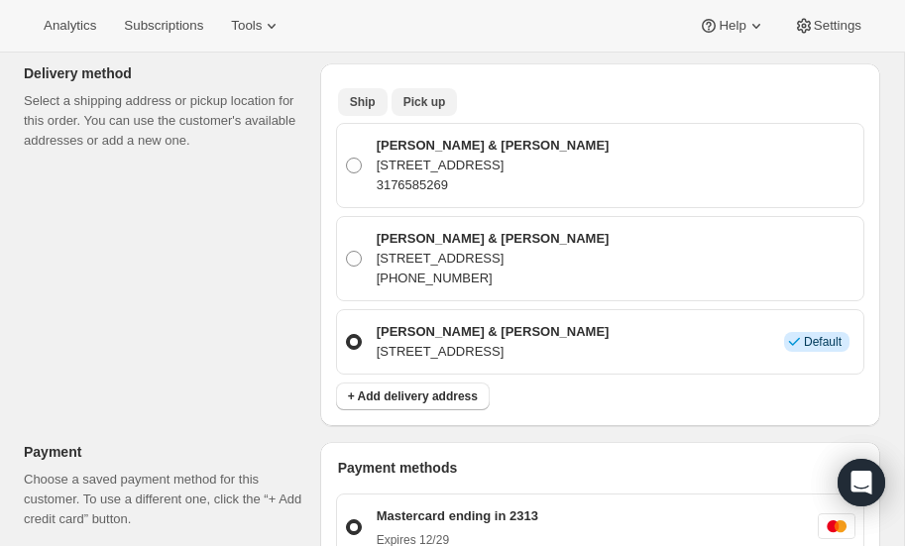
click at [423, 94] on span "Pick up" at bounding box center [425, 102] width 43 height 16
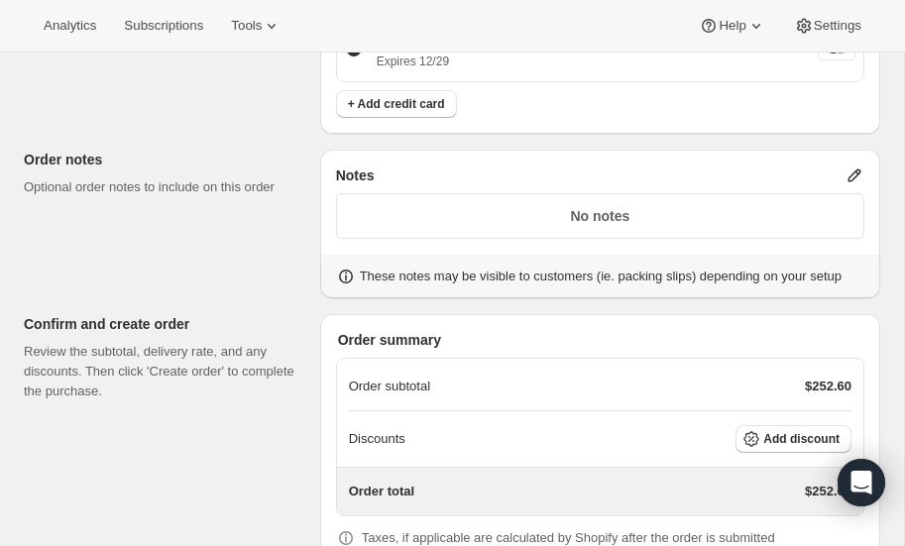
scroll to position [892, 0]
click at [773, 431] on span "Add discount" at bounding box center [801, 439] width 76 height 16
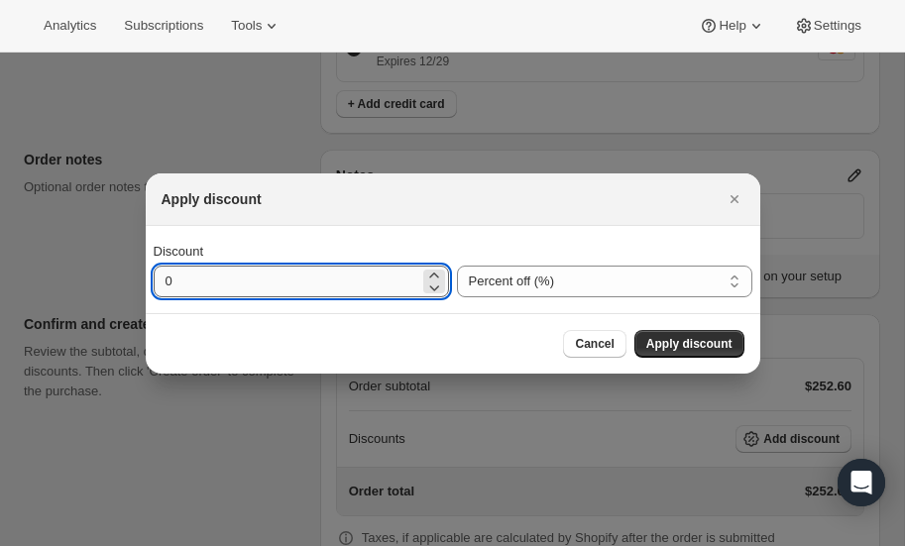
click at [287, 285] on input "0" at bounding box center [287, 282] width 266 height 32
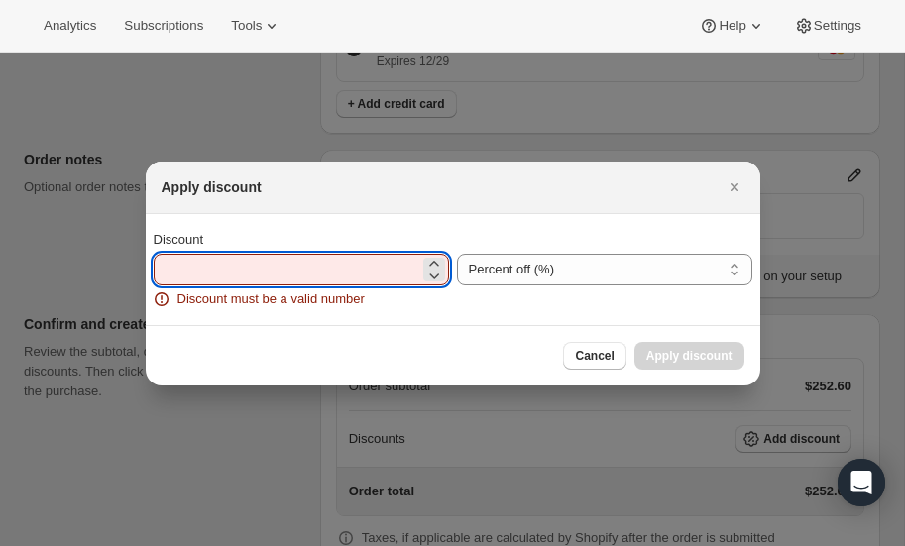
click at [219, 272] on input "Discount" at bounding box center [287, 270] width 266 height 32
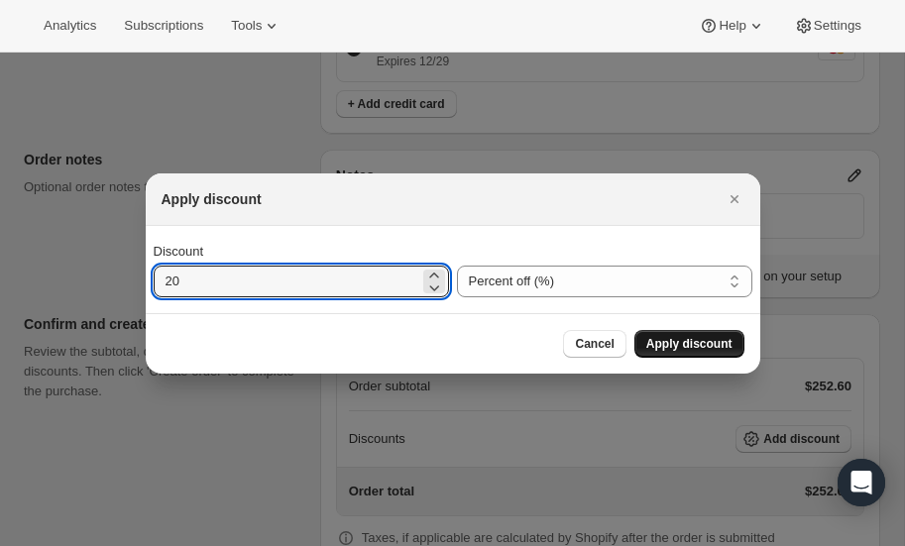
type input "20"
click at [707, 342] on span "Apply discount" at bounding box center [689, 344] width 86 height 16
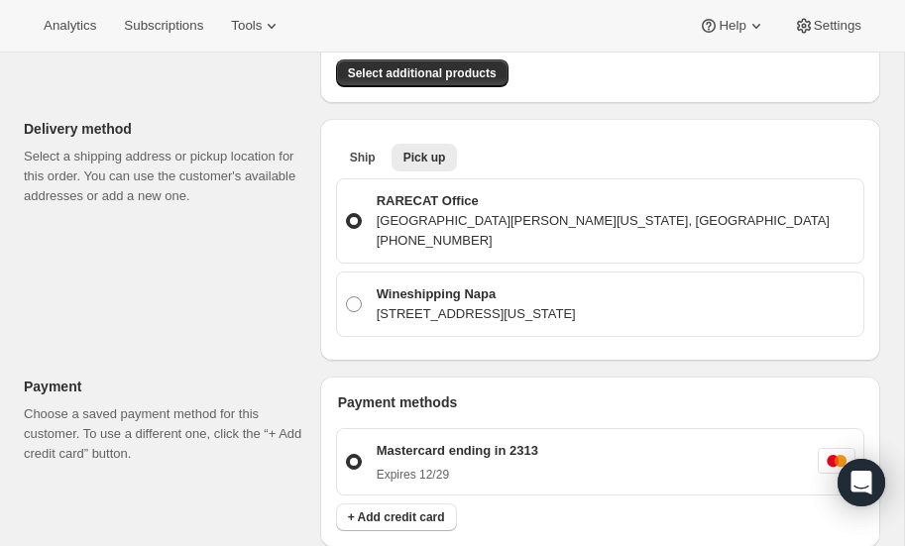
scroll to position [0, 0]
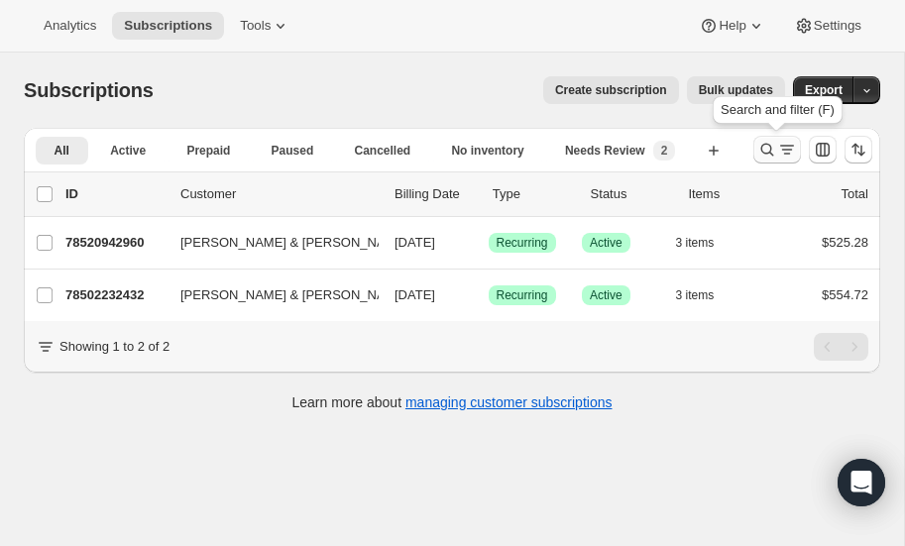
click at [768, 145] on icon "Search and filter results" at bounding box center [768, 150] width 20 height 20
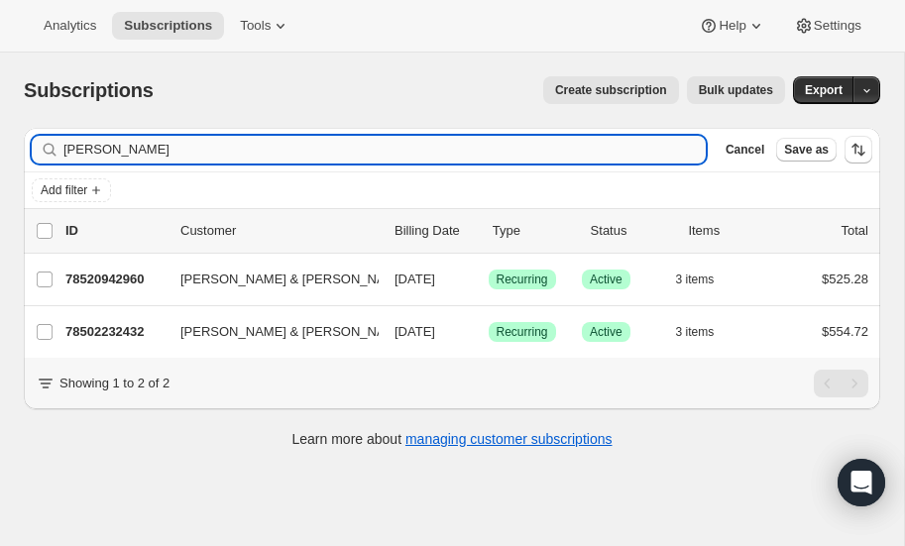
click at [289, 153] on input "chappell" at bounding box center [384, 150] width 643 height 28
type input "c"
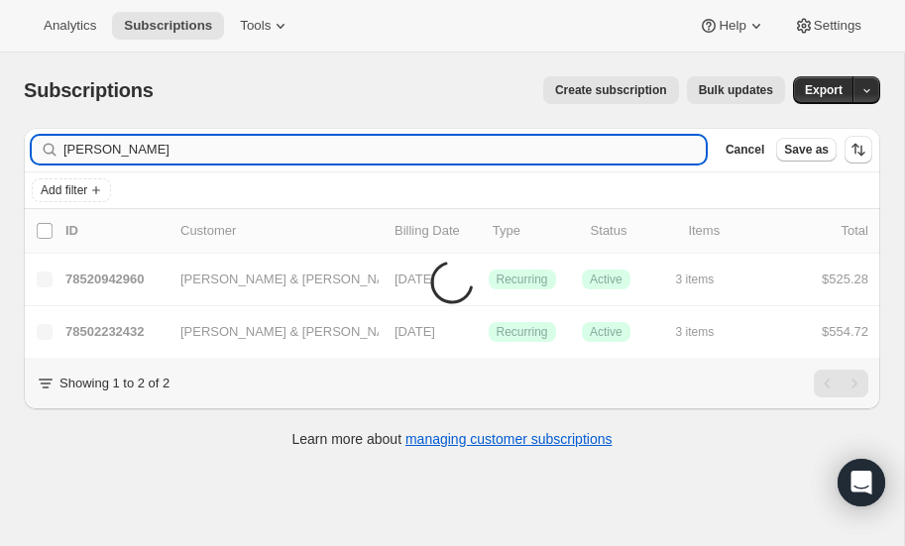
type input "levine"
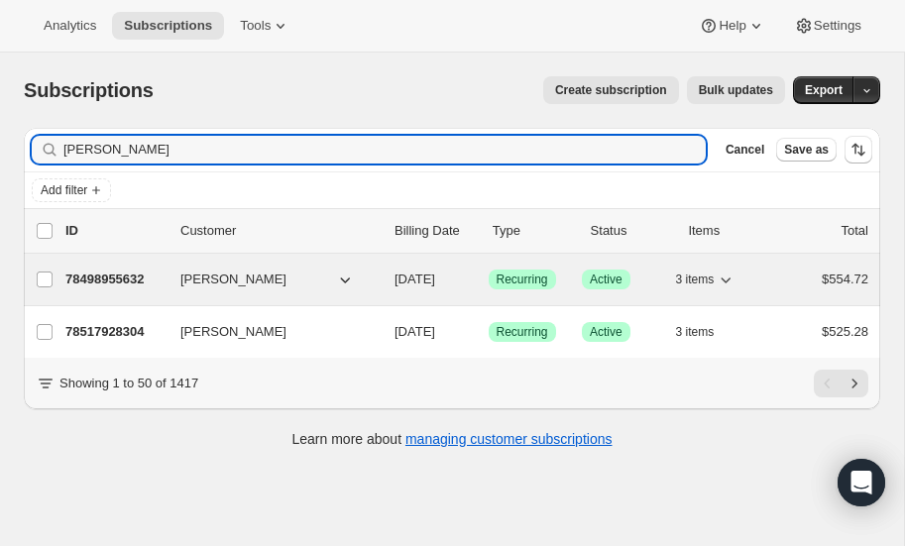
click at [109, 271] on p "78498955632" at bounding box center [114, 280] width 99 height 20
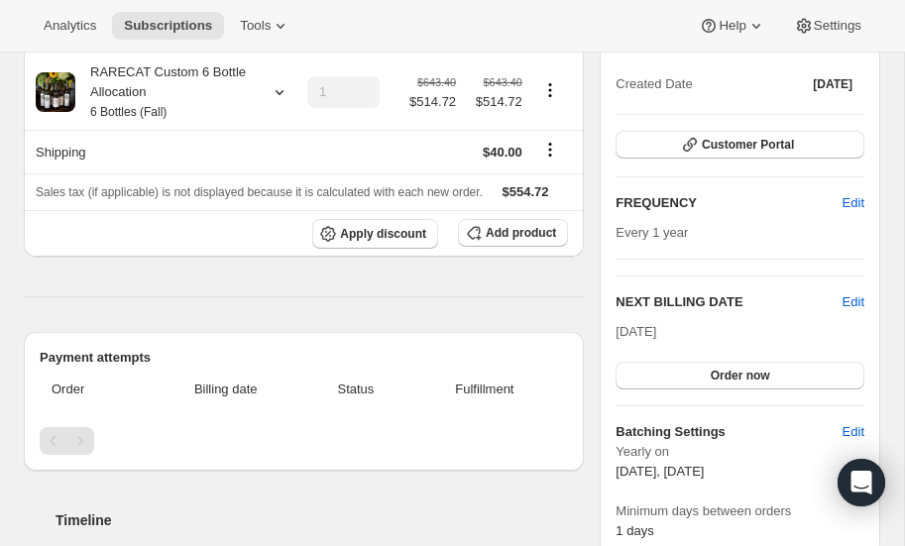
scroll to position [226, 0]
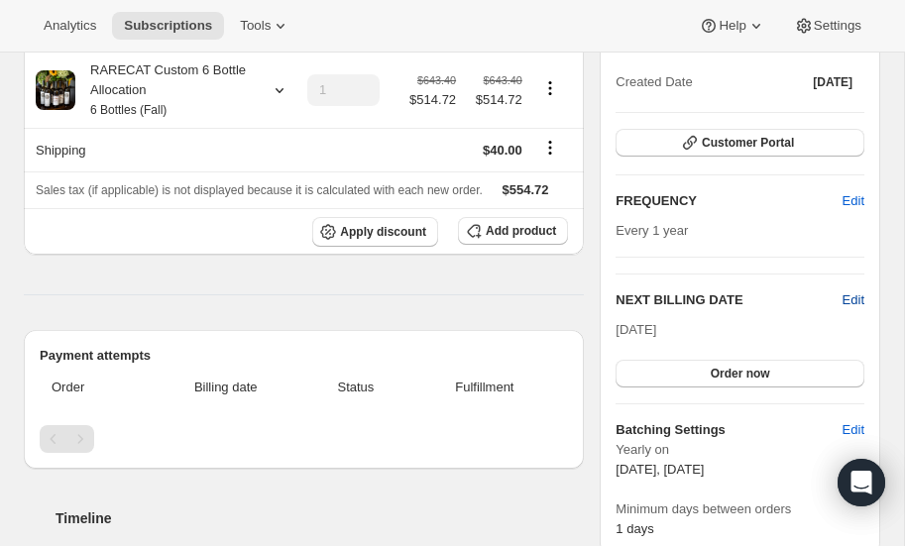
click at [852, 295] on span "Edit" at bounding box center [854, 301] width 22 height 20
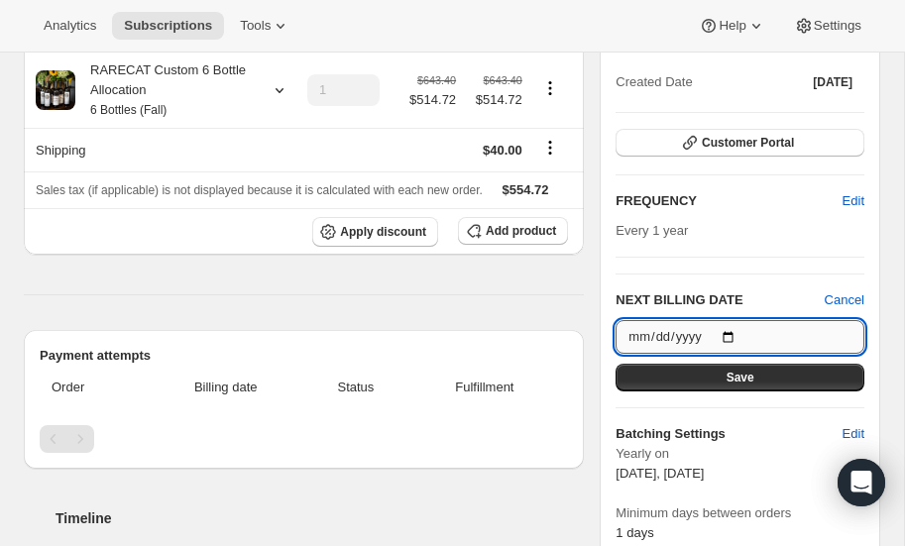
click at [734, 332] on input "[DATE]" at bounding box center [740, 337] width 249 height 34
type input "[DATE]"
click at [742, 371] on span "Save" at bounding box center [741, 378] width 28 height 16
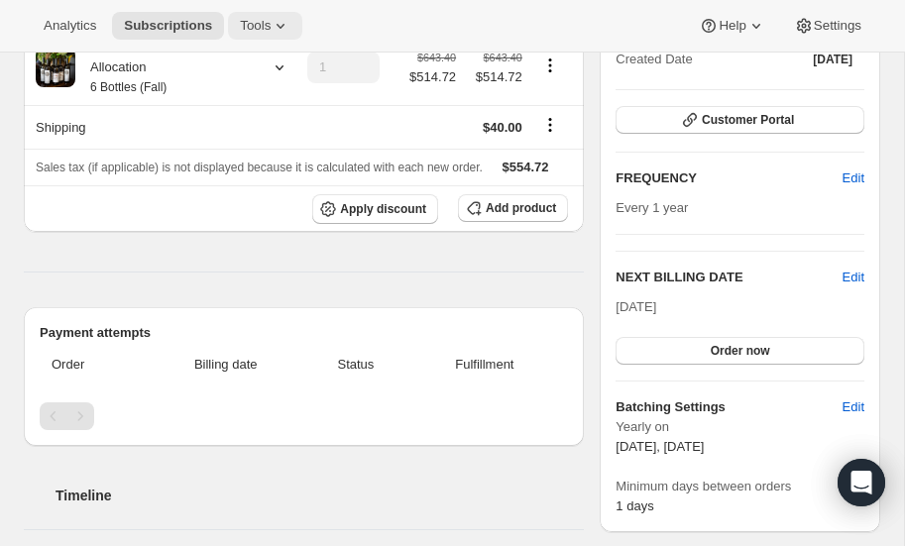
scroll to position [0, 0]
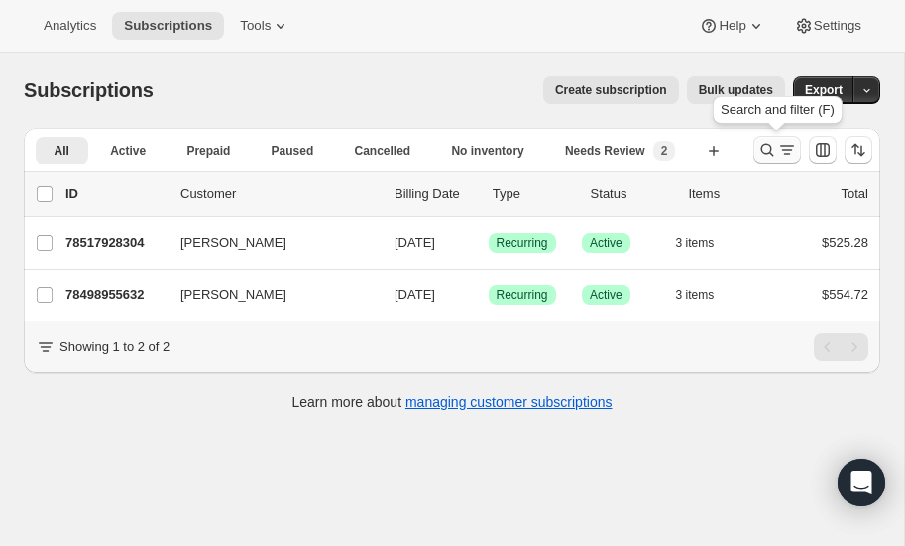
click at [768, 148] on icon "Search and filter results" at bounding box center [768, 150] width 20 height 20
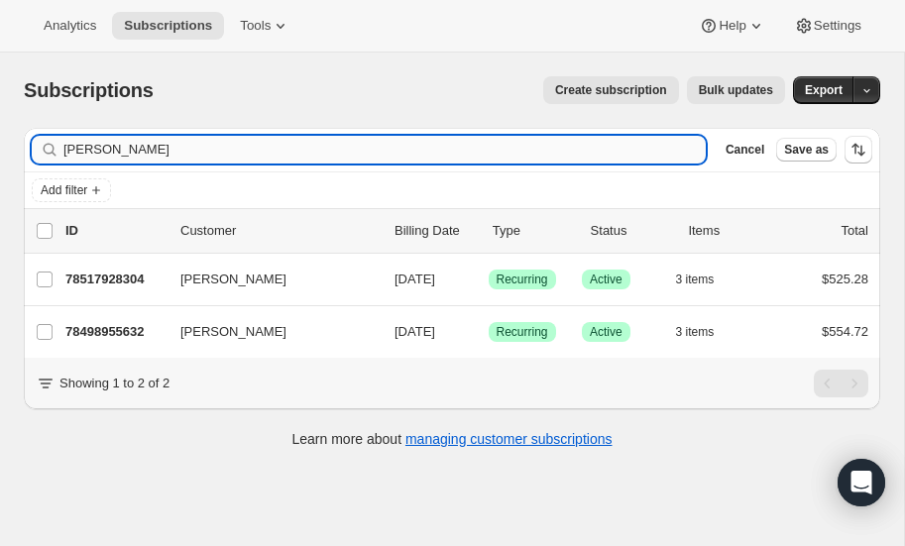
click at [137, 152] on input "levine" at bounding box center [384, 150] width 643 height 28
type input "l"
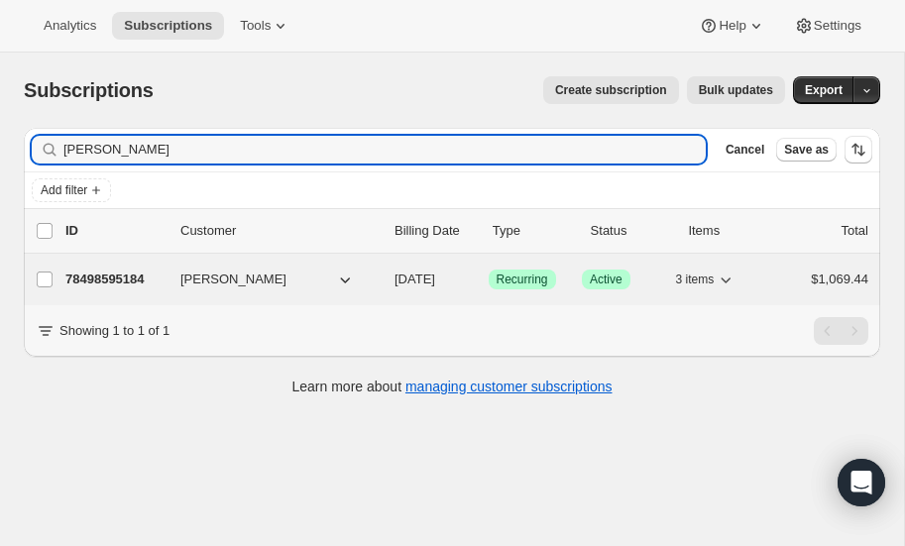
type input "picha"
click at [125, 273] on p "78498595184" at bounding box center [114, 280] width 99 height 20
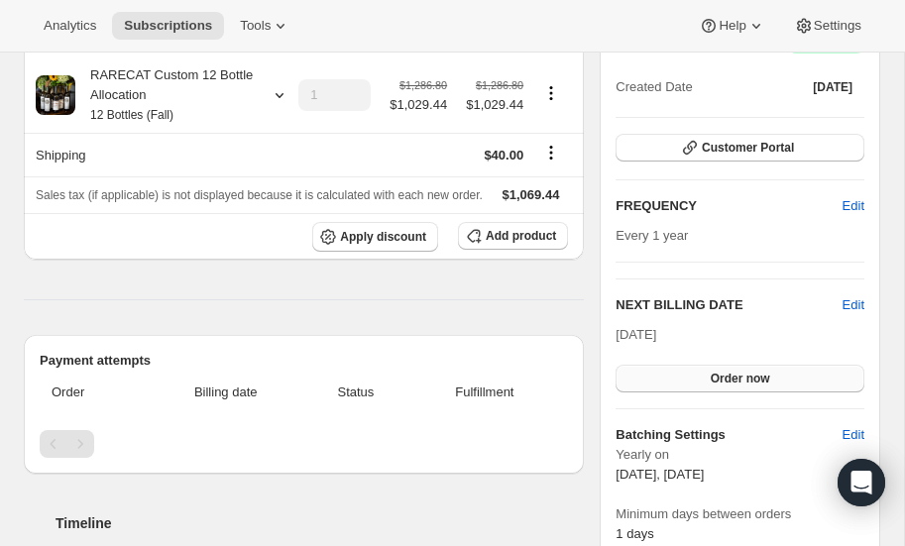
scroll to position [269, 0]
click at [858, 295] on span "Edit" at bounding box center [854, 305] width 22 height 20
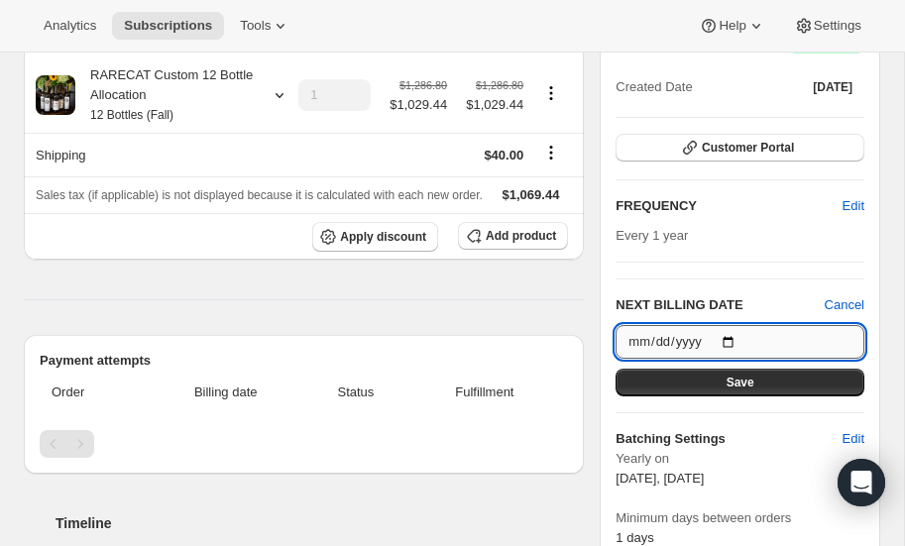
click at [730, 325] on input "[DATE]" at bounding box center [740, 342] width 249 height 34
type input "[DATE]"
click at [730, 375] on span "Save" at bounding box center [741, 383] width 28 height 16
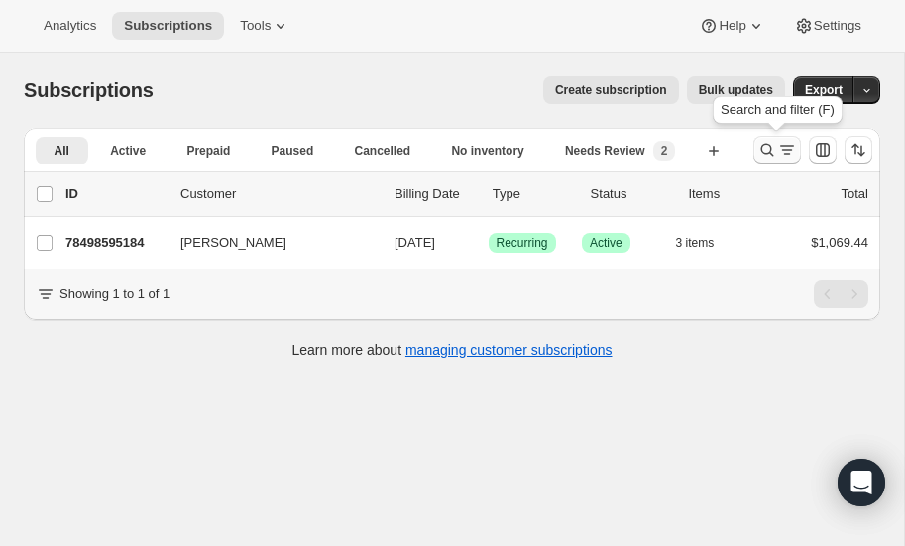
click at [768, 143] on icon "Search and filter results" at bounding box center [768, 150] width 20 height 20
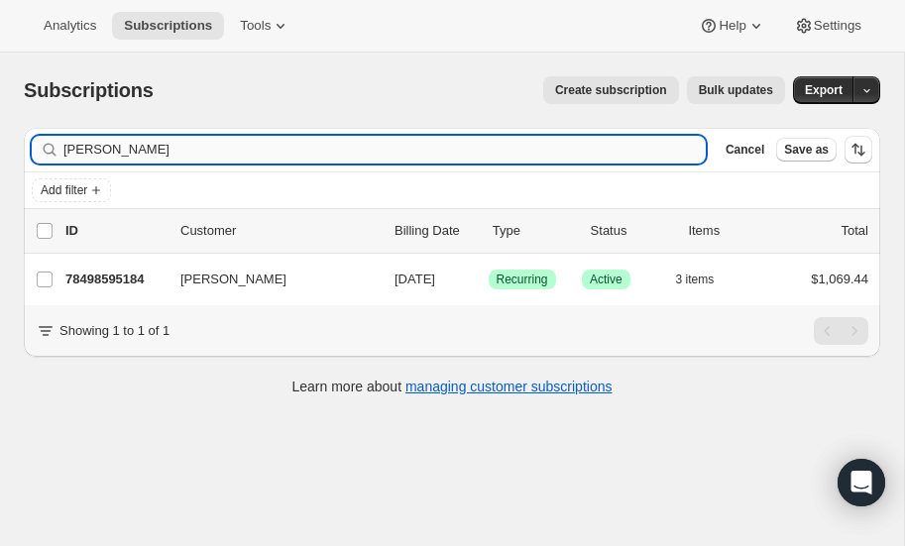
click at [162, 153] on input "picha" at bounding box center [384, 150] width 643 height 28
type input "p"
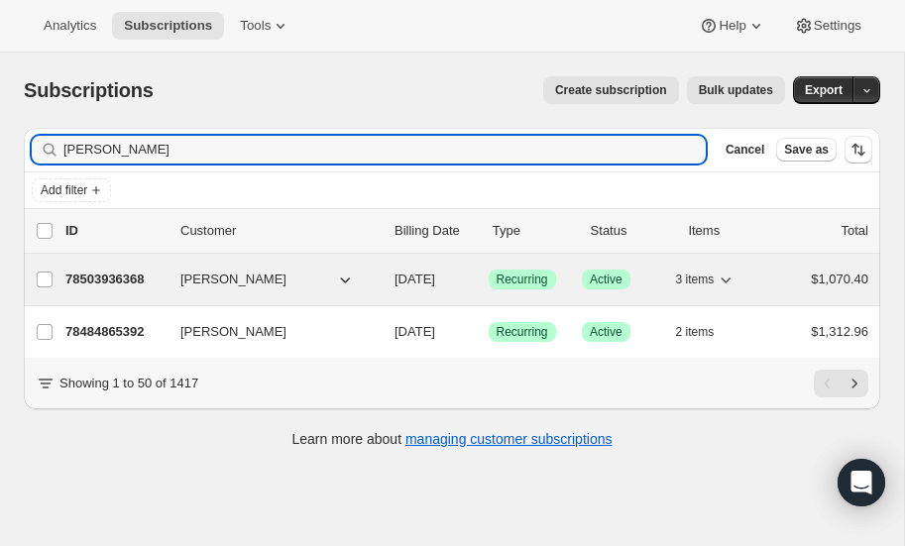
type input "[PERSON_NAME]"
click at [122, 272] on p "78503936368" at bounding box center [114, 280] width 99 height 20
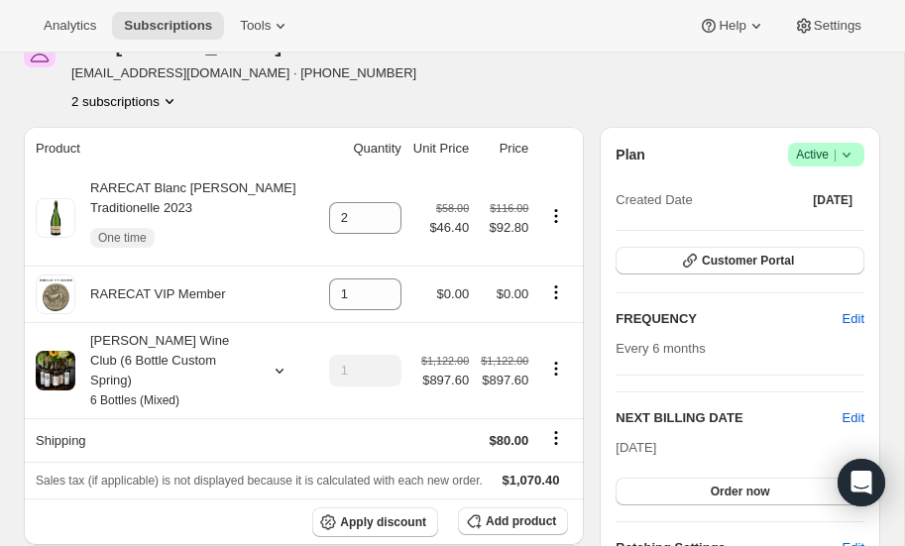
scroll to position [114, 0]
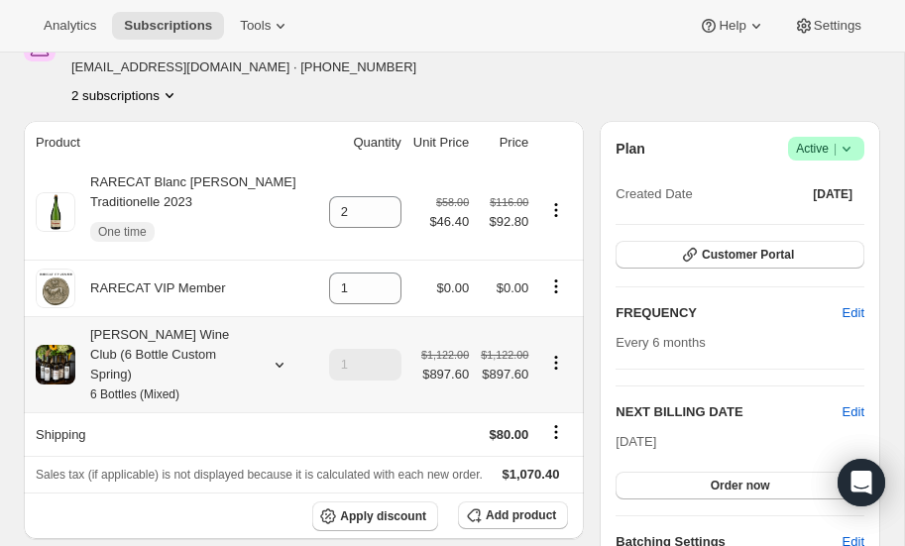
click at [279, 355] on icon at bounding box center [280, 365] width 20 height 20
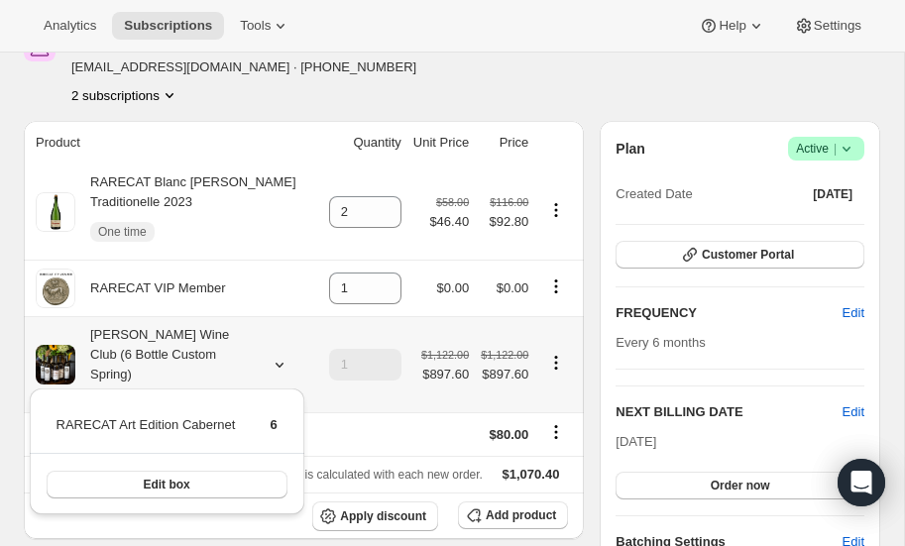
click at [279, 355] on icon at bounding box center [280, 365] width 20 height 20
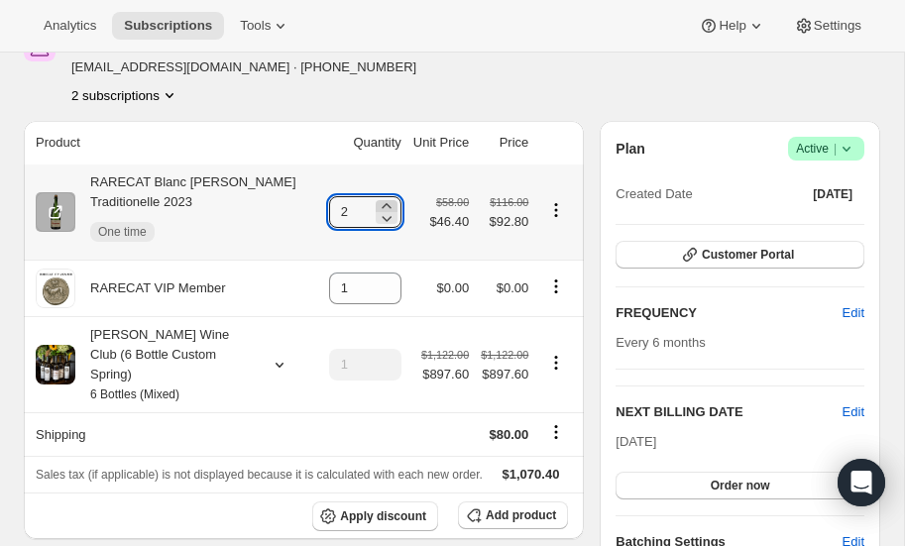
click at [386, 202] on icon at bounding box center [387, 206] width 20 height 20
type input "3"
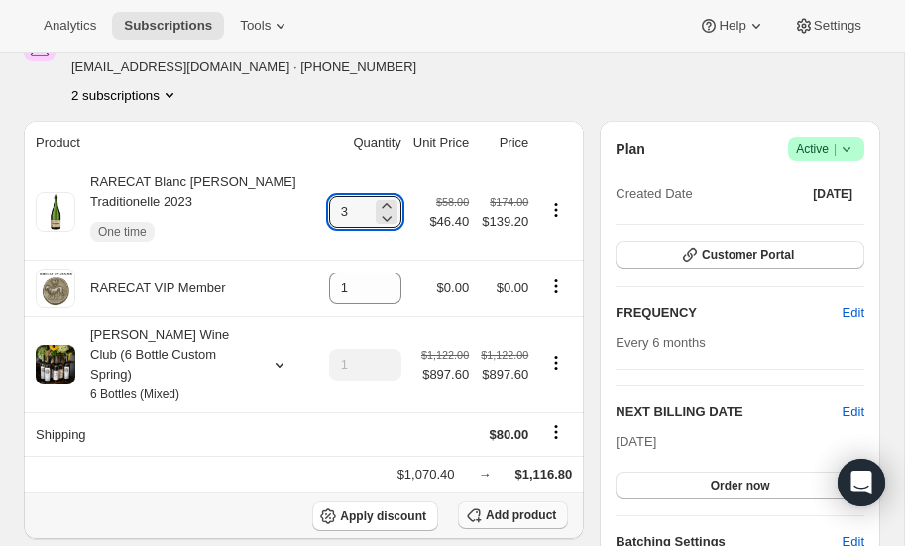
click at [501, 508] on span "Add product" at bounding box center [521, 516] width 70 height 16
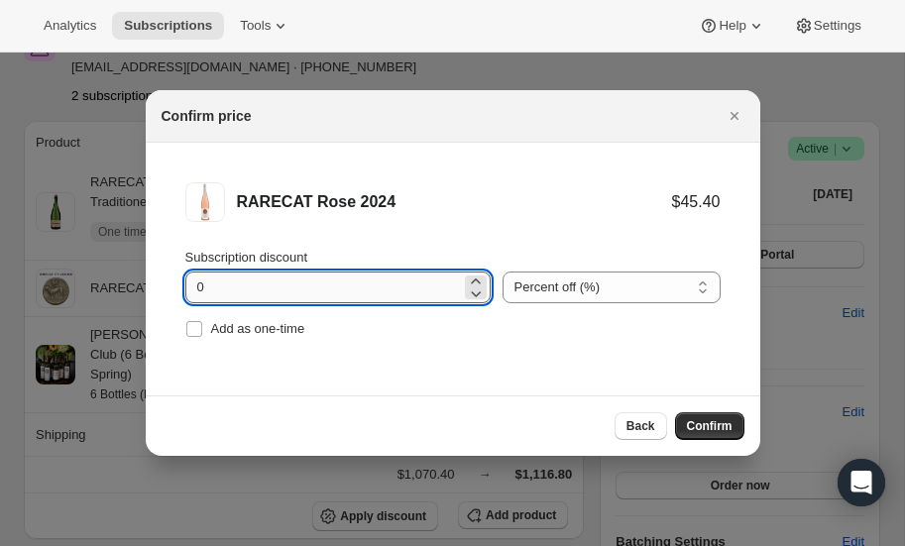
click at [226, 284] on input "0" at bounding box center [323, 288] width 276 height 32
type input "20"
click at [722, 419] on span "Confirm" at bounding box center [710, 426] width 46 height 16
type input "2"
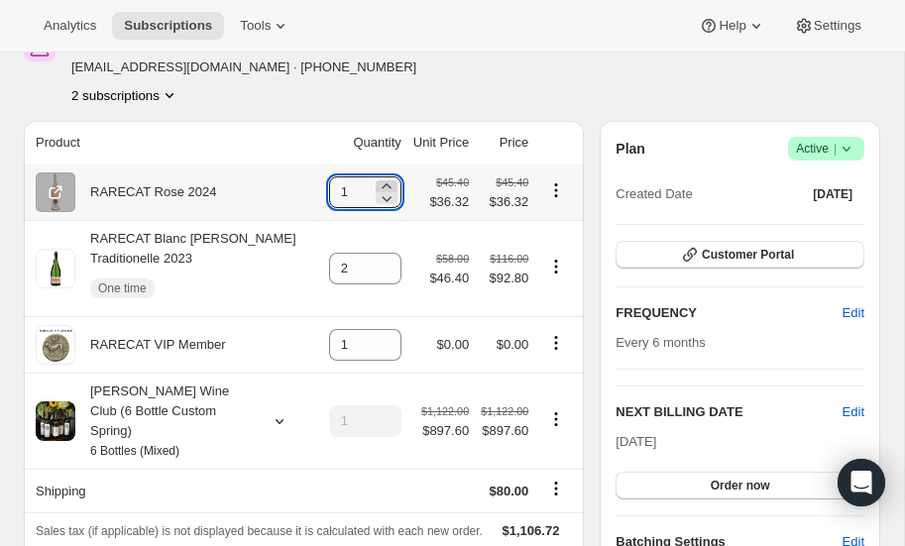
click at [388, 183] on icon at bounding box center [387, 186] width 20 height 20
type input "3"
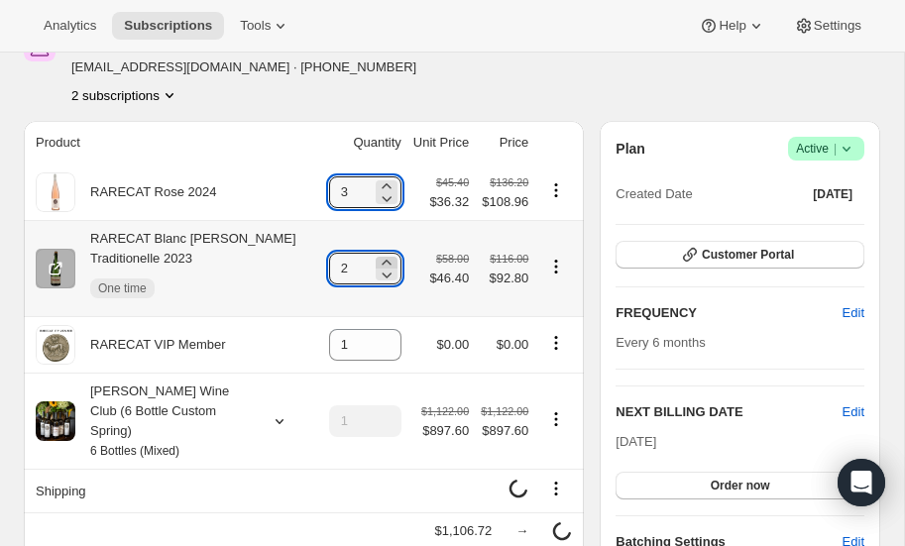
click at [385, 259] on icon at bounding box center [387, 263] width 20 height 20
type input "3"
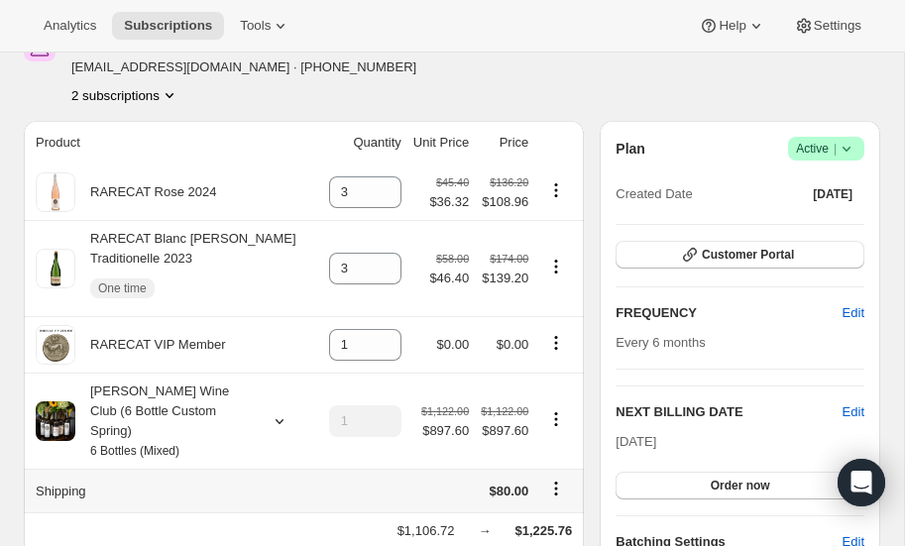
click at [554, 479] on icon "Shipping actions" at bounding box center [556, 489] width 20 height 20
click at [535, 505] on span "Edit shipping rate" at bounding box center [556, 505] width 99 height 15
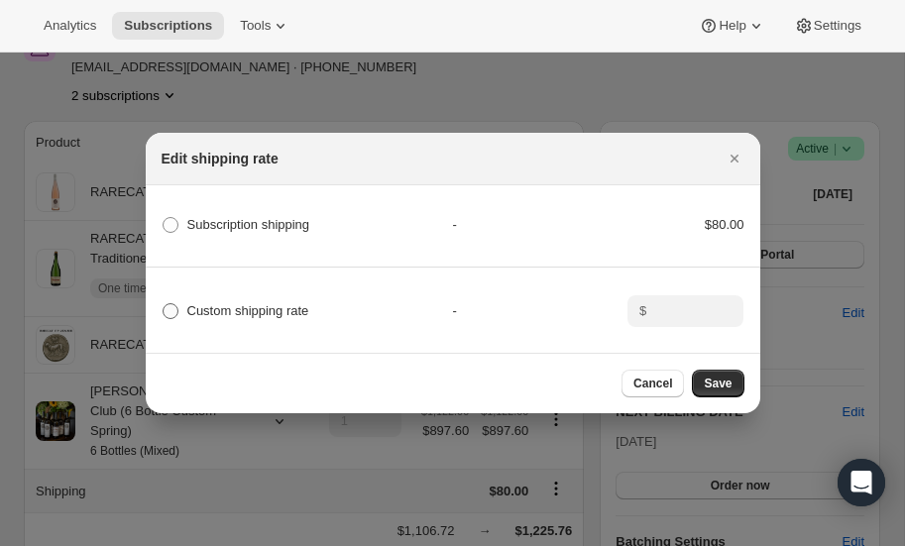
click at [168, 311] on span ":r1s9:" at bounding box center [171, 311] width 16 height 16
click at [164, 304] on input "Custom shipping rate" at bounding box center [163, 303] width 1 height 1
radio input "true"
click at [707, 316] on input ":r1s9:" at bounding box center [682, 311] width 61 height 32
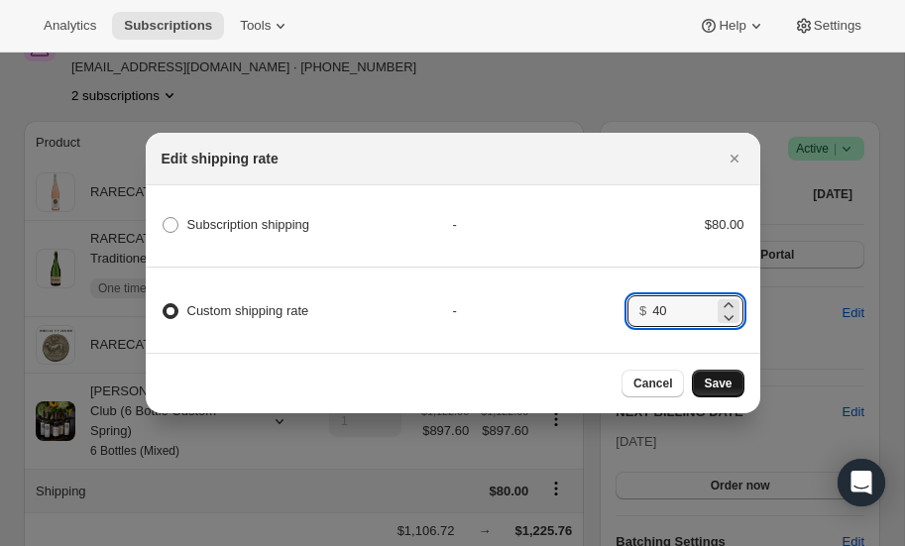
type input "40"
click at [721, 376] on span "Save" at bounding box center [718, 384] width 28 height 16
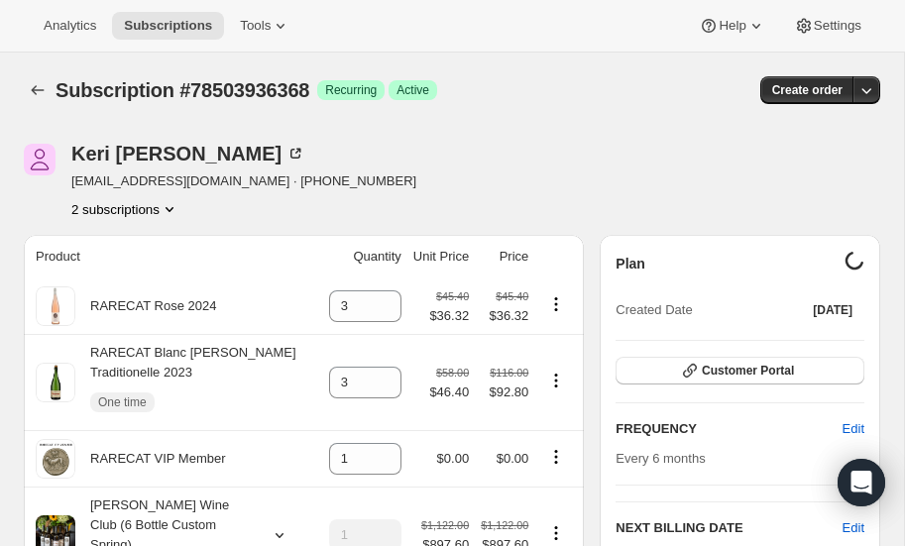
type input "1"
type input "2"
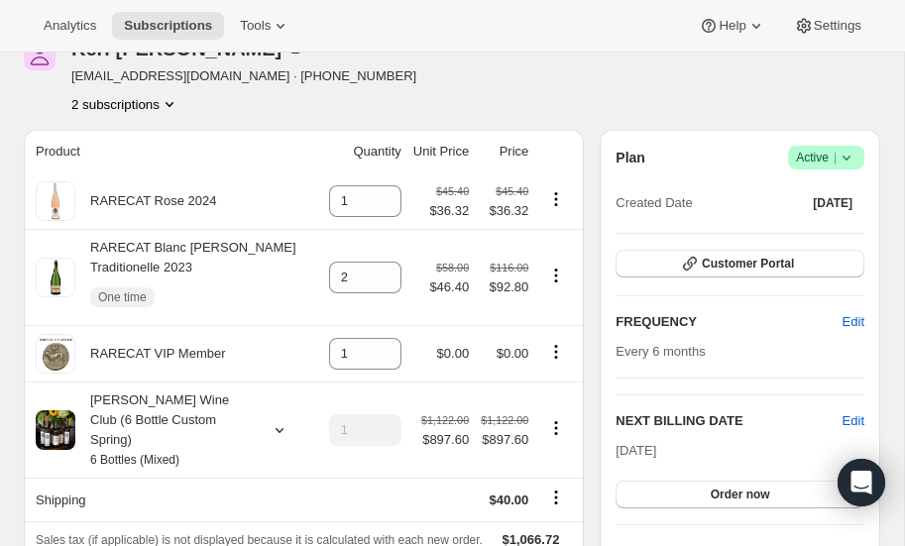
scroll to position [224, 0]
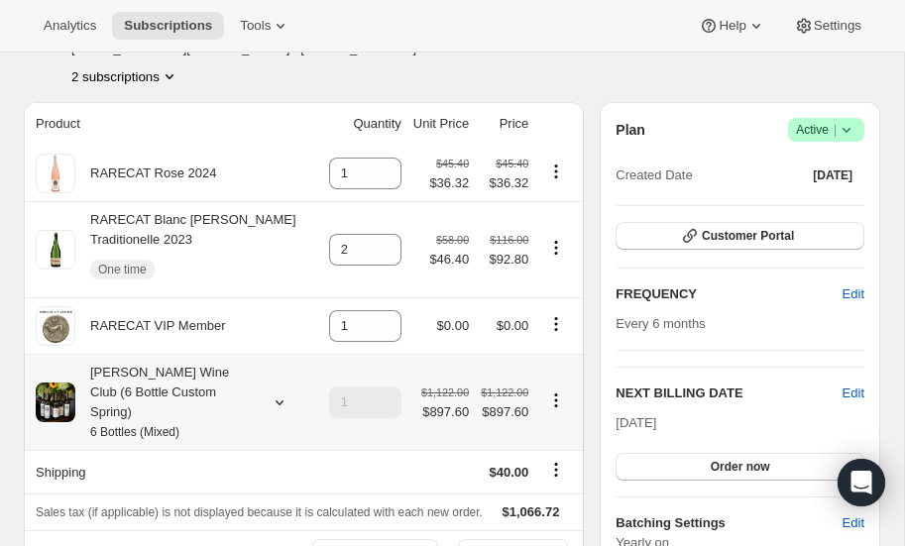
click at [279, 393] on icon at bounding box center [280, 403] width 20 height 20
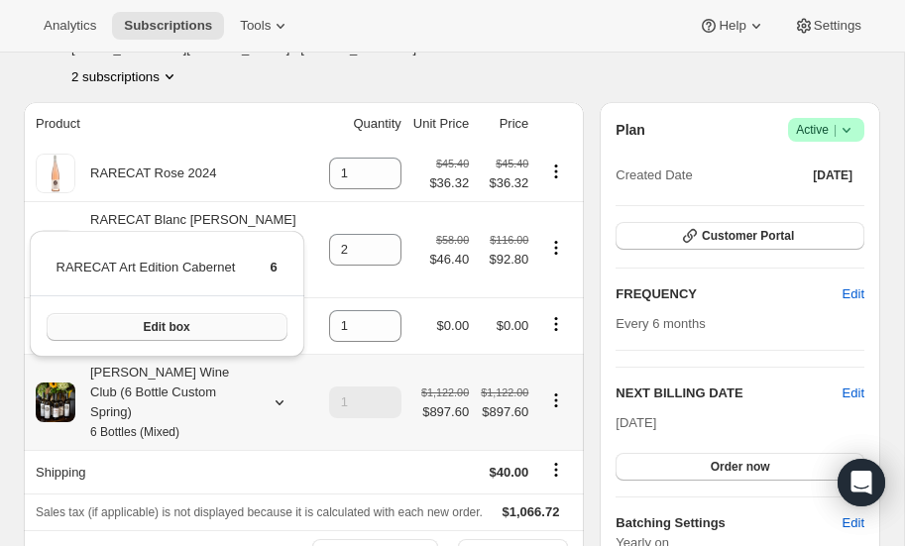
click at [201, 321] on button "Edit box" at bounding box center [167, 327] width 241 height 28
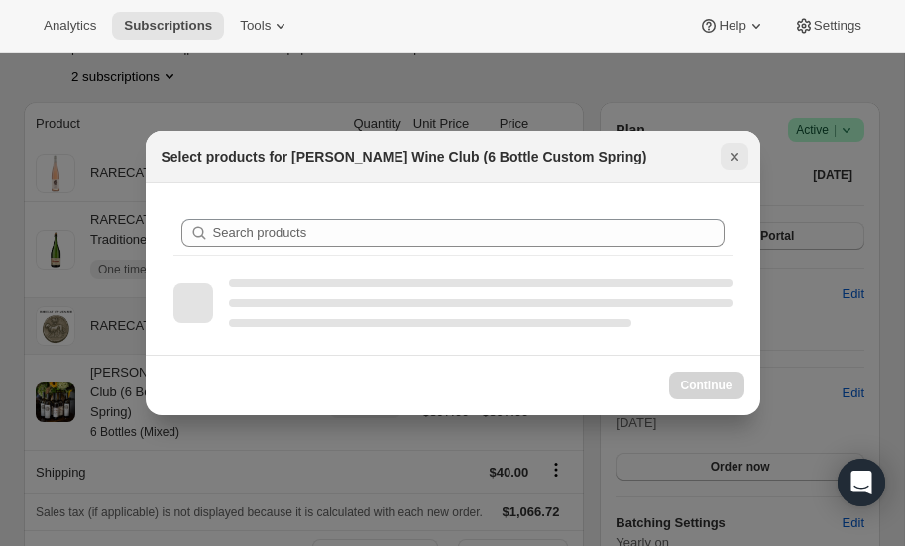
click at [736, 154] on icon "Close" at bounding box center [735, 157] width 20 height 20
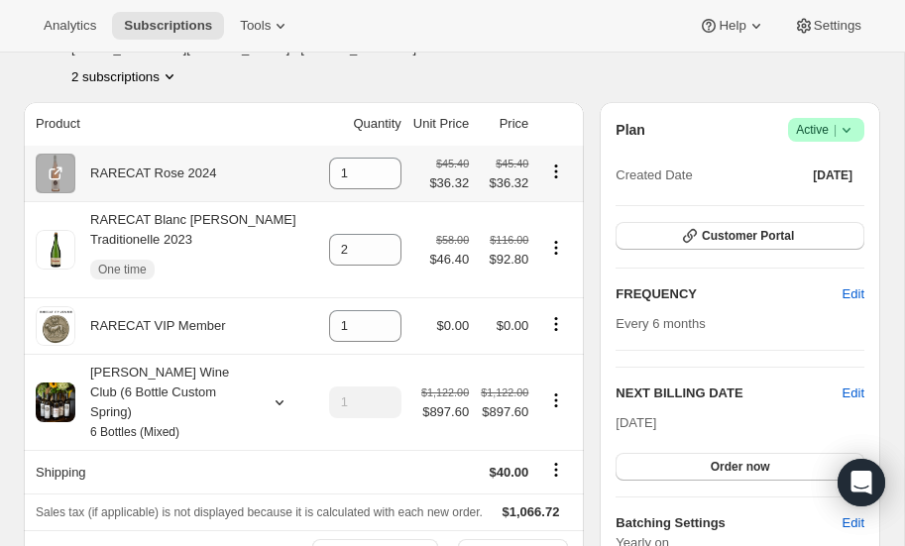
click at [553, 168] on icon "Product actions" at bounding box center [556, 172] width 20 height 20
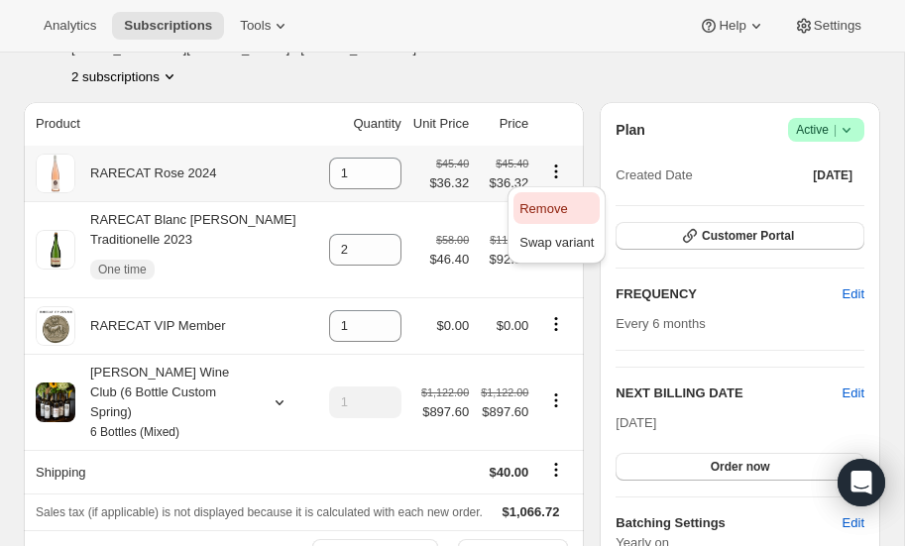
click at [542, 202] on span "Remove" at bounding box center [544, 208] width 48 height 15
type input "0"
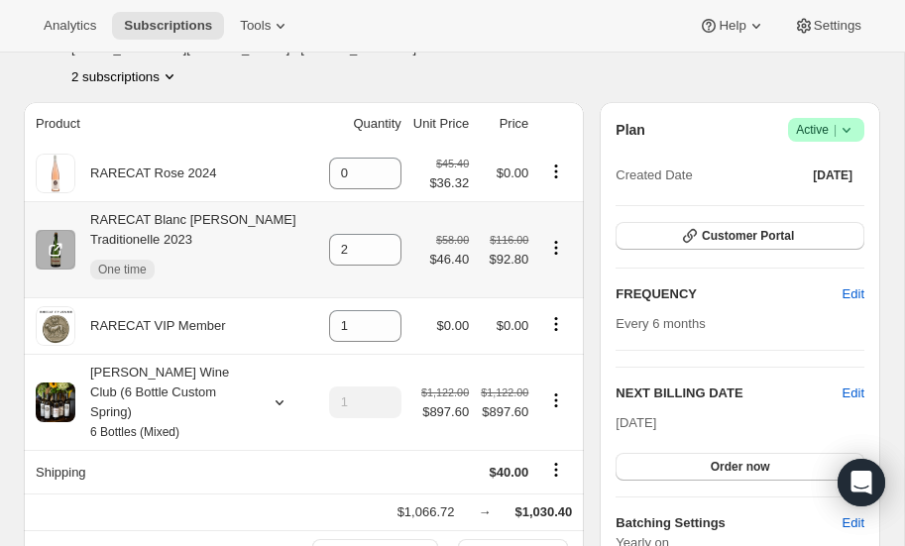
click at [559, 244] on icon "Product actions" at bounding box center [556, 248] width 20 height 20
click at [537, 282] on span "Remove" at bounding box center [544, 285] width 48 height 15
type input "0"
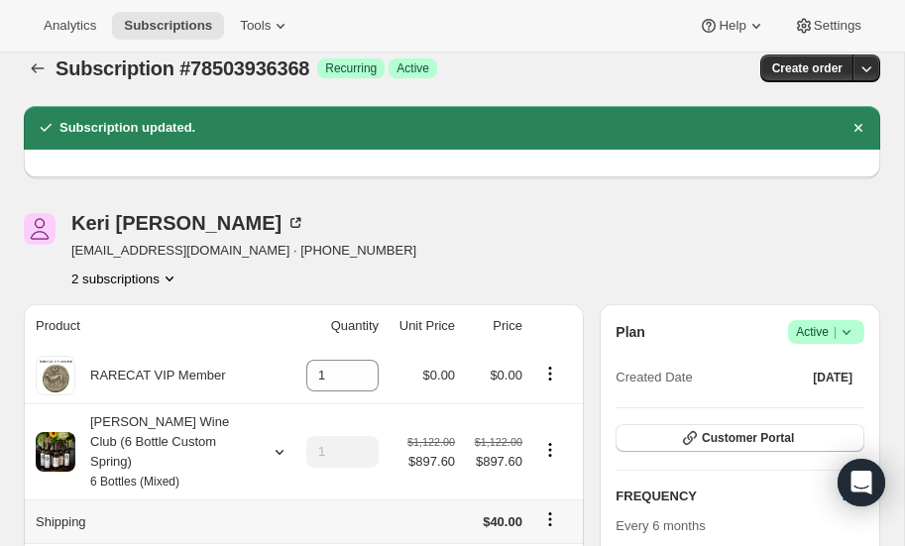
scroll to position [0, 0]
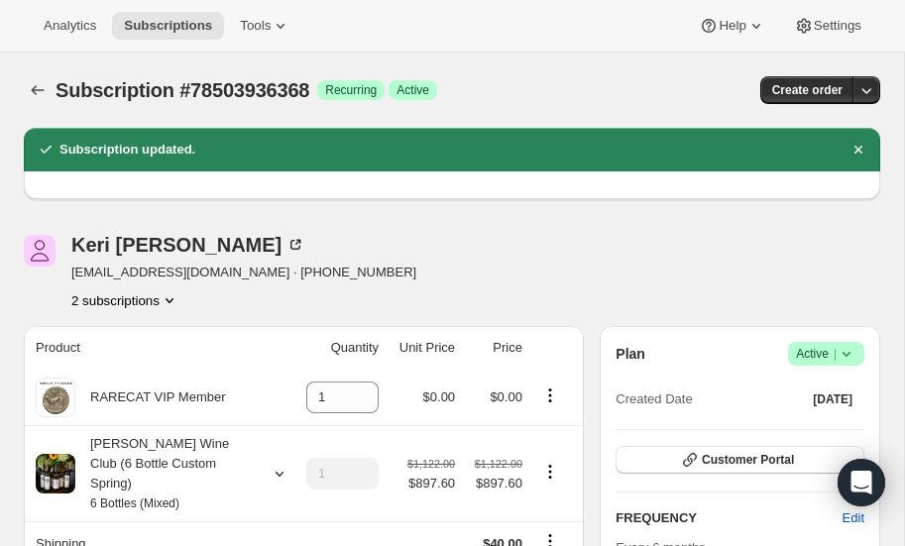
click at [171, 294] on icon "Product actions" at bounding box center [170, 301] width 20 height 20
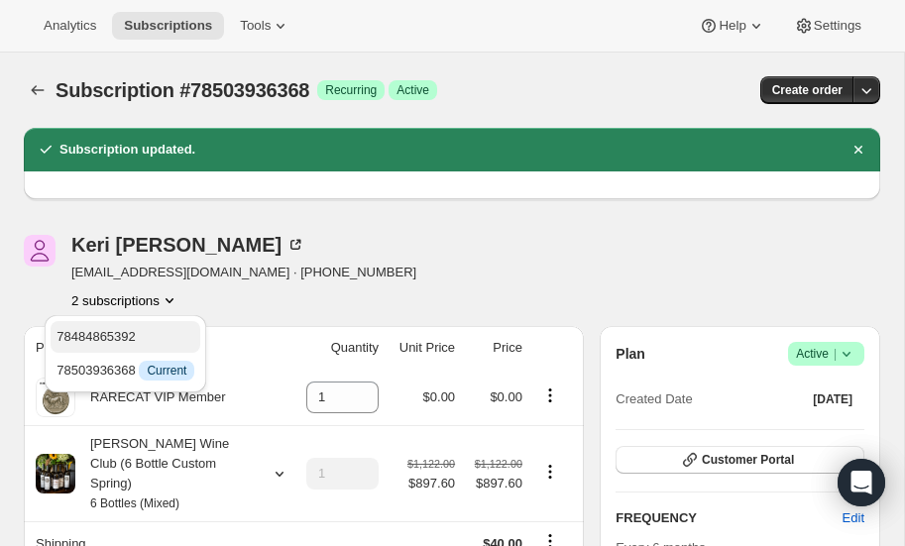
click at [128, 329] on span "78484865392" at bounding box center [96, 336] width 79 height 15
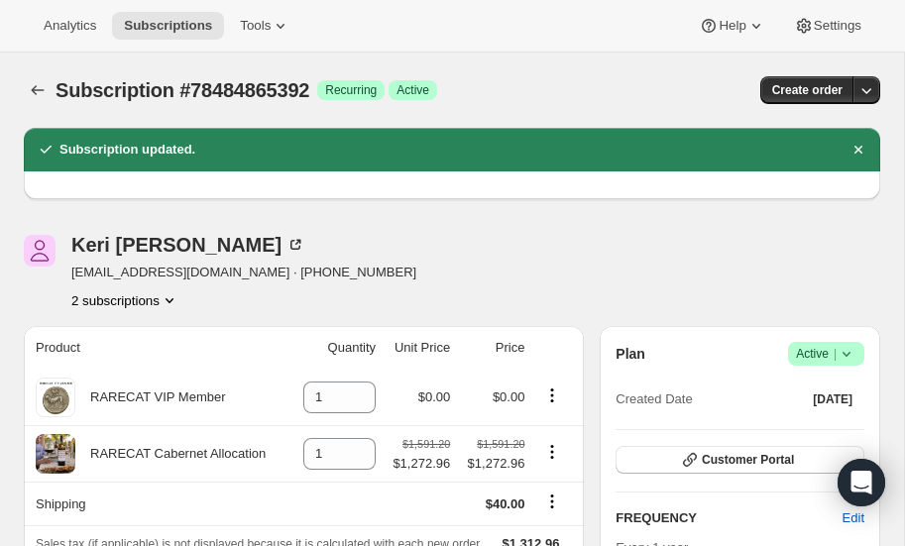
click at [173, 299] on icon "Product actions" at bounding box center [170, 300] width 8 height 5
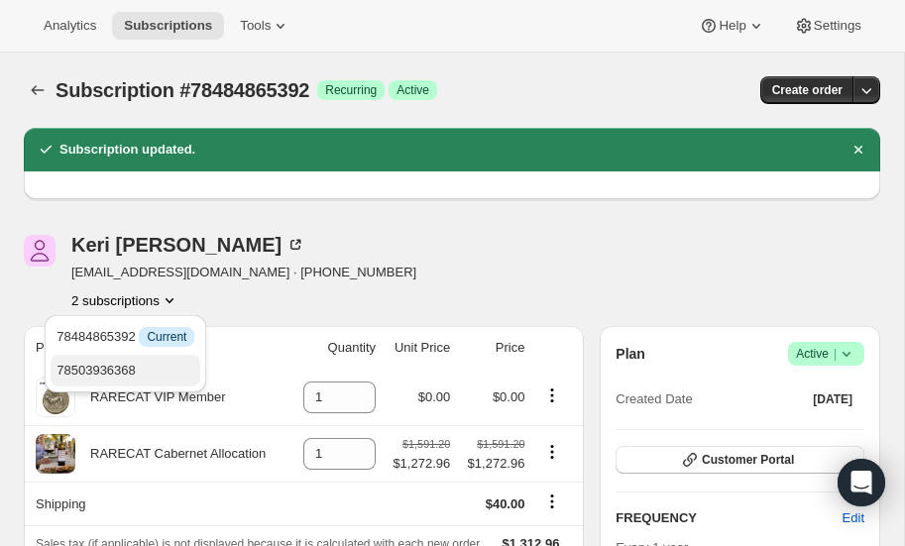
click at [133, 366] on span "78503936368" at bounding box center [96, 370] width 79 height 15
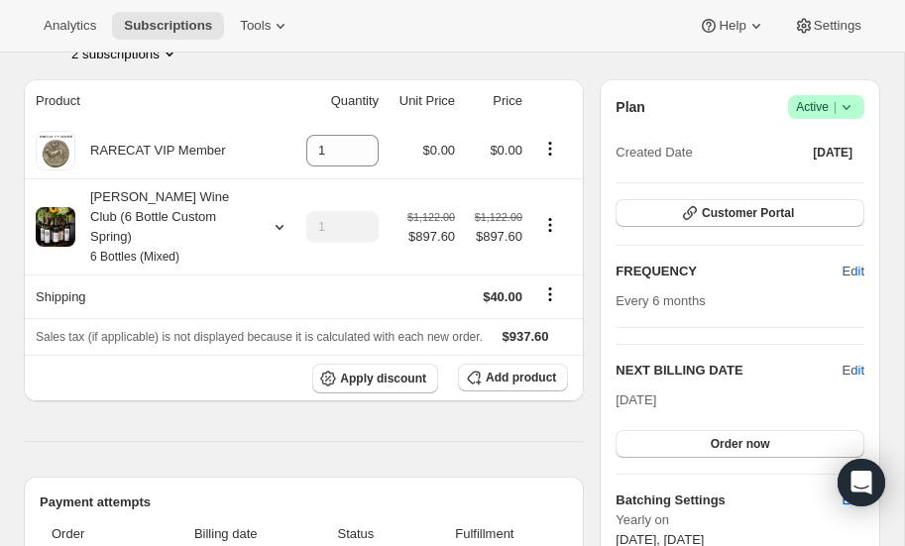
scroll to position [246, 0]
click at [857, 368] on span "Edit" at bounding box center [854, 372] width 22 height 20
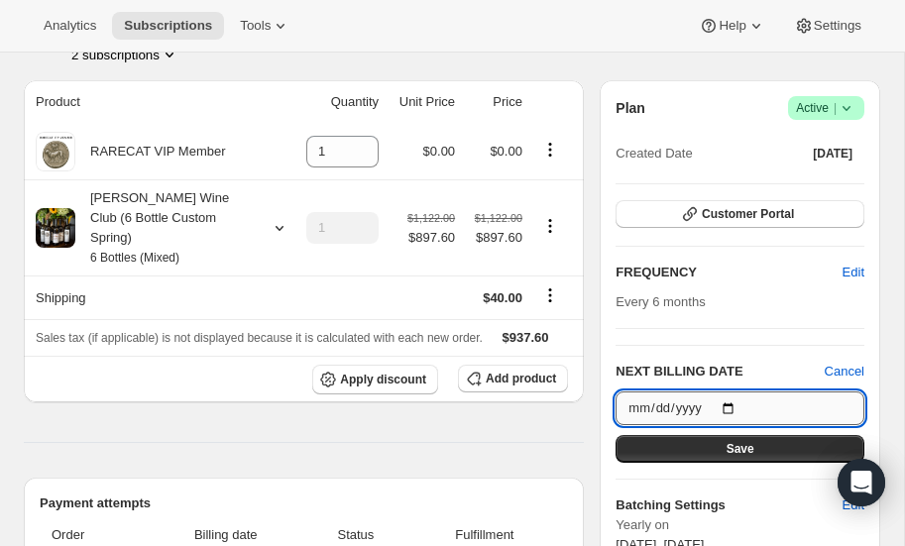
click at [736, 403] on input "[DATE]" at bounding box center [740, 409] width 249 height 34
click at [734, 402] on input "2026-03-20" at bounding box center [740, 409] width 249 height 34
type input "[DATE]"
click at [738, 445] on span "Save" at bounding box center [741, 449] width 28 height 16
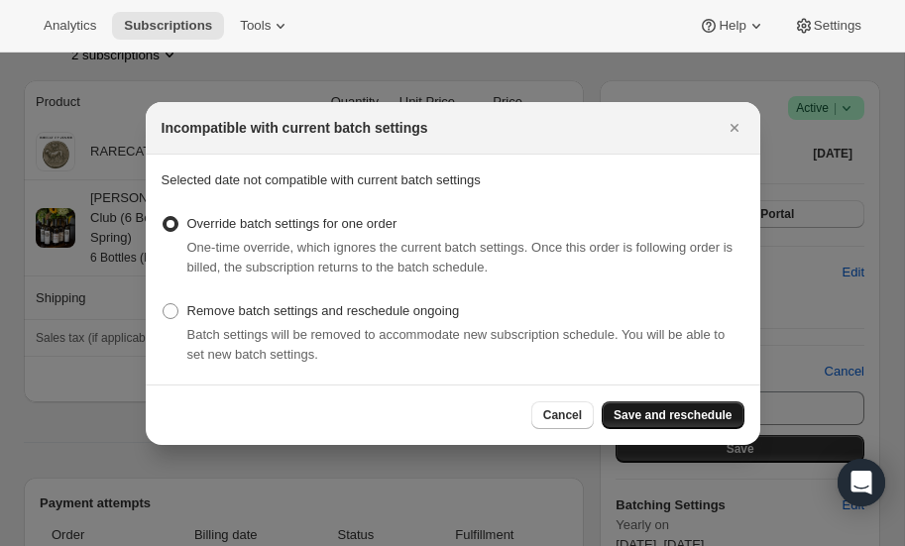
click at [667, 416] on span "Save and reschedule" at bounding box center [673, 416] width 118 height 16
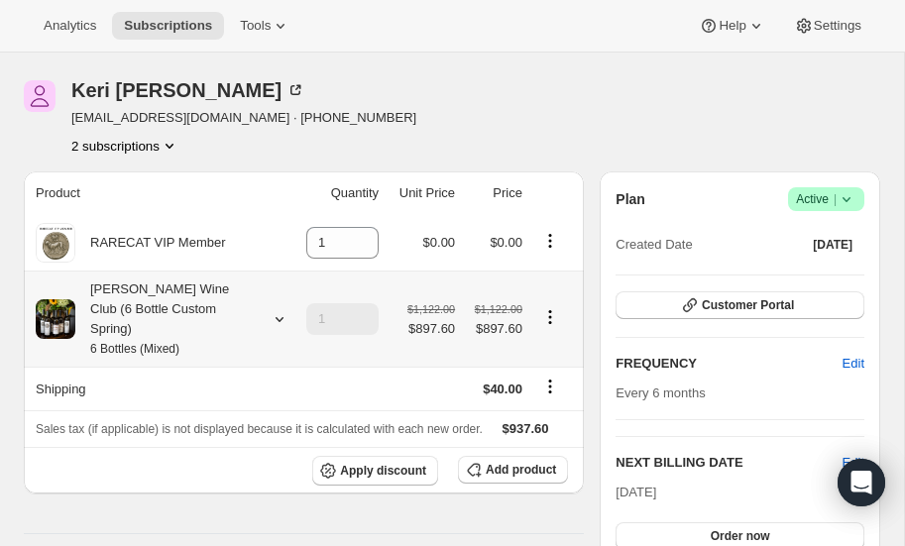
click at [276, 309] on icon at bounding box center [280, 319] width 20 height 20
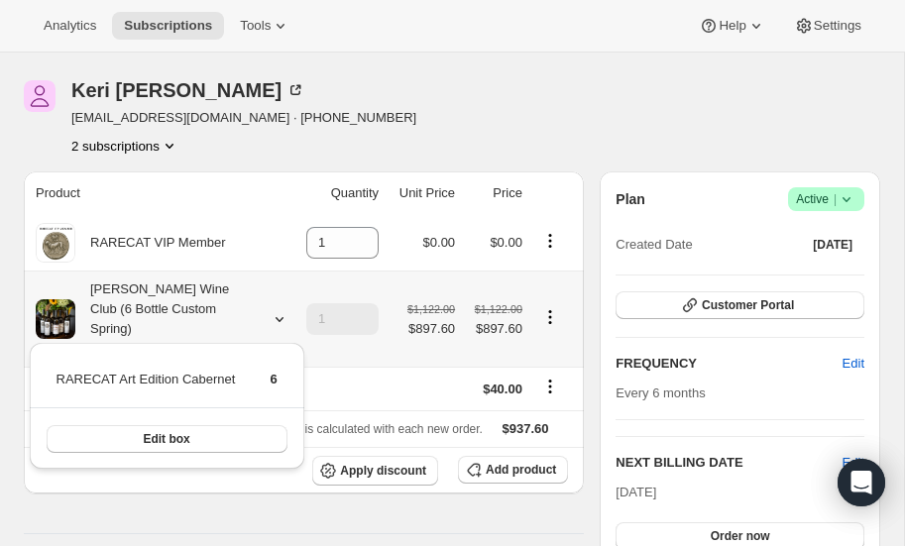
click at [276, 309] on icon at bounding box center [280, 319] width 20 height 20
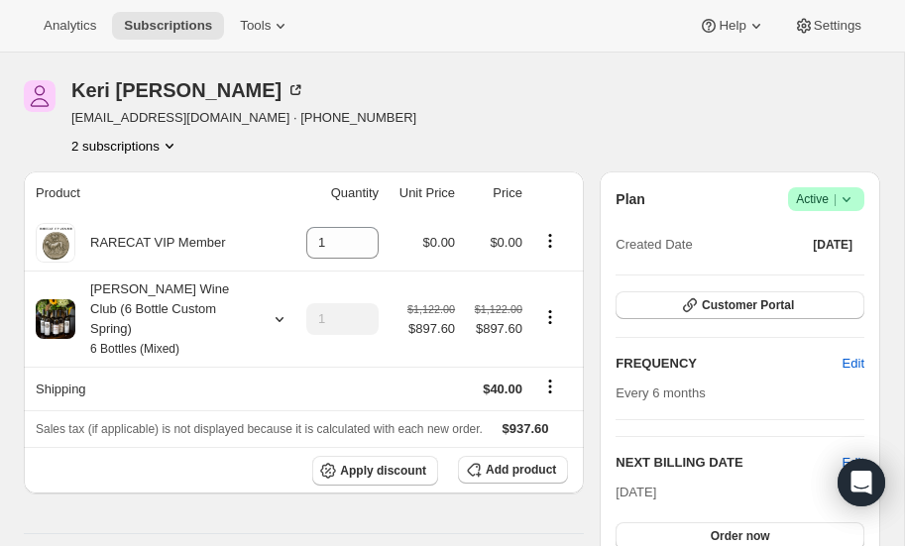
click at [844, 198] on icon at bounding box center [847, 199] width 20 height 20
click at [734, 140] on div "Keri Brookshire kabrookshire@gmail.com · +12146163092 2 subscriptions" at bounding box center [452, 117] width 857 height 75
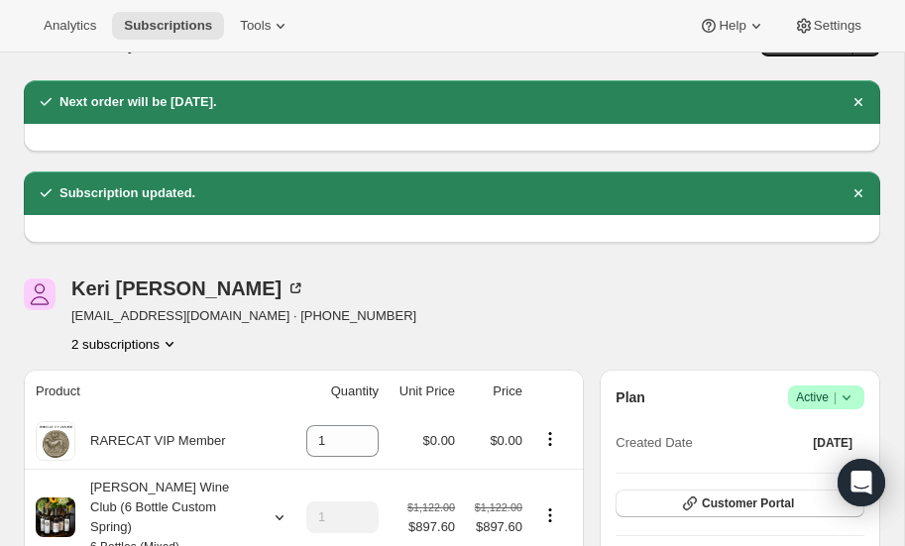
scroll to position [0, 0]
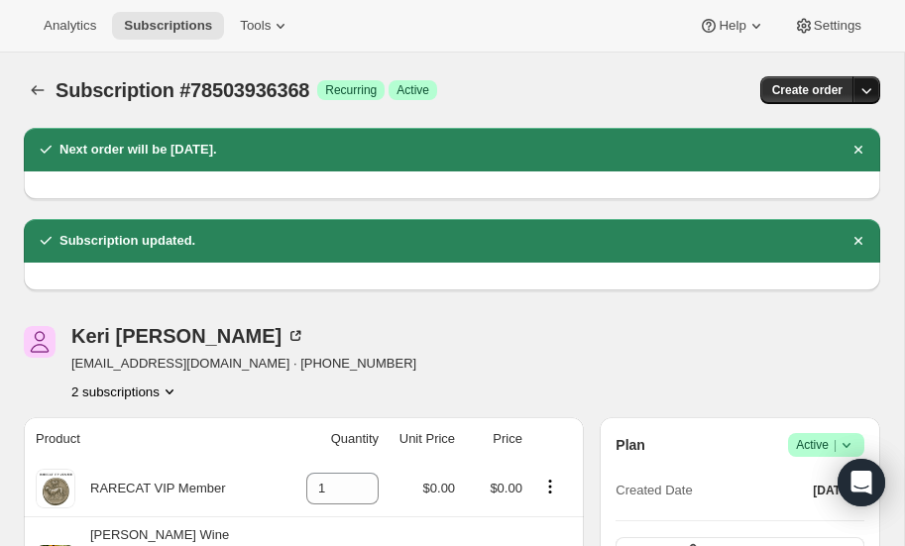
click at [865, 82] on icon "button" at bounding box center [867, 90] width 20 height 20
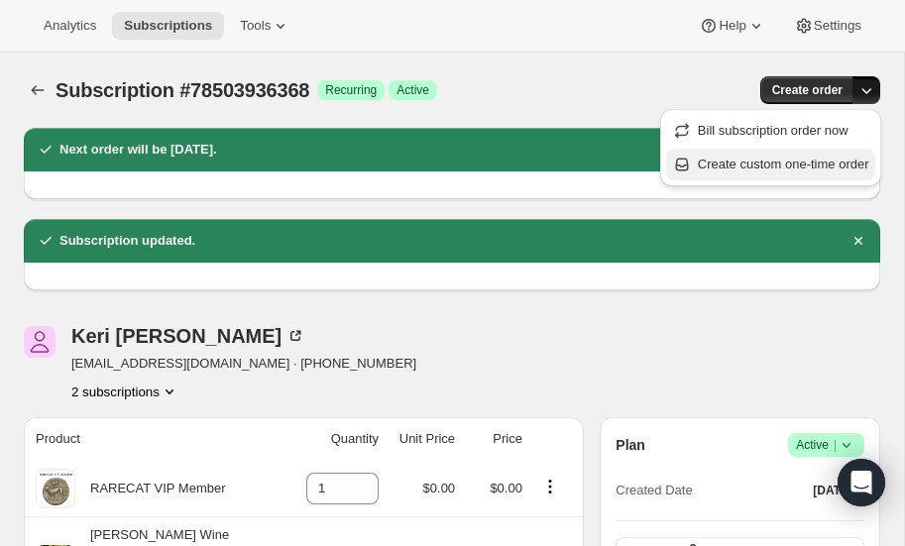
click at [764, 163] on span "Create custom one-time order" at bounding box center [784, 164] width 172 height 15
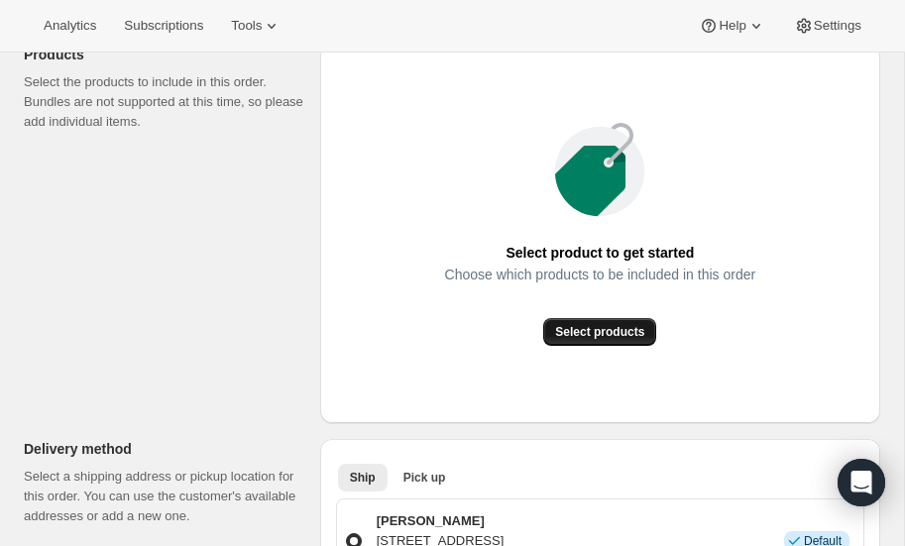
scroll to position [259, 0]
click at [572, 329] on span "Select products" at bounding box center [599, 331] width 89 height 16
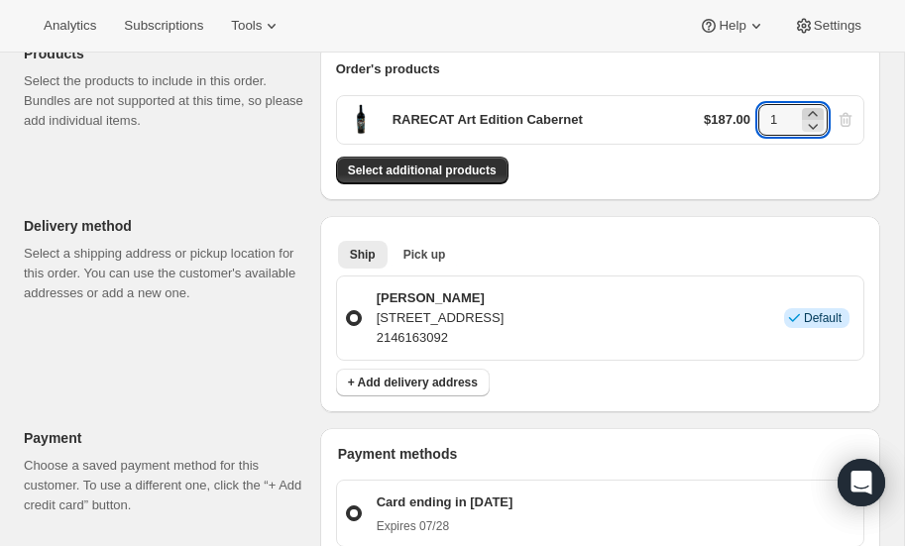
click at [818, 111] on icon at bounding box center [813, 114] width 20 height 20
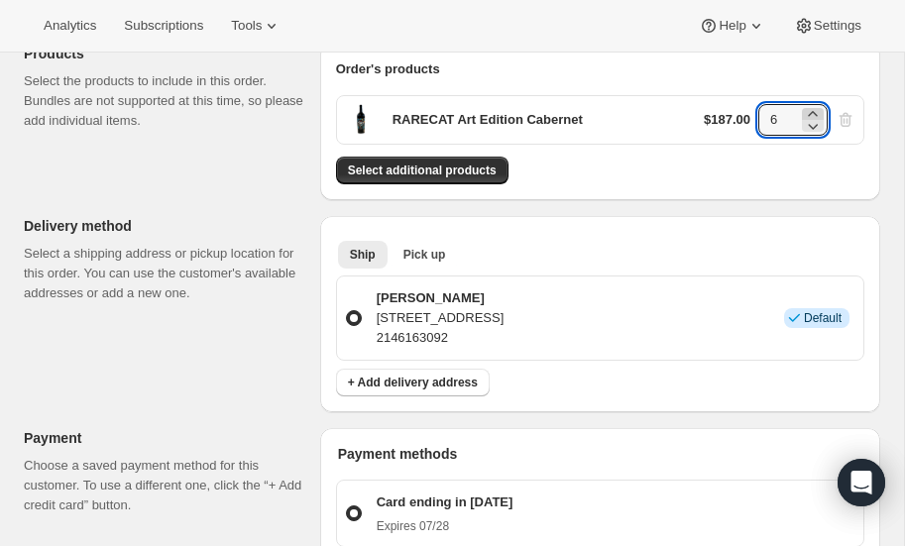
click at [818, 111] on icon at bounding box center [813, 114] width 20 height 20
click at [814, 129] on icon at bounding box center [813, 126] width 20 height 20
type input "6"
click at [399, 170] on span "Select additional products" at bounding box center [422, 171] width 149 height 16
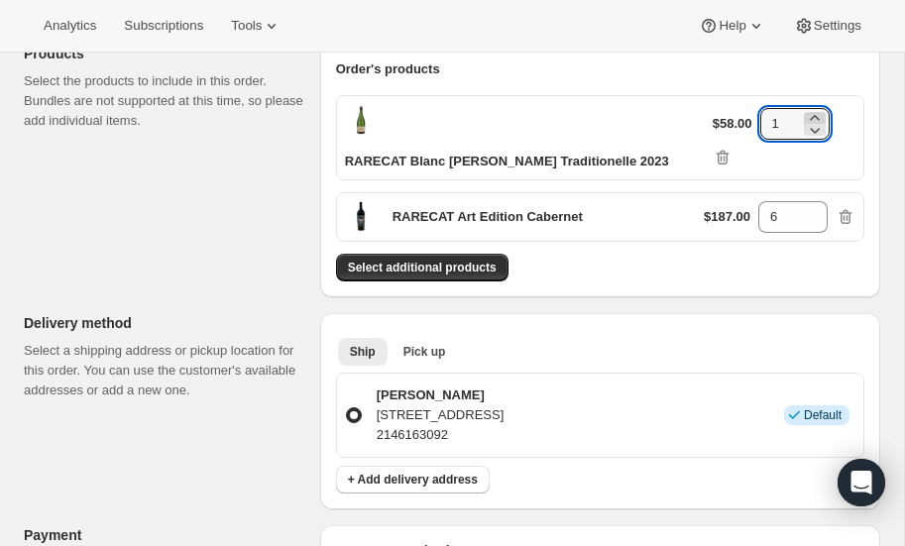
click at [816, 115] on icon at bounding box center [814, 117] width 9 height 5
type input "3"
click at [449, 260] on span "Select additional products" at bounding box center [422, 268] width 149 height 16
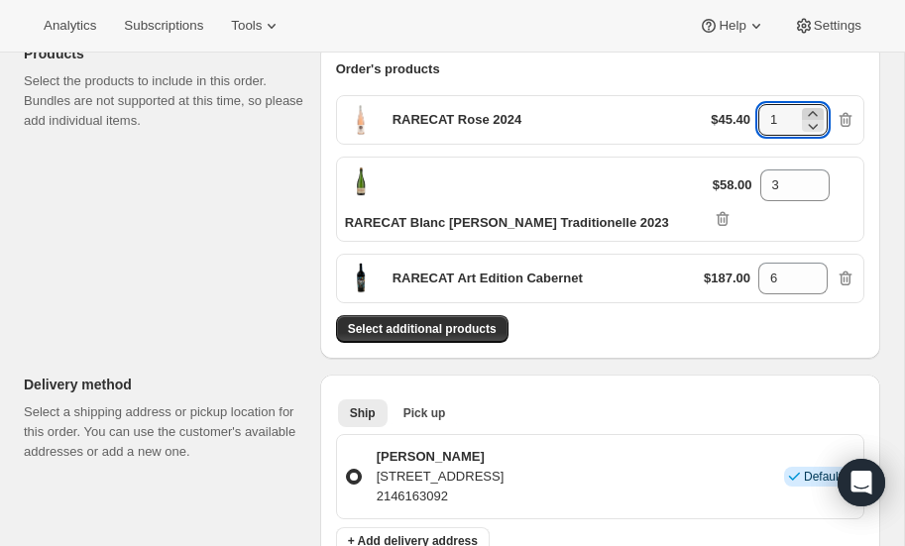
click at [817, 110] on icon at bounding box center [813, 114] width 20 height 20
type input "3"
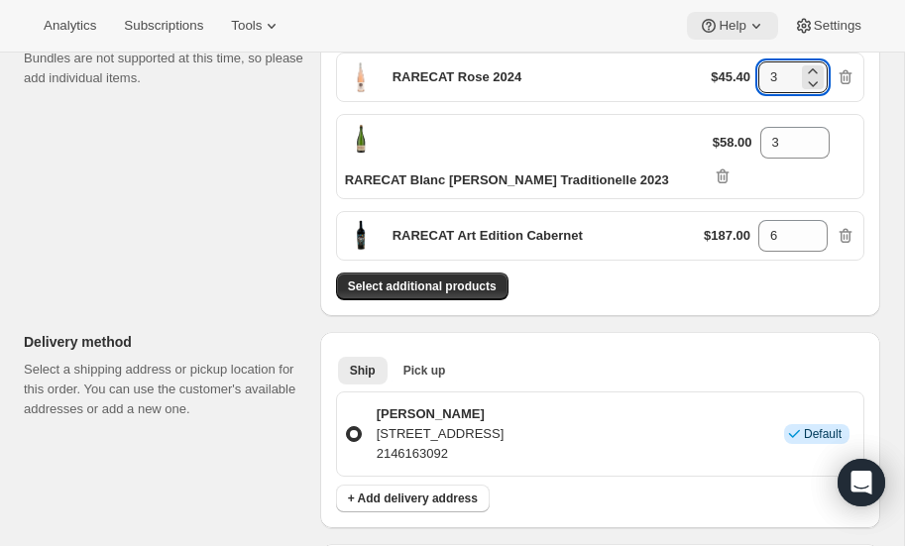
scroll to position [268, 0]
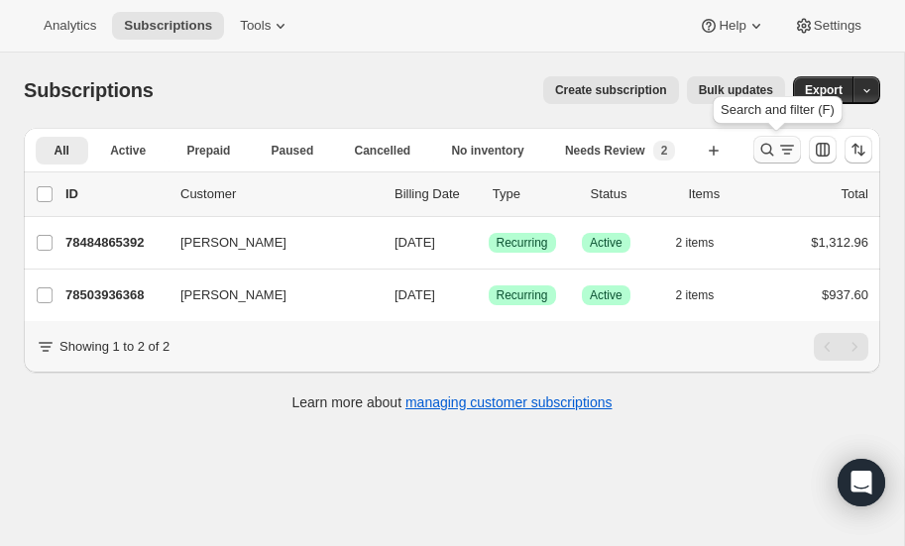
click at [766, 145] on icon "Search and filter results" at bounding box center [768, 150] width 20 height 20
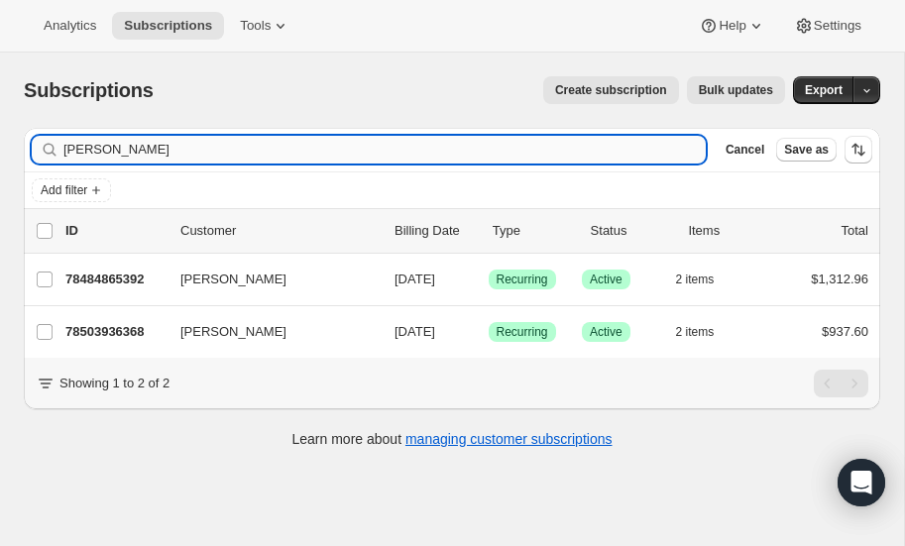
click at [179, 148] on input "[PERSON_NAME]" at bounding box center [384, 150] width 643 height 28
type input "b"
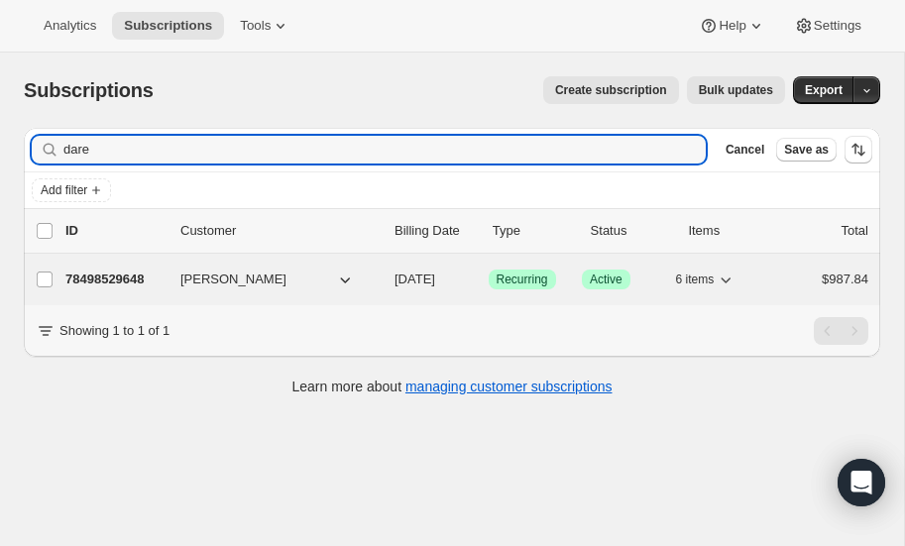
type input "dare"
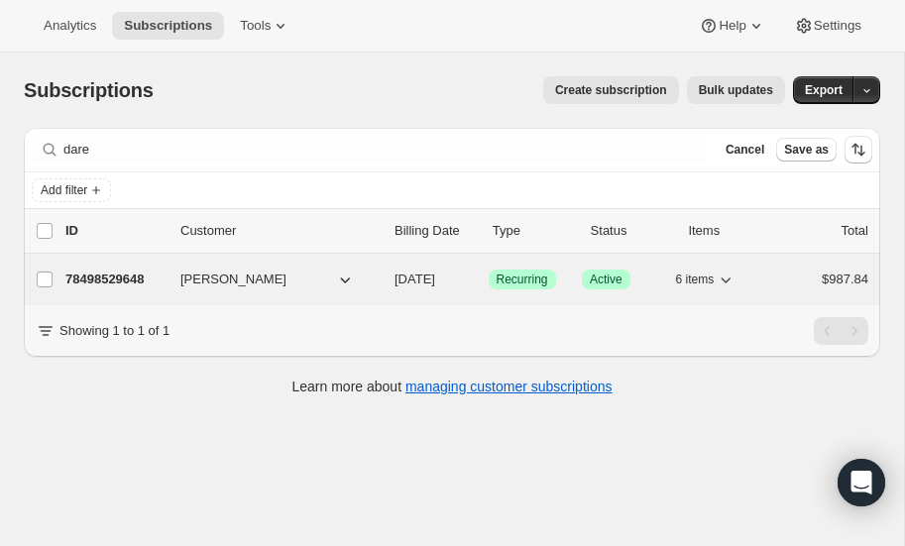
click at [103, 273] on p "78498529648" at bounding box center [114, 280] width 99 height 20
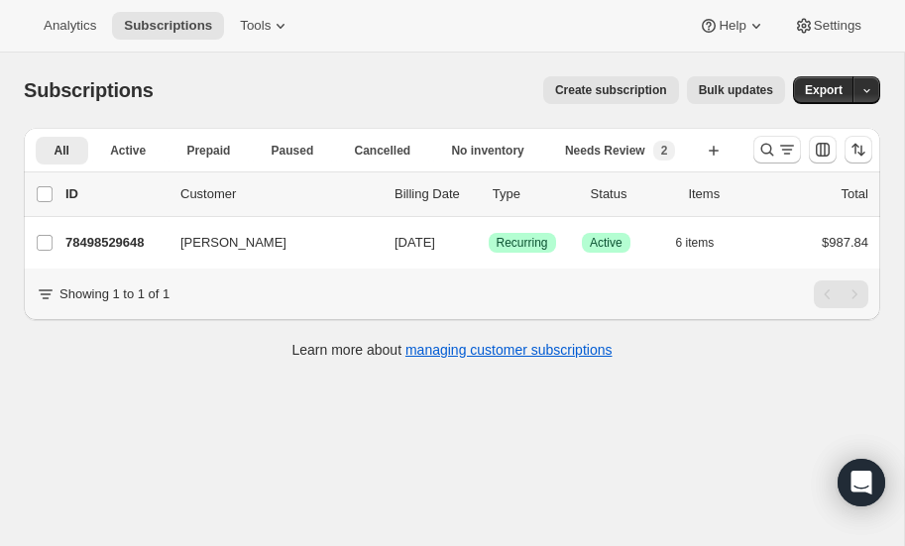
click at [624, 83] on span "Create subscription" at bounding box center [611, 90] width 112 height 16
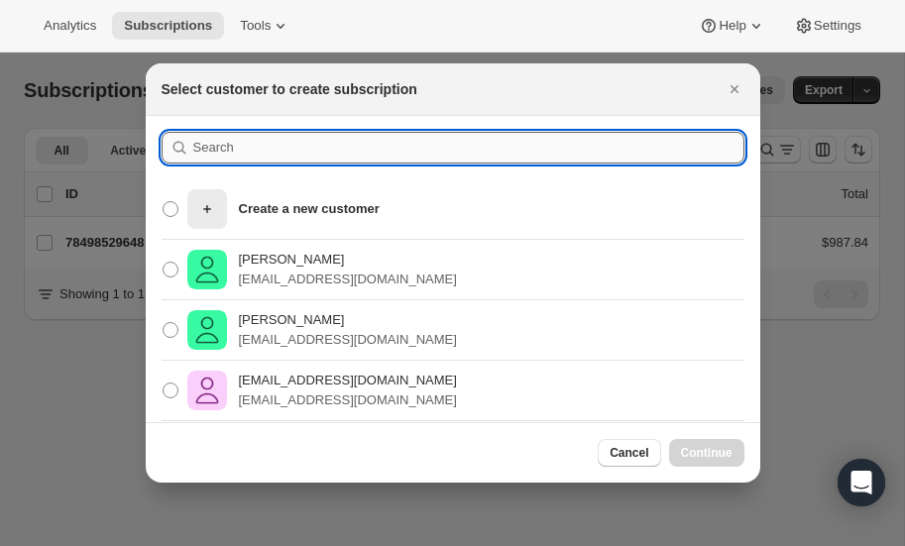
click at [268, 151] on input ":r2sh:" at bounding box center [468, 148] width 551 height 32
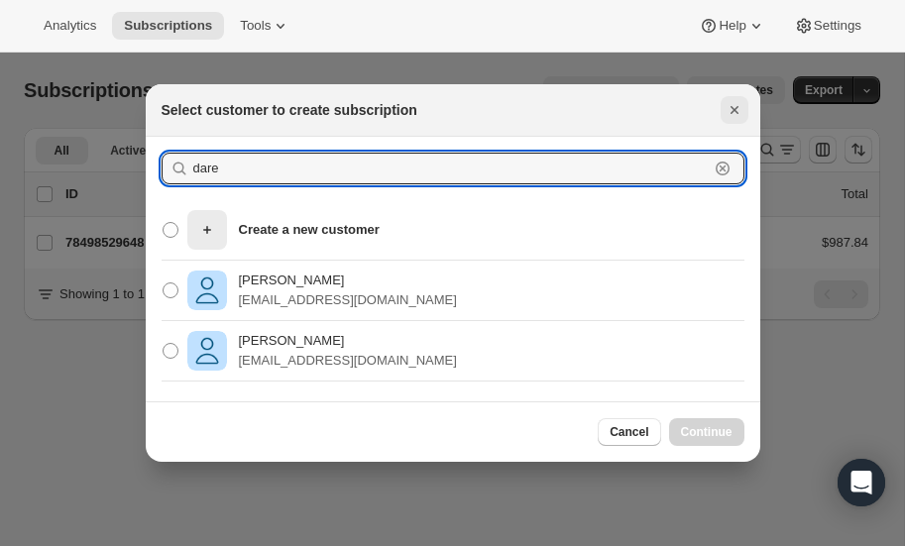
type input "dare"
click at [730, 111] on icon "Close" at bounding box center [735, 110] width 20 height 20
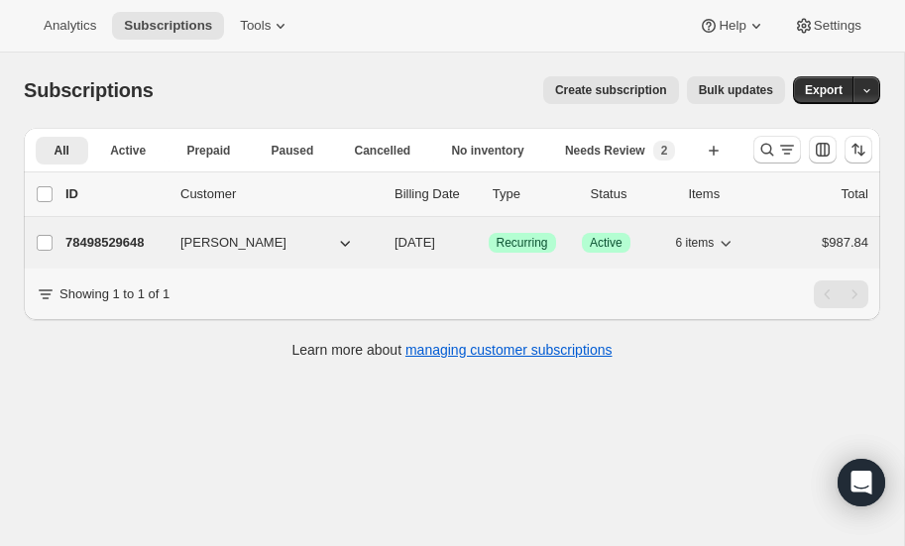
click at [134, 236] on p "78498529648" at bounding box center [114, 243] width 99 height 20
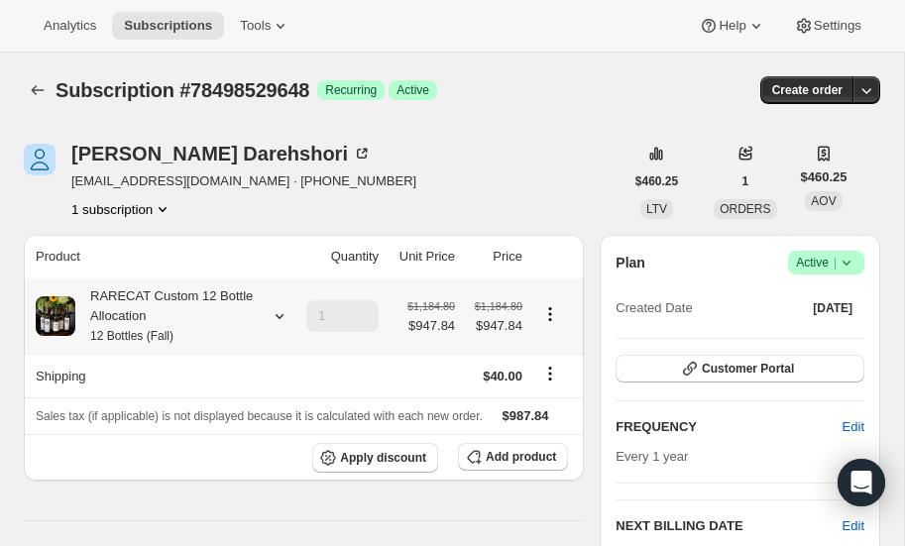
click at [281, 311] on icon at bounding box center [280, 316] width 20 height 20
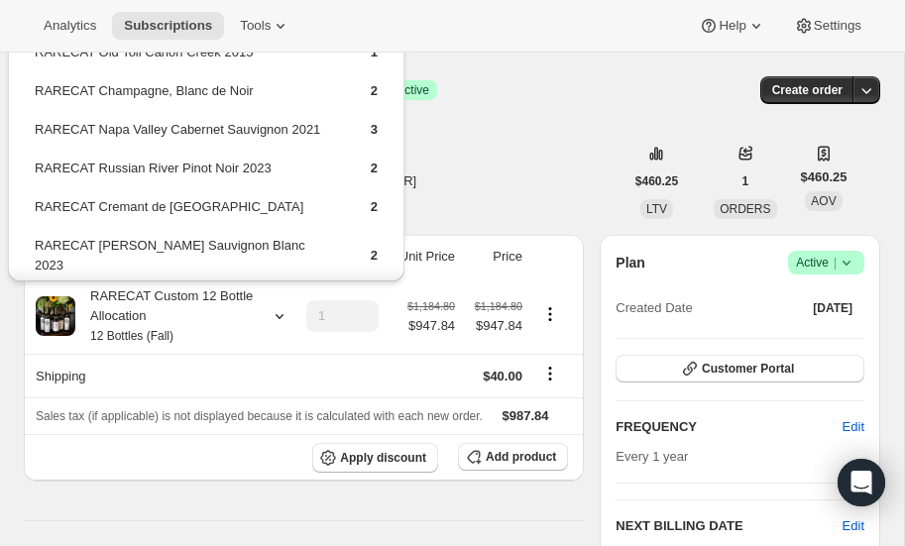
click at [532, 118] on div "Subscription #78498529648. This page is ready Subscription #78498529648 Success…" at bounding box center [452, 90] width 857 height 75
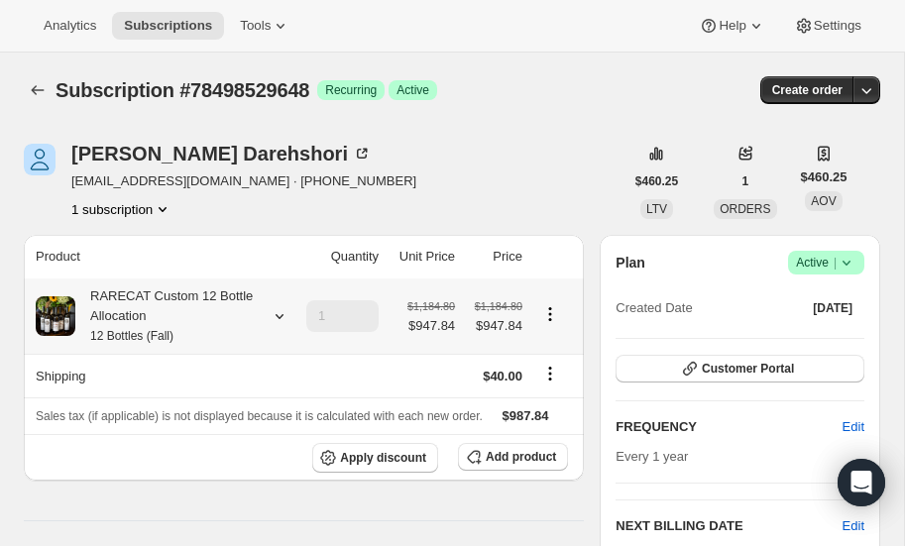
click at [282, 311] on icon at bounding box center [280, 316] width 20 height 20
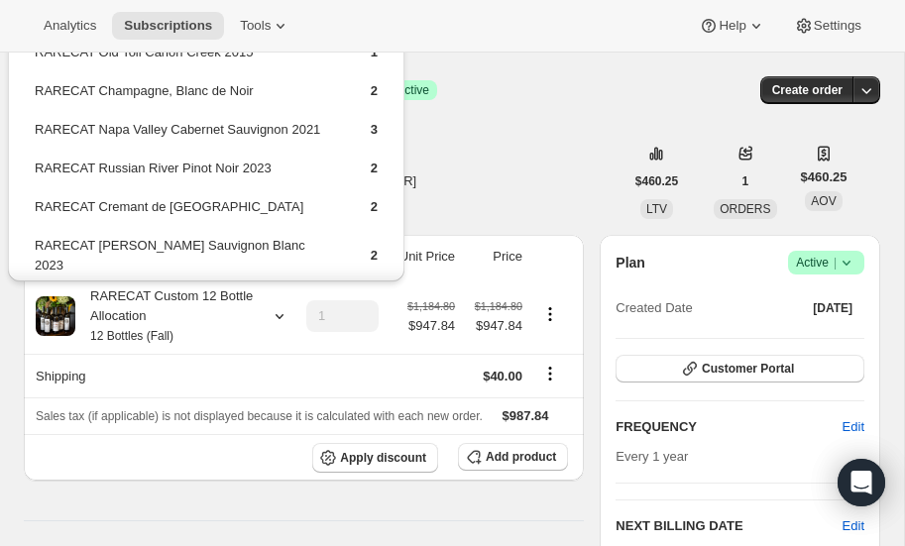
click at [522, 91] on div "Subscription #78498529648 Success Recurring Success Active" at bounding box center [321, 90] width 531 height 28
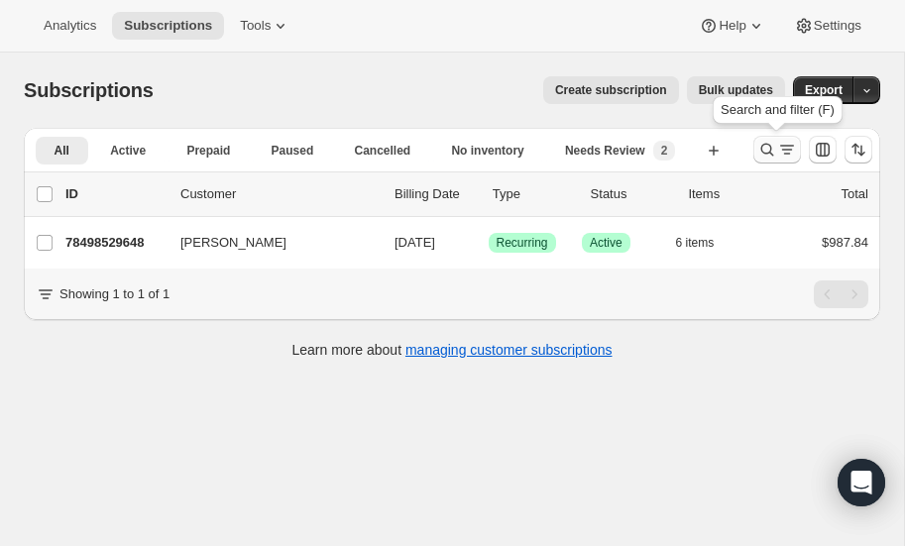
click at [769, 150] on icon "Search and filter results" at bounding box center [768, 150] width 20 height 20
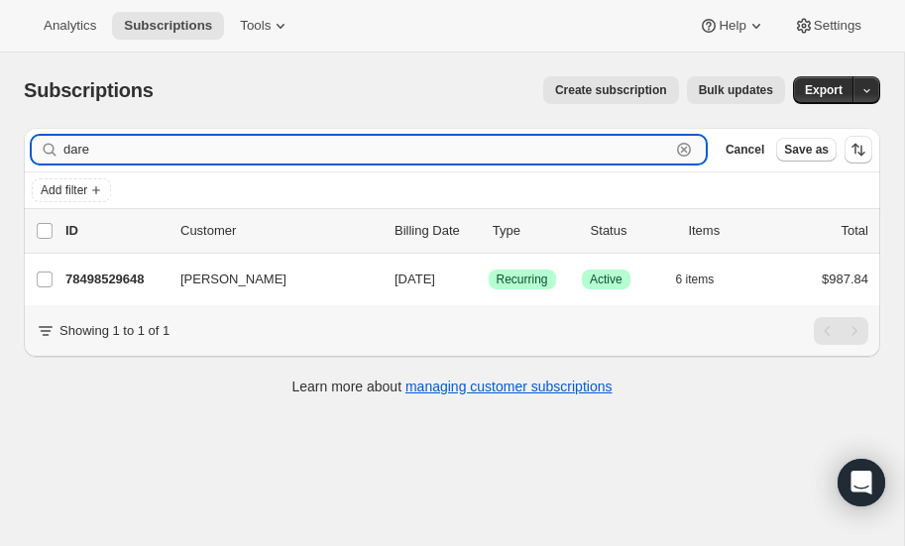
click at [164, 136] on input "dare" at bounding box center [366, 150] width 607 height 28
click at [156, 146] on input "dare" at bounding box center [366, 150] width 607 height 28
type input "d"
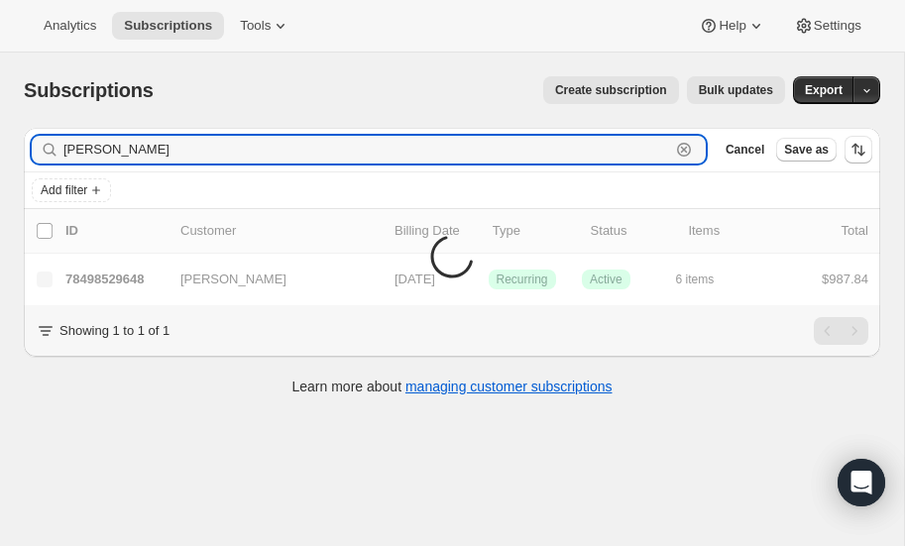
type input "[PERSON_NAME]"
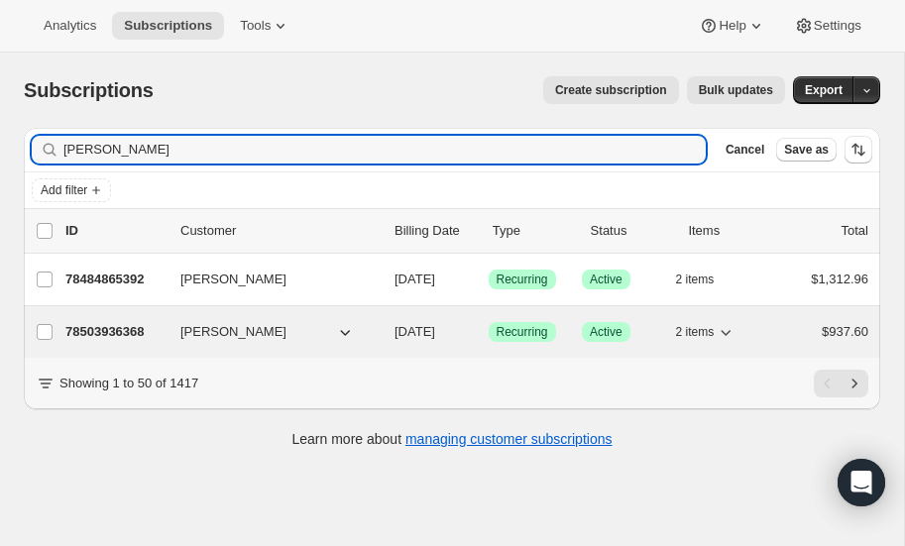
click at [223, 325] on span "[PERSON_NAME]" at bounding box center [233, 332] width 106 height 20
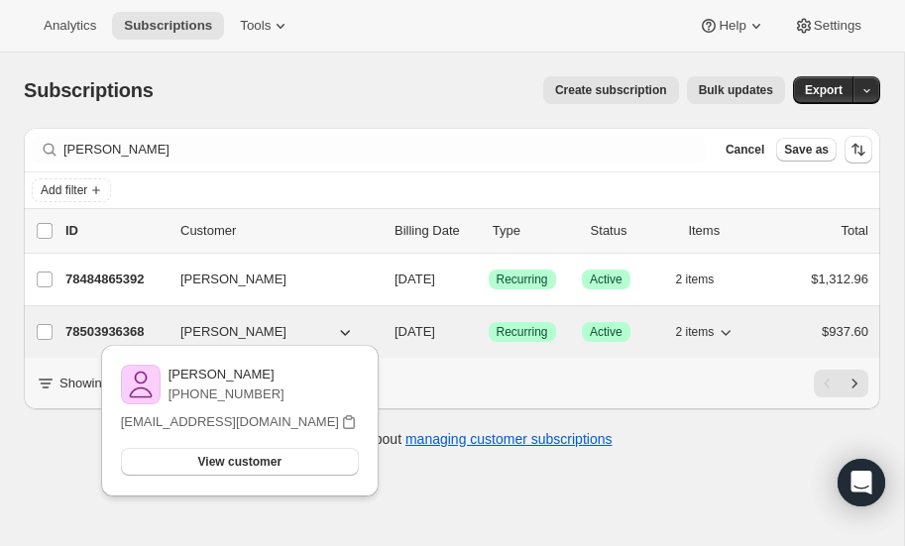
click at [116, 325] on p "78503936368" at bounding box center [114, 332] width 99 height 20
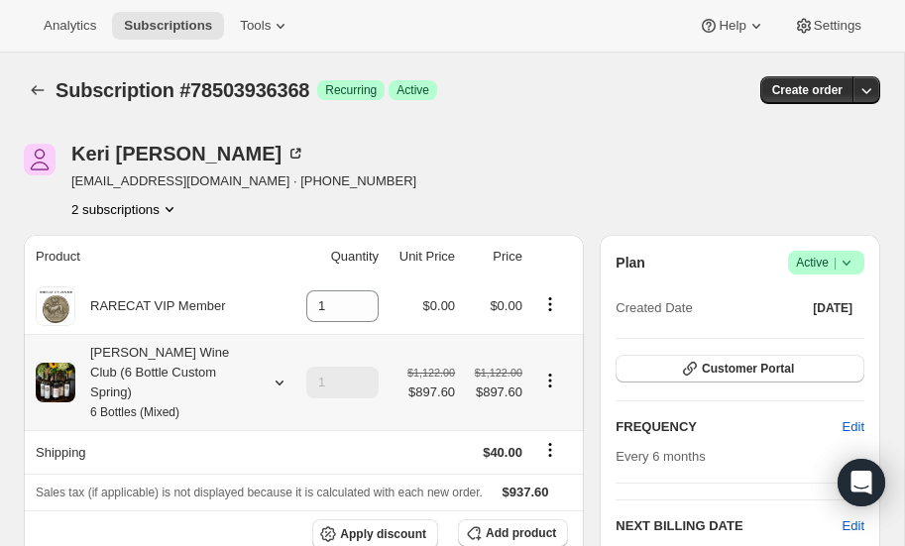
click at [274, 373] on icon at bounding box center [280, 383] width 20 height 20
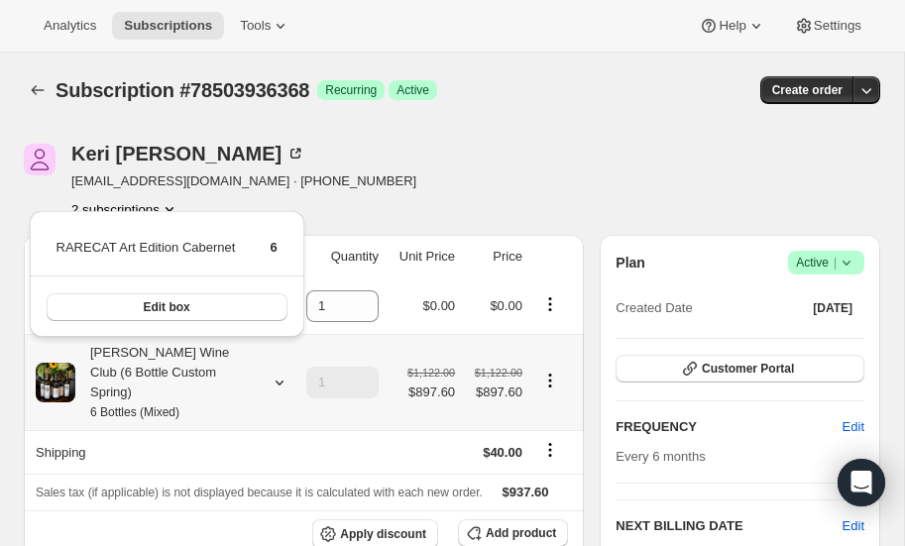
click at [274, 373] on icon at bounding box center [280, 383] width 20 height 20
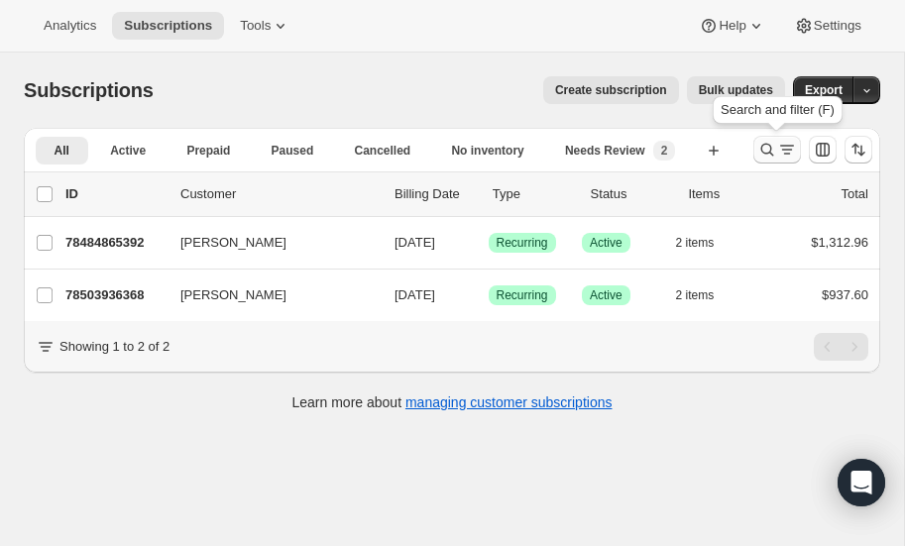
click at [765, 149] on icon "Search and filter results" at bounding box center [768, 150] width 20 height 20
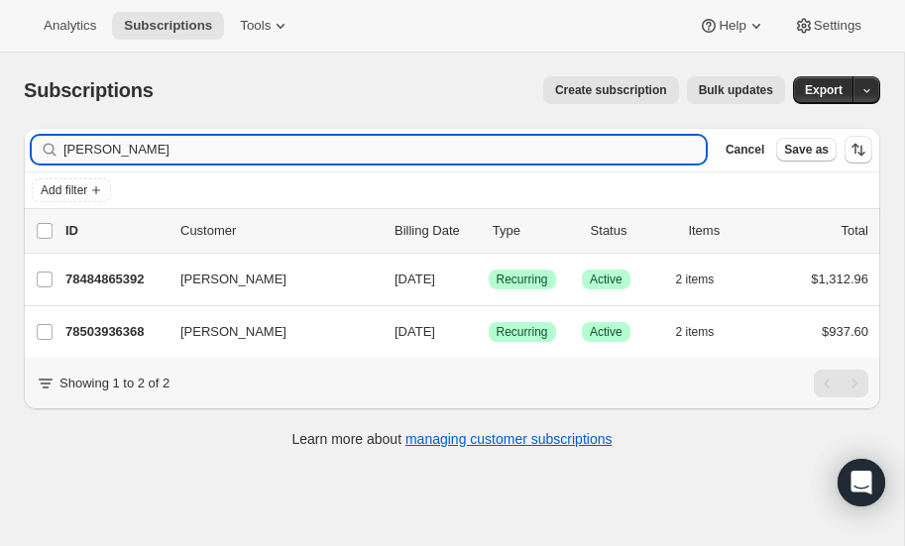
click at [204, 153] on input "[PERSON_NAME]" at bounding box center [384, 150] width 643 height 28
type input "b"
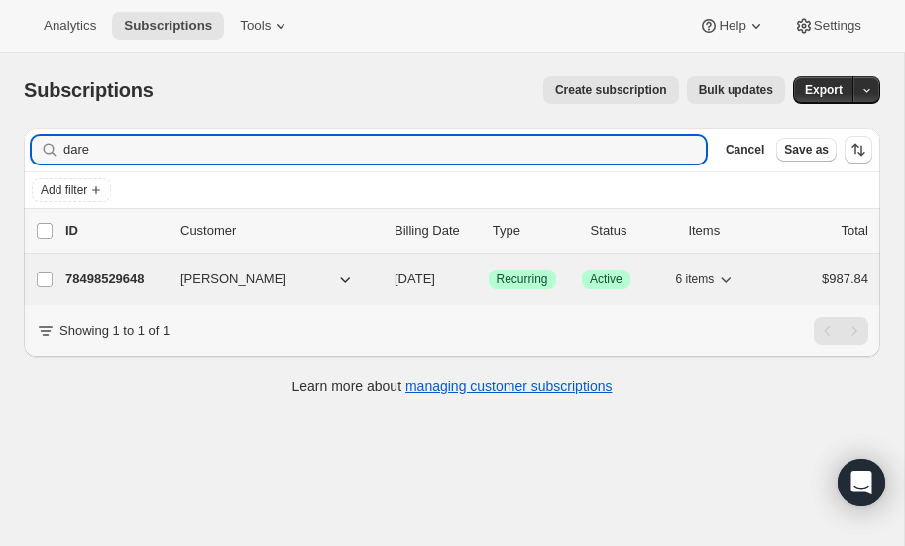
type input "dare"
click at [94, 274] on p "78498529648" at bounding box center [114, 280] width 99 height 20
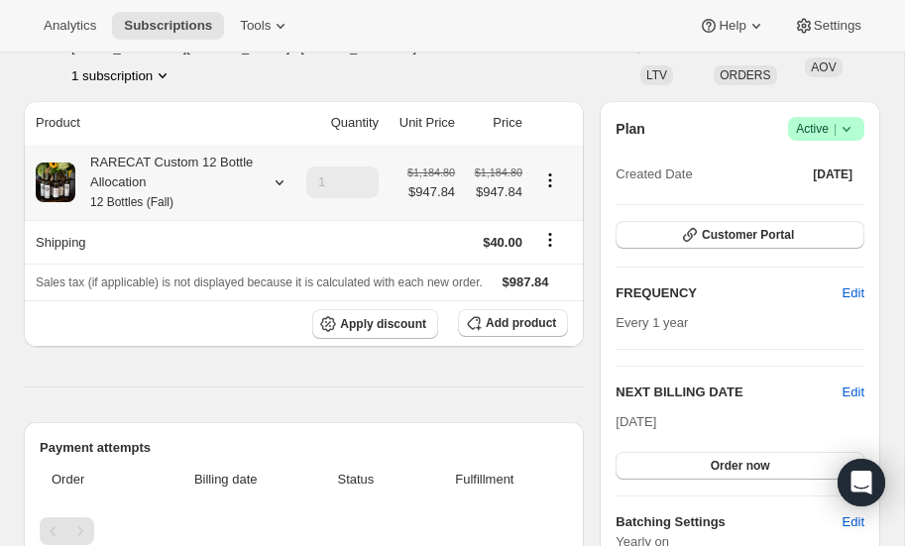
scroll to position [139, 0]
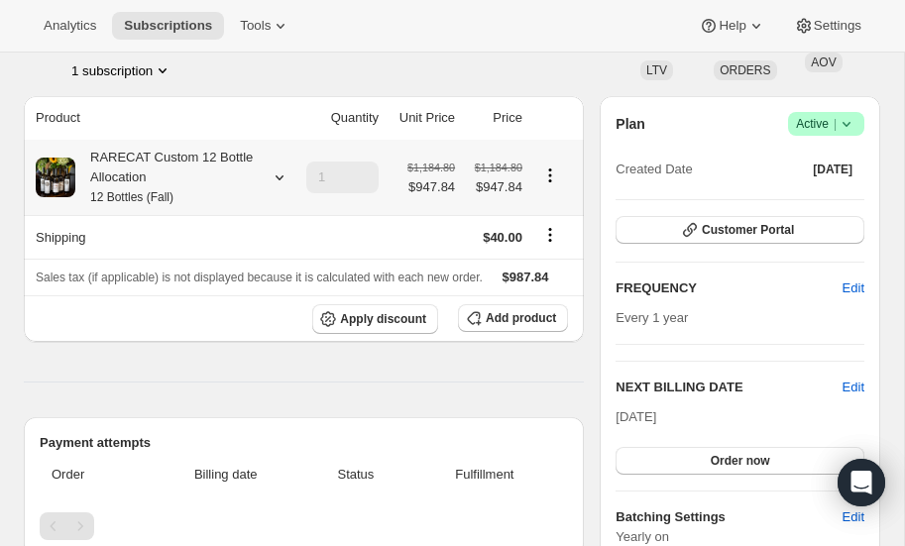
click at [280, 173] on icon at bounding box center [280, 178] width 20 height 20
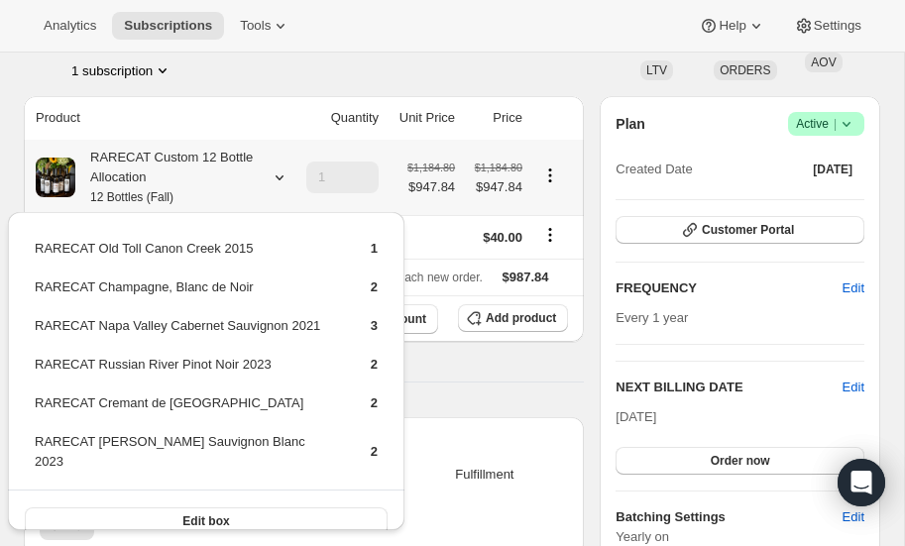
click at [280, 173] on icon at bounding box center [280, 178] width 20 height 20
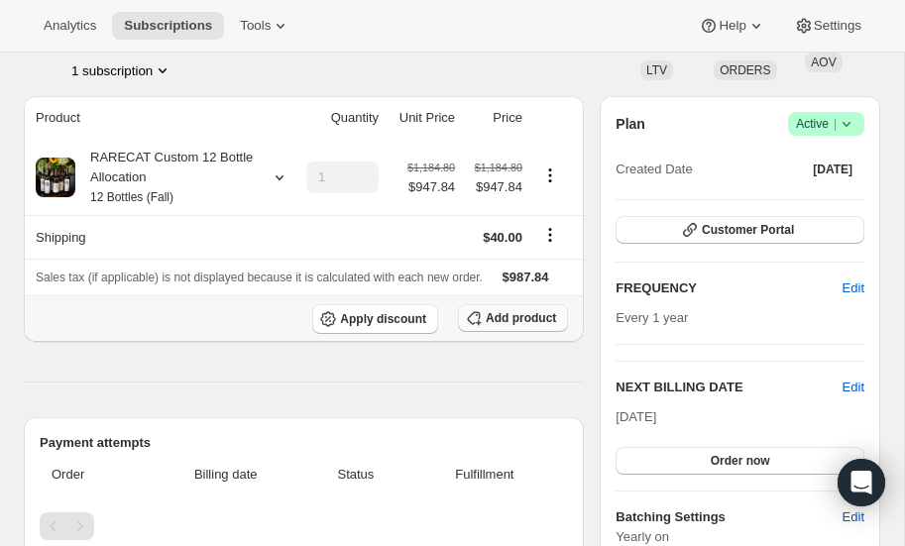
click at [526, 318] on span "Add product" at bounding box center [521, 318] width 70 height 16
click at [281, 171] on icon at bounding box center [280, 178] width 20 height 20
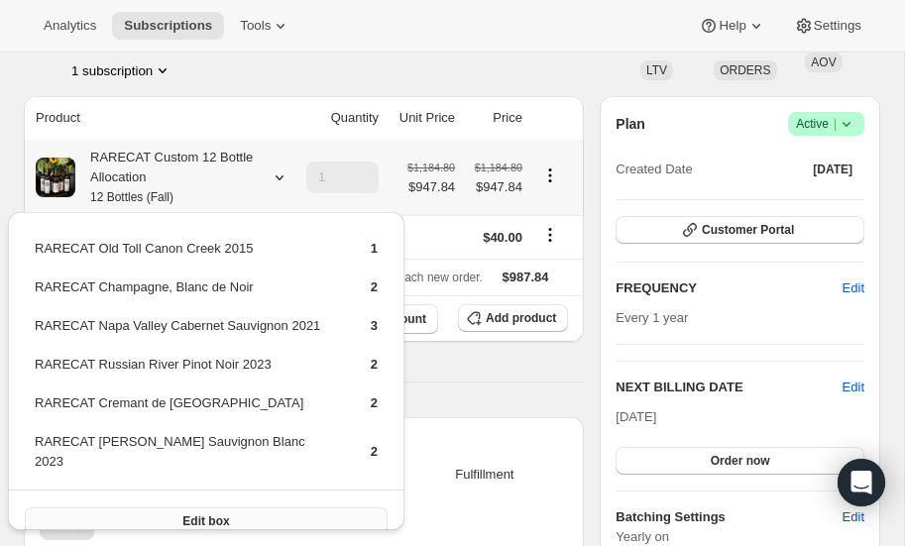
click at [202, 514] on span "Edit box" at bounding box center [205, 522] width 47 height 16
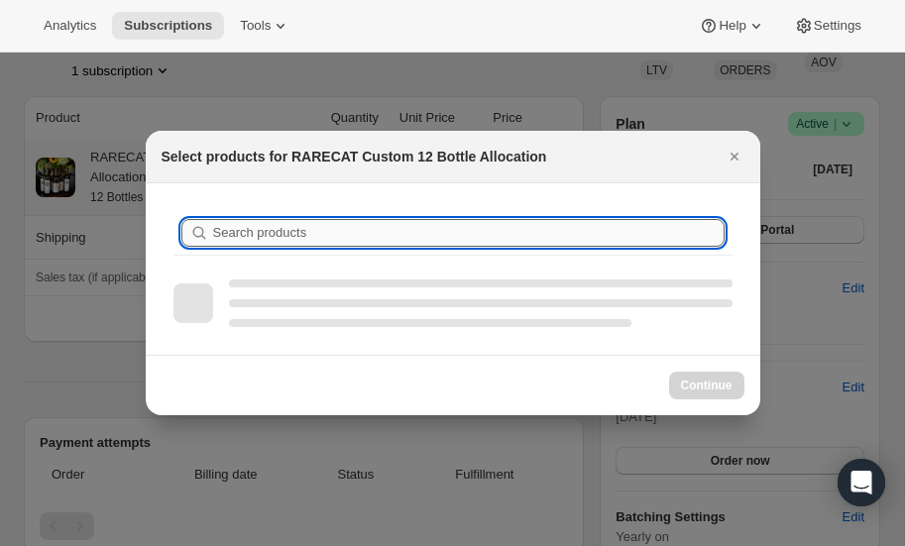
click at [333, 237] on input "Search products" at bounding box center [469, 233] width 512 height 28
click at [741, 156] on icon "Close" at bounding box center [735, 157] width 20 height 20
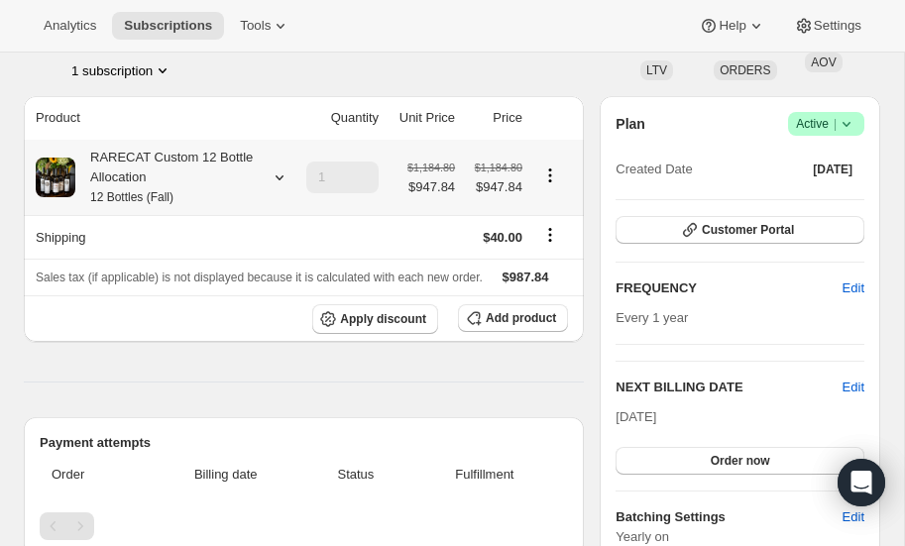
click at [277, 179] on icon at bounding box center [280, 178] width 20 height 20
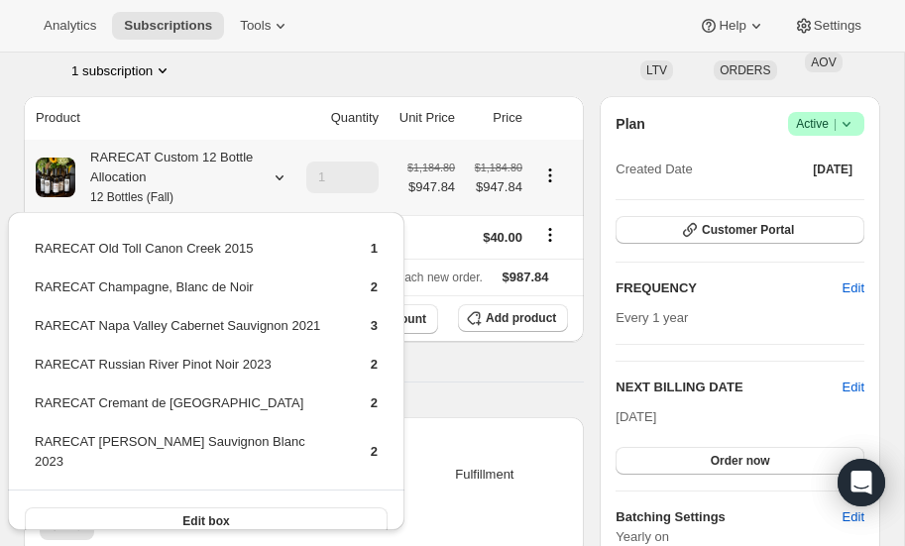
click at [277, 179] on icon at bounding box center [280, 178] width 20 height 20
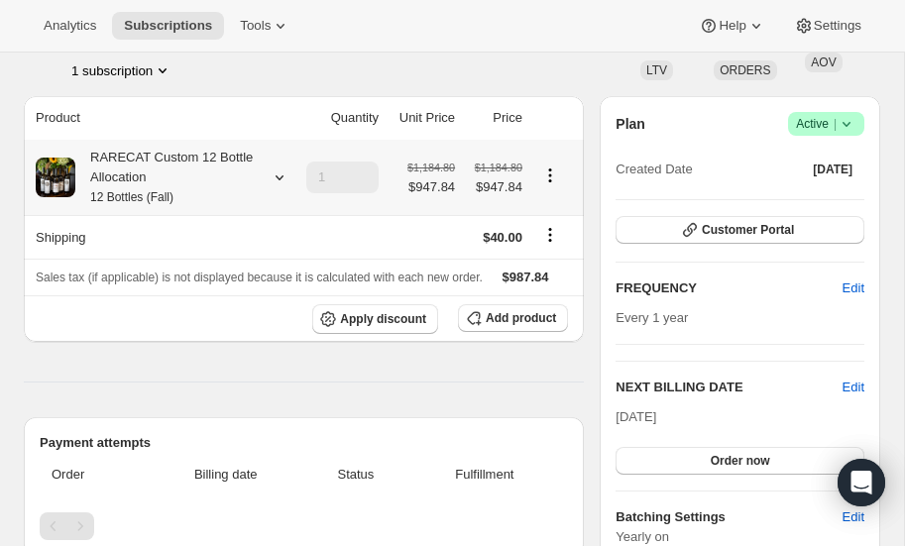
click at [278, 176] on icon at bounding box center [280, 178] width 20 height 20
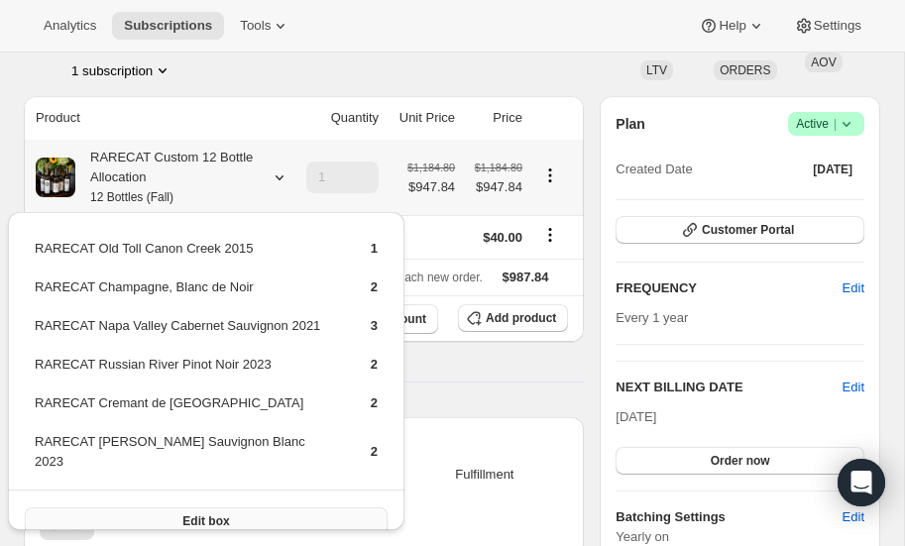
click at [182, 514] on span "Edit box" at bounding box center [205, 522] width 47 height 16
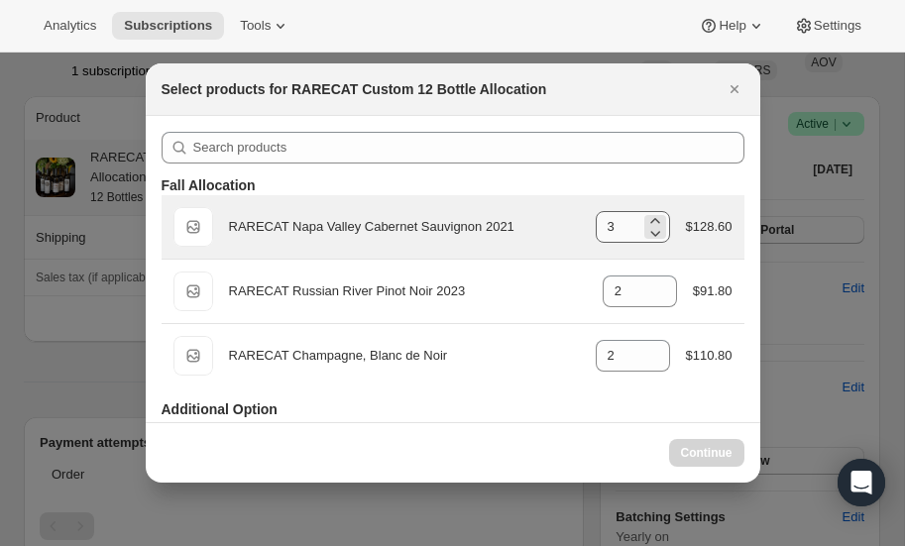
select select "gid://shopify/ProductVariant/52459685871984"
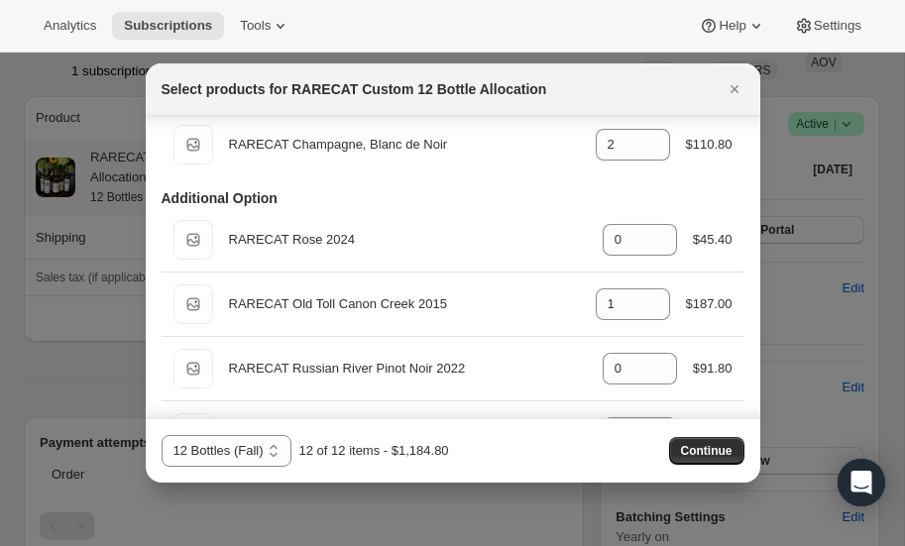
scroll to position [214, 0]
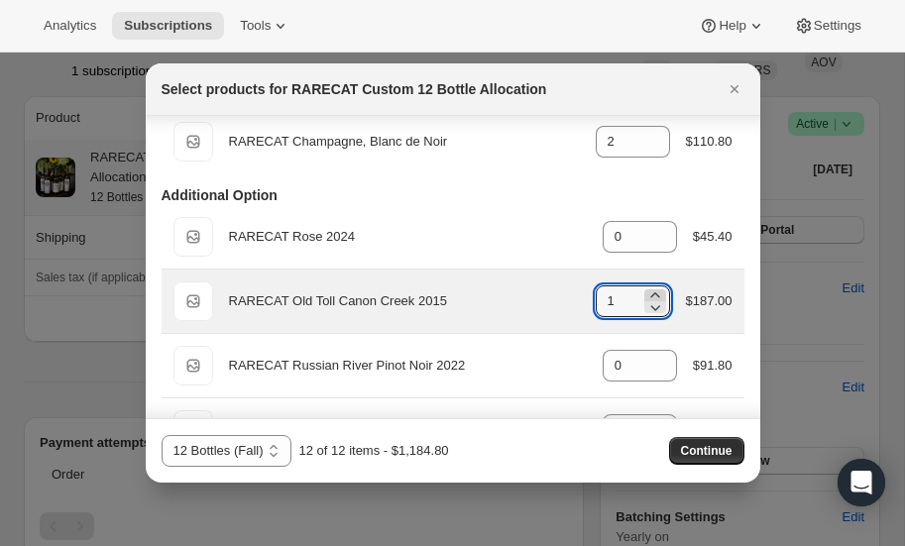
click at [654, 293] on icon ":r6m:" at bounding box center [654, 295] width 9 height 5
type input "2"
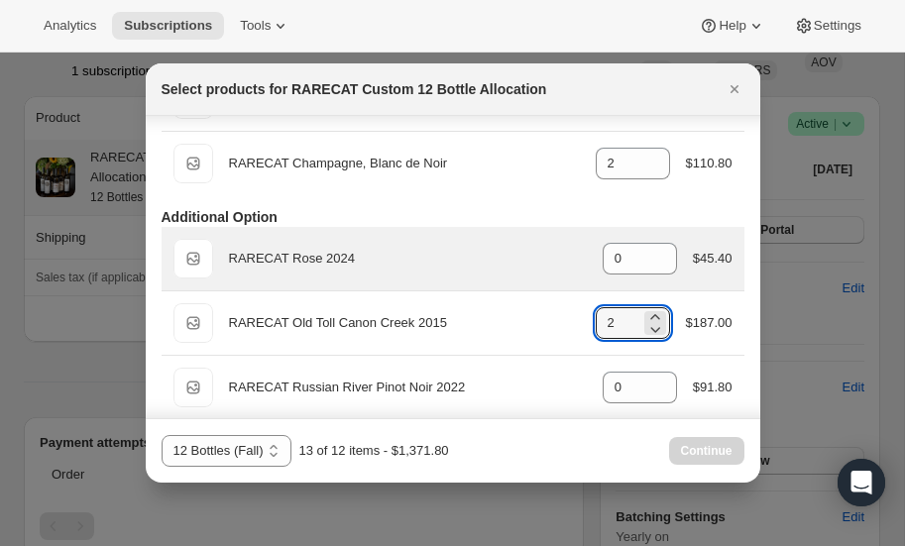
scroll to position [0, 0]
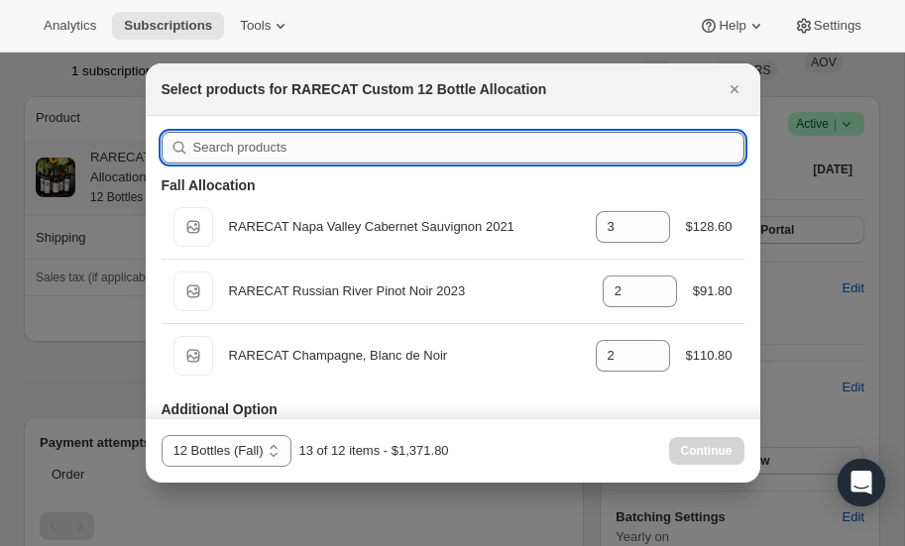
click at [310, 142] on input ":r6m:" at bounding box center [468, 148] width 551 height 32
type input "n"
type input "2"
type input "0"
type input "2"
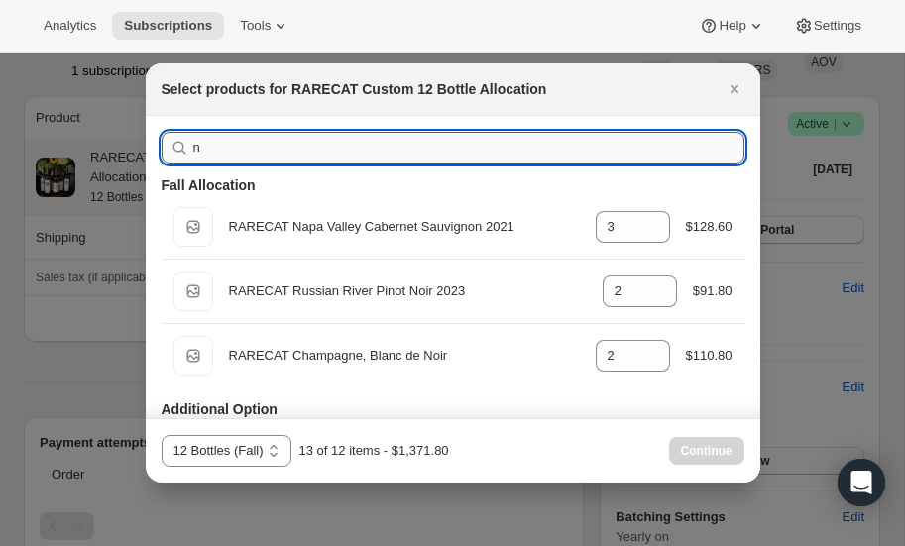
type input "0"
type input "2"
type input "0"
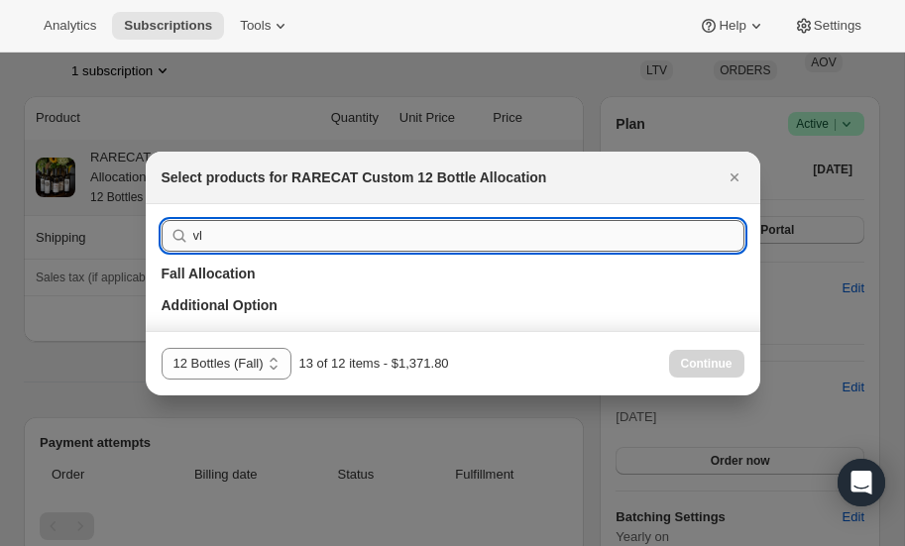
type input "v"
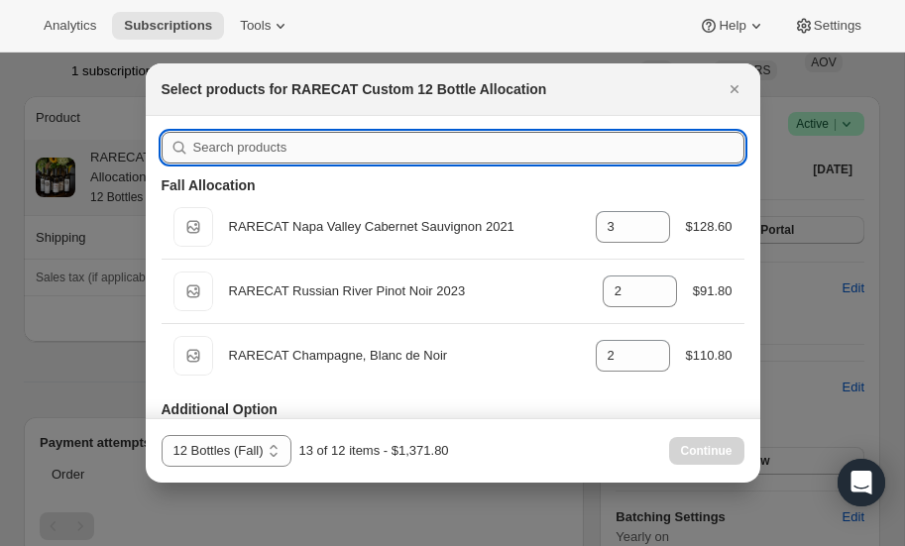
type input "b"
type input "2"
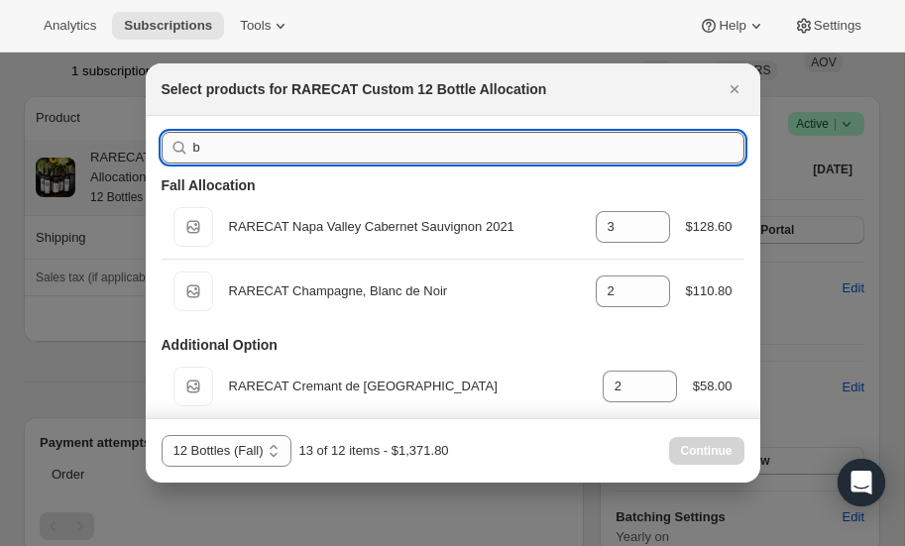
type input "bl"
type input "2"
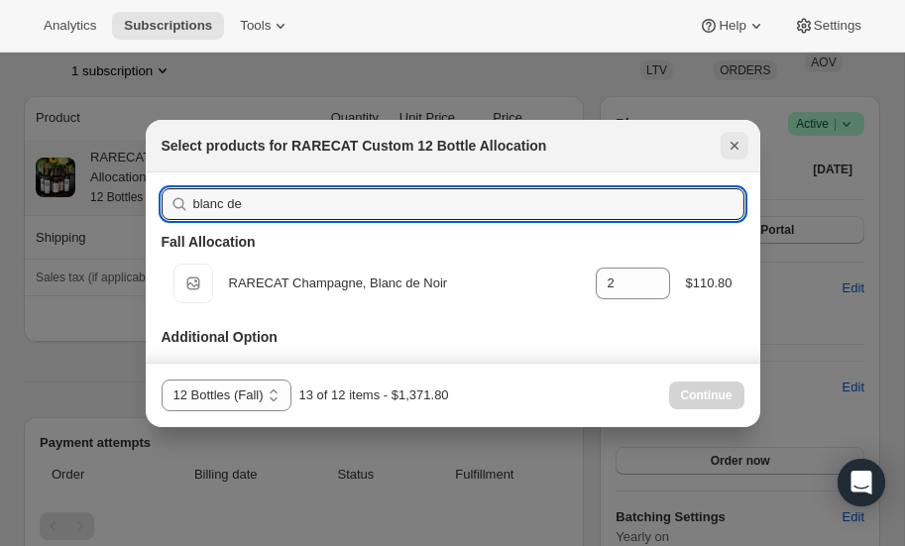
type input "blanc de"
click at [733, 144] on icon "Close" at bounding box center [734, 146] width 8 height 8
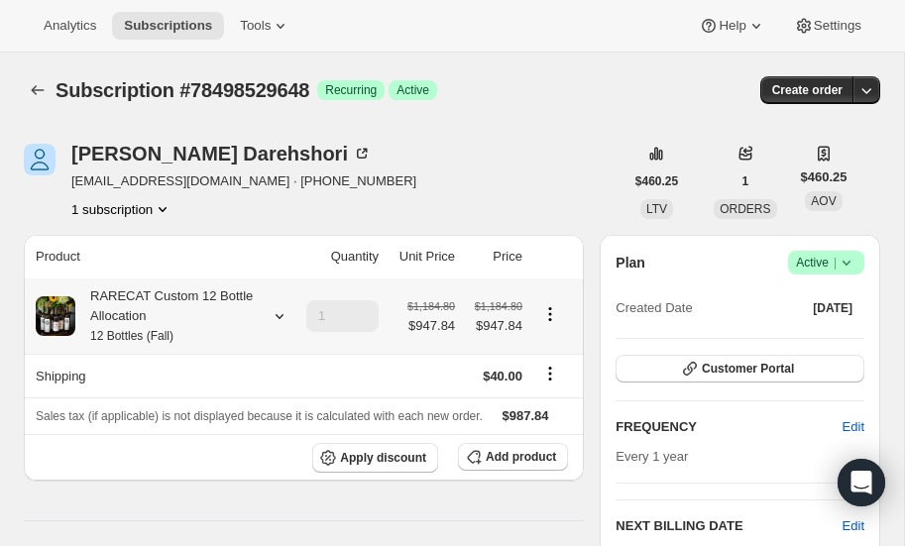
scroll to position [139, 0]
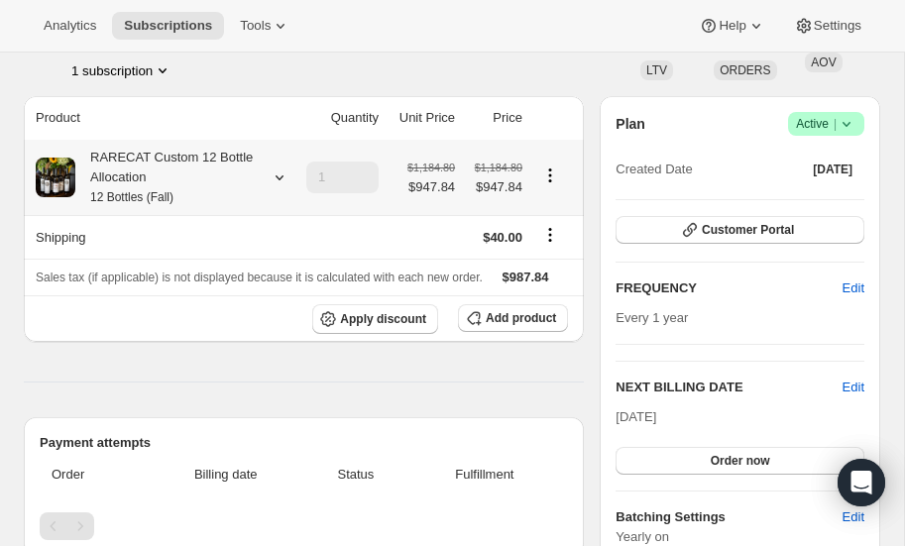
click at [279, 173] on icon at bounding box center [280, 178] width 20 height 20
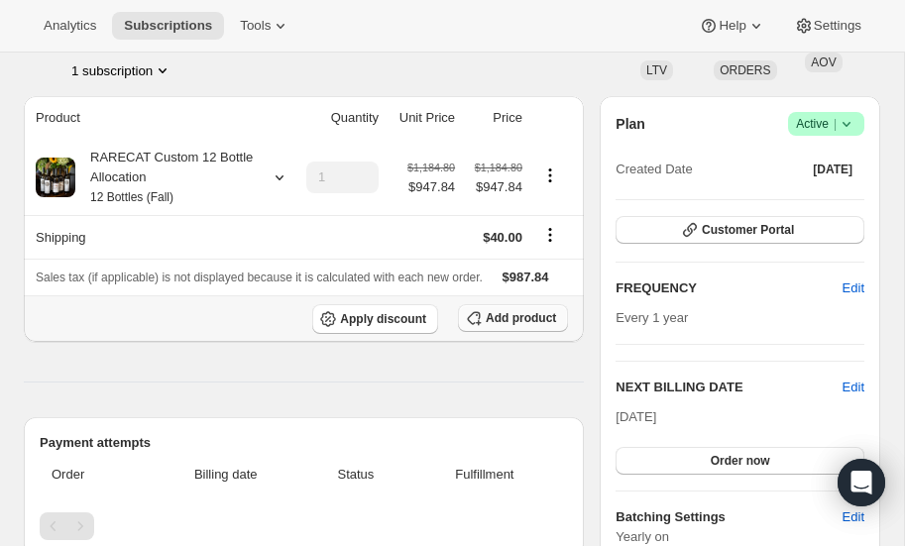
click at [505, 320] on span "Add product" at bounding box center [521, 318] width 70 height 16
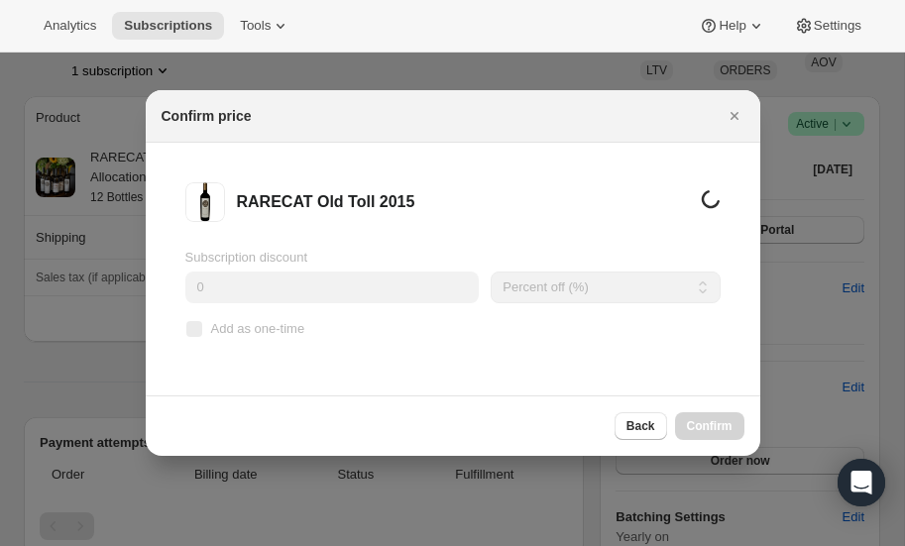
scroll to position [0, 0]
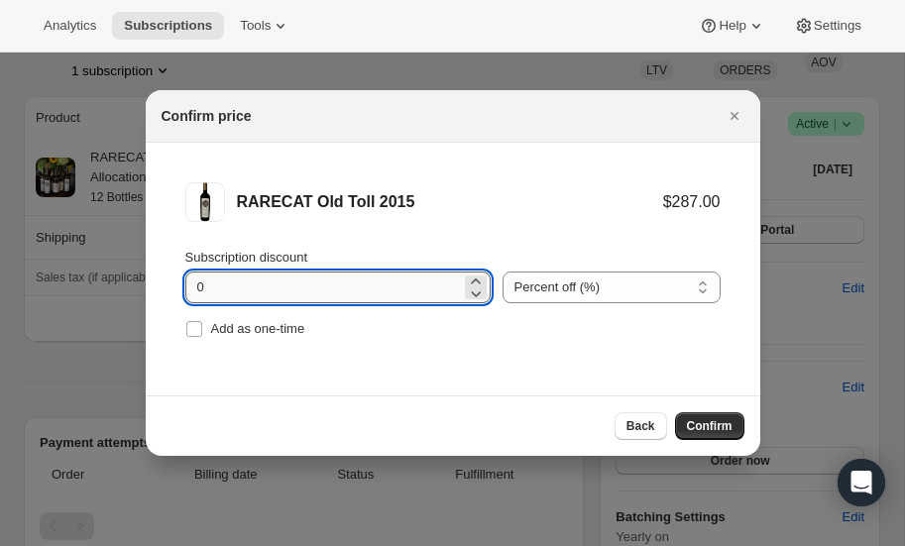
click at [274, 288] on input "0" at bounding box center [323, 288] width 276 height 32
type input "20"
click at [730, 412] on button "Confirm" at bounding box center [709, 426] width 69 height 28
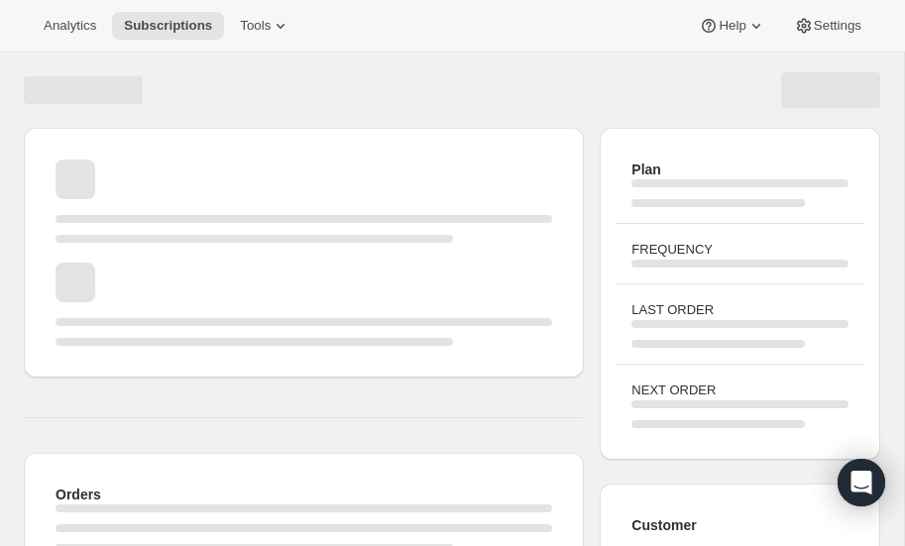
scroll to position [139, 0]
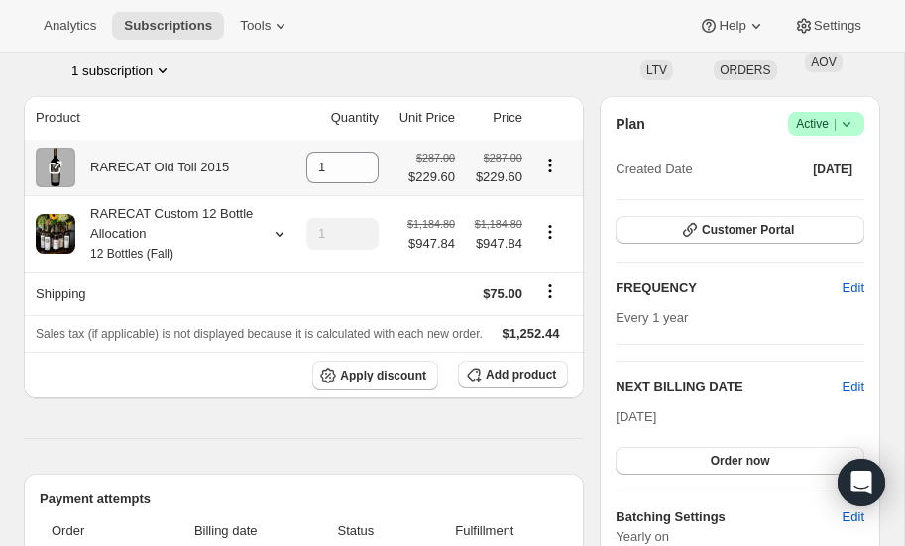
click at [549, 165] on icon "Product actions" at bounding box center [549, 165] width 3 height 3
click at [548, 199] on span "Remove" at bounding box center [538, 202] width 48 height 15
type input "0"
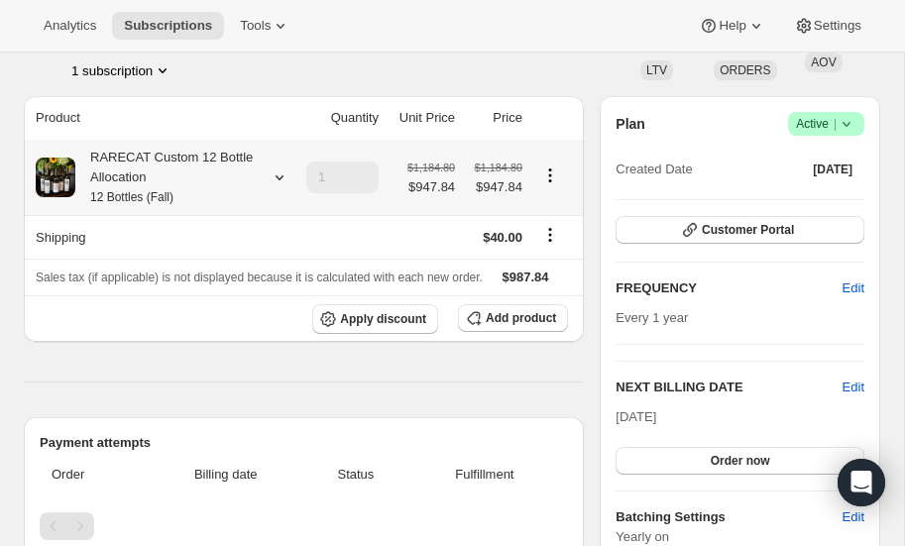
click at [279, 176] on icon at bounding box center [280, 178] width 20 height 20
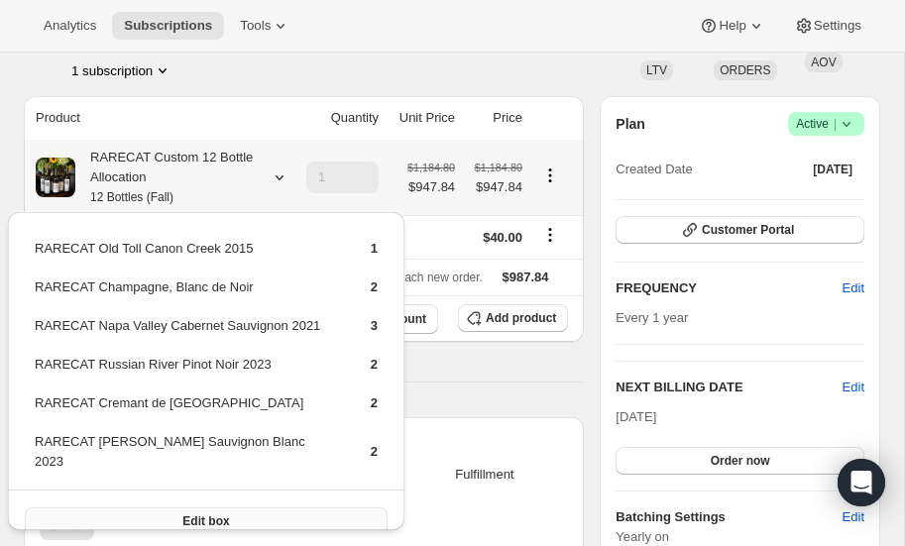
click at [182, 514] on span "Edit box" at bounding box center [205, 522] width 47 height 16
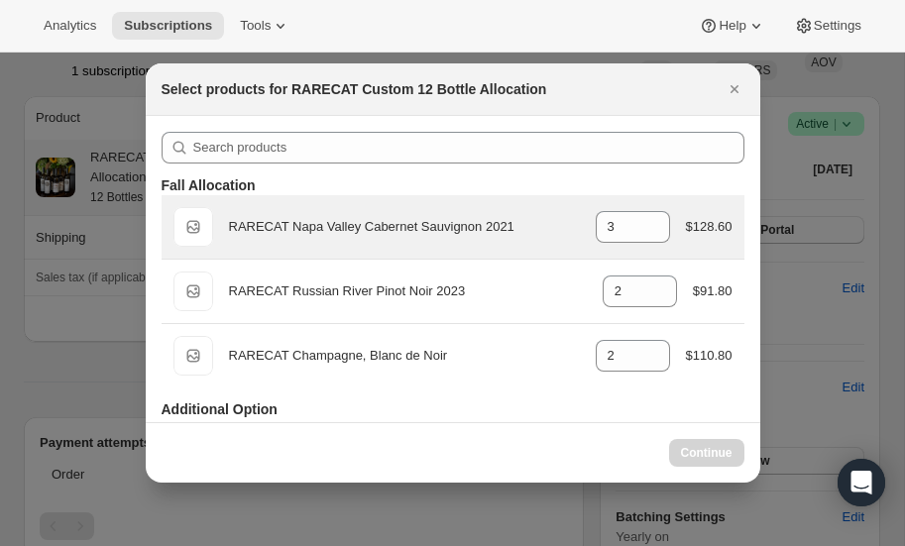
select select "gid://shopify/ProductVariant/52459685871984"
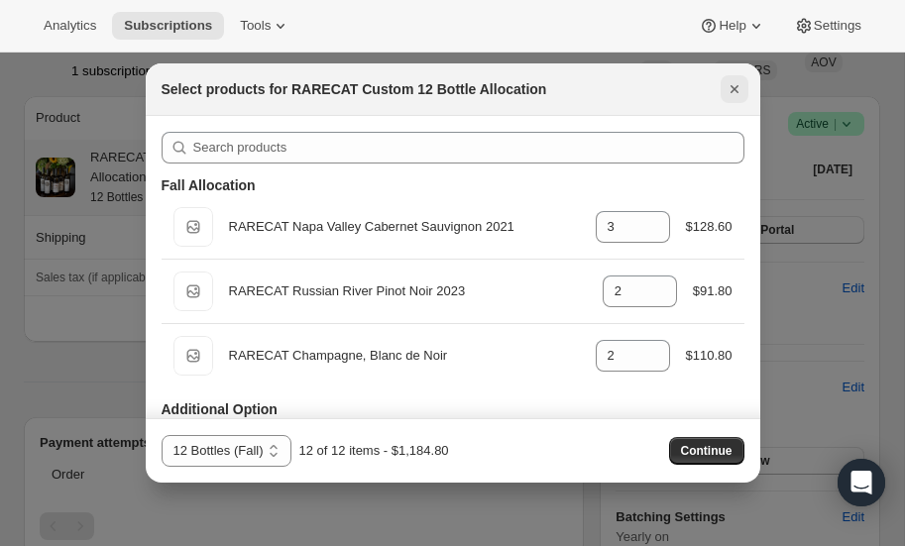
click at [731, 86] on icon "Close" at bounding box center [734, 89] width 8 height 8
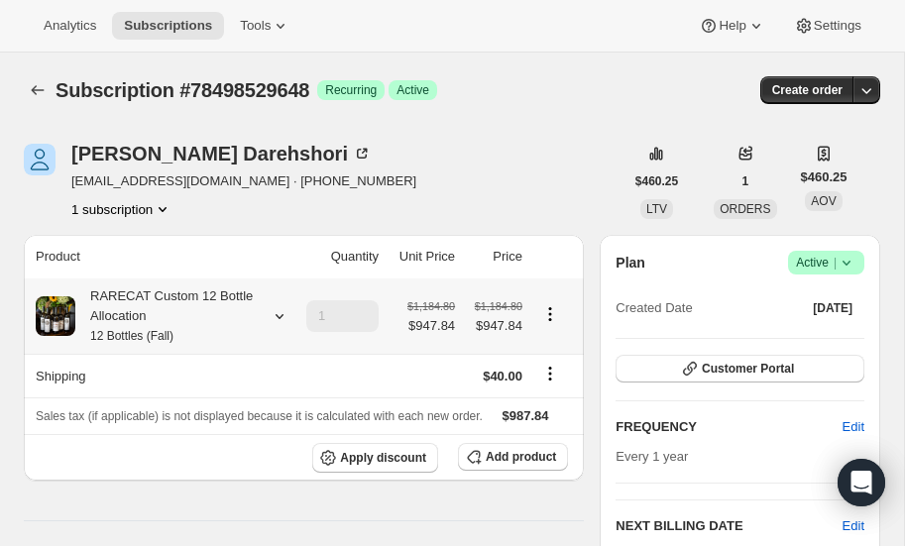
scroll to position [139, 0]
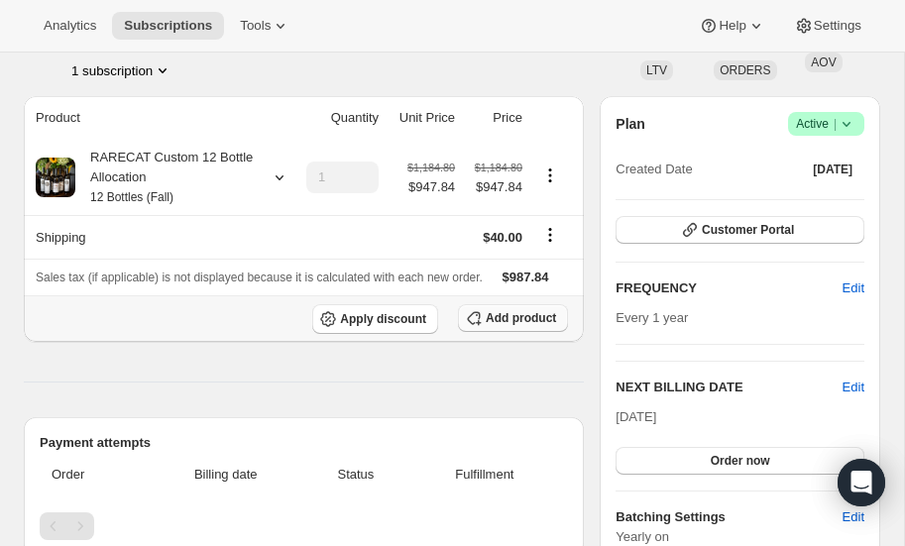
click at [502, 313] on span "Add product" at bounding box center [521, 318] width 70 height 16
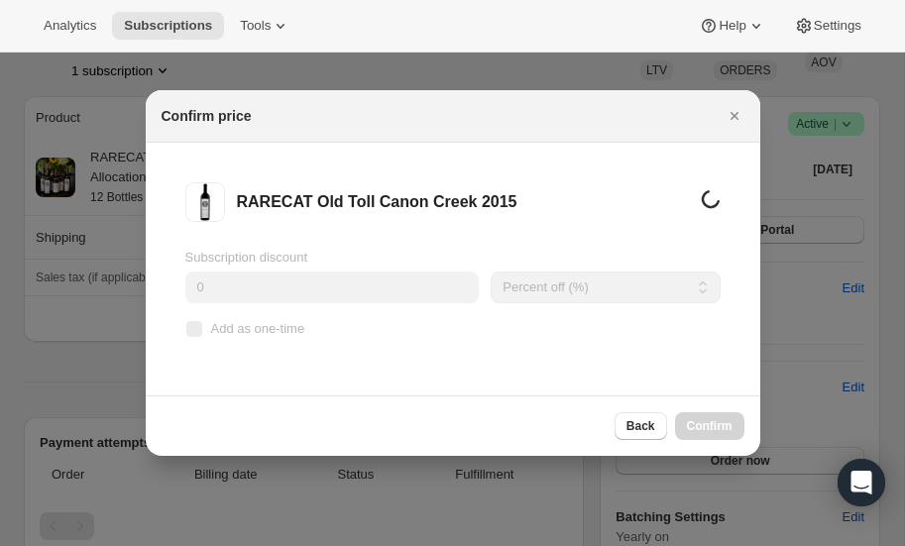
scroll to position [0, 0]
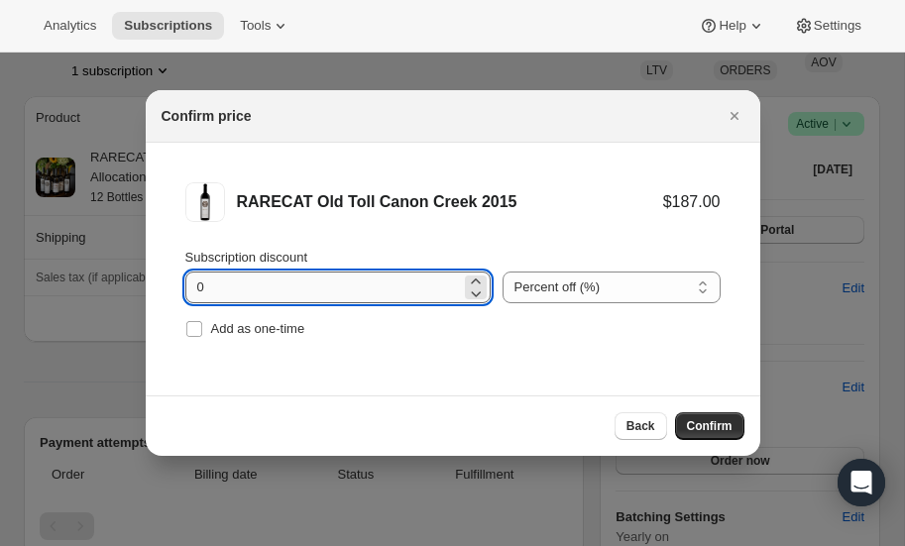
click at [303, 291] on input "0" at bounding box center [323, 288] width 276 height 32
type input "20"
click at [690, 424] on span "Confirm" at bounding box center [710, 426] width 46 height 16
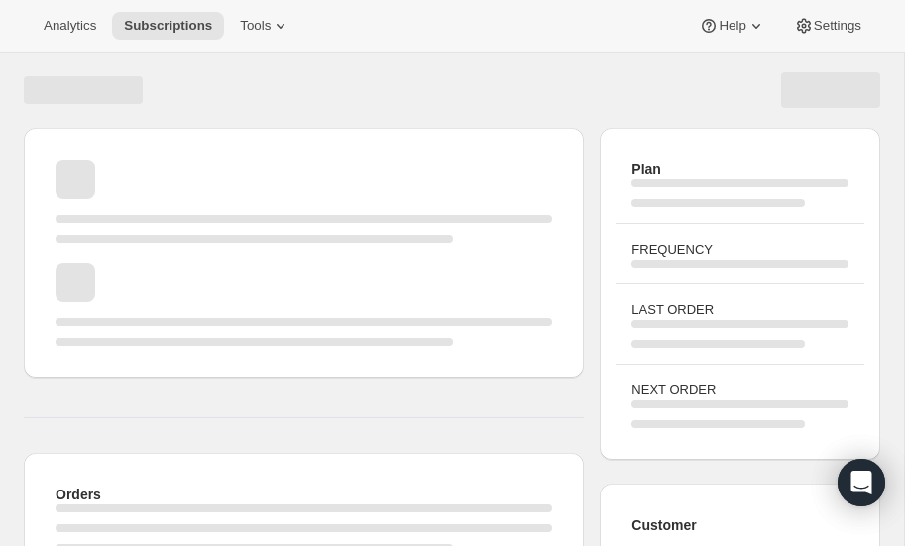
scroll to position [139, 0]
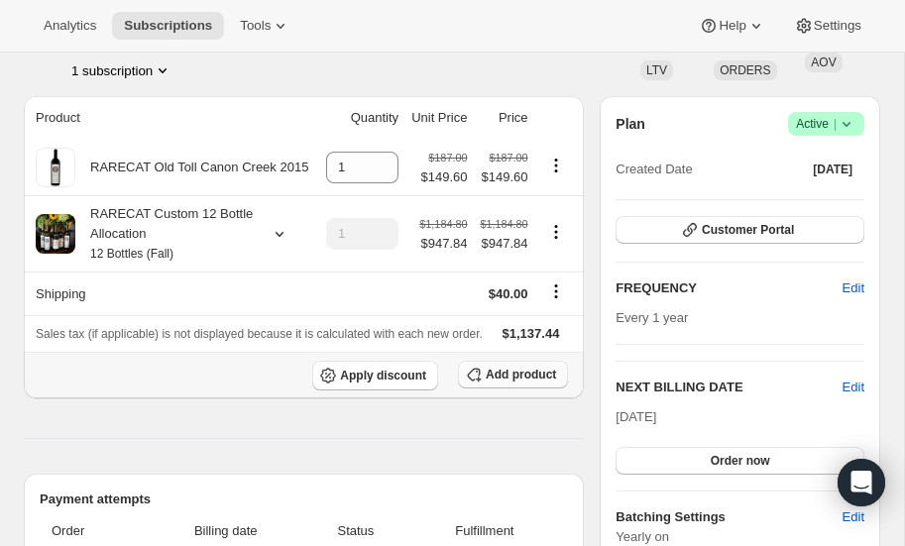
click at [492, 372] on span "Add product" at bounding box center [521, 375] width 70 height 16
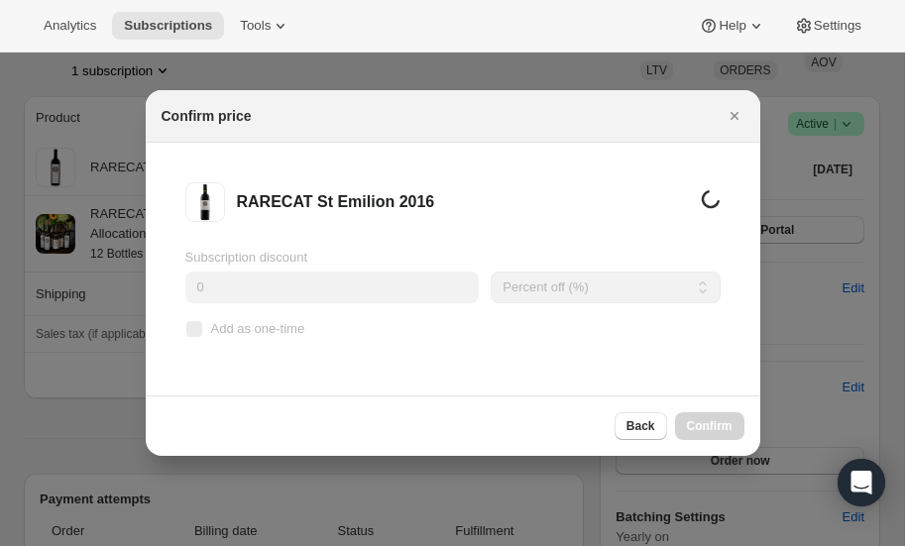
scroll to position [0, 0]
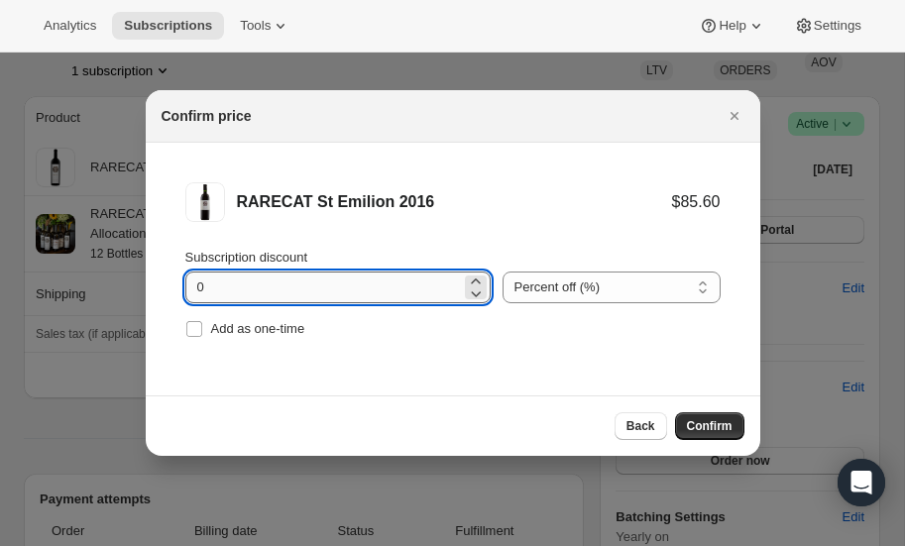
click at [296, 284] on input "0" at bounding box center [323, 288] width 276 height 32
type input "20"
click at [720, 415] on button "Confirm" at bounding box center [709, 426] width 69 height 28
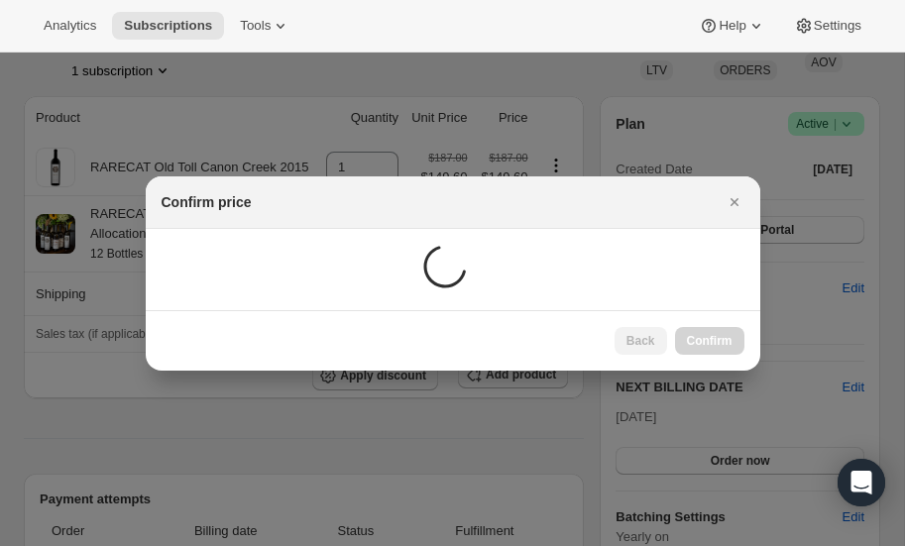
scroll to position [139, 0]
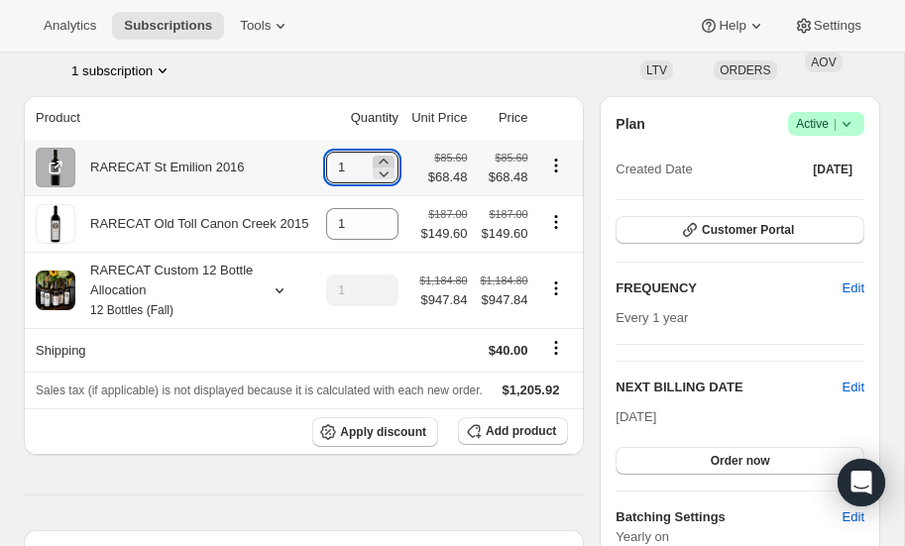
click at [378, 159] on icon at bounding box center [384, 162] width 20 height 20
type input "2"
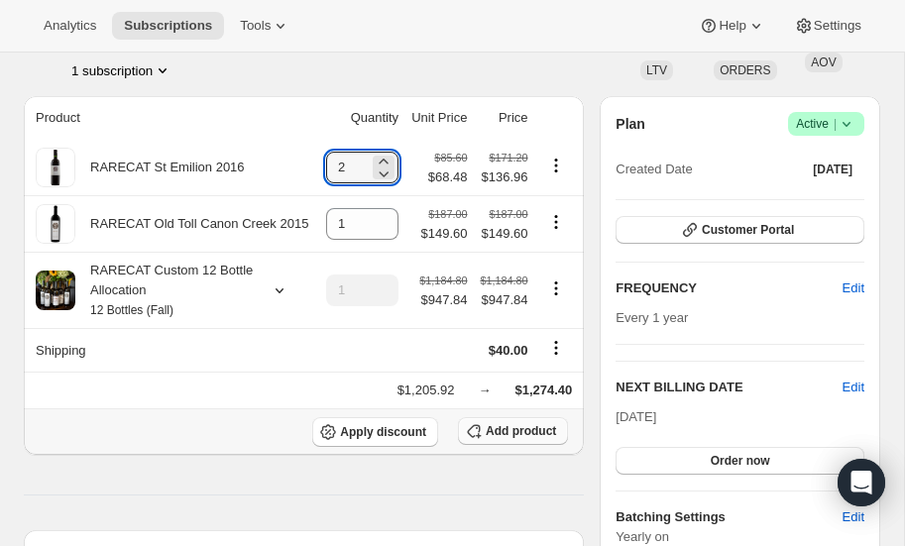
click at [498, 425] on span "Add product" at bounding box center [521, 431] width 70 height 16
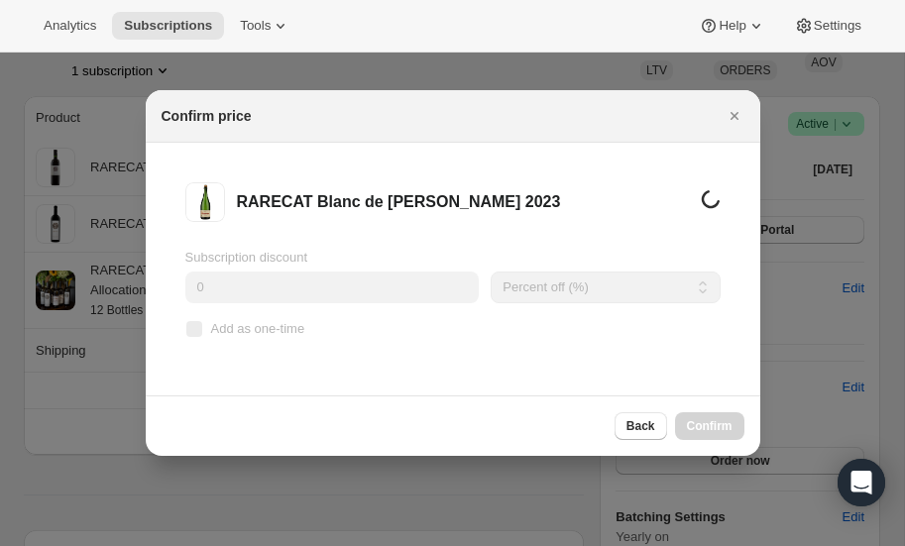
scroll to position [0, 0]
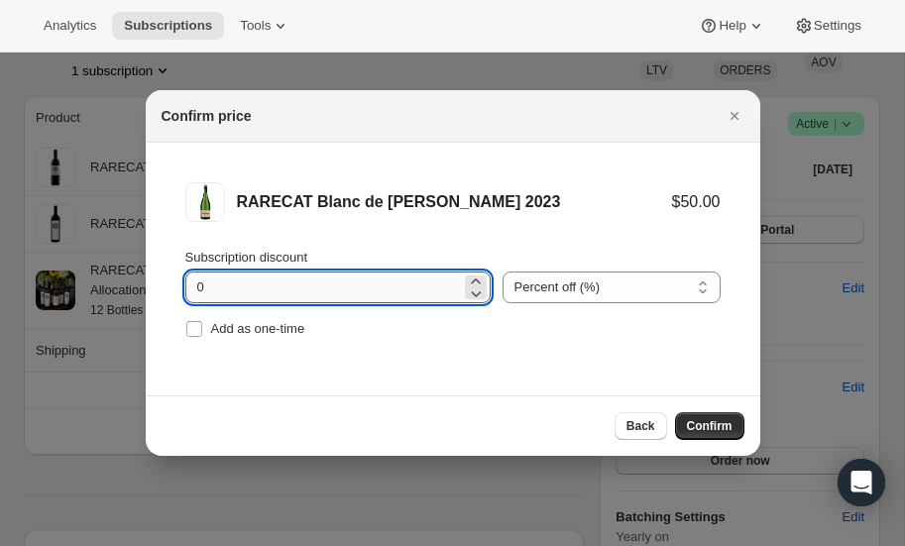
click at [351, 276] on input "0" at bounding box center [323, 288] width 276 height 32
type input "20"
click at [688, 419] on button "Confirm" at bounding box center [709, 426] width 69 height 28
type input "1"
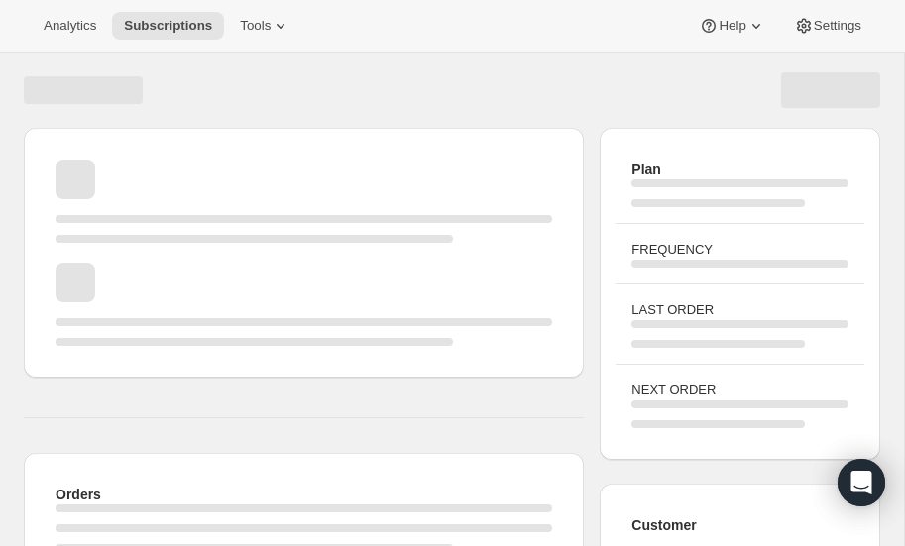
scroll to position [139, 0]
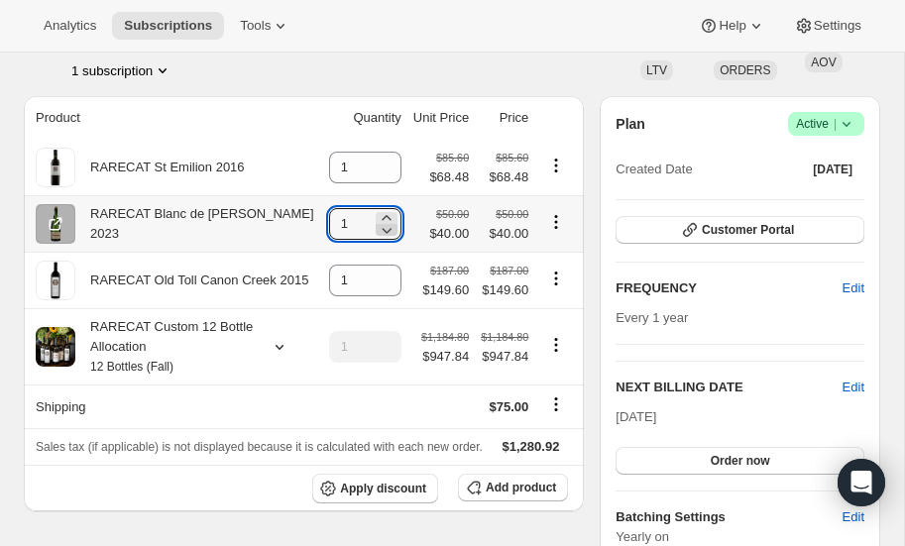
click at [388, 220] on icon at bounding box center [387, 230] width 20 height 20
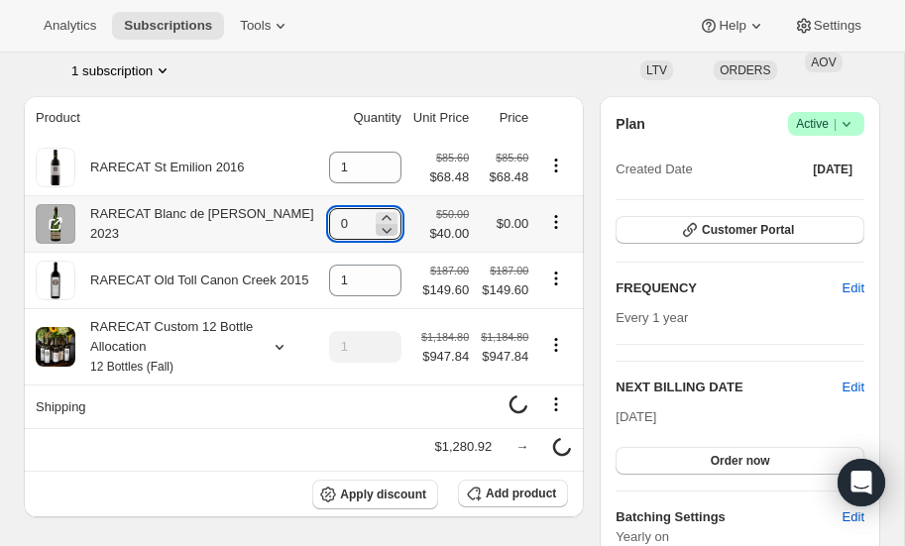
click at [387, 220] on icon at bounding box center [387, 230] width 20 height 20
click at [387, 216] on icon at bounding box center [386, 217] width 9 height 5
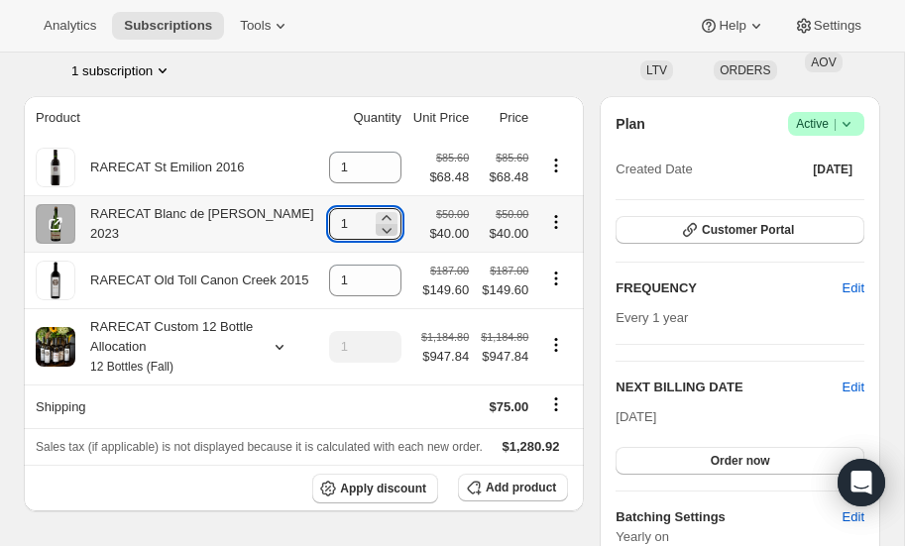
click at [386, 220] on icon at bounding box center [387, 230] width 20 height 20
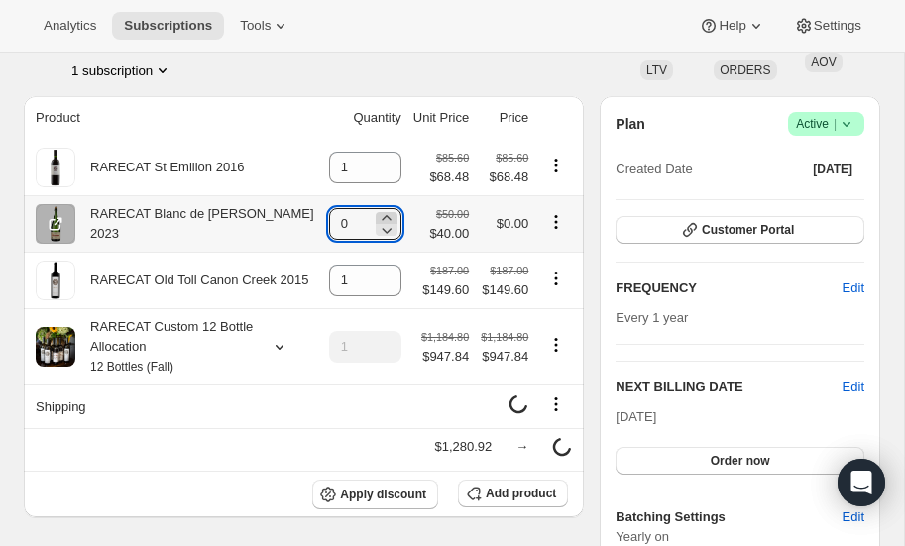
click at [384, 216] on icon at bounding box center [387, 218] width 20 height 20
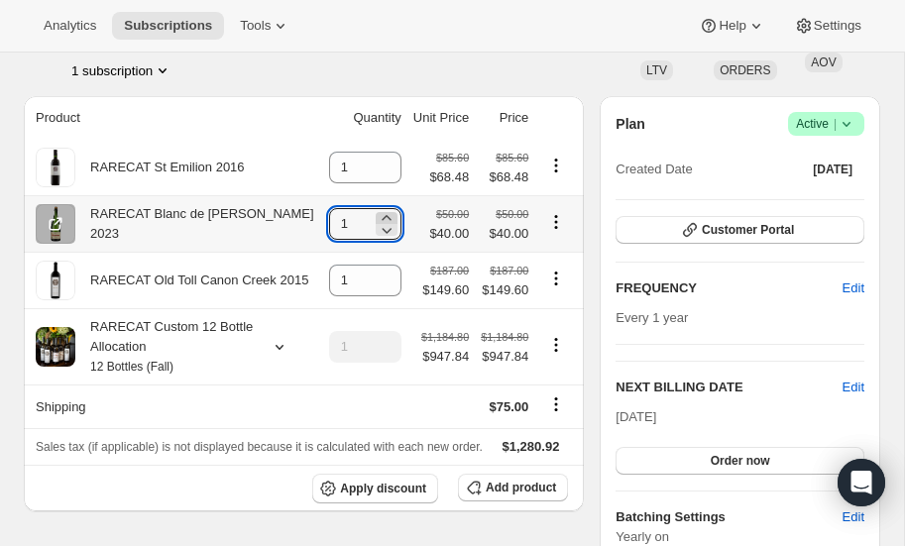
click at [384, 216] on icon at bounding box center [387, 218] width 20 height 20
type input "3"
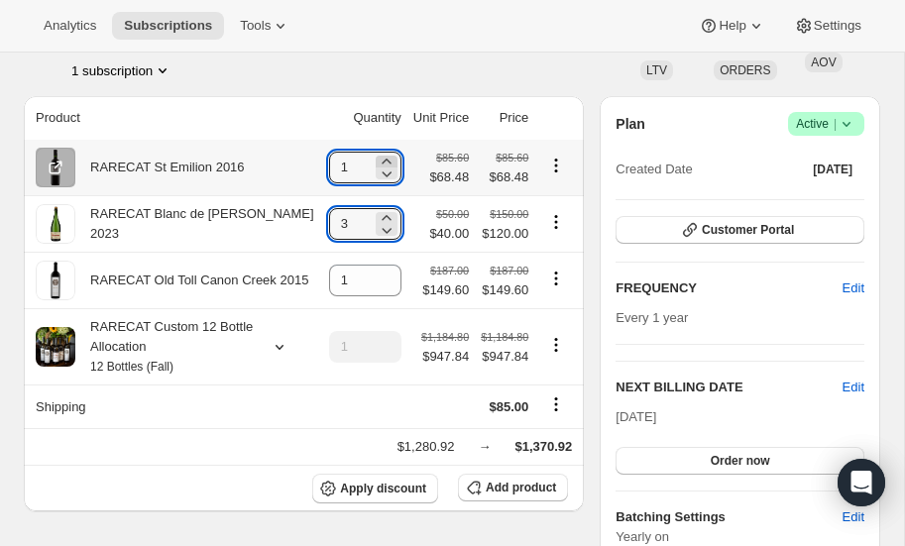
click at [387, 158] on icon at bounding box center [387, 162] width 20 height 20
type input "2"
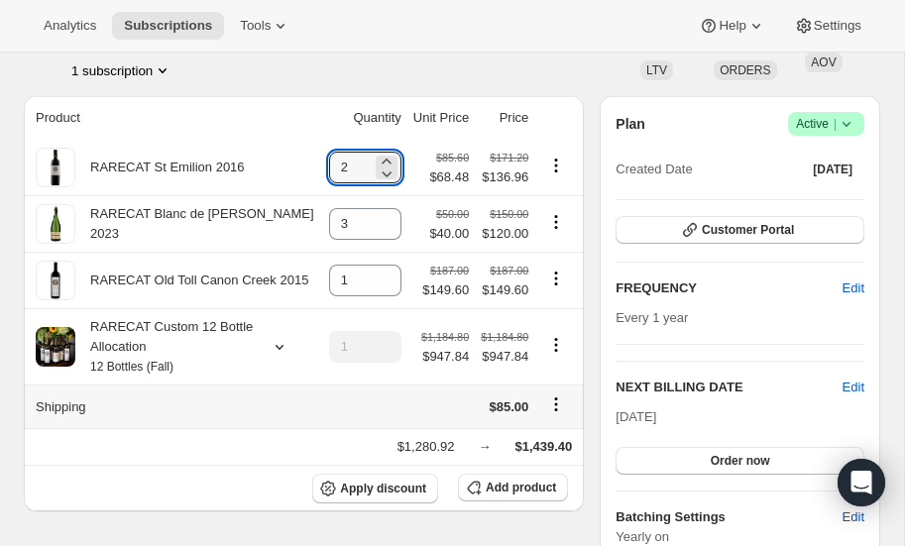
click at [558, 401] on icon "Shipping actions" at bounding box center [556, 405] width 20 height 20
click at [547, 439] on span "Edit shipping rate" at bounding box center [556, 441] width 99 height 15
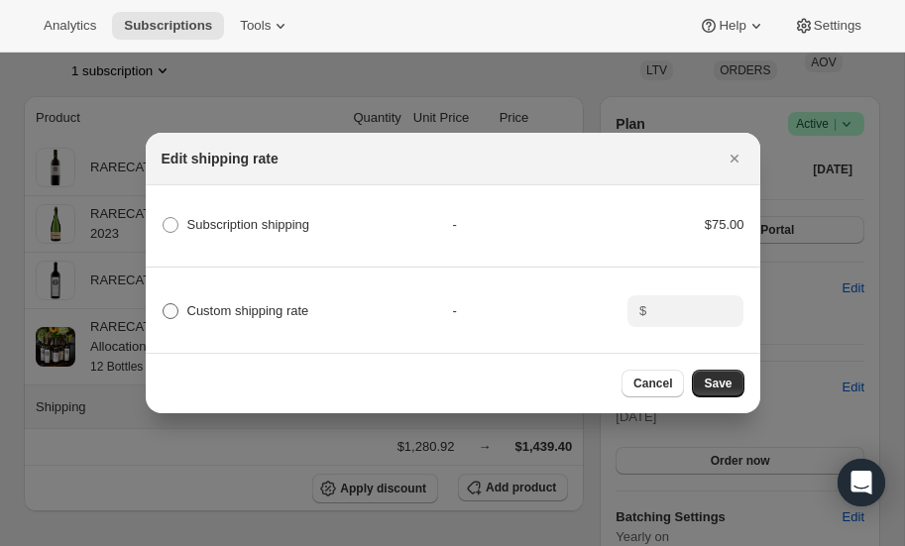
click at [174, 314] on span ":rva:" at bounding box center [171, 311] width 16 height 16
click at [164, 304] on input "Custom shipping rate" at bounding box center [163, 303] width 1 height 1
radio input "true"
click at [682, 310] on input ":rva:" at bounding box center [682, 311] width 61 height 32
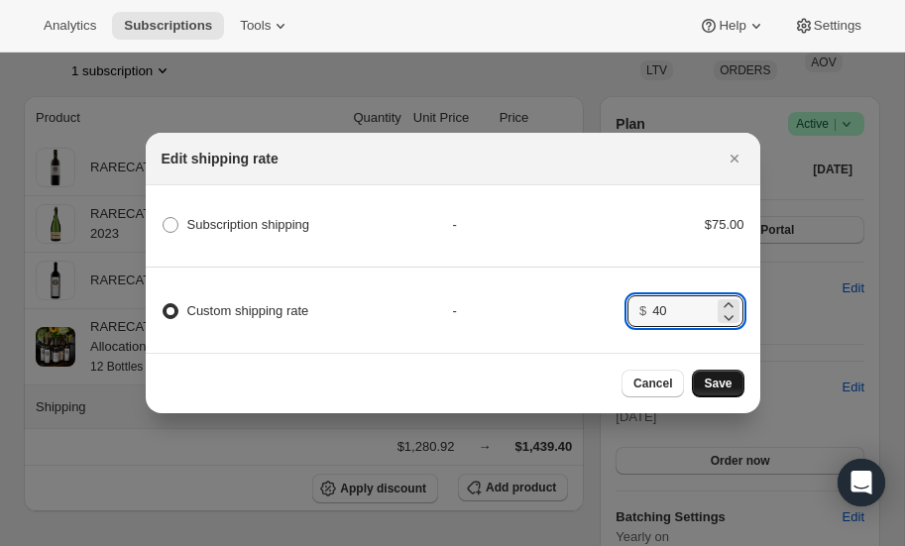
type input "40"
click at [709, 378] on span "Save" at bounding box center [718, 384] width 28 height 16
type input "1"
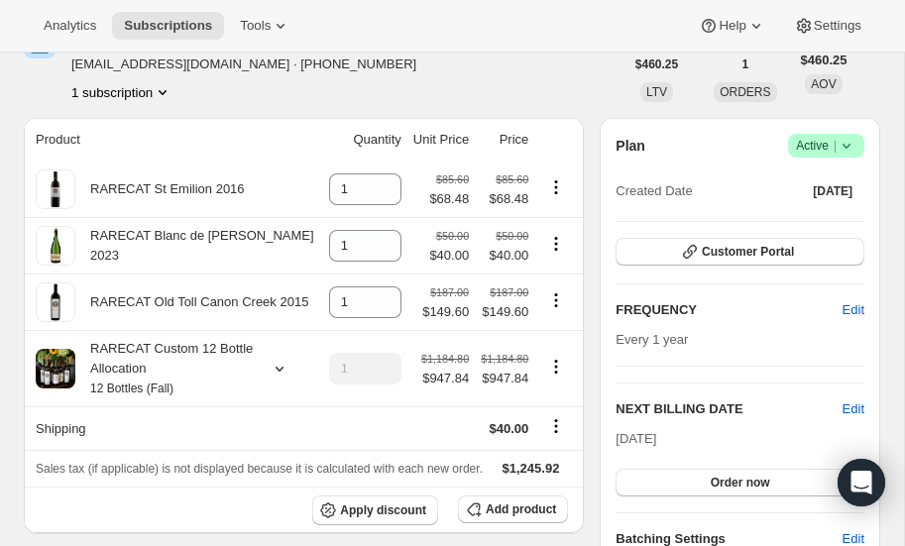
scroll to position [221, 0]
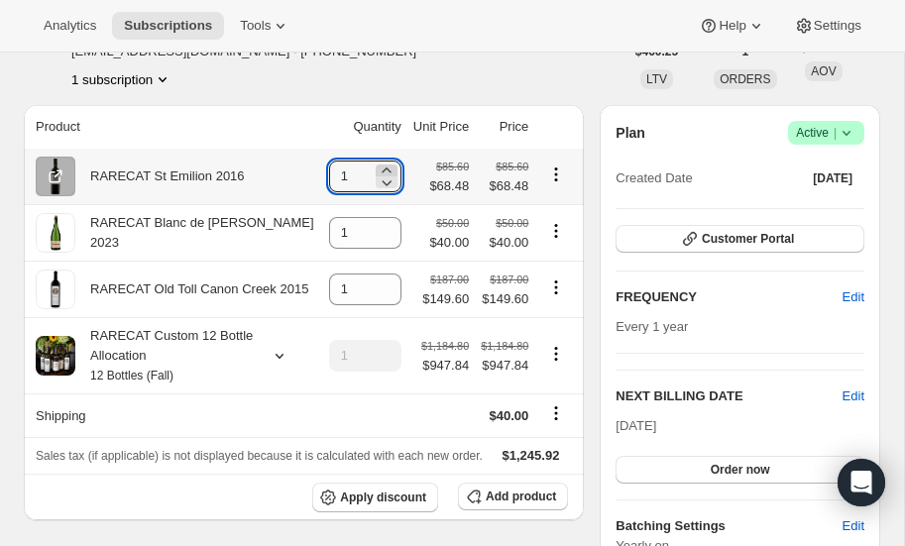
click at [382, 170] on icon at bounding box center [387, 171] width 20 height 20
type input "2"
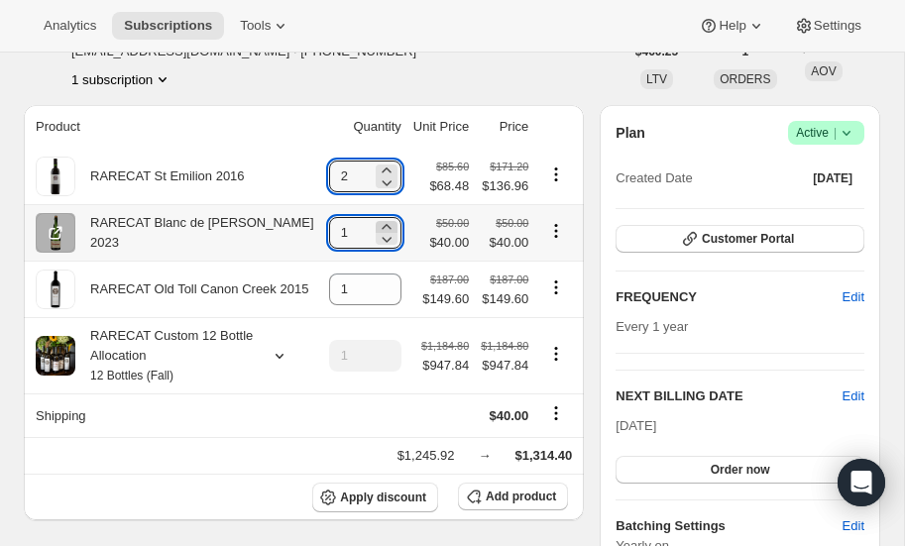
click at [386, 224] on icon at bounding box center [386, 226] width 9 height 5
type input "3"
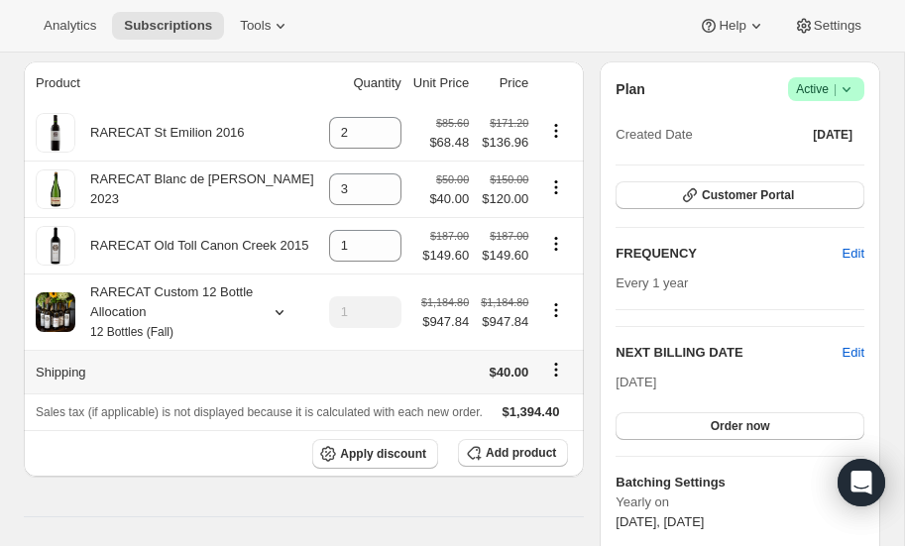
scroll to position [268, 0]
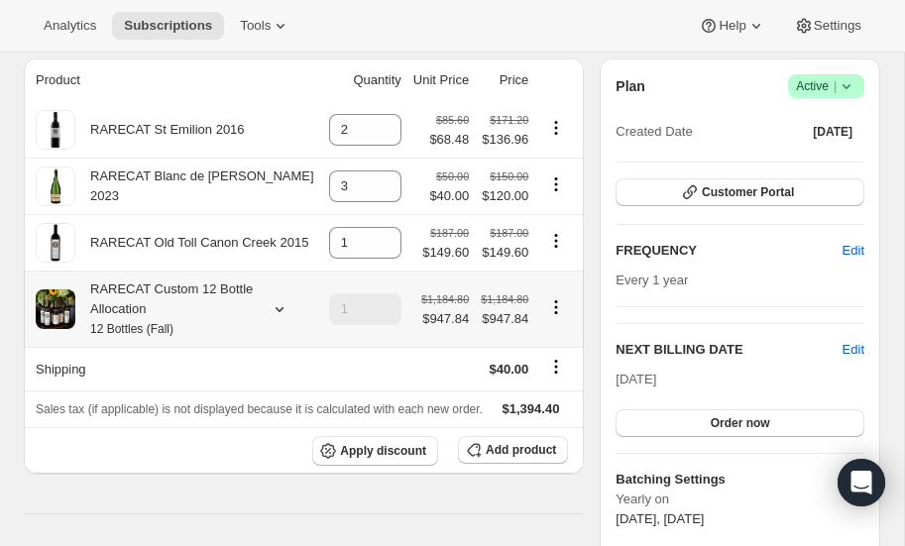
click at [277, 307] on icon at bounding box center [280, 309] width 8 height 5
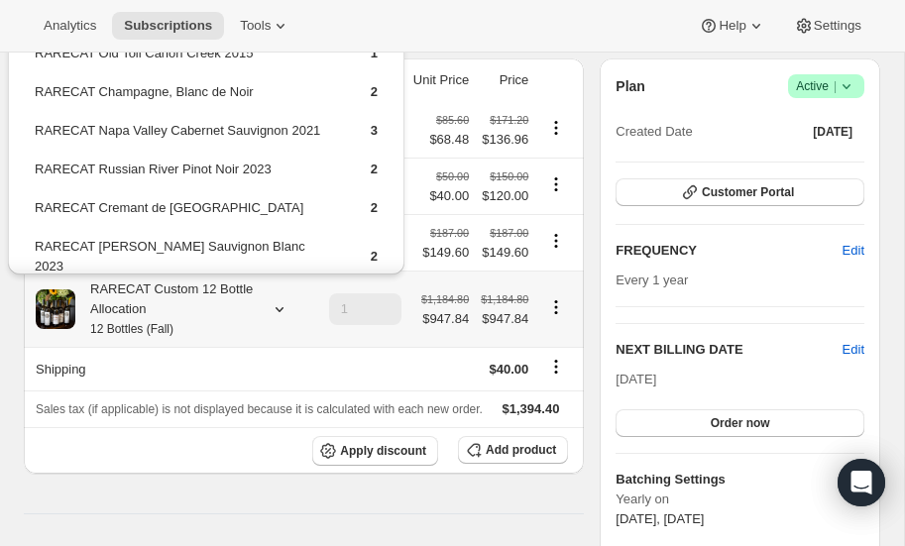
click at [276, 307] on icon at bounding box center [280, 309] width 8 height 5
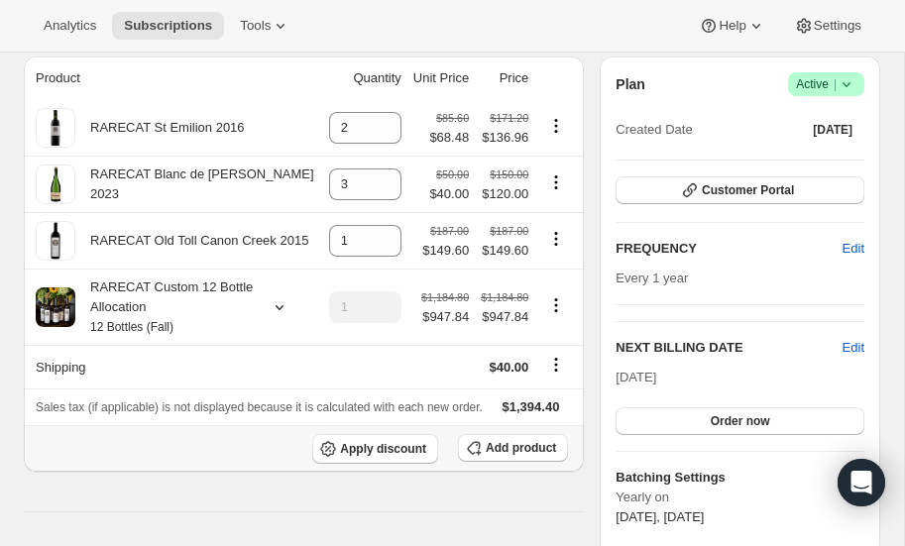
scroll to position [269, 0]
click at [716, 418] on span "Order now" at bounding box center [740, 422] width 59 height 16
click at [730, 415] on span "Click to confirm" at bounding box center [740, 422] width 90 height 16
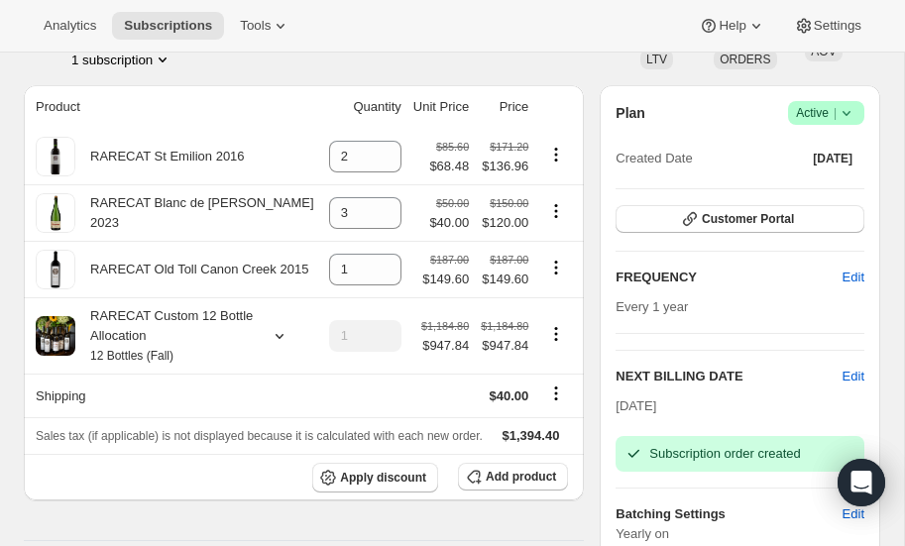
scroll to position [0, 0]
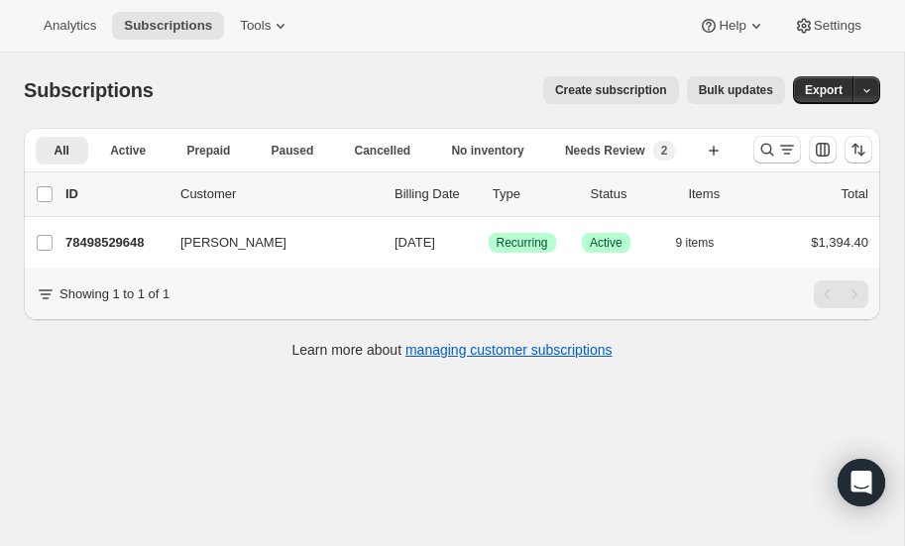
click at [635, 91] on span "Create subscription" at bounding box center [611, 90] width 112 height 16
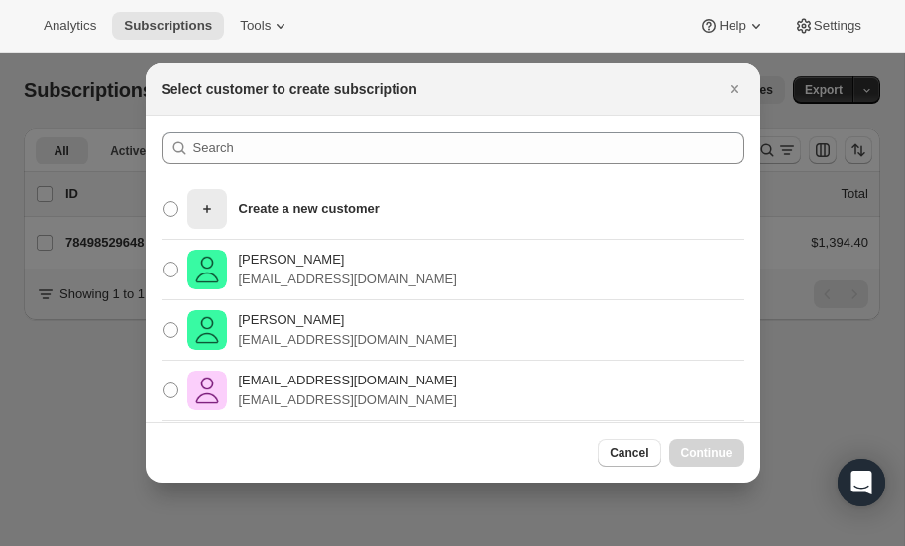
click at [56, 448] on div at bounding box center [452, 273] width 905 height 546
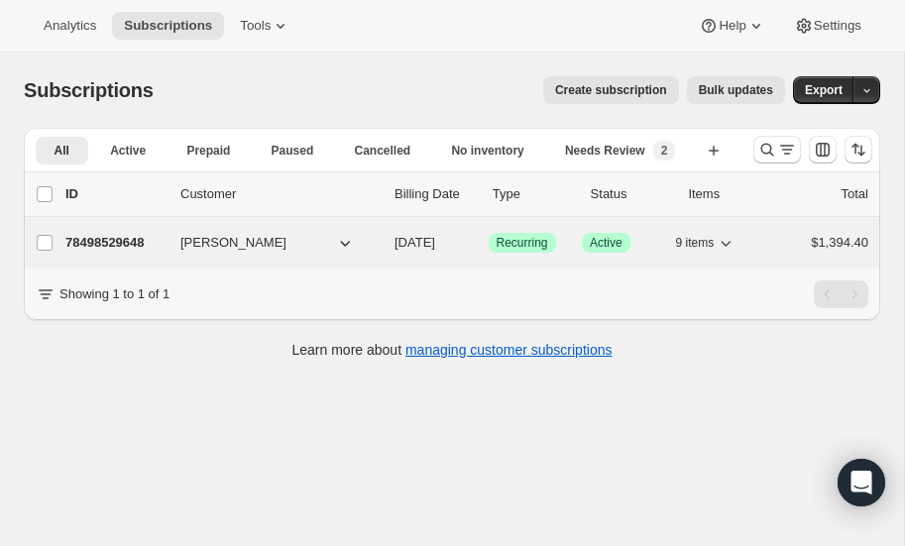
click at [127, 234] on p "78498529648" at bounding box center [114, 243] width 99 height 20
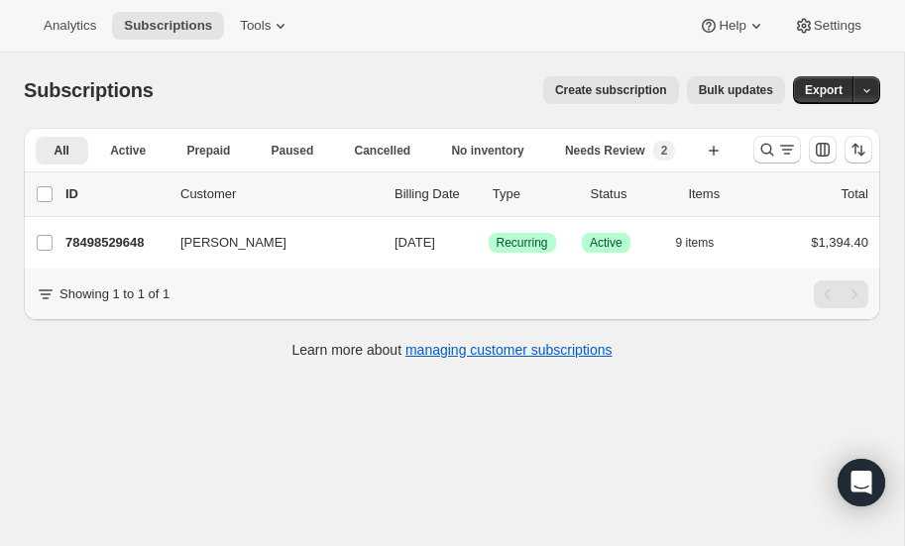
click at [644, 88] on span "Create subscription" at bounding box center [611, 90] width 112 height 16
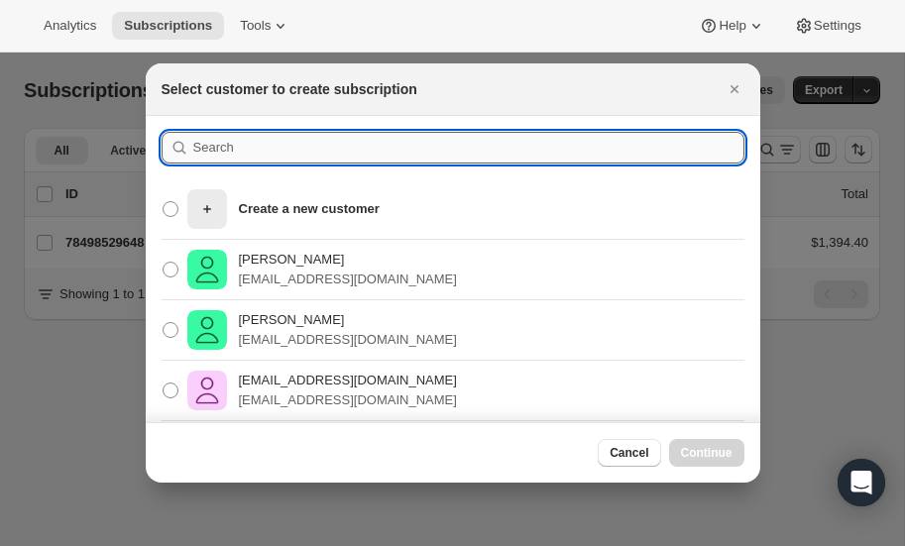
click at [284, 148] on input ":r1sr:" at bounding box center [468, 148] width 551 height 32
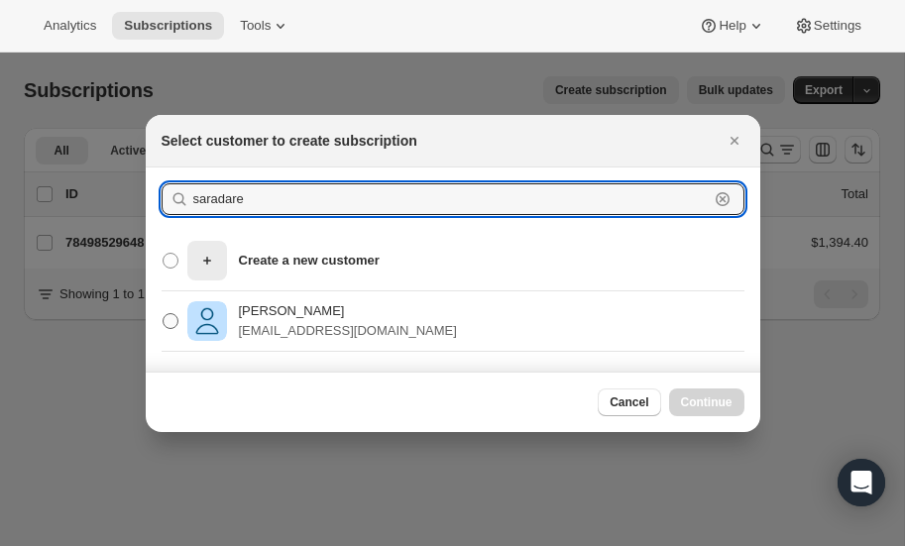
type input "saradare"
click at [172, 314] on span ":r1sr:" at bounding box center [171, 321] width 16 height 16
click at [164, 314] on input "[PERSON_NAME] [EMAIL_ADDRESS][DOMAIN_NAME]" at bounding box center [163, 313] width 1 height 1
radio input "true"
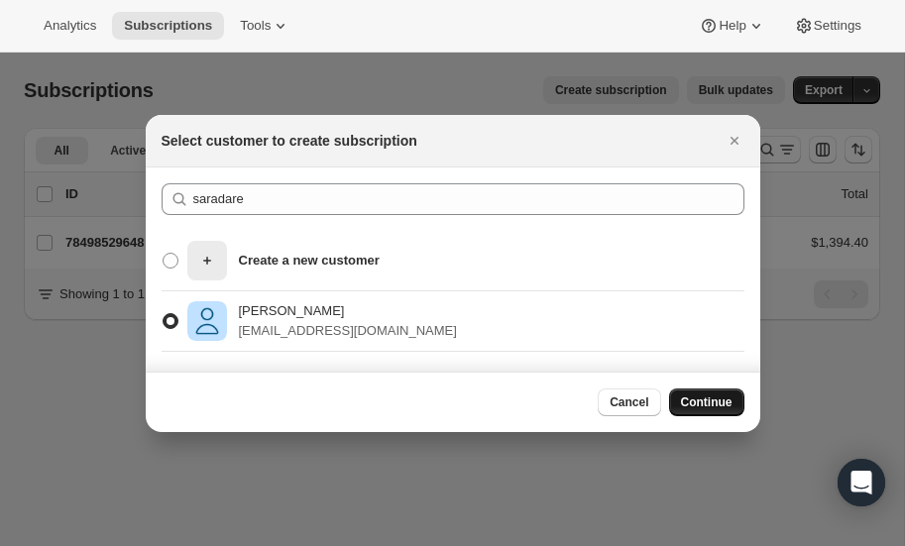
click at [692, 396] on span "Continue" at bounding box center [707, 403] width 52 height 16
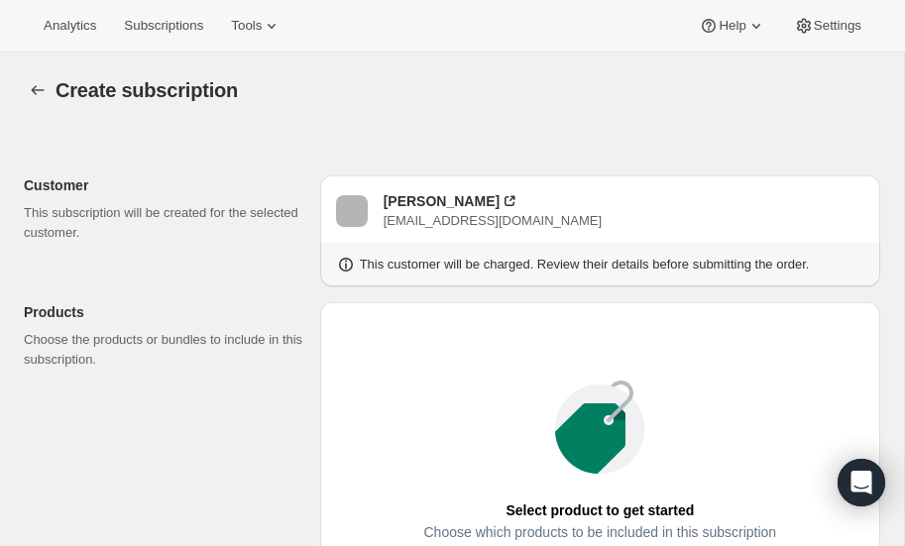
radio input "true"
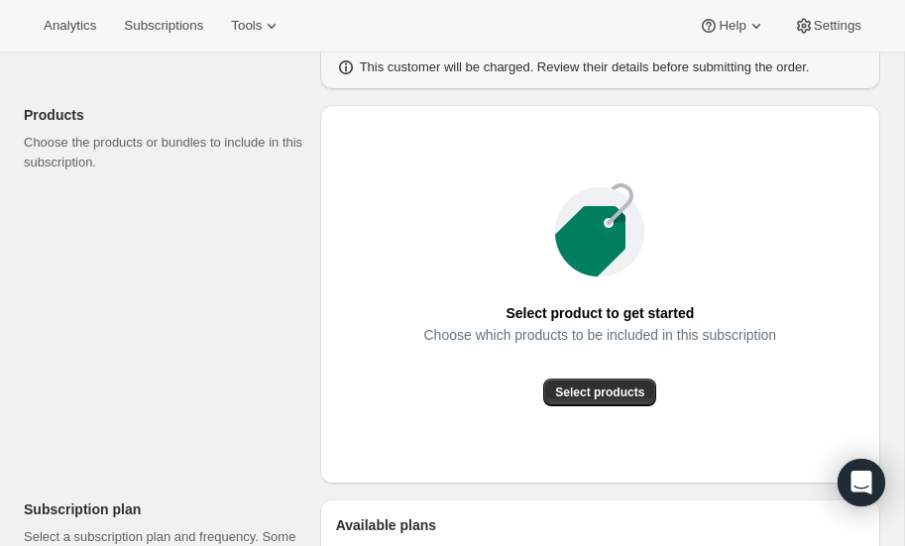
scroll to position [216, 0]
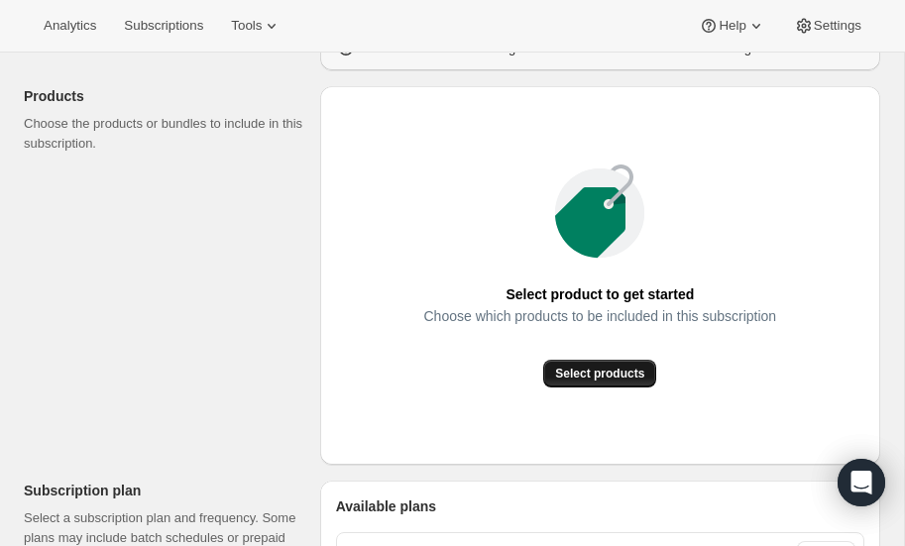
click at [570, 373] on span "Select products" at bounding box center [599, 374] width 89 height 16
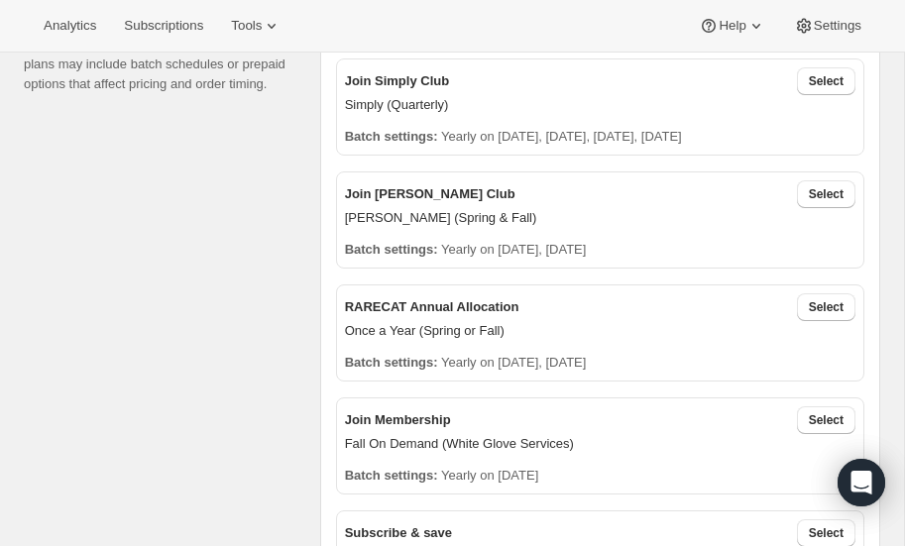
scroll to position [452, 0]
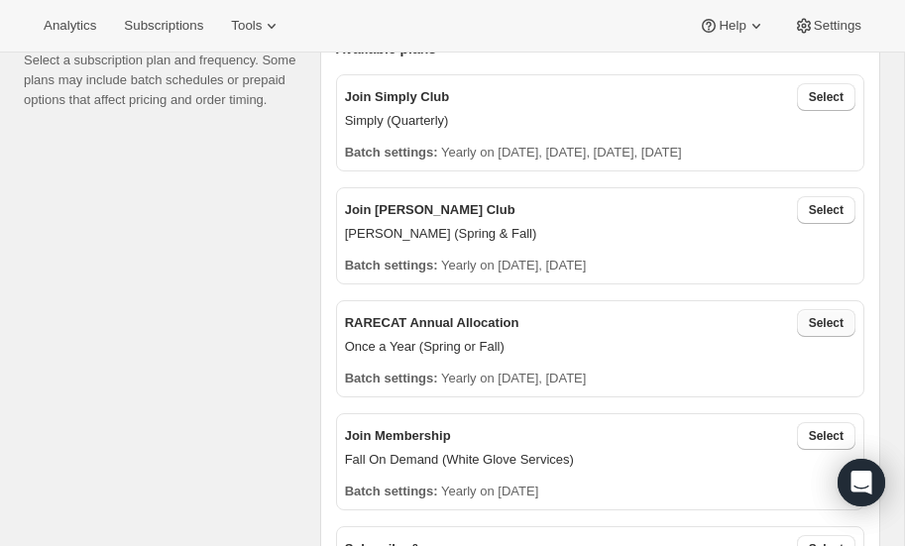
click at [832, 317] on span "Select" at bounding box center [826, 323] width 35 height 16
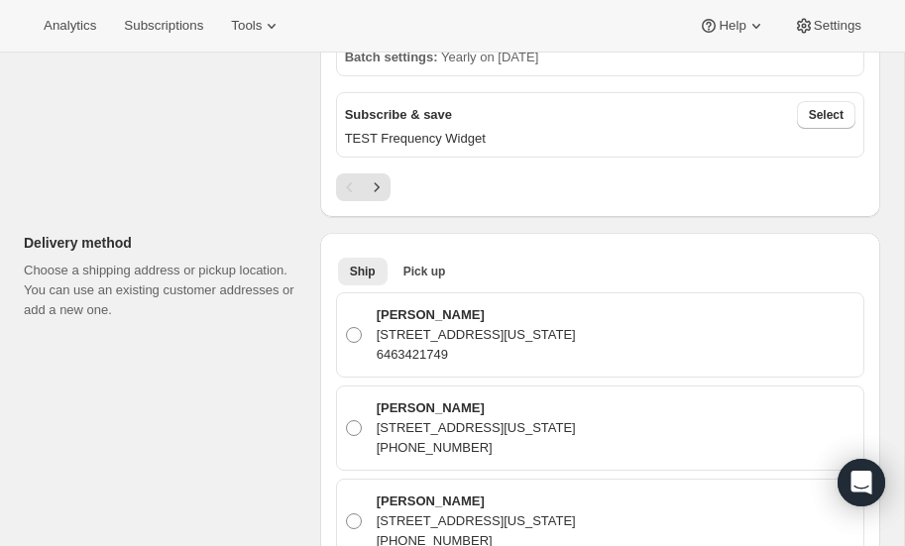
scroll to position [985, 0]
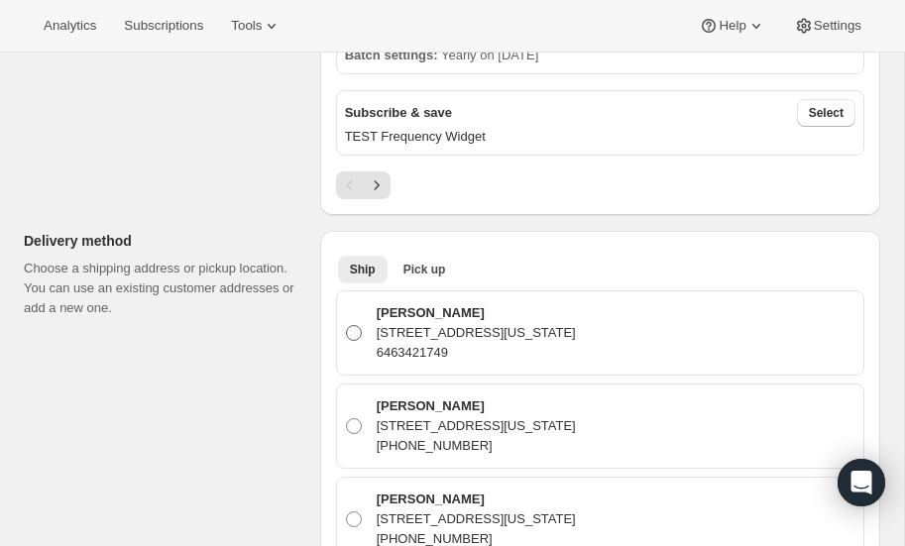
click at [356, 328] on span at bounding box center [354, 333] width 16 height 16
click at [347, 326] on input "[PERSON_NAME] [STREET_ADDRESS][US_STATE] 6463421749" at bounding box center [346, 325] width 1 height 1
radio input "true"
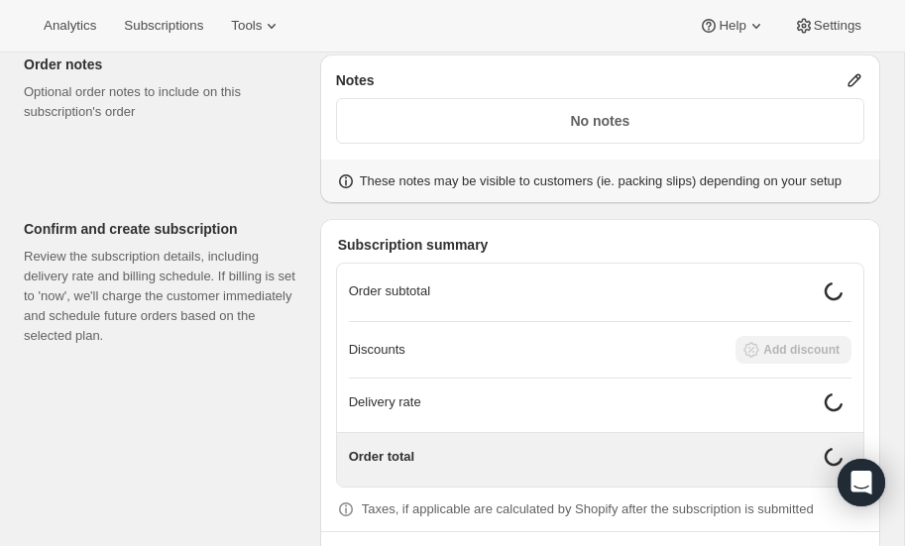
scroll to position [2008, 0]
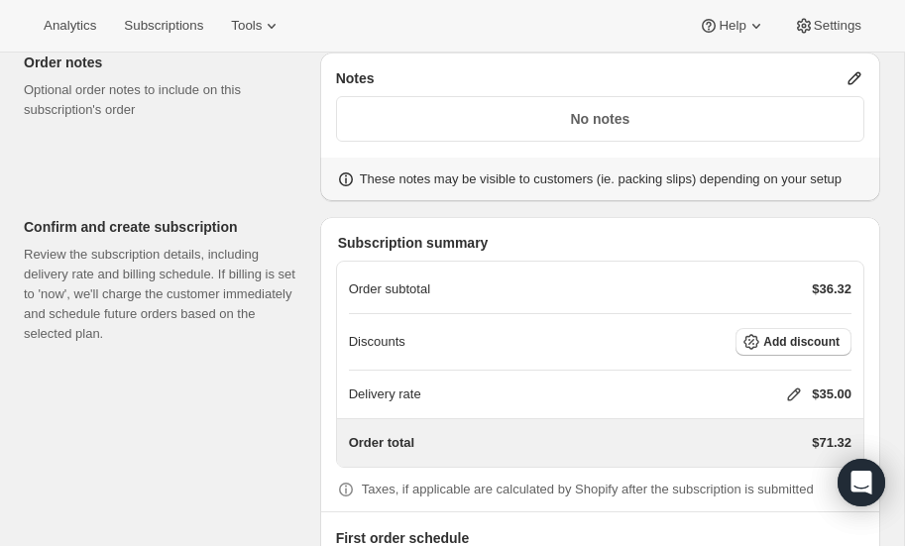
click at [796, 389] on icon at bounding box center [794, 395] width 13 height 13
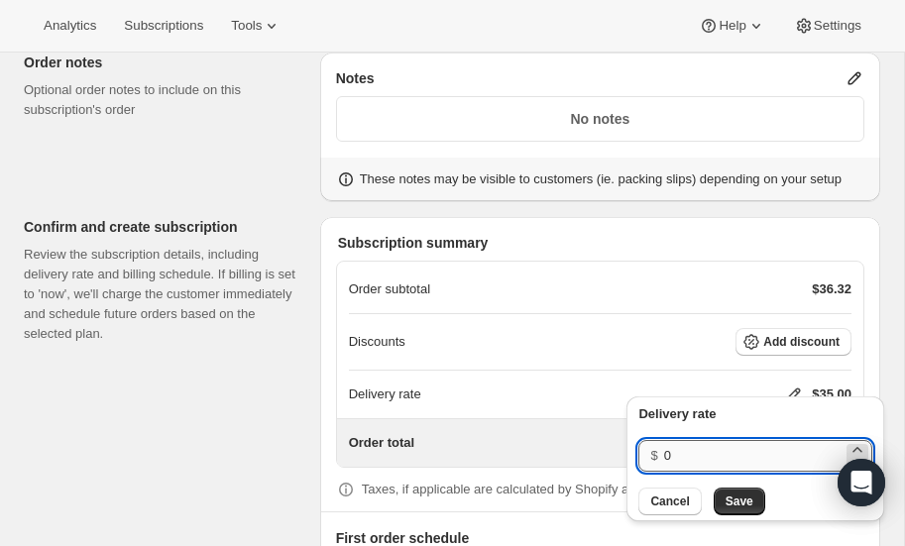
click at [699, 451] on input "0" at bounding box center [753, 456] width 178 height 32
type input "40"
click at [733, 500] on span "Save" at bounding box center [740, 502] width 28 height 16
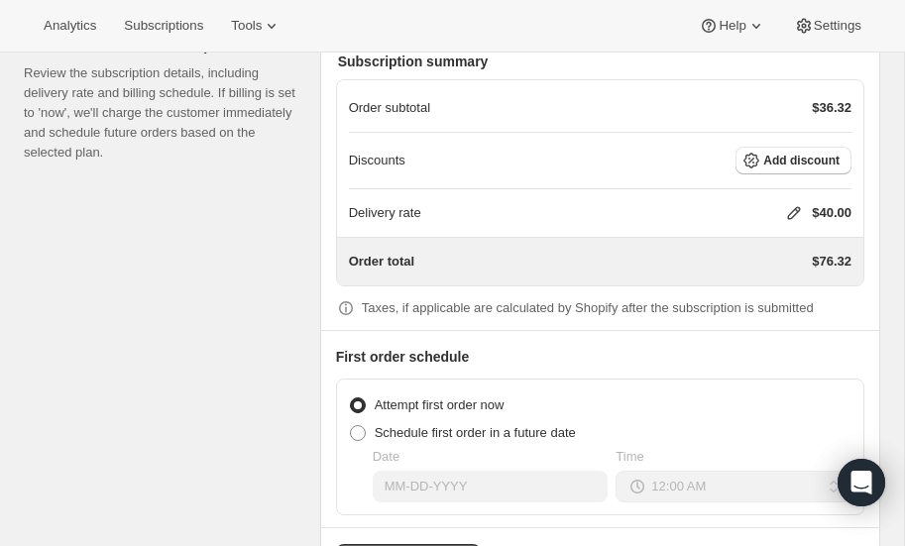
scroll to position [2252, 0]
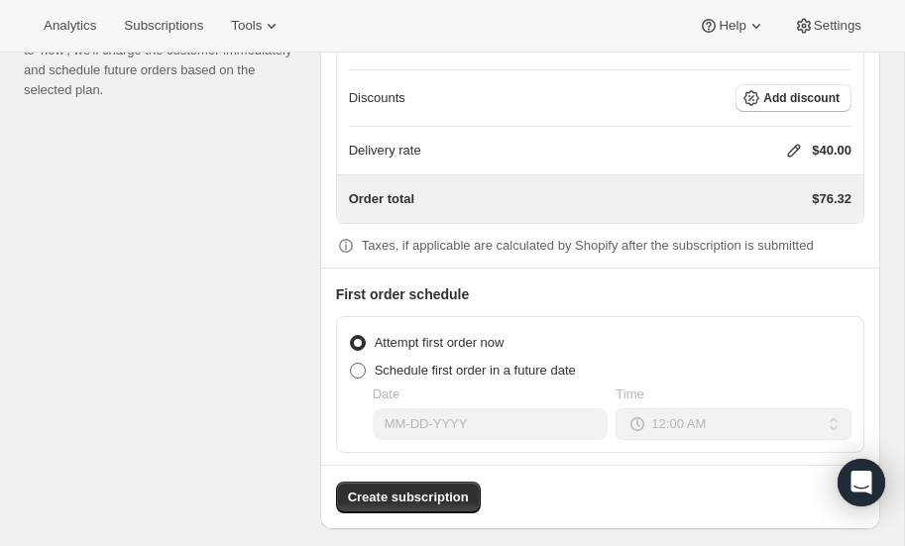
click at [358, 363] on span at bounding box center [358, 371] width 16 height 16
click at [351, 363] on input "Schedule first order in a future date" at bounding box center [350, 363] width 1 height 1
radio input "true"
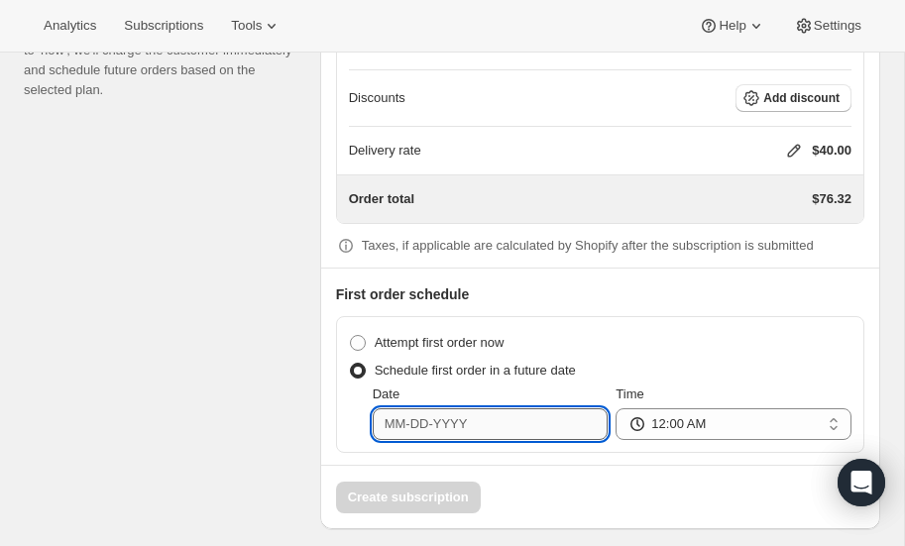
click at [479, 409] on input "Date" at bounding box center [491, 425] width 236 height 32
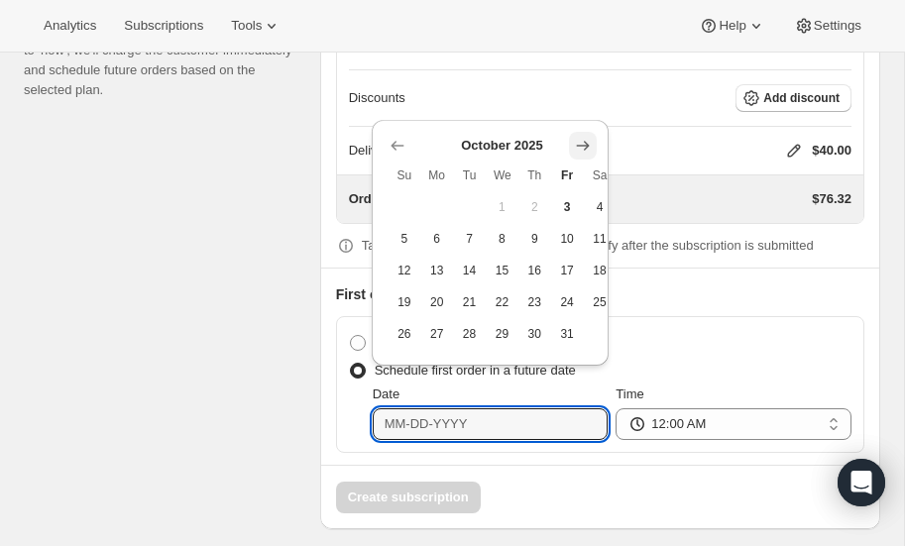
click at [580, 143] on icon "Show next month, November 2025" at bounding box center [583, 146] width 20 height 20
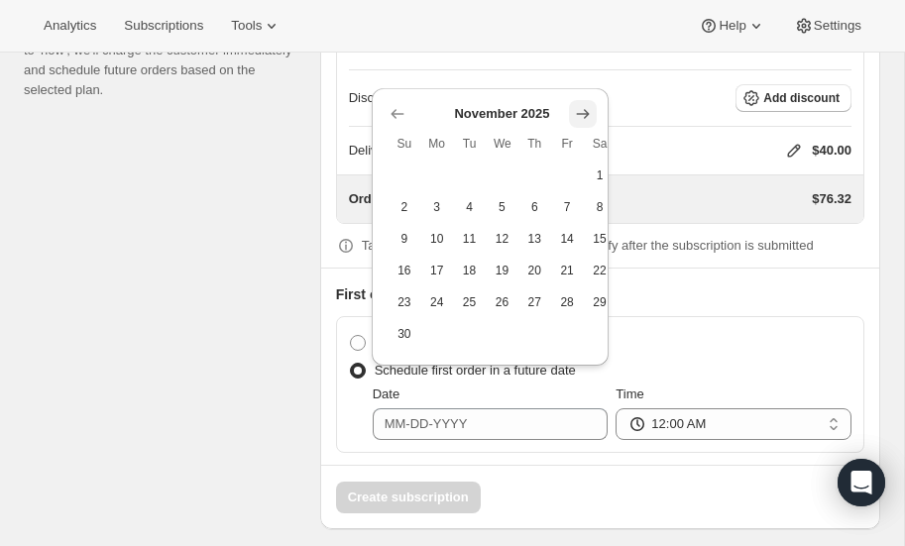
click at [580, 143] on th "Fr" at bounding box center [567, 144] width 33 height 32
click at [584, 110] on icon "Show next month, December 2025" at bounding box center [582, 113] width 13 height 9
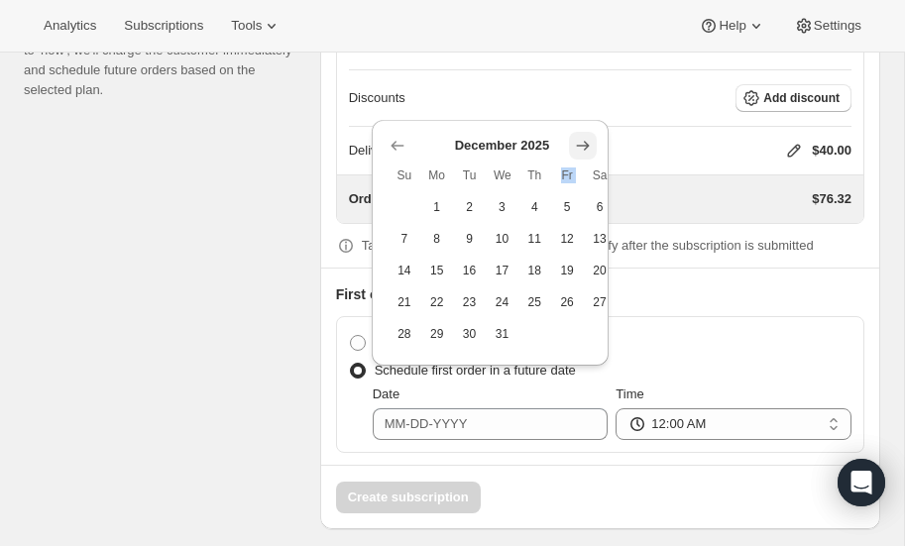
click at [584, 110] on div "Discounts Add discount" at bounding box center [600, 98] width 503 height 57
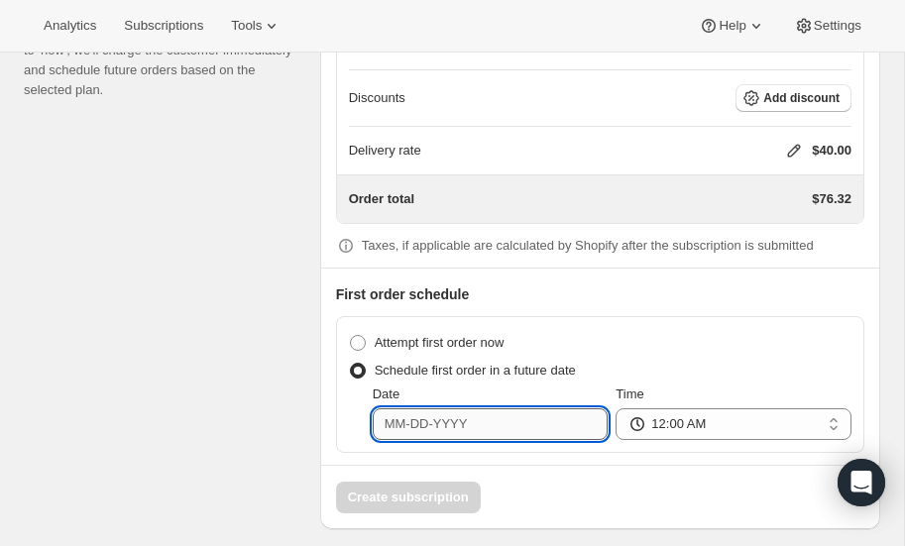
click at [506, 409] on input "Date" at bounding box center [491, 425] width 236 height 32
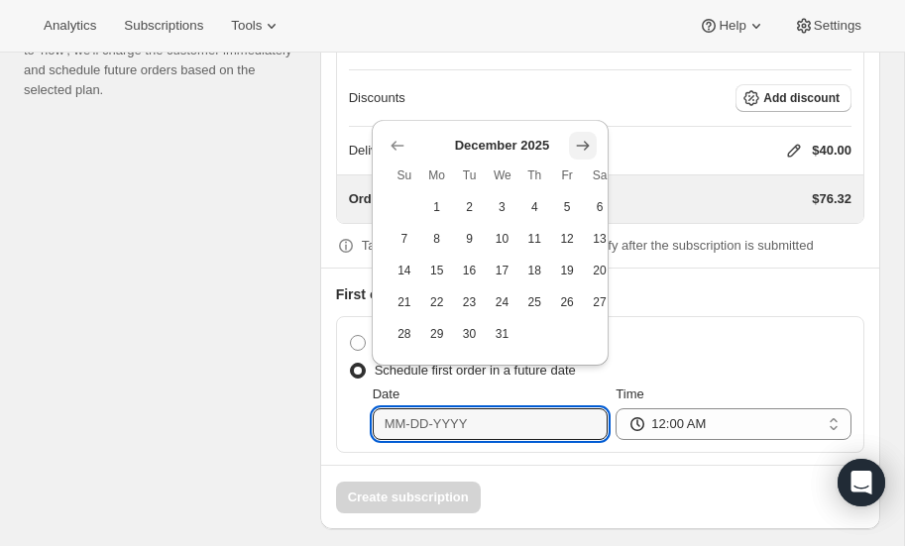
click at [588, 142] on icon "Show next month, January 2026" at bounding box center [583, 146] width 20 height 20
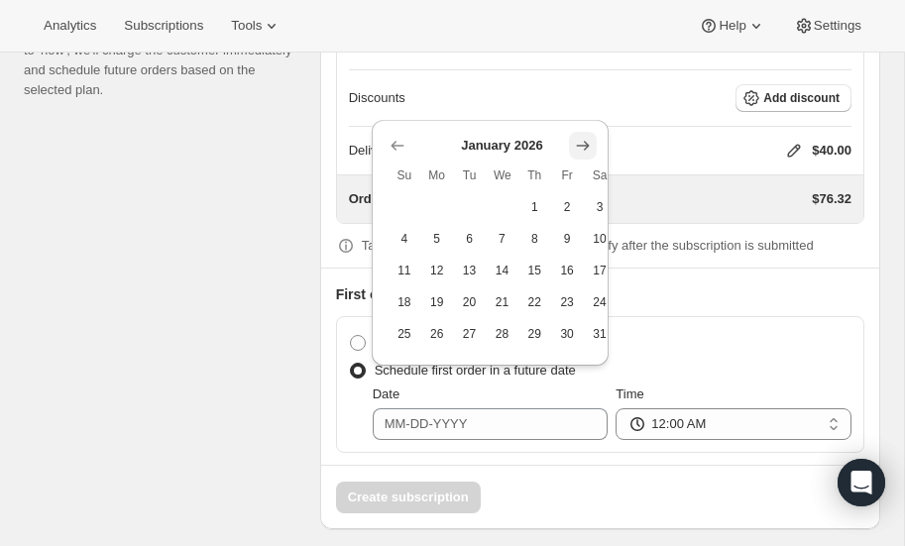
click at [588, 143] on icon "Show next month, February 2026" at bounding box center [583, 146] width 20 height 20
click at [585, 174] on icon "Show next month, March 2026" at bounding box center [582, 178] width 13 height 10
click at [405, 271] on span "15" at bounding box center [404, 271] width 17 height 16
type input "[DATE]"
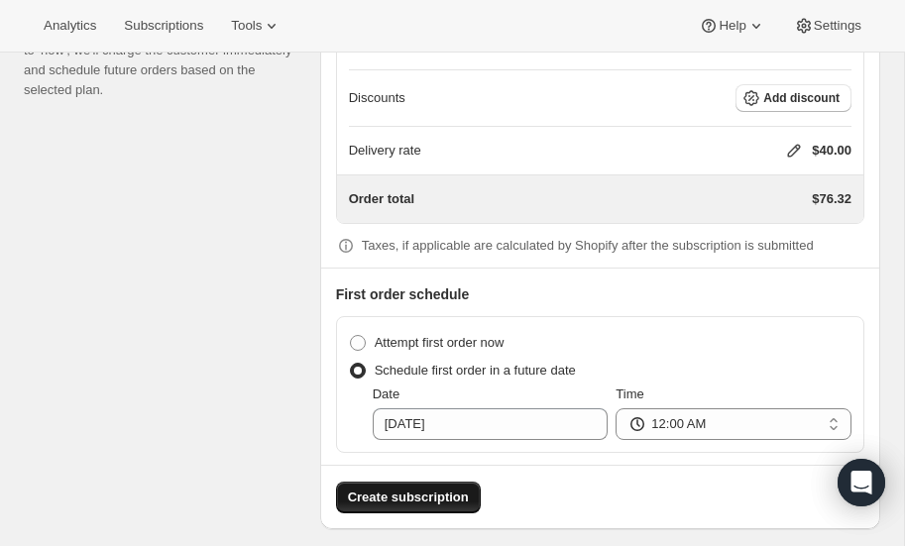
click at [423, 488] on span "Create subscription" at bounding box center [408, 498] width 121 height 20
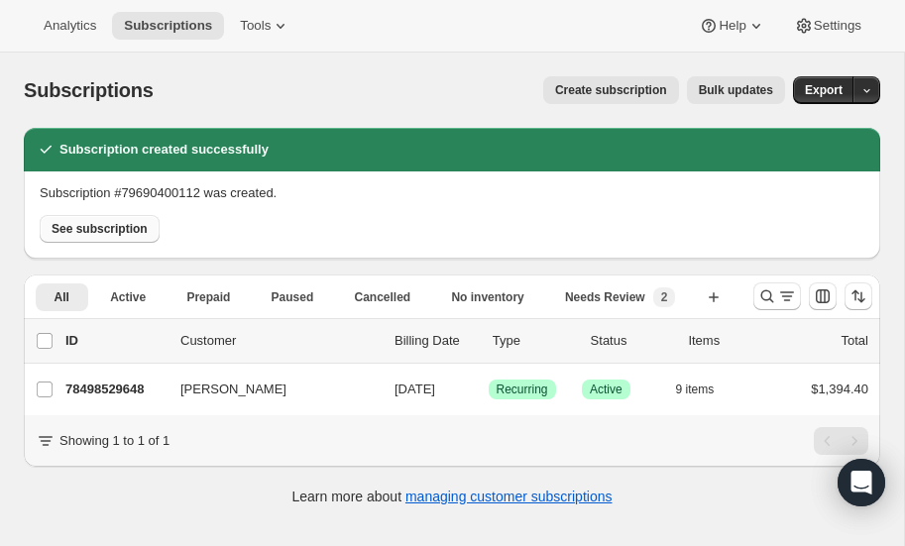
click at [114, 230] on span "See subscription" at bounding box center [100, 229] width 96 height 16
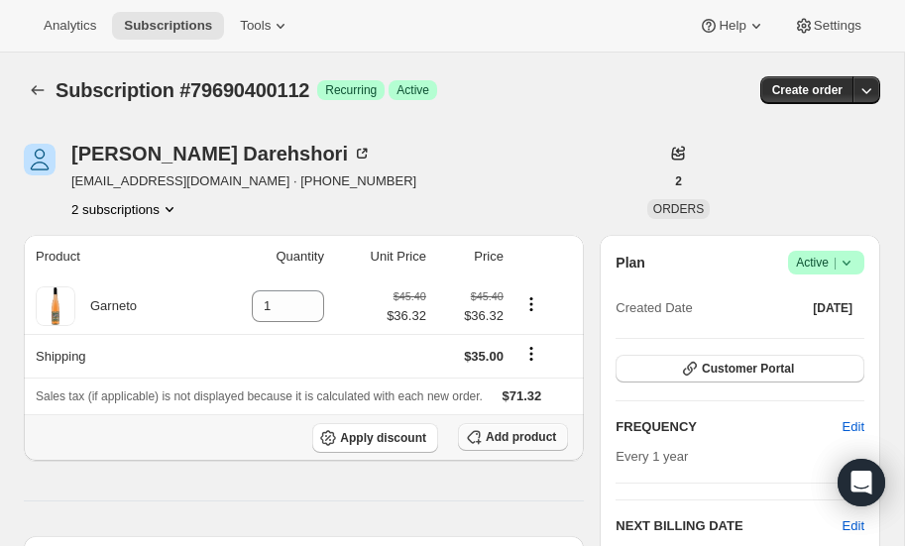
click at [509, 438] on span "Add product" at bounding box center [521, 437] width 70 height 16
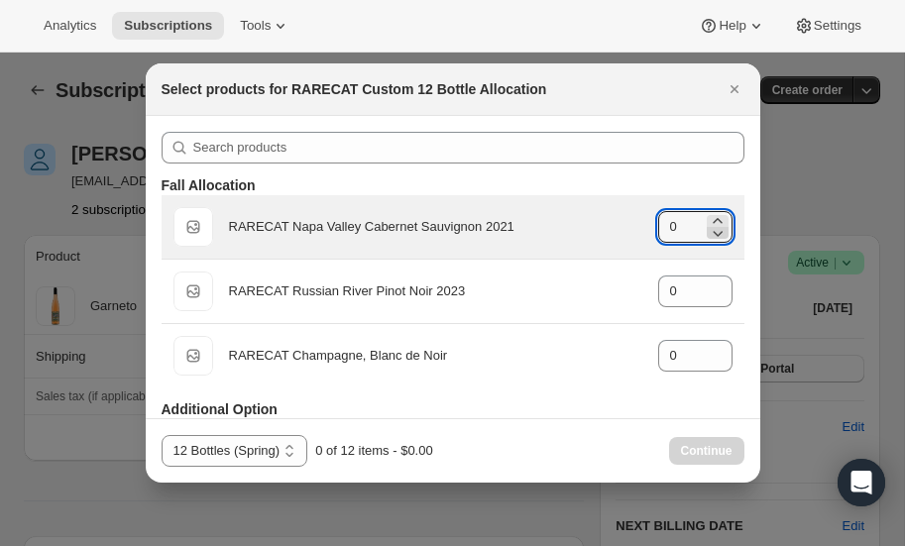
click at [718, 225] on icon ":r23k:" at bounding box center [718, 233] width 20 height 20
click at [716, 219] on icon ":r23k:" at bounding box center [717, 220] width 9 height 5
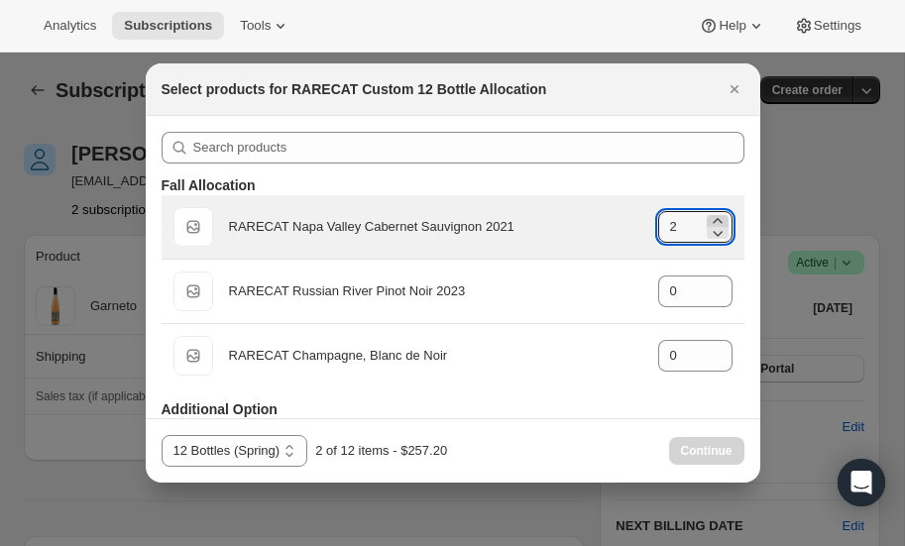
click at [716, 219] on icon ":r23k:" at bounding box center [717, 220] width 9 height 5
type input "4"
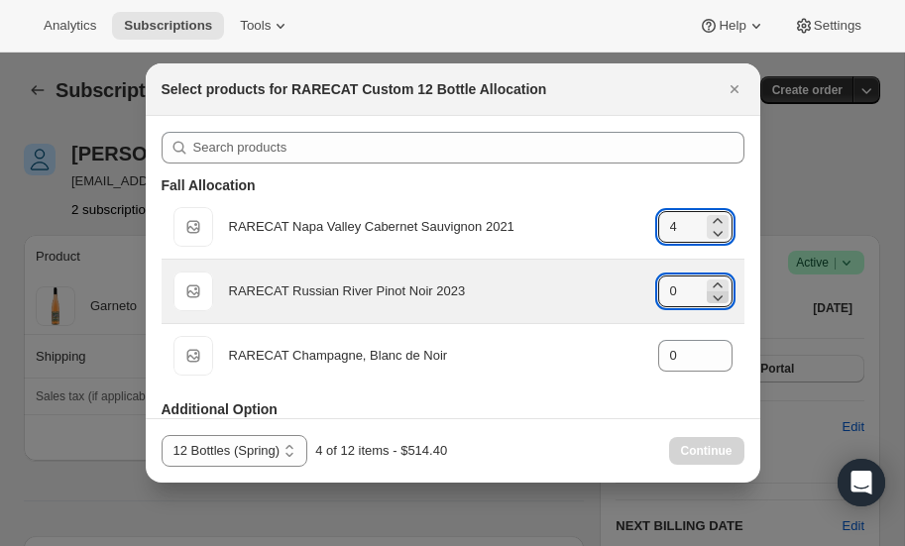
click at [719, 288] on icon ":r23k:" at bounding box center [718, 298] width 20 height 20
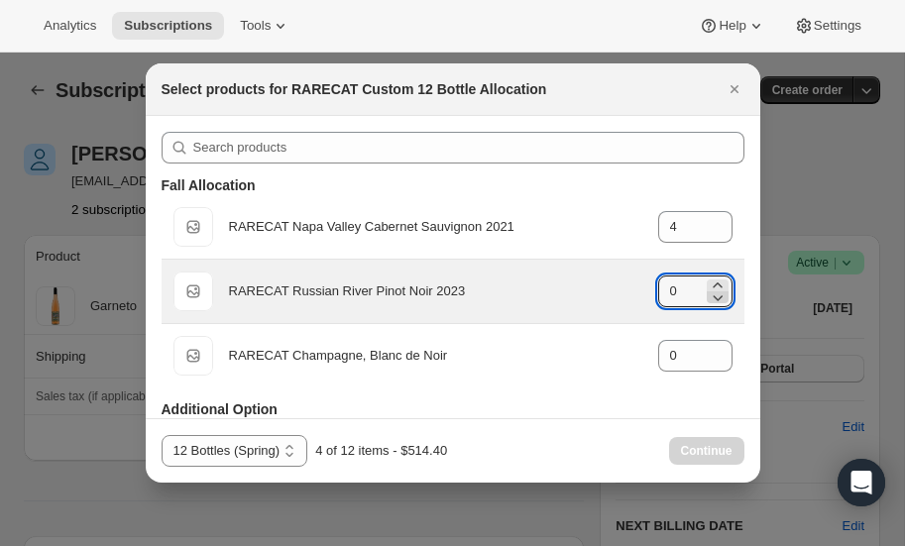
click at [719, 288] on icon ":r23k:" at bounding box center [718, 298] width 20 height 20
click at [718, 283] on icon ":r23k:" at bounding box center [717, 285] width 9 height 5
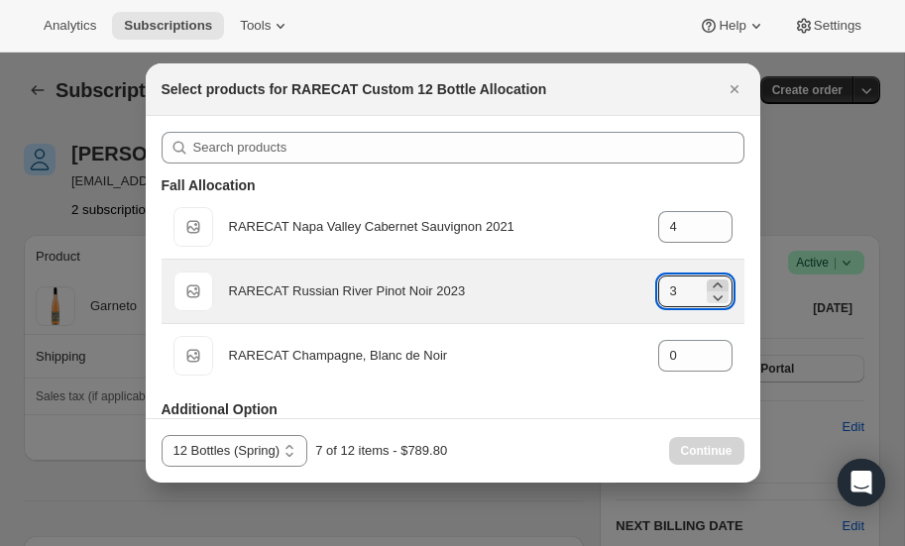
type input "4"
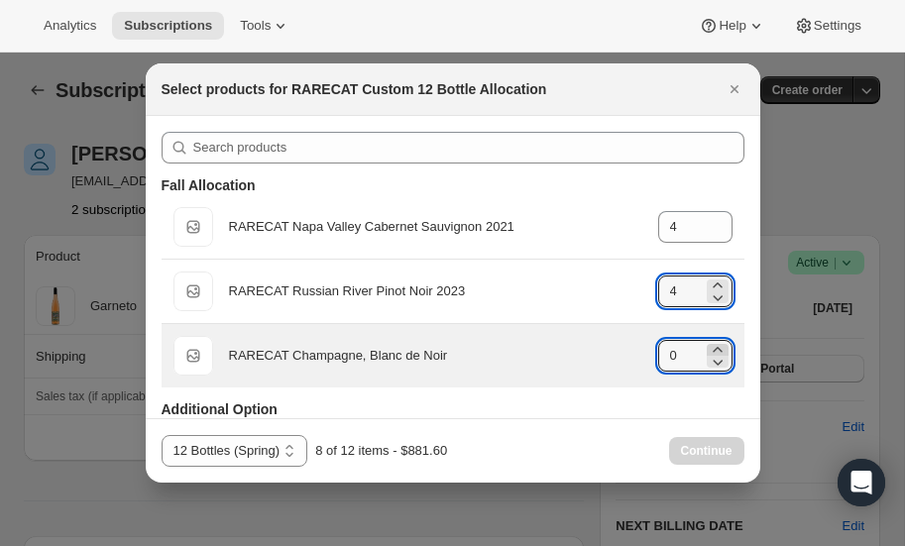
click at [718, 343] on icon ":r23k:" at bounding box center [718, 350] width 20 height 20
type input "4"
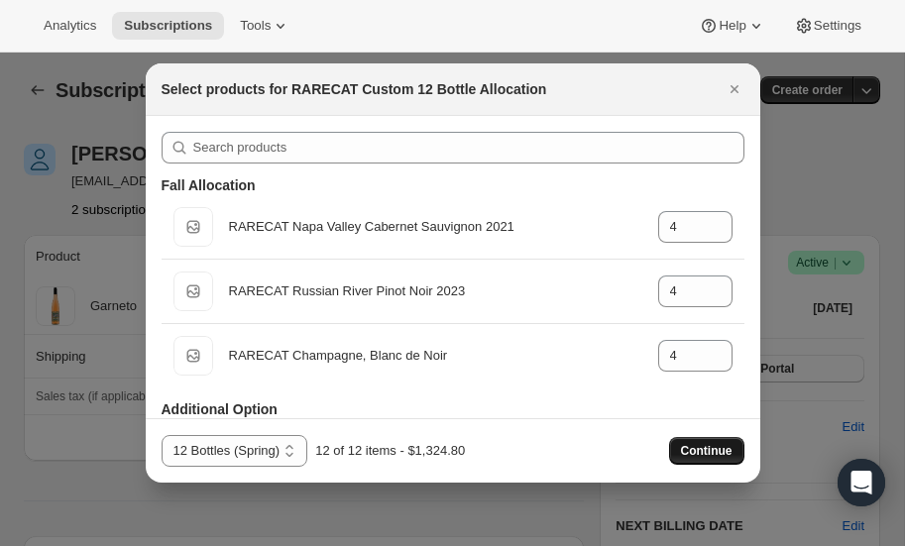
click at [700, 451] on span "Continue" at bounding box center [707, 451] width 52 height 16
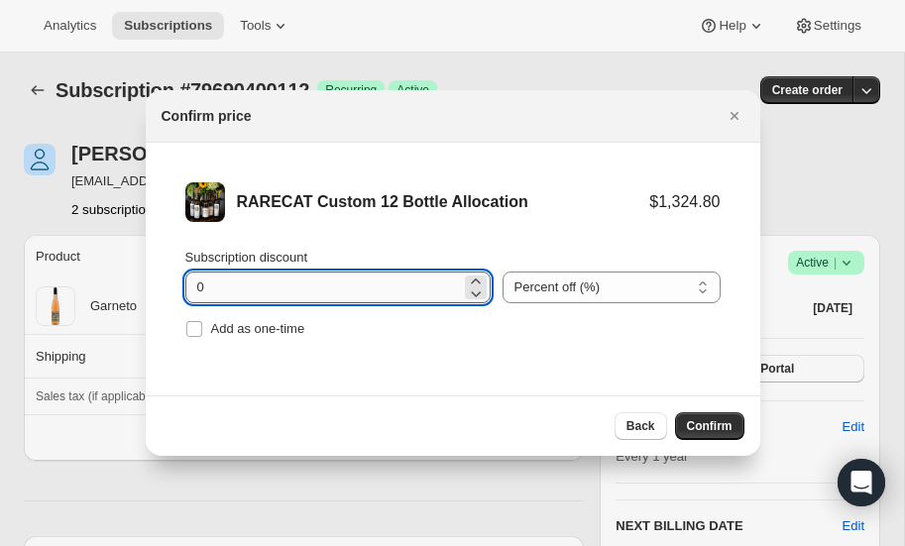
click at [318, 291] on input "0" at bounding box center [323, 288] width 276 height 32
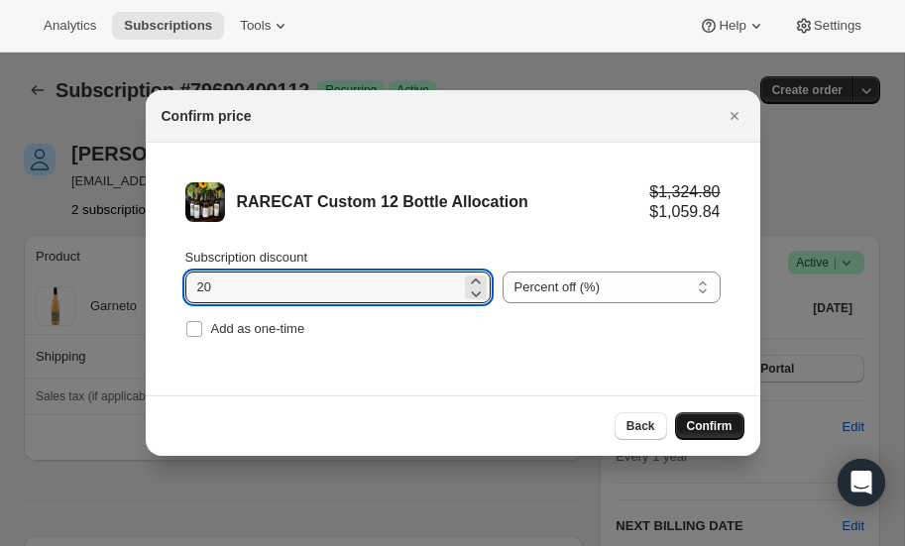
type input "20"
click at [704, 431] on span "Confirm" at bounding box center [710, 426] width 46 height 16
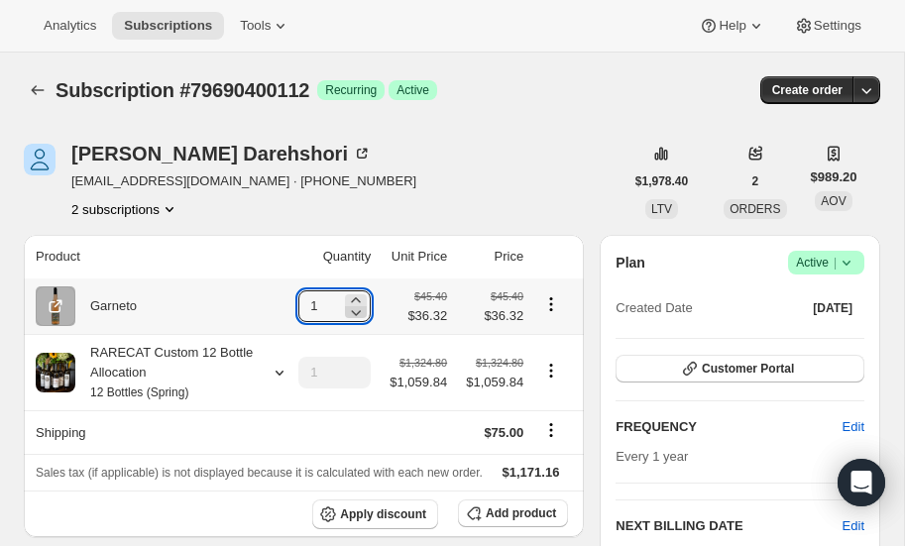
click at [357, 314] on icon at bounding box center [357, 313] width 10 height 6
type input "0"
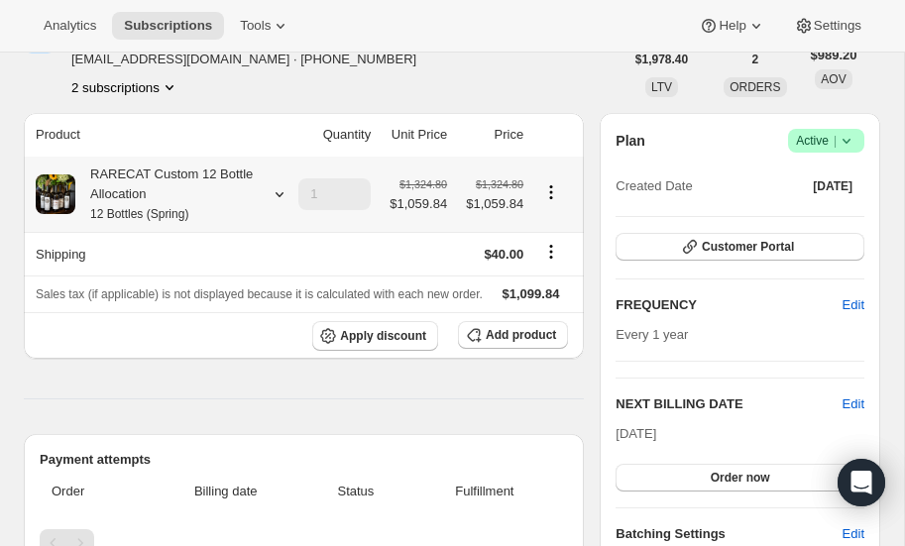
scroll to position [124, 0]
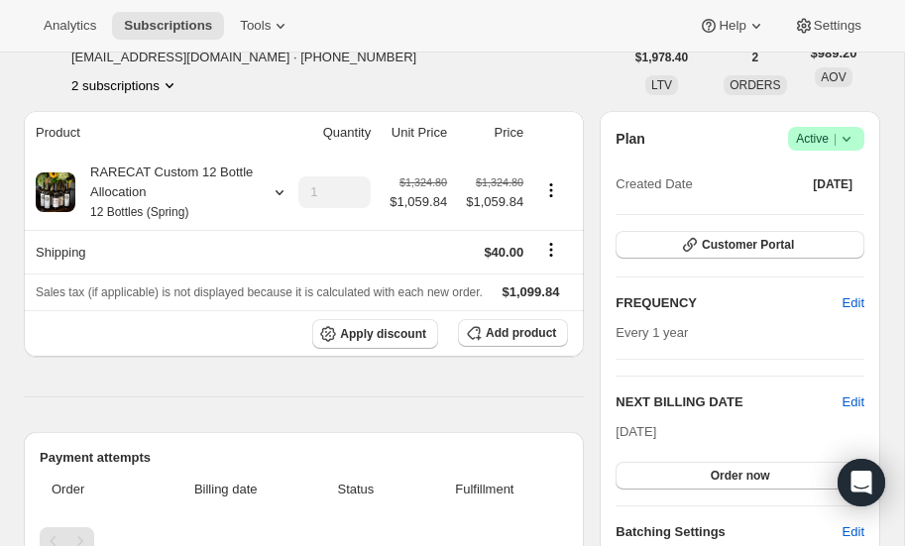
click at [175, 81] on icon "Product actions" at bounding box center [170, 85] width 20 height 20
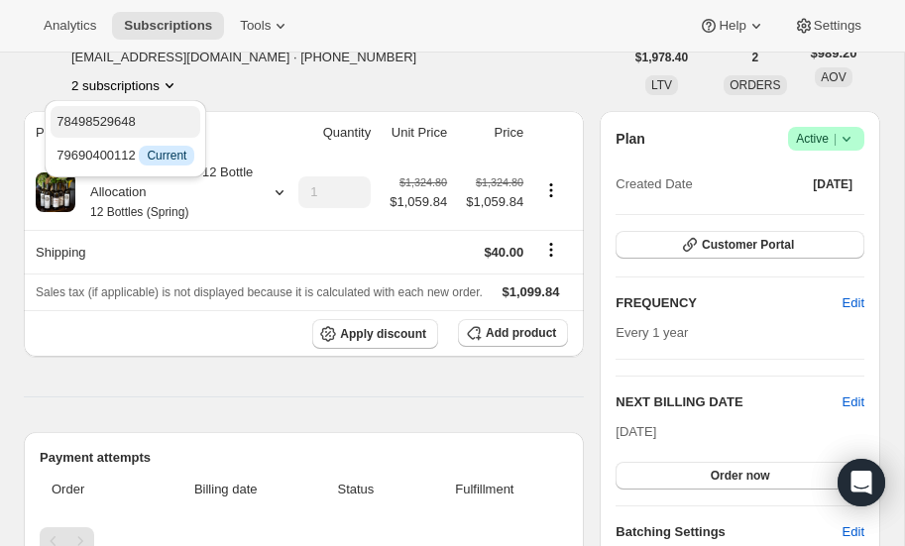
click at [136, 115] on span "78498529648" at bounding box center [96, 121] width 79 height 15
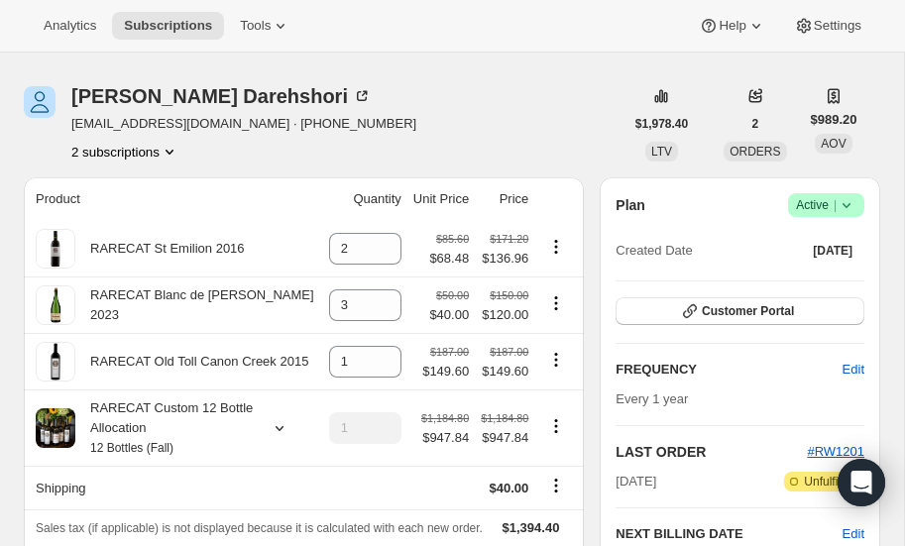
scroll to position [51, 0]
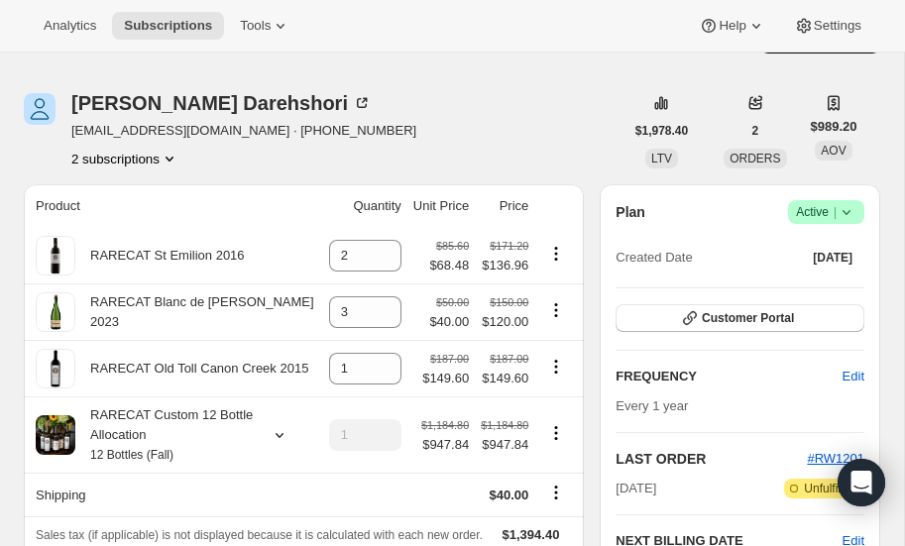
click at [172, 154] on icon "Product actions" at bounding box center [170, 159] width 20 height 20
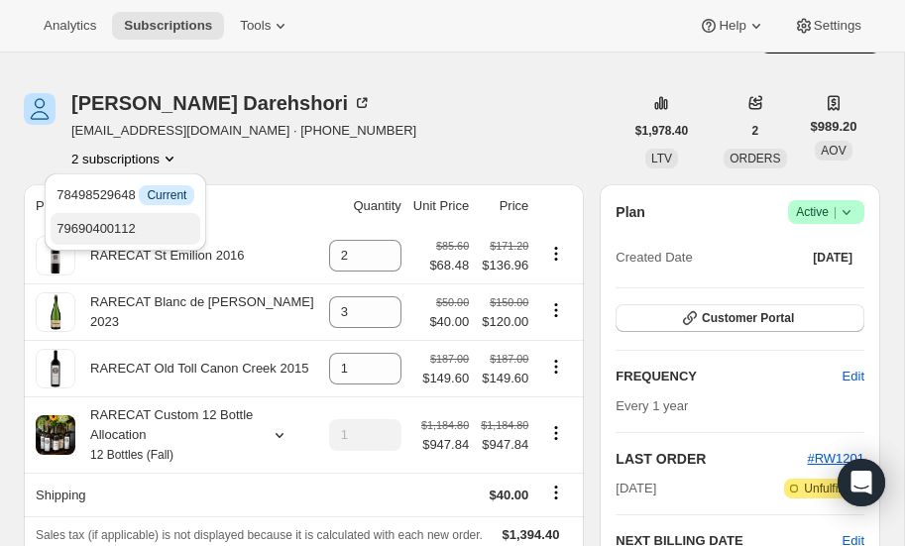
click at [109, 230] on span "79690400112" at bounding box center [96, 228] width 79 height 15
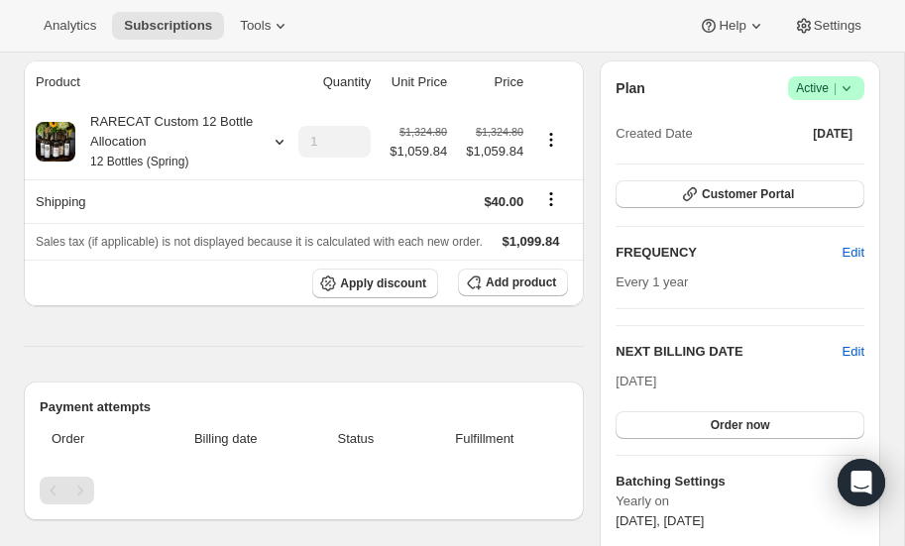
scroll to position [176, 0]
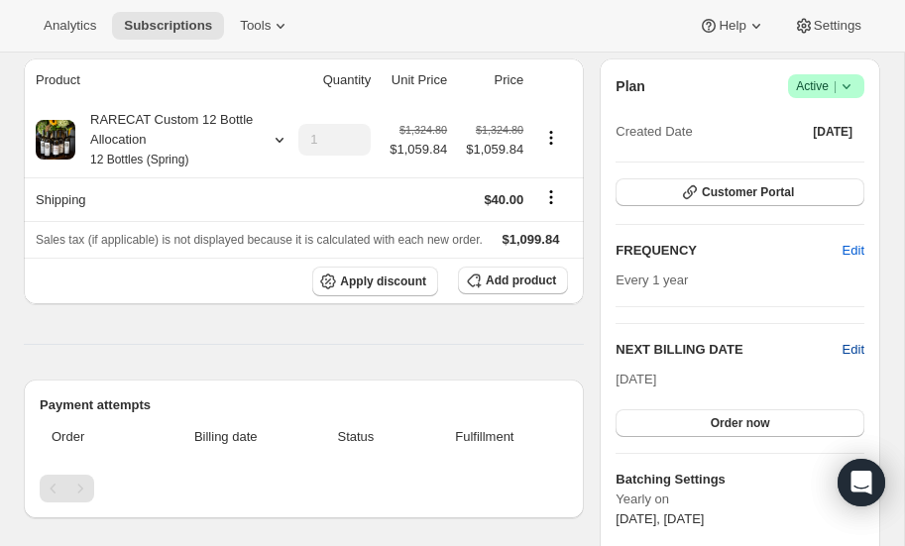
click at [858, 343] on span "Edit" at bounding box center [854, 350] width 22 height 20
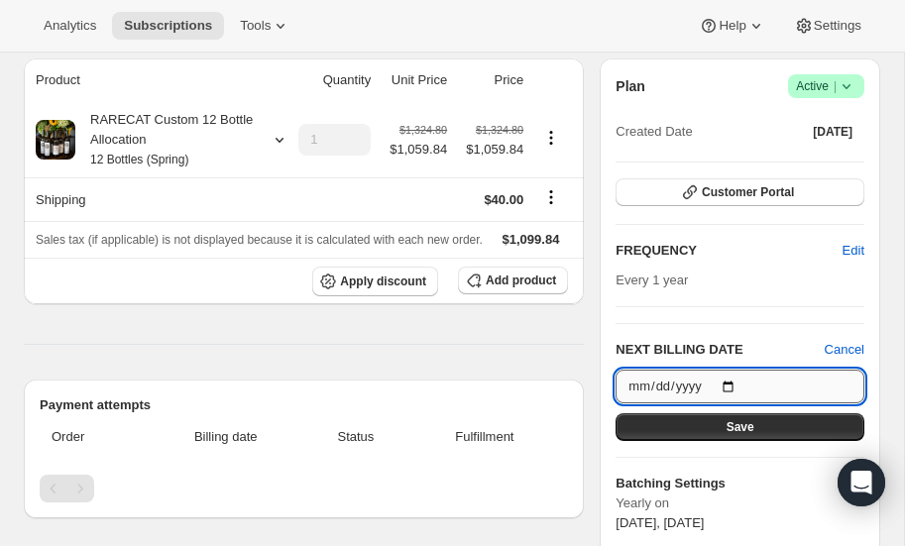
click at [737, 375] on input "[DATE]" at bounding box center [740, 387] width 249 height 34
click at [734, 383] on input "[DATE]" at bounding box center [740, 387] width 249 height 34
type input "[DATE]"
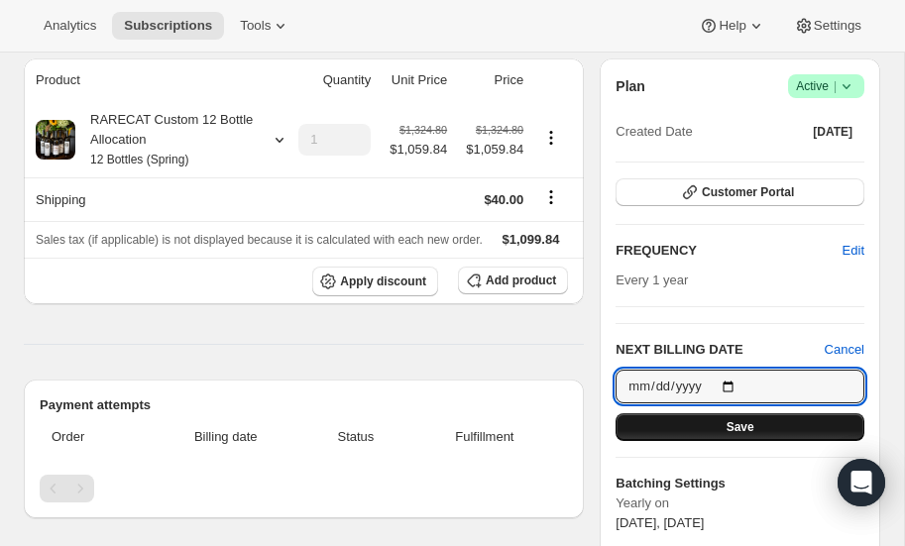
click at [716, 426] on button "Save" at bounding box center [740, 427] width 249 height 28
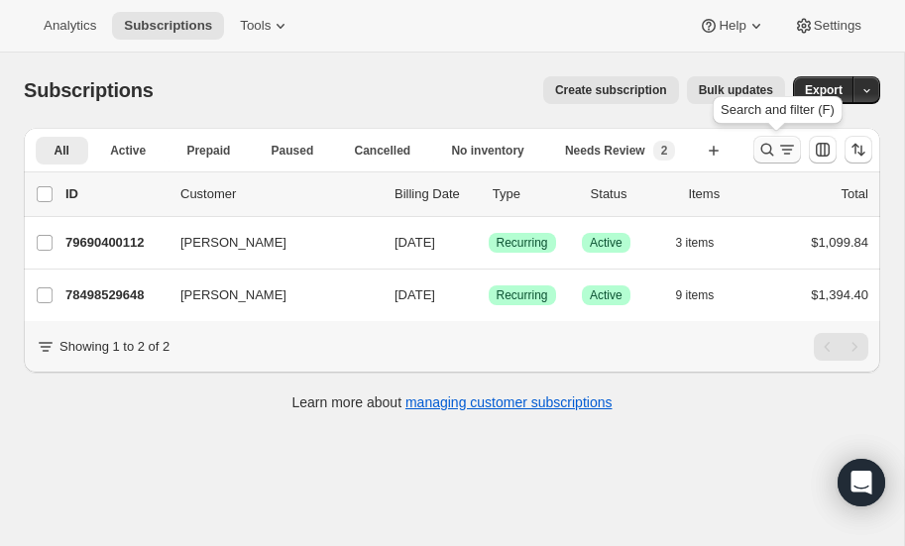
click at [762, 148] on icon "Search and filter results" at bounding box center [768, 150] width 13 height 13
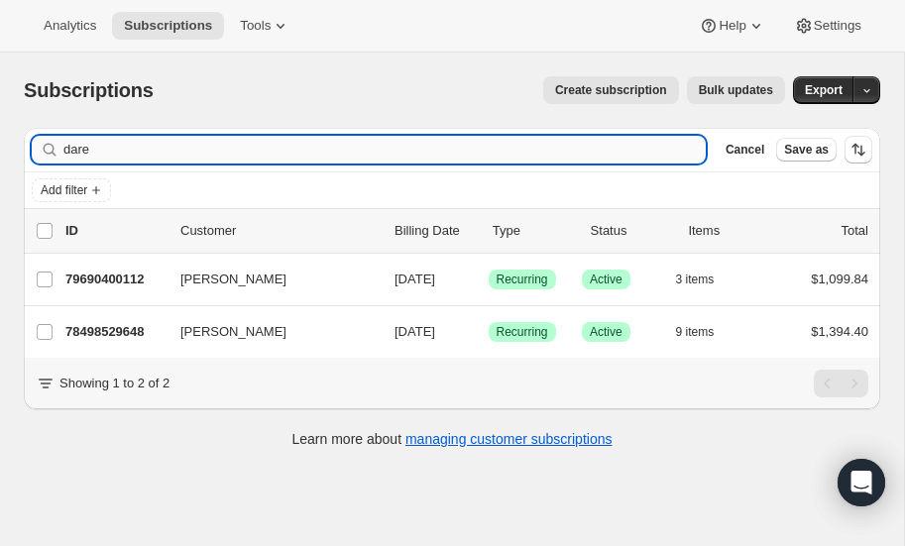
click at [160, 151] on input "dare" at bounding box center [384, 150] width 643 height 28
type input "d"
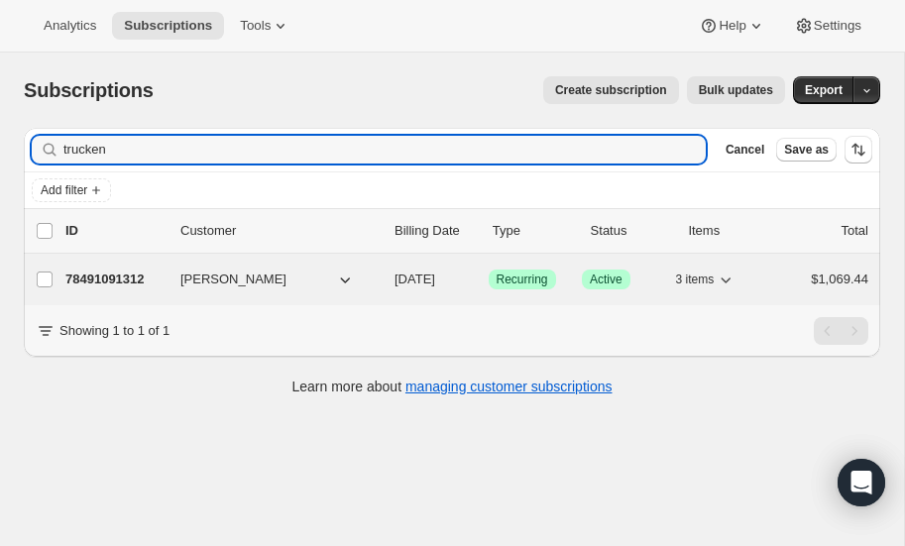
type input "trucken"
click at [119, 271] on p "78491091312" at bounding box center [114, 280] width 99 height 20
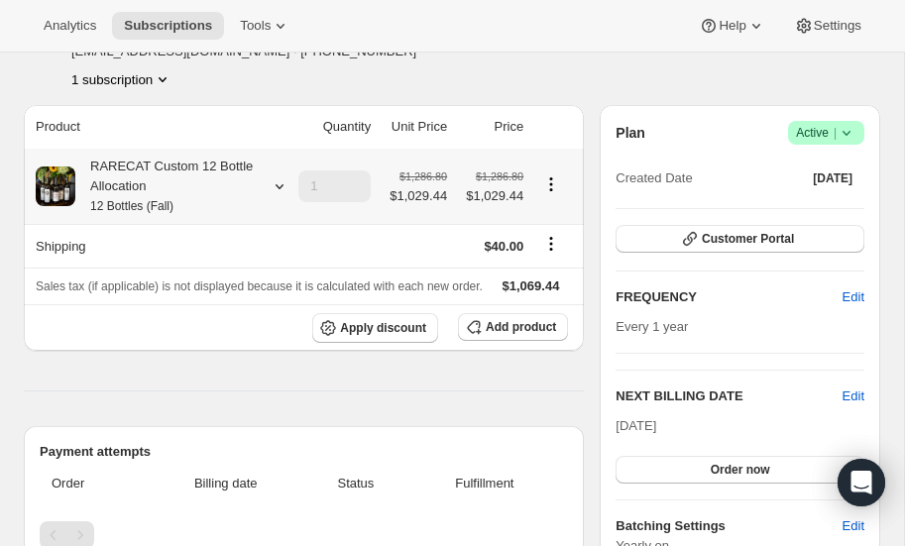
scroll to position [153, 0]
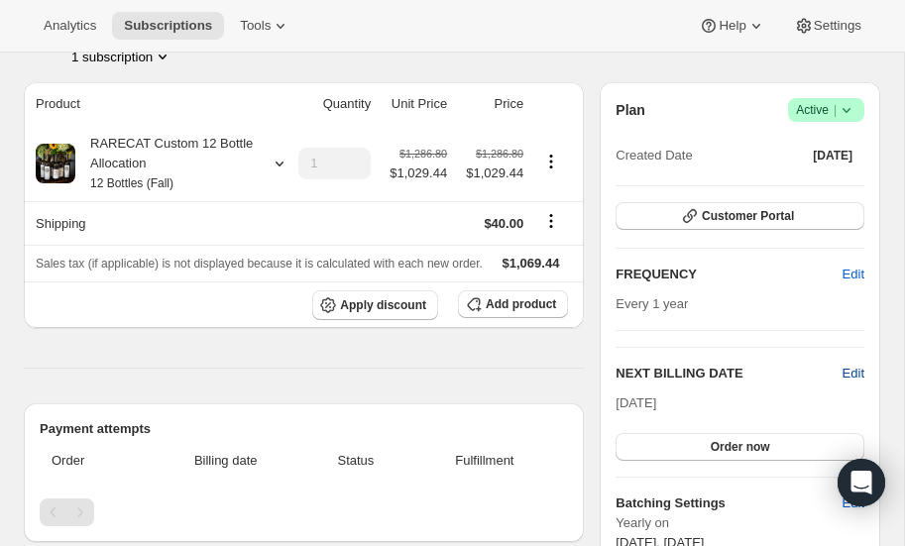
click at [852, 367] on span "Edit" at bounding box center [854, 374] width 22 height 20
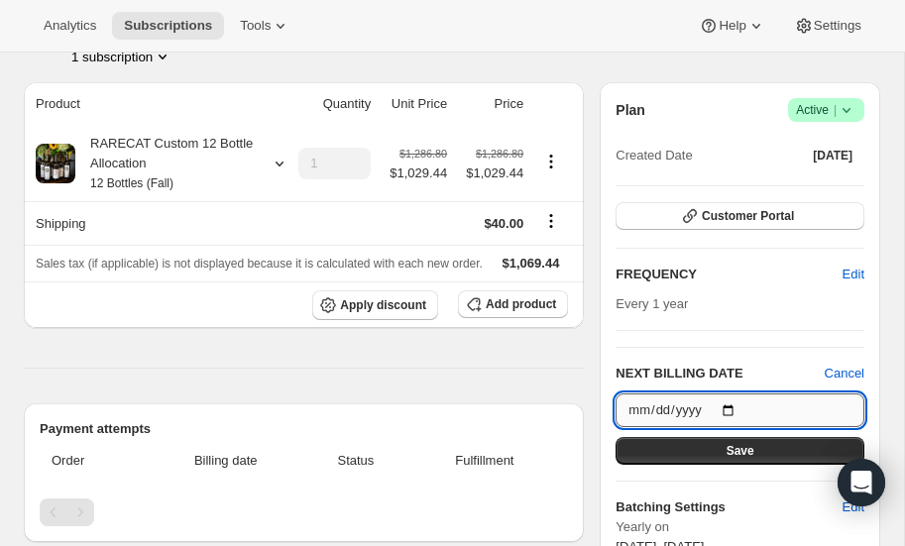
click at [733, 409] on input "[DATE]" at bounding box center [740, 411] width 249 height 34
type input "[DATE]"
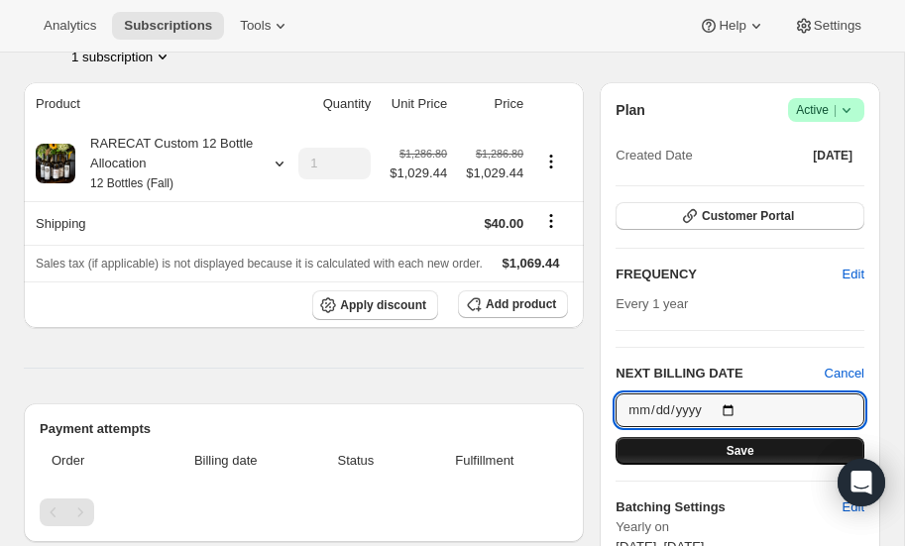
click at [726, 449] on button "Save" at bounding box center [740, 451] width 249 height 28
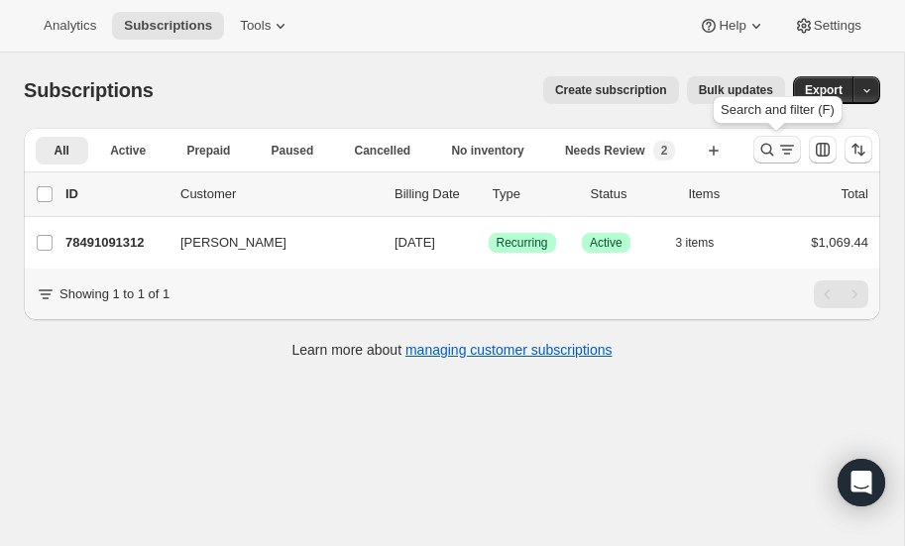
click at [763, 145] on icon "Search and filter results" at bounding box center [768, 150] width 20 height 20
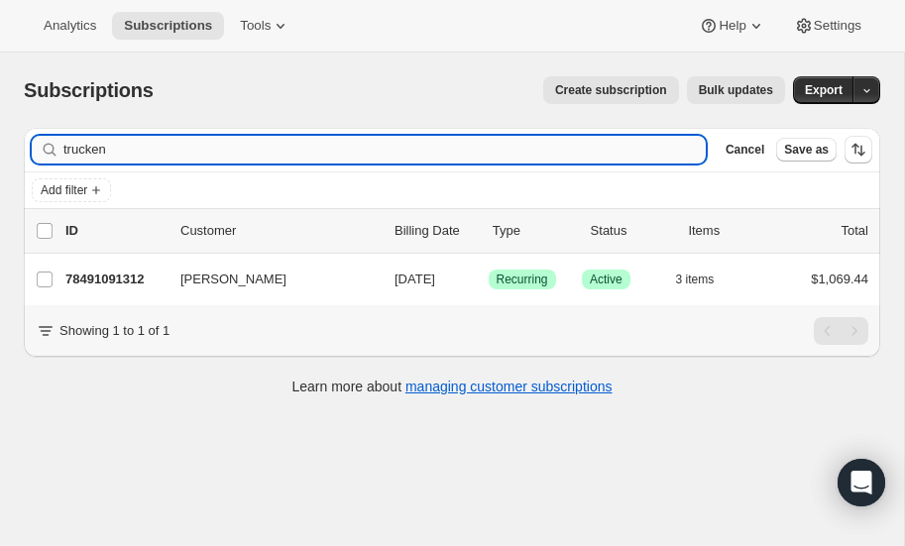
click at [182, 152] on input "trucken" at bounding box center [384, 150] width 643 height 28
type input "t"
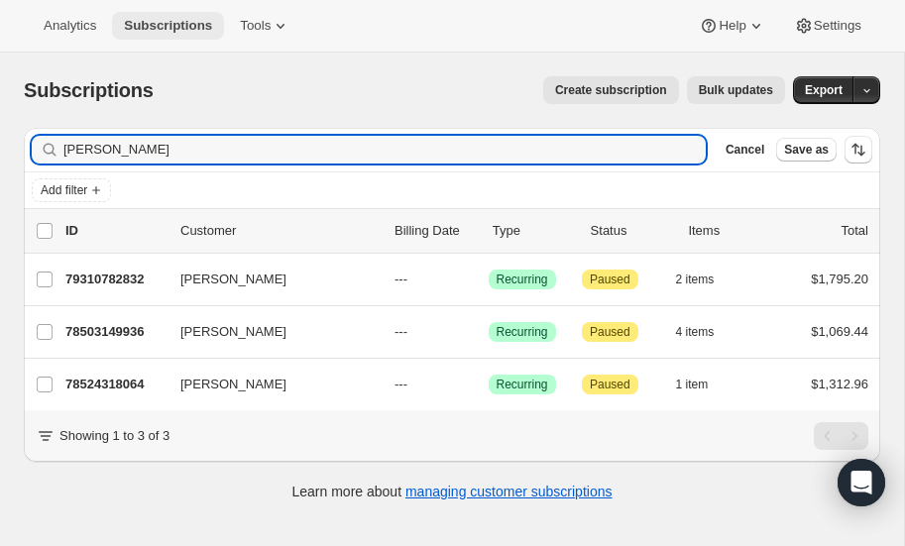
type input "[PERSON_NAME]"
